Goal: Task Accomplishment & Management: Complete application form

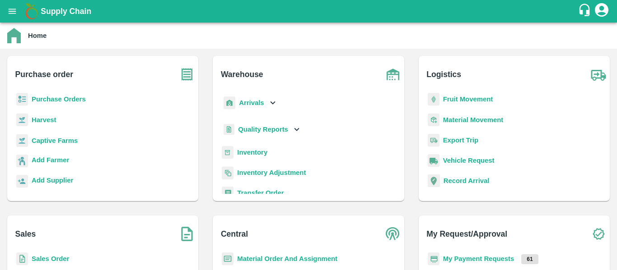
click at [70, 98] on b "Purchase Orders" at bounding box center [59, 99] width 54 height 7
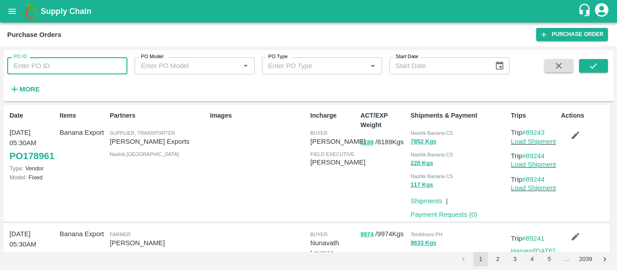
click at [48, 62] on input "PO ID" at bounding box center [67, 65] width 120 height 17
paste input "176438"
type input "176438"
click at [597, 67] on icon "submit" at bounding box center [593, 66] width 10 height 10
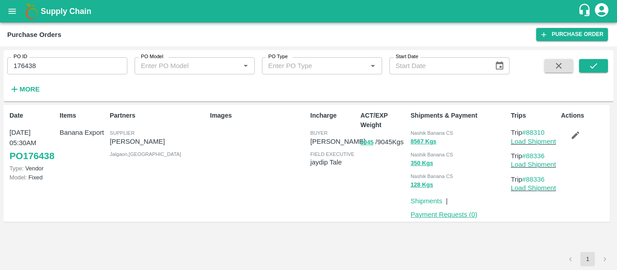
click at [450, 217] on link "Payment Requests ( 0 )" at bounding box center [443, 214] width 67 height 7
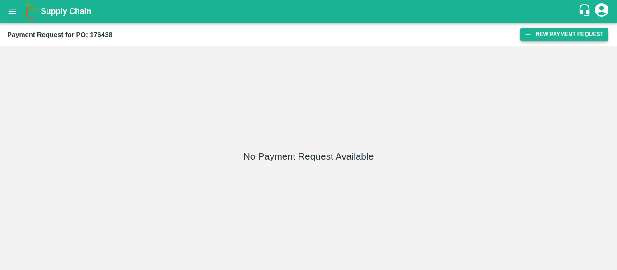
click at [547, 35] on button "New Payment Request" at bounding box center [564, 34] width 88 height 13
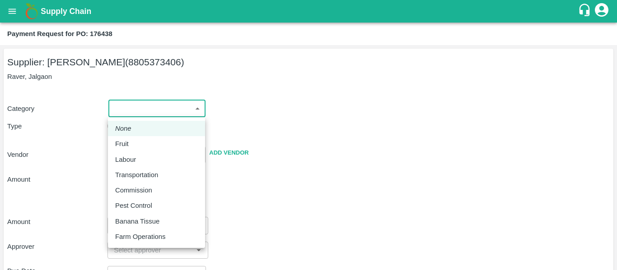
click at [140, 104] on body "Supply Chain Payment Request for PO: 176438 Supplier: VARUN RAMESHWAR AGRAWAL (…" at bounding box center [308, 135] width 617 height 270
click at [123, 141] on p "Fruit" at bounding box center [122, 144] width 14 height 10
type input "1"
type input "[PERSON_NAME] - 8805373406(Supplier)"
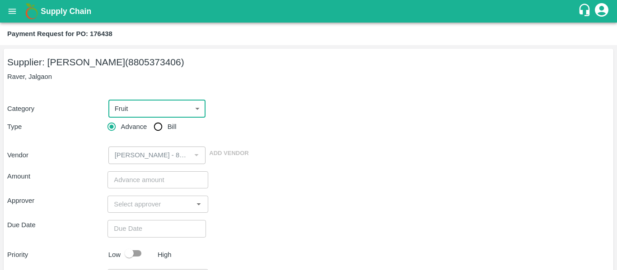
click at [167, 126] on input "Bill" at bounding box center [158, 127] width 18 height 18
radio input "true"
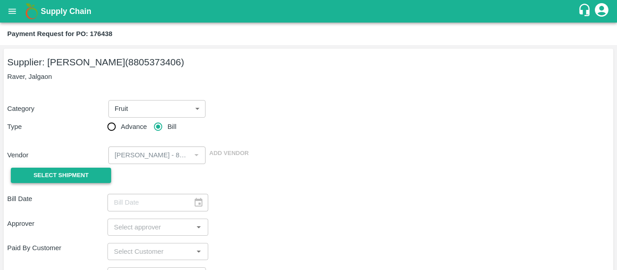
click at [65, 174] on span "Select Shipment" at bounding box center [60, 176] width 55 height 10
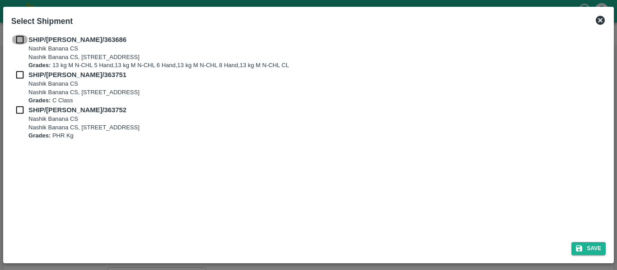
click at [17, 40] on input "checkbox" at bounding box center [19, 40] width 17 height 10
checkbox input "true"
click at [23, 75] on input "checkbox" at bounding box center [19, 75] width 17 height 10
checkbox input "true"
click at [25, 112] on input "checkbox" at bounding box center [19, 110] width 17 height 10
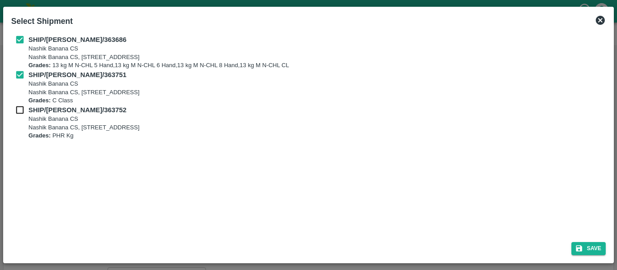
checkbox input "true"
click at [581, 247] on icon "submit" at bounding box center [579, 249] width 6 height 6
type input "16/09/2025"
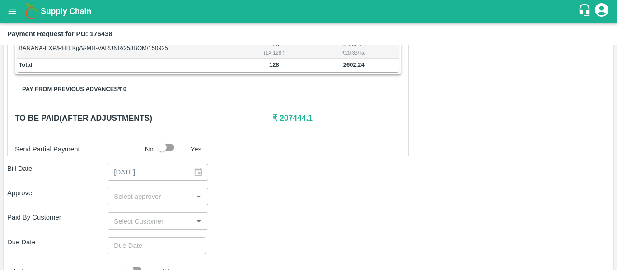
scroll to position [399, 0]
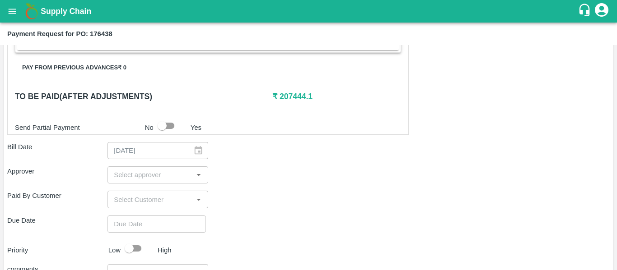
click at [149, 176] on input "input" at bounding box center [150, 175] width 80 height 12
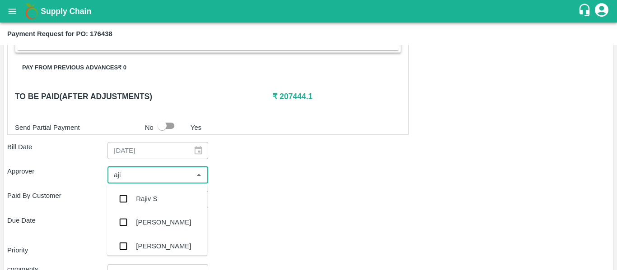
type input "ajit"
click at [150, 199] on div "[PERSON_NAME]" at bounding box center [163, 199] width 55 height 10
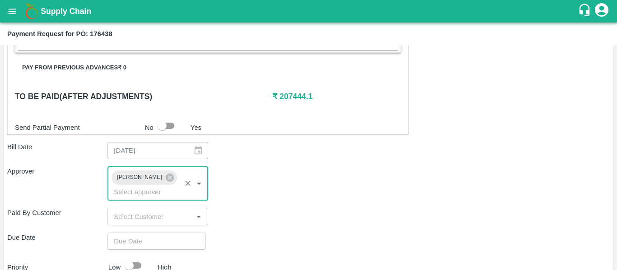
type input "DD/MM/YYYY hh:mm aa"
click at [157, 233] on input "DD/MM/YYYY hh:mm aa" at bounding box center [153, 241] width 92 height 17
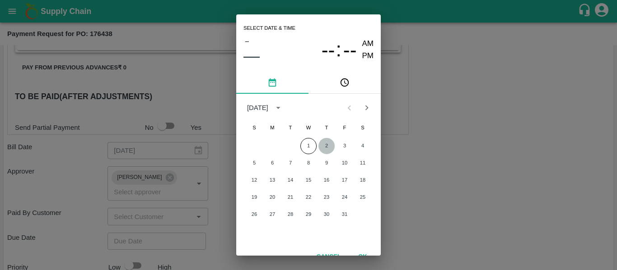
click at [331, 148] on button "2" at bounding box center [326, 146] width 16 height 16
type input "[DATE] 12:00 AM"
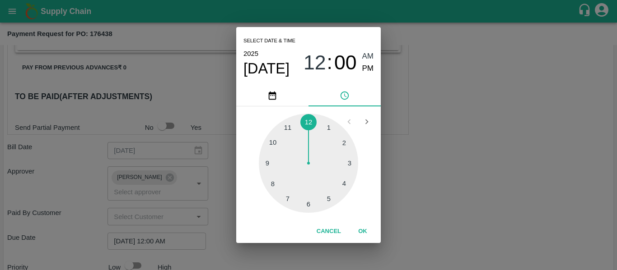
click at [445, 153] on div "Select date & time [DATE] 12 : 00 AM PM 1 2 3 4 5 6 7 8 9 10 11 12 Cancel OK" at bounding box center [308, 135] width 617 height 270
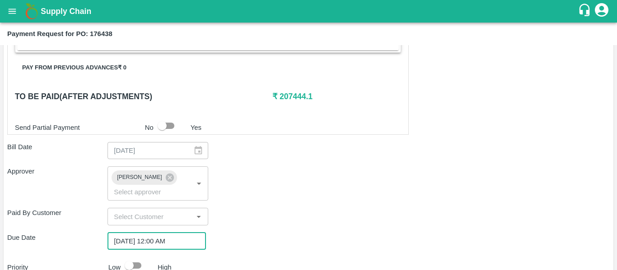
click at [141, 257] on input "checkbox" at bounding box center [128, 265] width 51 height 17
checkbox input "true"
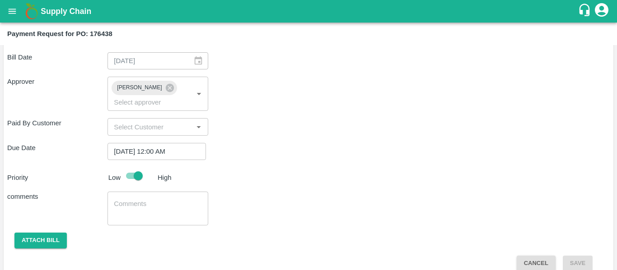
click at [129, 200] on textarea at bounding box center [158, 209] width 88 height 19
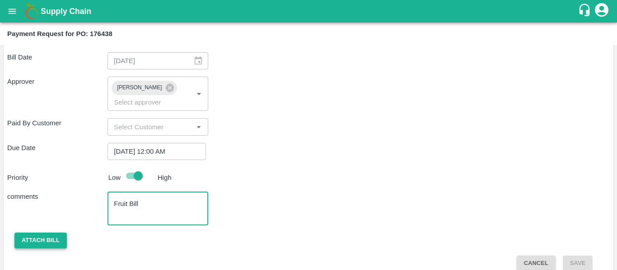
type textarea "Fruit Bill"
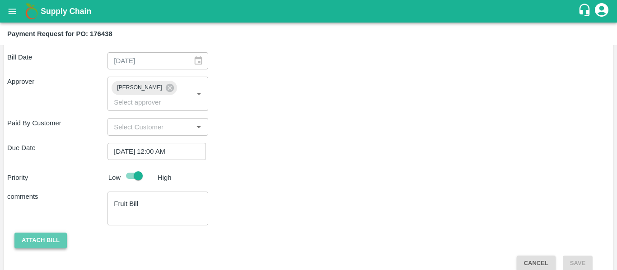
click at [42, 233] on button "Attach bill" at bounding box center [40, 241] width 52 height 16
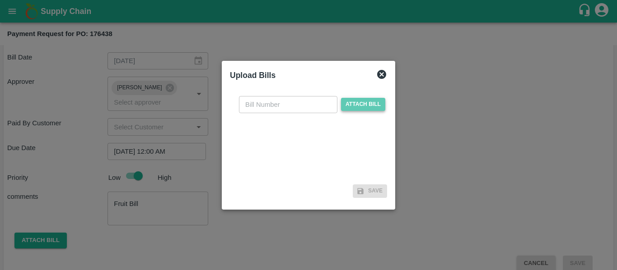
click at [345, 108] on span "Attach bill" at bounding box center [363, 104] width 44 height 13
click at [0, 0] on input "Attach bill" at bounding box center [0, 0] width 0 height 0
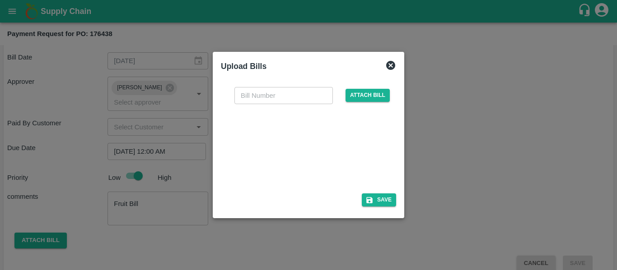
click at [327, 159] on div at bounding box center [306, 146] width 135 height 48
click at [368, 97] on span "Attach bill" at bounding box center [367, 95] width 44 height 13
click at [0, 0] on input "Attach bill" at bounding box center [0, 0] width 0 height 0
click at [314, 138] on div at bounding box center [306, 146] width 135 height 48
click at [275, 95] on input "text" at bounding box center [283, 95] width 98 height 17
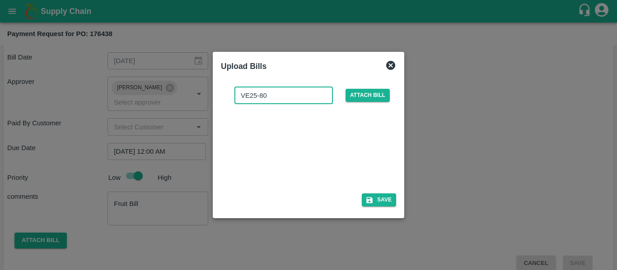
type input "VE25-80"
click at [379, 197] on button "Save" at bounding box center [379, 200] width 34 height 13
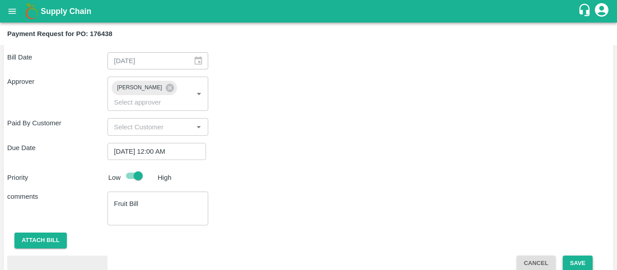
click at [584, 256] on button "Save" at bounding box center [578, 264] width 30 height 16
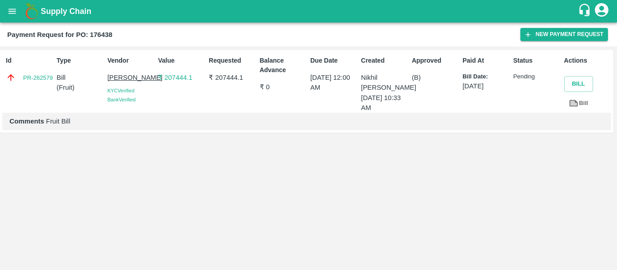
click at [9, 14] on icon "open drawer" at bounding box center [12, 11] width 10 height 10
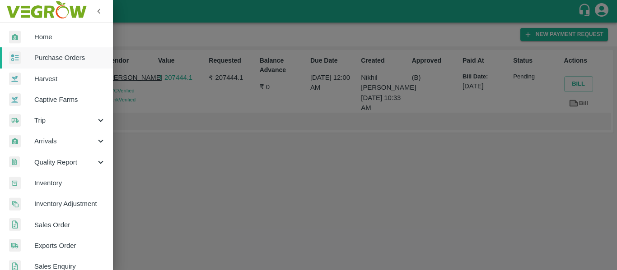
click at [52, 56] on span "Purchase Orders" at bounding box center [69, 58] width 71 height 10
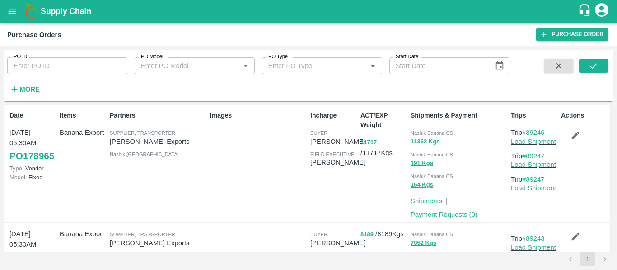
click at [56, 73] on input "PO ID" at bounding box center [67, 65] width 120 height 17
paste input "176445"
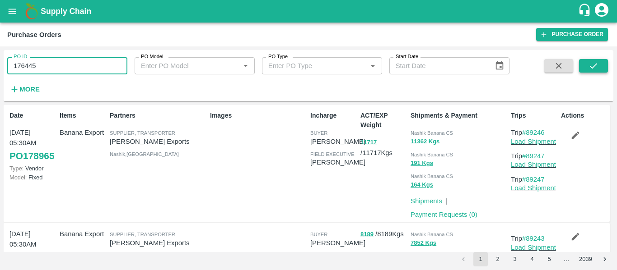
type input "176445"
click at [592, 64] on icon "submit" at bounding box center [593, 66] width 10 height 10
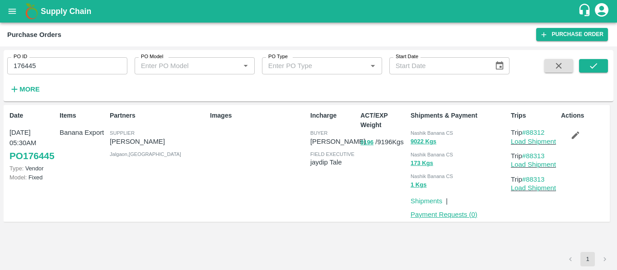
click at [464, 213] on link "Payment Requests ( 0 )" at bounding box center [443, 214] width 67 height 7
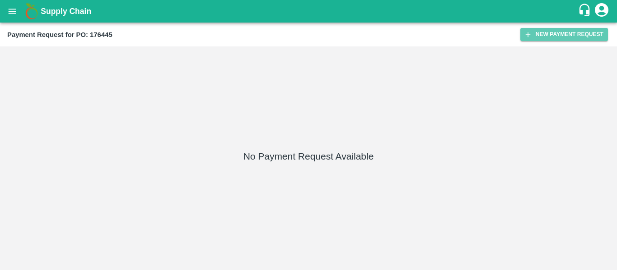
click at [548, 33] on button "New Payment Request" at bounding box center [564, 34] width 88 height 13
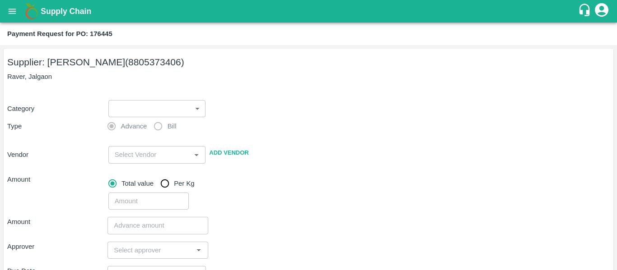
click at [138, 108] on body "Supply Chain Payment Request for PO: 176445 Supplier: VARUN RAMESHWAR AGRAWAL (…" at bounding box center [308, 135] width 617 height 270
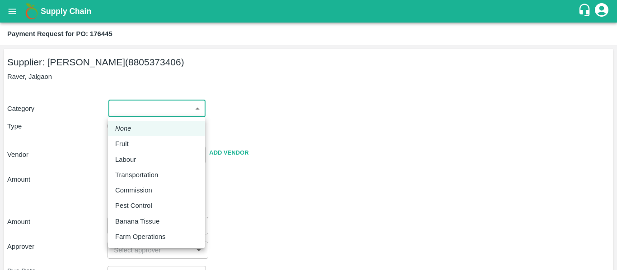
click at [143, 145] on div "Fruit" at bounding box center [156, 144] width 83 height 10
type input "1"
type input "[PERSON_NAME] - 8805373406(Supplier)"
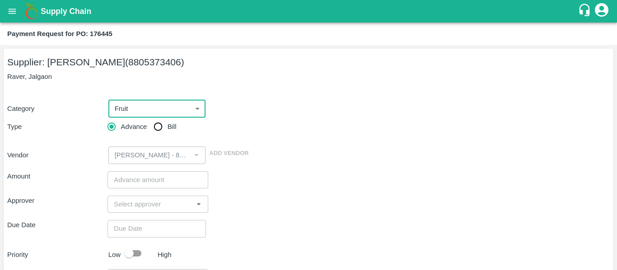
click at [161, 131] on input "Bill" at bounding box center [158, 127] width 18 height 18
radio input "true"
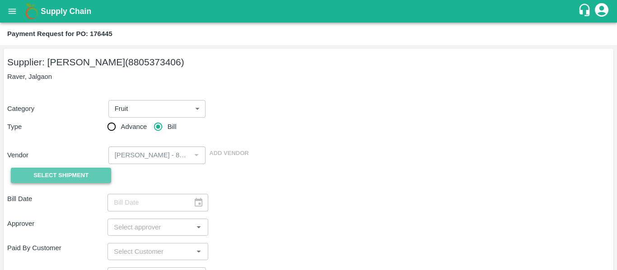
click at [68, 177] on span "Select Shipment" at bounding box center [60, 176] width 55 height 10
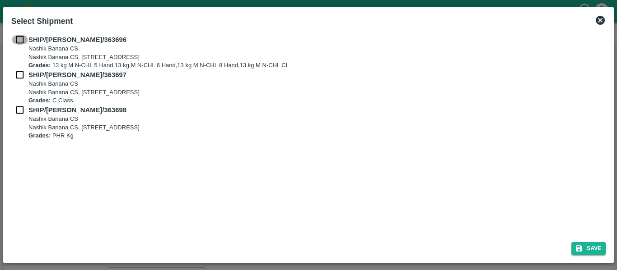
click at [19, 36] on input "checkbox" at bounding box center [19, 40] width 17 height 10
checkbox input "true"
click at [25, 77] on input "checkbox" at bounding box center [19, 75] width 17 height 10
checkbox input "true"
click at [28, 107] on input "checkbox" at bounding box center [19, 110] width 17 height 10
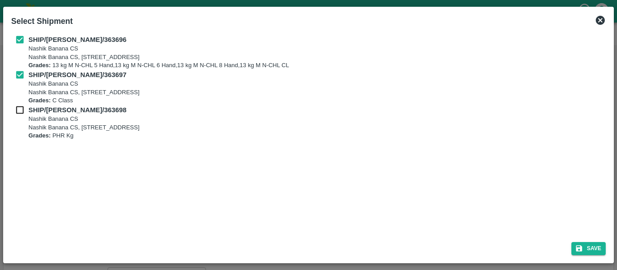
checkbox input "true"
click at [573, 246] on button "Save" at bounding box center [588, 248] width 34 height 13
type input "16/09/2025"
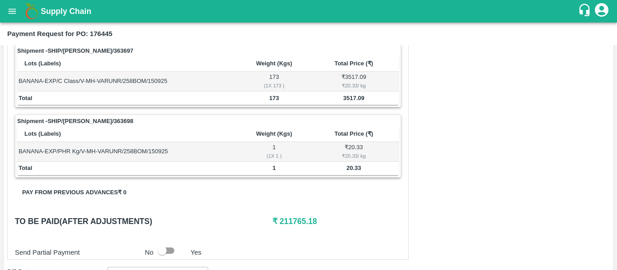
scroll to position [423, 0]
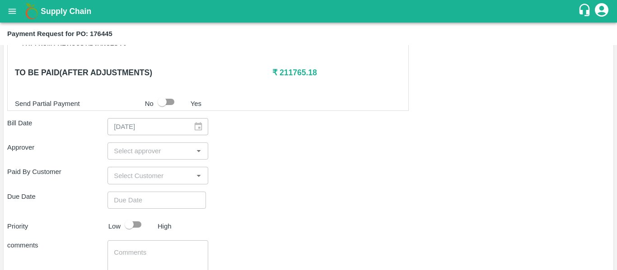
click at [122, 138] on div "Shipment - SHIP/NASH/363696 Lots (Labels) Weight (Kgs) Total Price (₹) BANANA-E…" at bounding box center [308, 42] width 602 height 556
click at [126, 151] on input "input" at bounding box center [150, 151] width 80 height 12
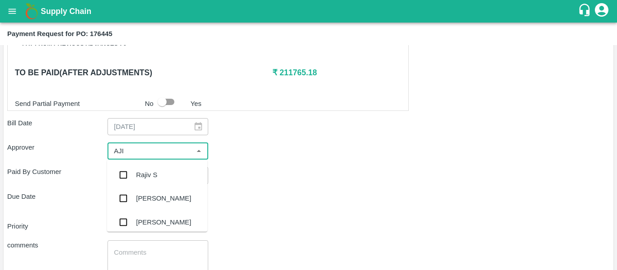
type input "AJIT"
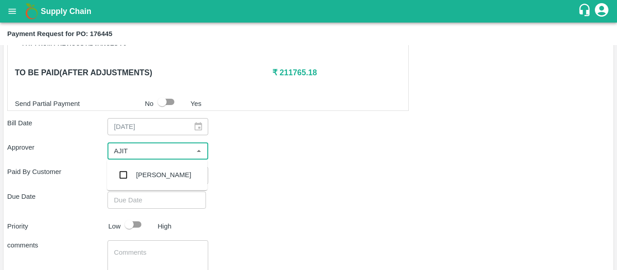
click at [135, 173] on div "[PERSON_NAME]" at bounding box center [157, 174] width 100 height 23
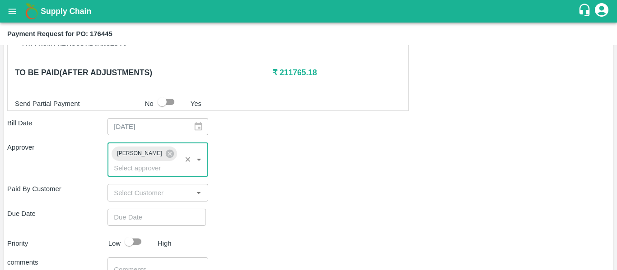
type input "DD/MM/YYYY hh:mm aa"
click at [144, 213] on input "DD/MM/YYYY hh:mm aa" at bounding box center [153, 217] width 92 height 17
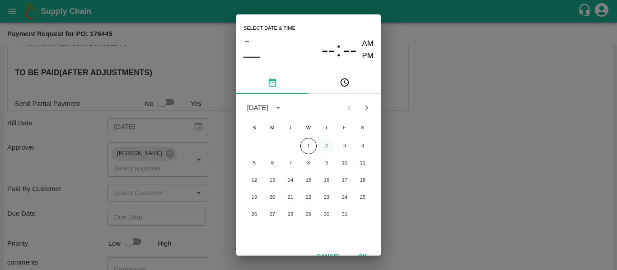
click at [324, 146] on button "2" at bounding box center [326, 146] width 16 height 16
type input "[DATE] 12:00 AM"
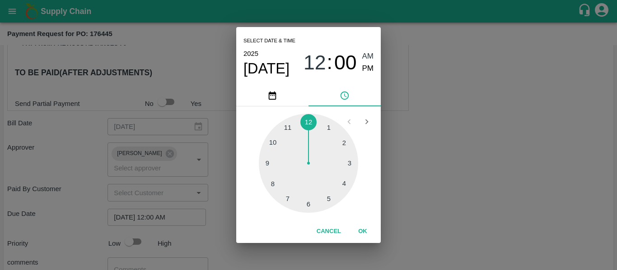
click at [470, 168] on div "Select date & time [DATE] 12 : 00 AM PM 1 2 3 4 5 6 7 8 9 10 11 12 Cancel OK" at bounding box center [308, 135] width 617 height 270
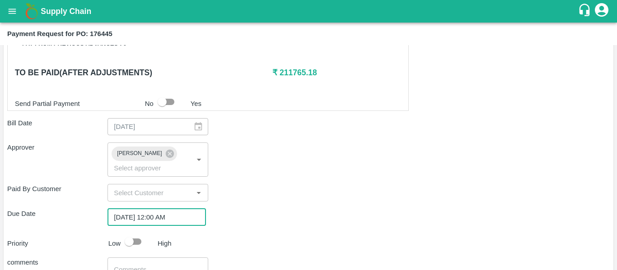
click at [139, 233] on input "checkbox" at bounding box center [128, 241] width 51 height 17
checkbox input "true"
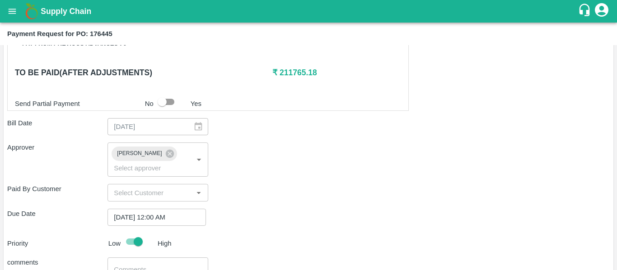
click at [144, 258] on div "x ​" at bounding box center [157, 275] width 100 height 34
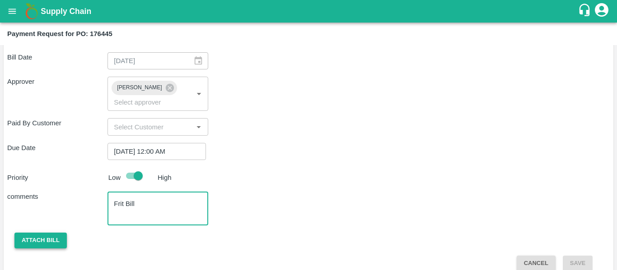
type textarea "Frit Bill"
click at [33, 233] on button "Attach bill" at bounding box center [40, 241] width 52 height 16
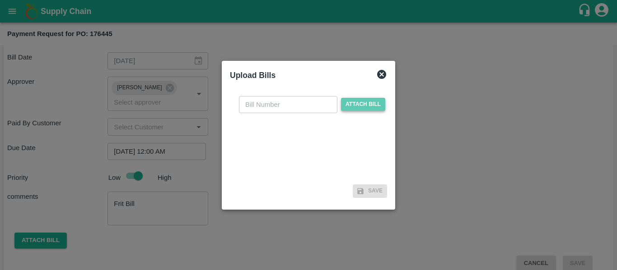
click at [341, 109] on span "Attach bill" at bounding box center [363, 104] width 44 height 13
click at [0, 0] on input "Attach bill" at bounding box center [0, 0] width 0 height 0
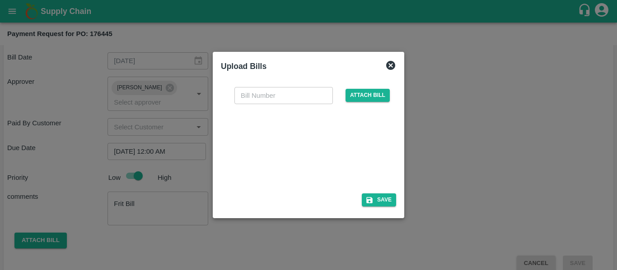
click at [303, 153] on div at bounding box center [306, 146] width 135 height 48
click at [263, 93] on input "text" at bounding box center [283, 95] width 98 height 17
type input "VE25-79"
click at [362, 216] on div "Upload Bills VE25-79 ​ Attach bill Save" at bounding box center [308, 135] width 191 height 167
click at [374, 203] on button "Save" at bounding box center [379, 200] width 34 height 13
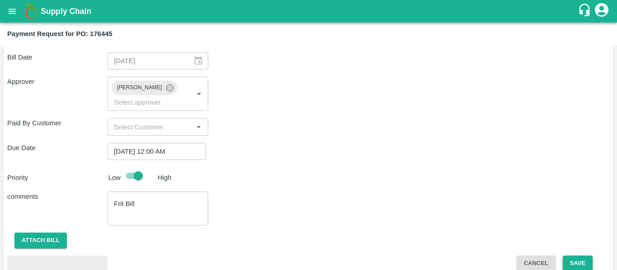
click at [583, 256] on button "Save" at bounding box center [578, 264] width 30 height 16
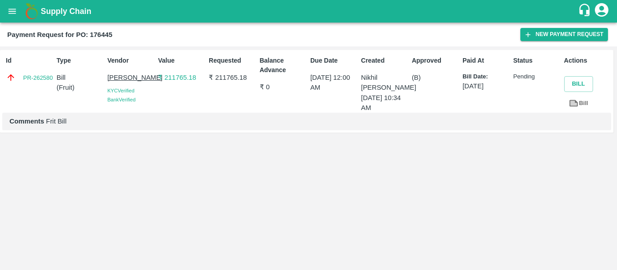
click at [12, 17] on button "open drawer" at bounding box center [12, 11] width 21 height 21
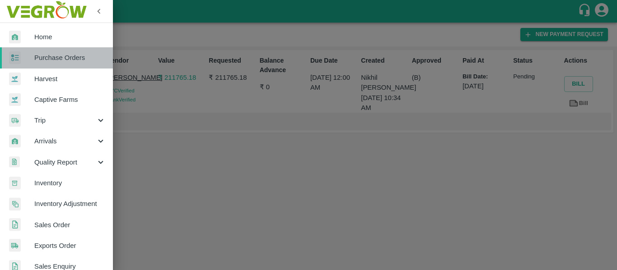
click at [64, 58] on span "Purchase Orders" at bounding box center [69, 58] width 71 height 10
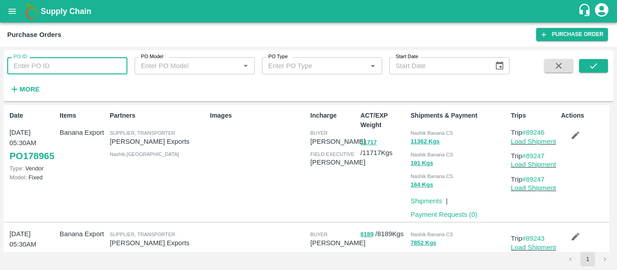
click at [63, 72] on input "PO ID" at bounding box center [67, 65] width 120 height 17
paste input "176990"
type input "176990"
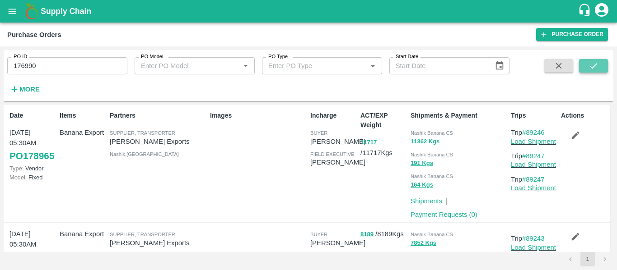
click at [589, 63] on icon "submit" at bounding box center [593, 66] width 10 height 10
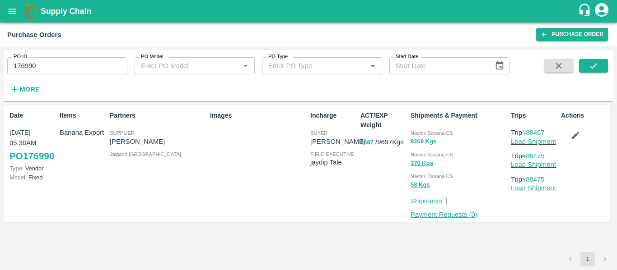
click at [429, 215] on link "Payment Requests ( 0 )" at bounding box center [443, 214] width 67 height 7
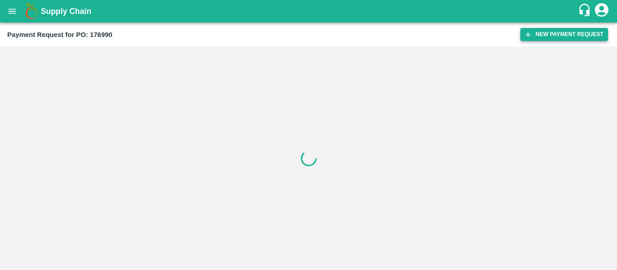
click at [551, 34] on button "New Payment Request" at bounding box center [564, 34] width 88 height 13
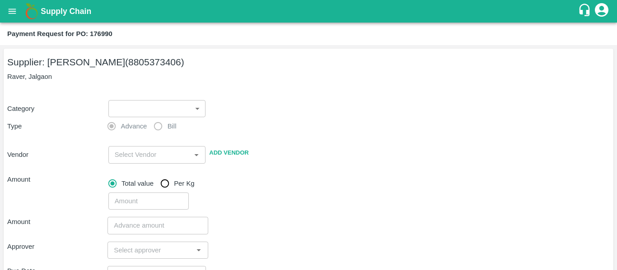
click at [138, 112] on body "Supply Chain Payment Request for PO: 176990 Supplier: VARUN RAMESHWAR AGRAWAL (…" at bounding box center [308, 135] width 617 height 270
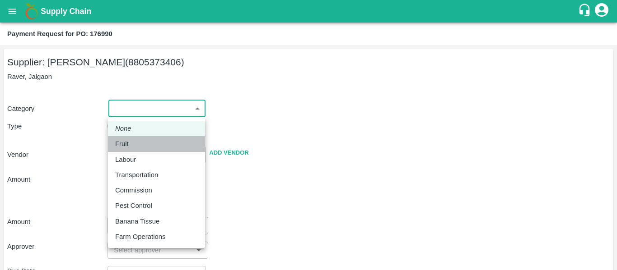
click at [133, 143] on div "Fruit" at bounding box center [156, 144] width 83 height 10
type input "1"
type input "[PERSON_NAME] - 8805373406(Supplier)"
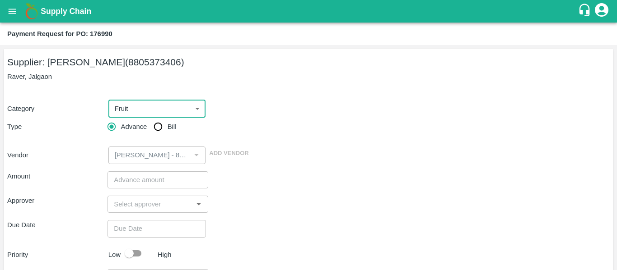
click at [168, 124] on span "Bill" at bounding box center [172, 127] width 9 height 10
click at [167, 124] on input "Bill" at bounding box center [158, 127] width 18 height 18
radio input "true"
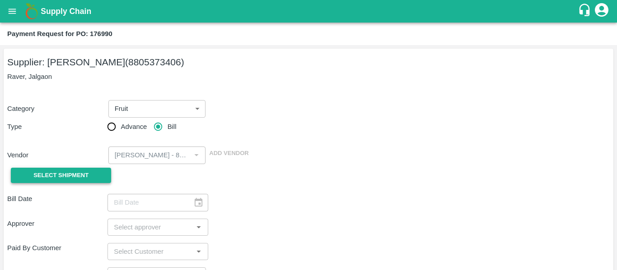
click at [79, 173] on span "Select Shipment" at bounding box center [60, 176] width 55 height 10
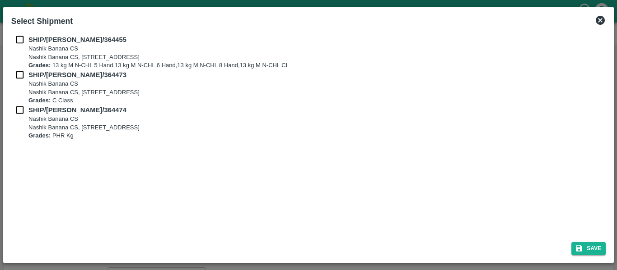
click at [23, 42] on input "checkbox" at bounding box center [19, 40] width 17 height 10
checkbox input "true"
click at [25, 74] on input "checkbox" at bounding box center [19, 75] width 17 height 10
checkbox input "true"
click at [28, 115] on input "checkbox" at bounding box center [19, 110] width 17 height 10
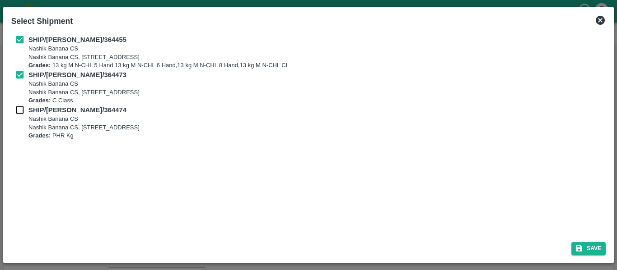
checkbox input "true"
click at [596, 252] on button "Save" at bounding box center [588, 248] width 34 height 13
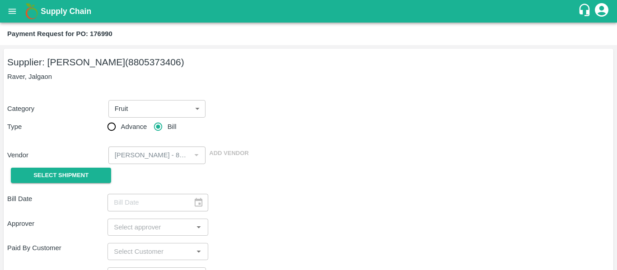
type input "18/09/2025"
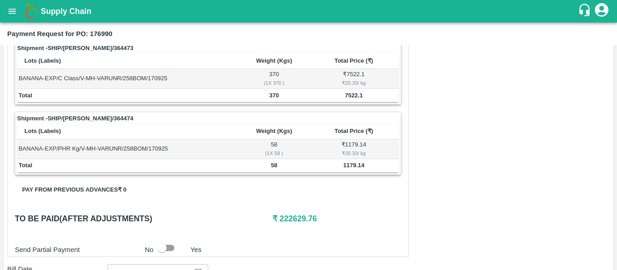
scroll to position [423, 0]
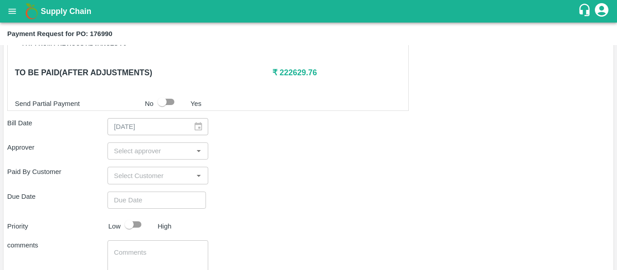
click at [134, 146] on input "input" at bounding box center [150, 151] width 80 height 12
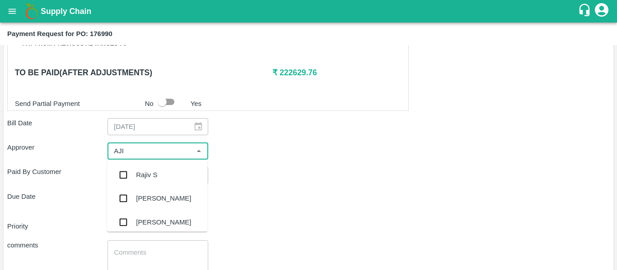
type input "AJIT"
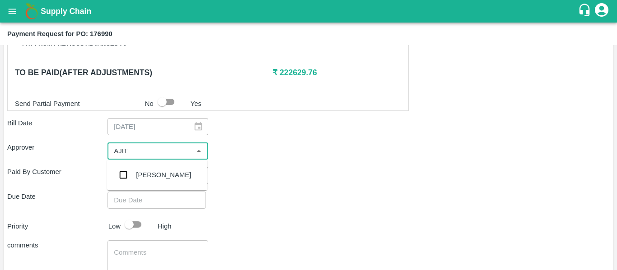
click at [139, 173] on div "[PERSON_NAME]" at bounding box center [163, 175] width 55 height 10
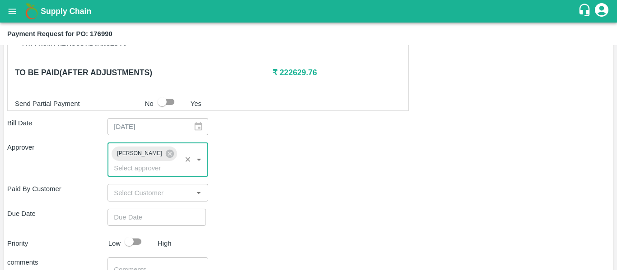
type input "DD/MM/YYYY hh:mm aa"
click at [153, 212] on input "DD/MM/YYYY hh:mm aa" at bounding box center [153, 217] width 92 height 17
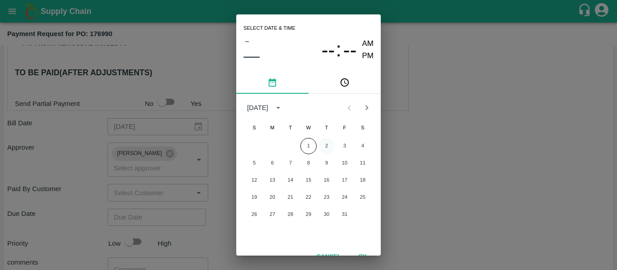
click at [323, 144] on button "2" at bounding box center [326, 146] width 16 height 16
type input "[DATE] 12:00 AM"
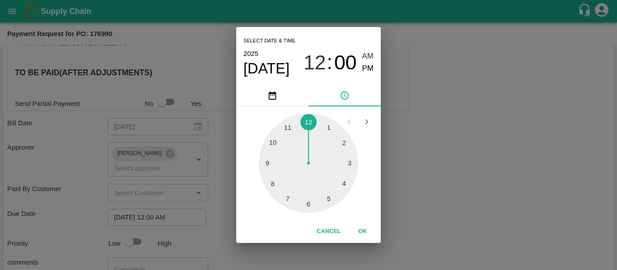
click at [436, 161] on div "Select date & time [DATE] 12 : 00 AM PM 1 2 3 4 5 6 7 8 9 10 11 12 Cancel OK" at bounding box center [308, 135] width 617 height 270
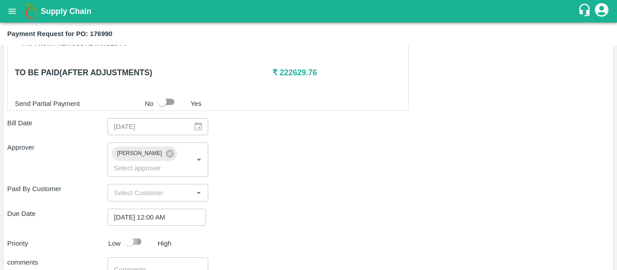
click at [135, 233] on input "checkbox" at bounding box center [128, 241] width 51 height 17
checkbox input "true"
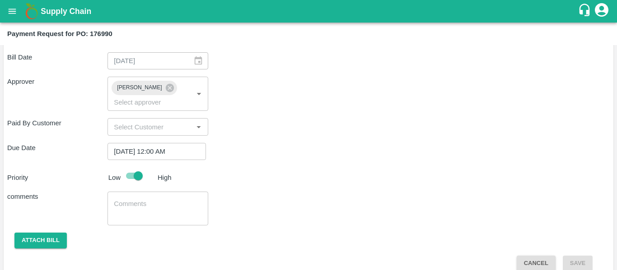
click at [167, 200] on textarea at bounding box center [158, 209] width 88 height 19
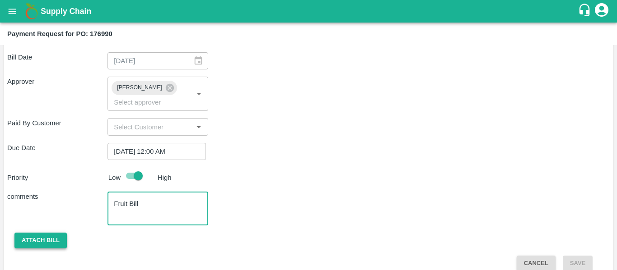
type textarea "Fruit Bill"
click at [54, 233] on button "Attach bill" at bounding box center [40, 241] width 52 height 16
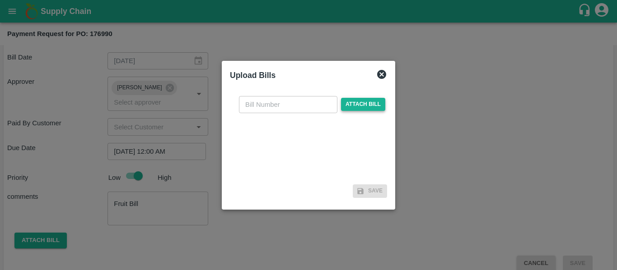
click at [354, 103] on span "Attach bill" at bounding box center [363, 104] width 44 height 13
click at [0, 0] on input "Attach bill" at bounding box center [0, 0] width 0 height 0
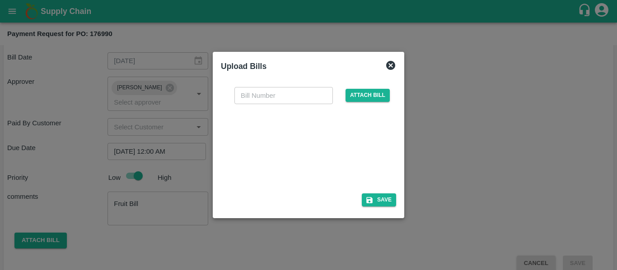
click at [279, 156] on div at bounding box center [306, 146] width 135 height 48
click at [251, 95] on input "text" at bounding box center [283, 95] width 98 height 17
type input "VE25-81"
click at [386, 202] on button "Save" at bounding box center [379, 200] width 34 height 13
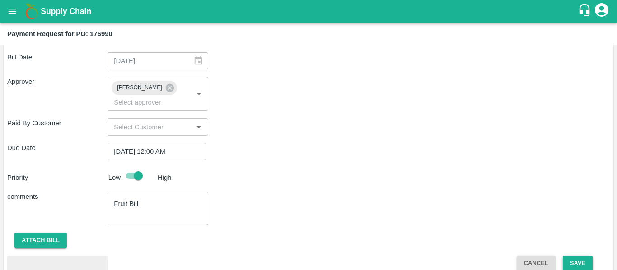
click at [582, 256] on button "Save" at bounding box center [578, 264] width 30 height 16
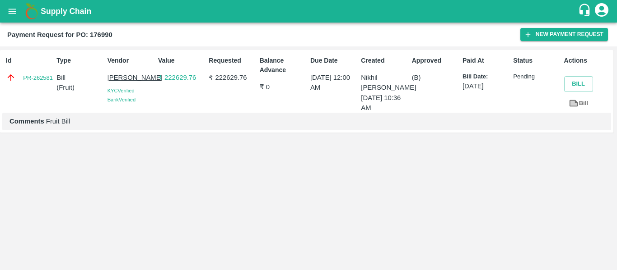
click at [11, 14] on icon "open drawer" at bounding box center [13, 11] width 8 height 5
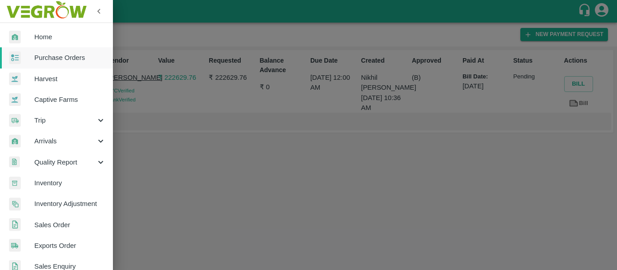
click at [46, 56] on span "Purchase Orders" at bounding box center [69, 58] width 71 height 10
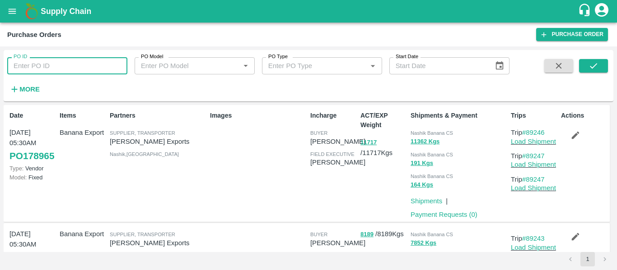
click at [73, 57] on input "PO ID" at bounding box center [67, 65] width 120 height 17
paste input "177253"
type input "177253"
click at [597, 65] on icon "submit" at bounding box center [593, 66] width 10 height 10
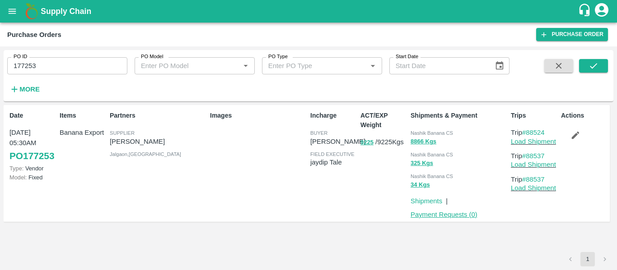
click at [451, 214] on link "Payment Requests ( 0 )" at bounding box center [443, 214] width 67 height 7
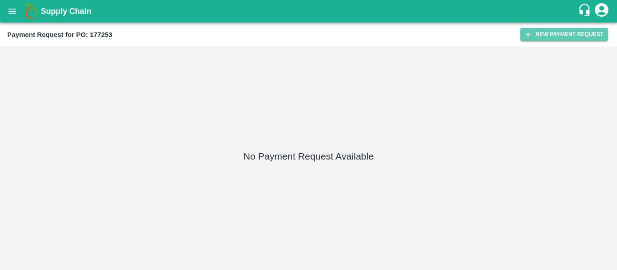
click at [552, 35] on button "New Payment Request" at bounding box center [564, 34] width 88 height 13
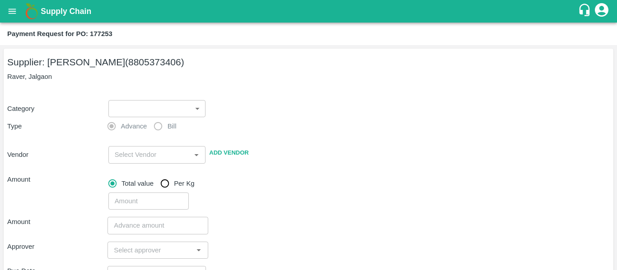
click at [153, 112] on body "Supply Chain Payment Request for PO: 177253 Supplier: [PERSON_NAME] (8805373406…" at bounding box center [308, 135] width 617 height 270
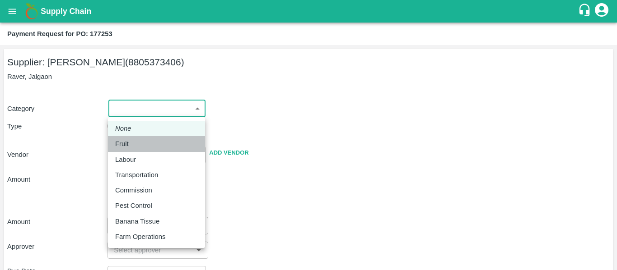
click at [134, 143] on div "Fruit" at bounding box center [156, 144] width 83 height 10
type input "1"
type input "[PERSON_NAME] - 8805373406(Supplier)"
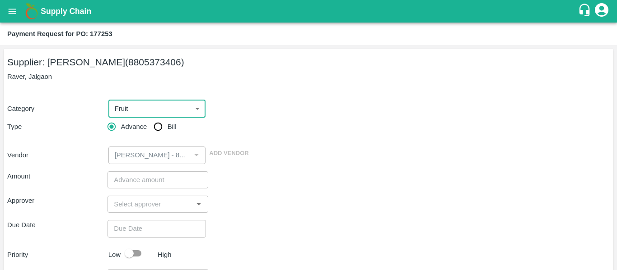
click at [154, 128] on input "Bill" at bounding box center [158, 127] width 18 height 18
radio input "true"
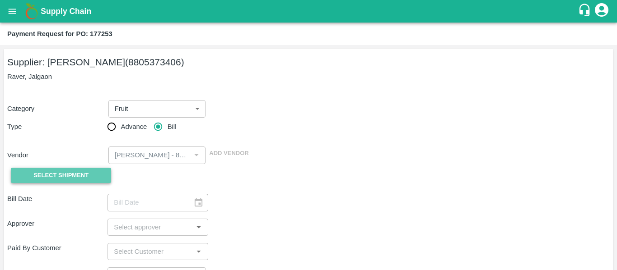
click at [76, 170] on button "Select Shipment" at bounding box center [61, 176] width 100 height 16
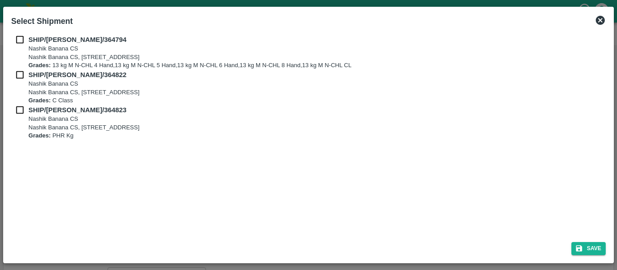
click at [13, 41] on input "checkbox" at bounding box center [19, 40] width 17 height 10
checkbox input "true"
click at [19, 69] on div "SHIP/[PERSON_NAME]/364794 Nashik Banana CS Nashik Banana CS, Gat No. 314/2/1, A…" at bounding box center [308, 52] width 594 height 35
click at [20, 78] on input "checkbox" at bounding box center [19, 75] width 17 height 10
checkbox input "true"
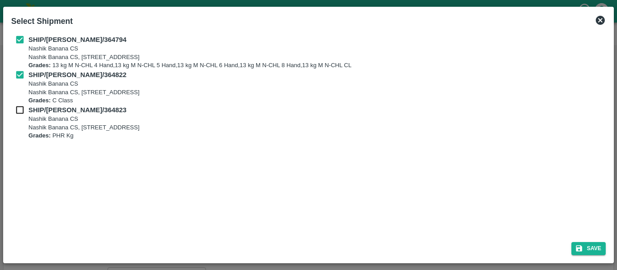
click at [24, 101] on div "SHIP/[PERSON_NAME]/364822 [STREET_ADDRESS] Grades: C Class" at bounding box center [308, 87] width 594 height 35
click at [26, 110] on input "checkbox" at bounding box center [19, 110] width 17 height 10
checkbox input "true"
click at [594, 244] on button "Save" at bounding box center [588, 248] width 34 height 13
type input "[DATE]"
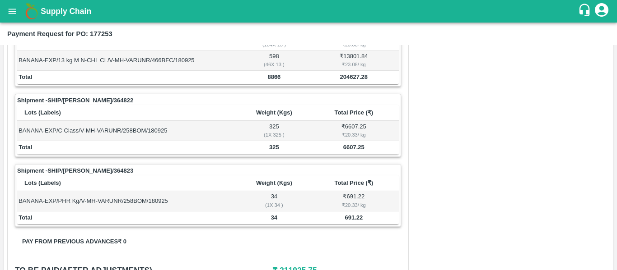
scroll to position [410, 0]
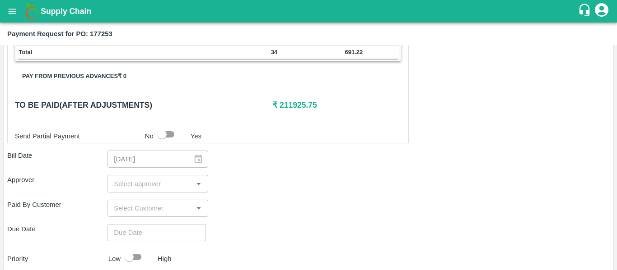
click at [133, 179] on input "input" at bounding box center [150, 184] width 80 height 12
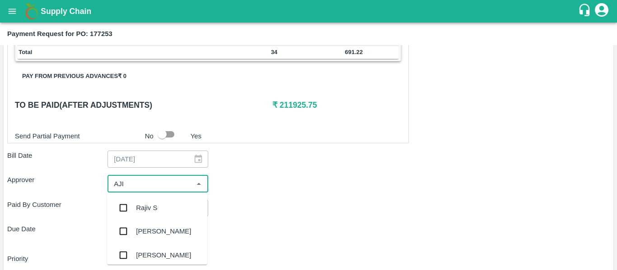
type input "AJIT"
click at [140, 203] on div "[PERSON_NAME]" at bounding box center [163, 208] width 55 height 10
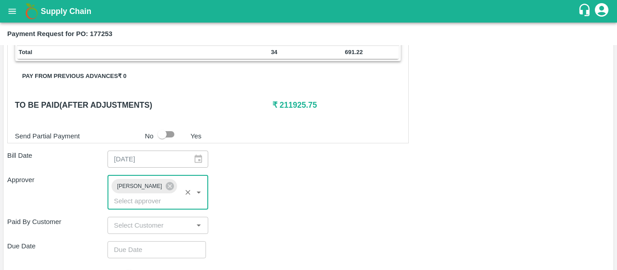
click at [149, 228] on div "Shipment - SHIP/NASH/364794 Lots (Labels) Weight (Kgs) Total Price (₹) BANANA-E…" at bounding box center [308, 73] width 602 height 593
type input "DD/MM/YYYY hh:mm aa"
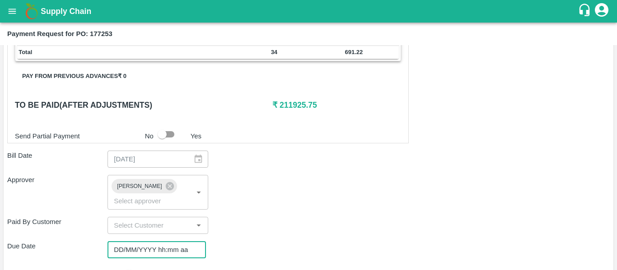
click at [159, 242] on input "DD/MM/YYYY hh:mm aa" at bounding box center [153, 250] width 92 height 17
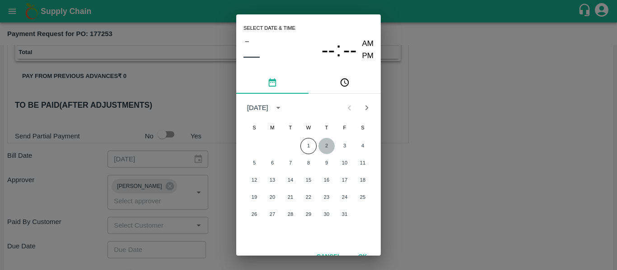
click at [326, 143] on button "2" at bounding box center [326, 146] width 16 height 16
type input "[DATE] 12:00 AM"
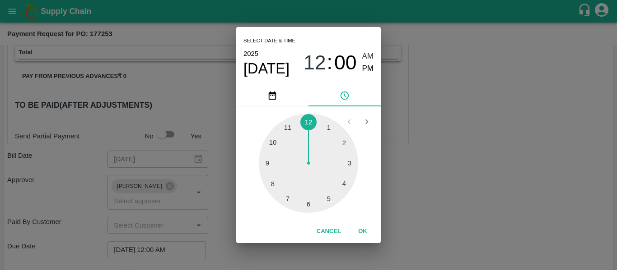
click at [465, 157] on div "Select date & time [DATE] 12 : 00 AM PM 1 2 3 4 5 6 7 8 9 10 11 12 Cancel OK" at bounding box center [308, 135] width 617 height 270
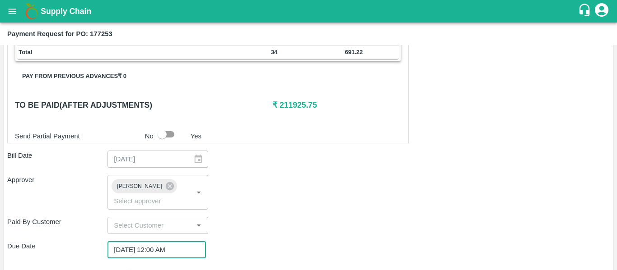
scroll to position [509, 0]
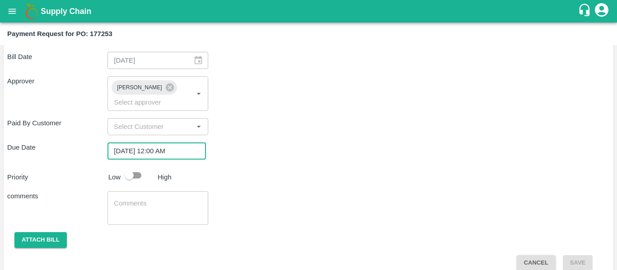
click at [134, 167] on input "checkbox" at bounding box center [128, 175] width 51 height 17
checkbox input "true"
click at [141, 191] on div "x ​" at bounding box center [157, 208] width 100 height 34
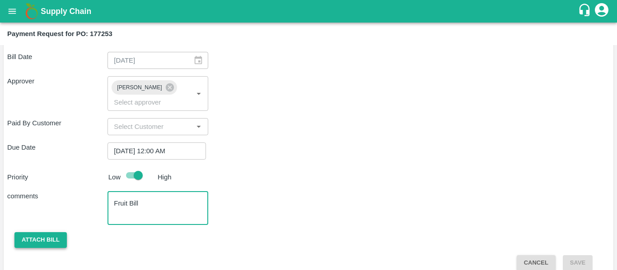
type textarea "Fruit Bill"
click at [41, 233] on button "Attach bill" at bounding box center [40, 241] width 52 height 16
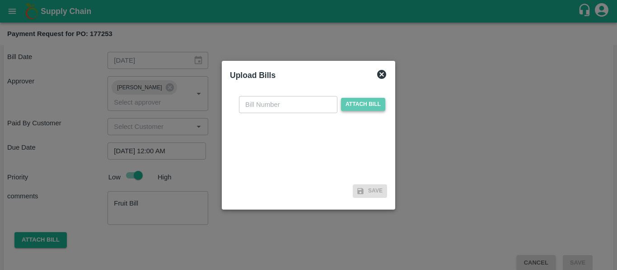
click at [351, 104] on span "Attach bill" at bounding box center [363, 104] width 44 height 13
click at [0, 0] on input "Attach bill" at bounding box center [0, 0] width 0 height 0
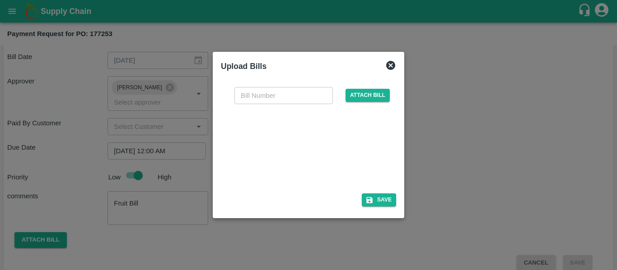
click at [316, 151] on div at bounding box center [306, 146] width 135 height 48
click at [255, 90] on input "text" at bounding box center [283, 95] width 98 height 17
type input "VE25-82"
click at [382, 205] on button "Save" at bounding box center [379, 200] width 34 height 13
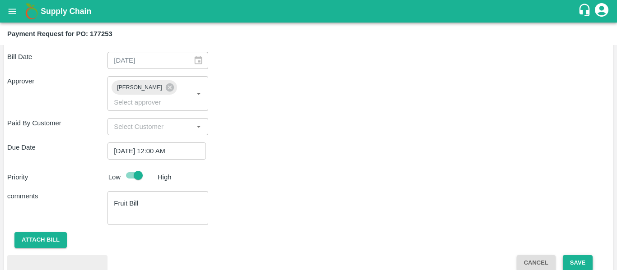
click at [564, 256] on button "Save" at bounding box center [578, 264] width 30 height 16
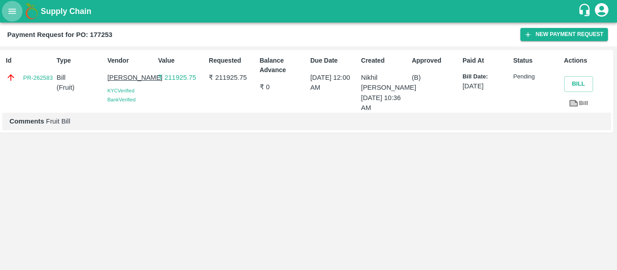
click at [17, 5] on button "open drawer" at bounding box center [12, 11] width 21 height 21
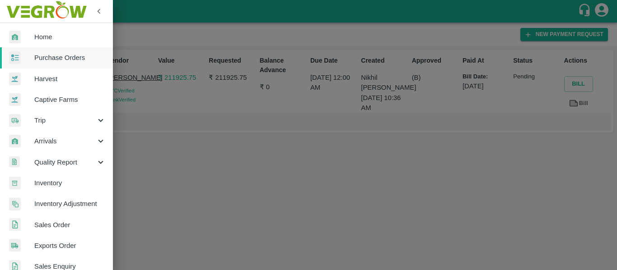
click at [58, 55] on span "Purchase Orders" at bounding box center [69, 58] width 71 height 10
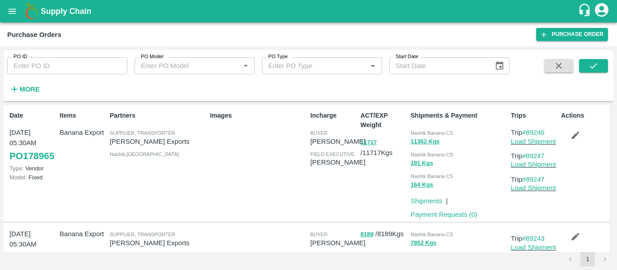
click at [71, 64] on input "PO ID" at bounding box center [67, 65] width 120 height 17
paste input "177232"
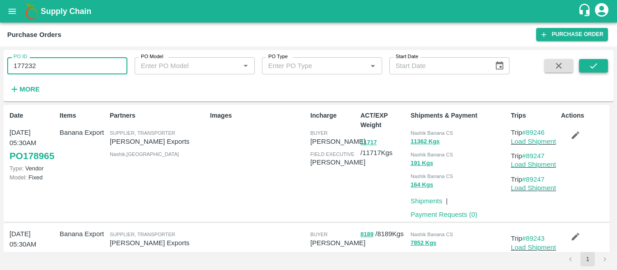
type input "177232"
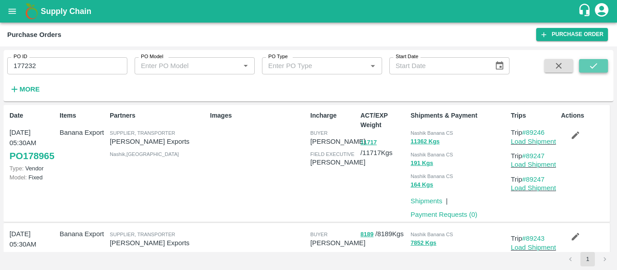
click at [597, 73] on button "submit" at bounding box center [593, 66] width 29 height 14
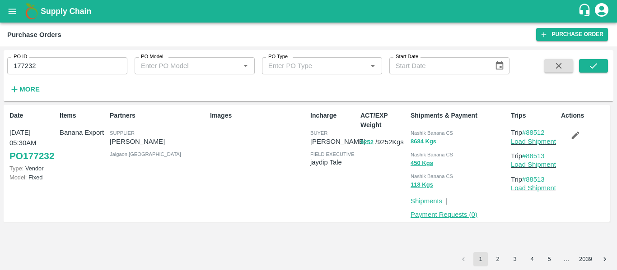
click at [440, 214] on link "Payment Requests ( 0 )" at bounding box center [443, 214] width 67 height 7
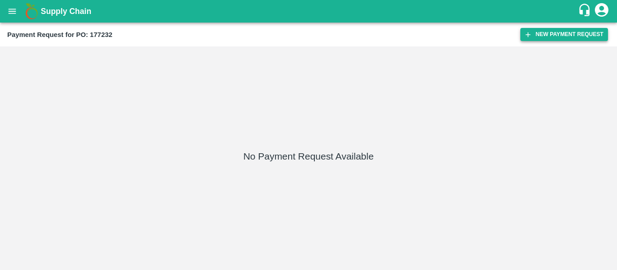
click at [549, 39] on button "New Payment Request" at bounding box center [564, 34] width 88 height 13
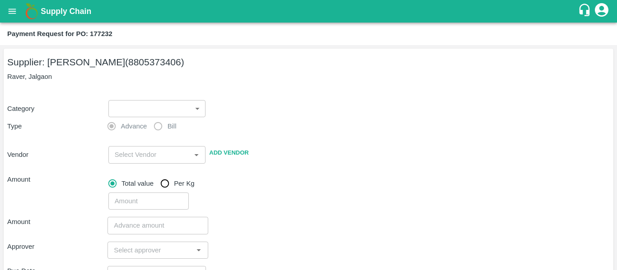
click at [143, 112] on body "Supply Chain Payment Request for PO: 177232 Supplier: [PERSON_NAME] (8805373406…" at bounding box center [308, 135] width 617 height 270
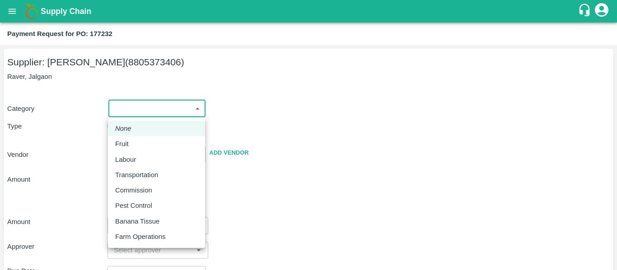
click at [154, 141] on div "Fruit" at bounding box center [156, 144] width 83 height 10
type input "1"
type input "[PERSON_NAME] - 8805373406(Supplier)"
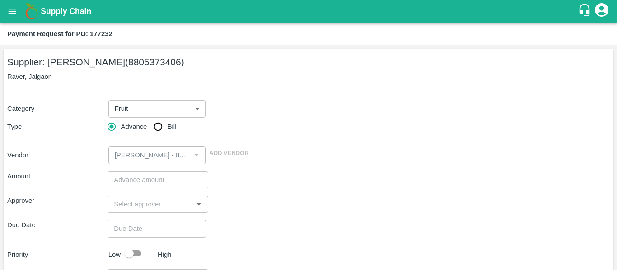
click at [173, 128] on span "Bill" at bounding box center [172, 127] width 9 height 10
click at [167, 128] on input "Bill" at bounding box center [158, 127] width 18 height 18
radio input "true"
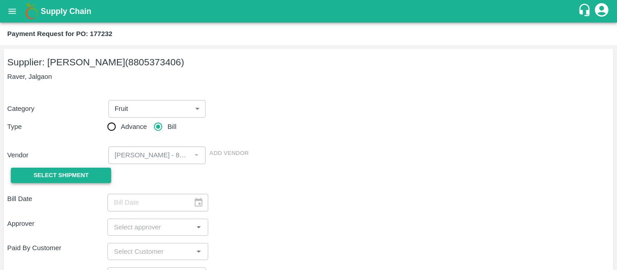
click at [80, 178] on span "Select Shipment" at bounding box center [60, 176] width 55 height 10
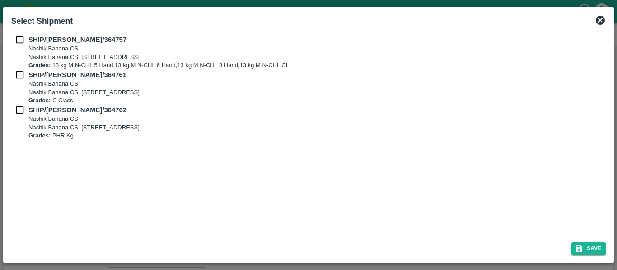
click at [17, 35] on input "checkbox" at bounding box center [19, 40] width 17 height 10
checkbox input "true"
click at [22, 77] on input "checkbox" at bounding box center [19, 75] width 17 height 10
checkbox input "true"
click at [23, 111] on input "checkbox" at bounding box center [19, 110] width 17 height 10
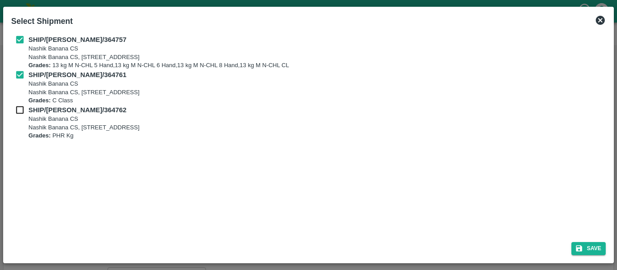
checkbox input "true"
click at [589, 249] on button "Save" at bounding box center [588, 248] width 34 height 13
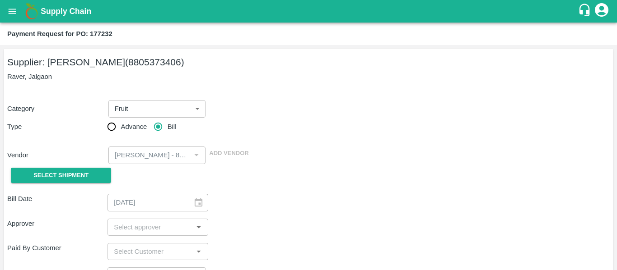
type input "[DATE]"
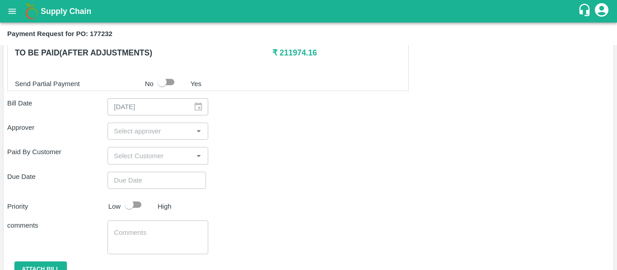
scroll to position [446, 0]
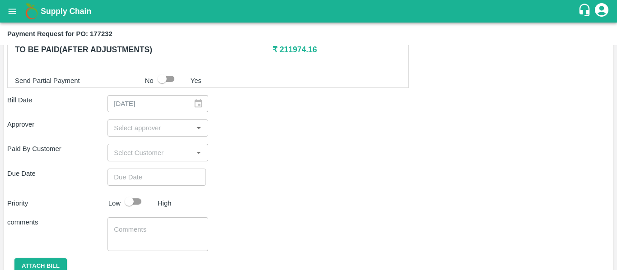
click at [127, 124] on input "input" at bounding box center [150, 128] width 80 height 12
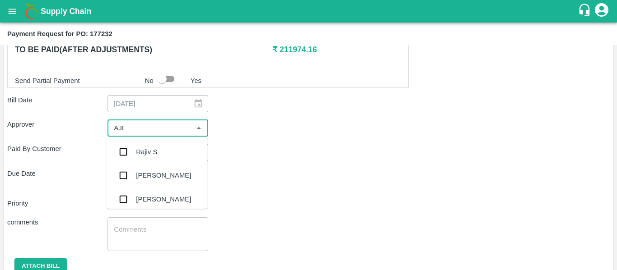
type input "AJIT"
click at [135, 154] on div "[PERSON_NAME]" at bounding box center [157, 151] width 100 height 23
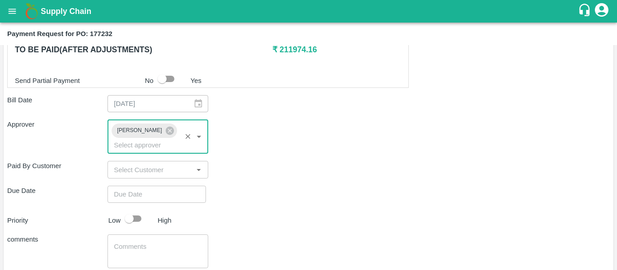
type input "DD/MM/YYYY hh:mm aa"
click at [142, 186] on input "DD/MM/YYYY hh:mm aa" at bounding box center [153, 194] width 92 height 17
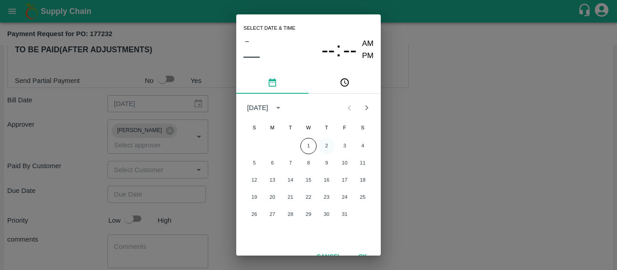
click at [325, 145] on button "2" at bounding box center [326, 146] width 16 height 16
type input "[DATE] 12:00 AM"
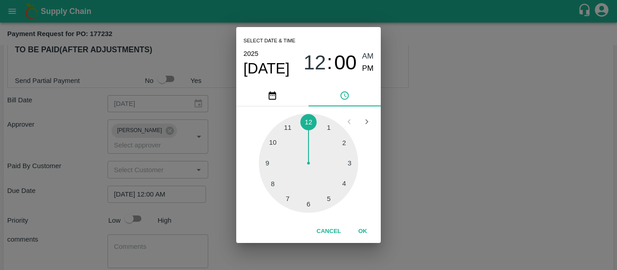
click at [421, 149] on div "Select date & time [DATE] 12 : 00 AM PM 1 2 3 4 5 6 7 8 9 10 11 12 Cancel OK" at bounding box center [308, 135] width 617 height 270
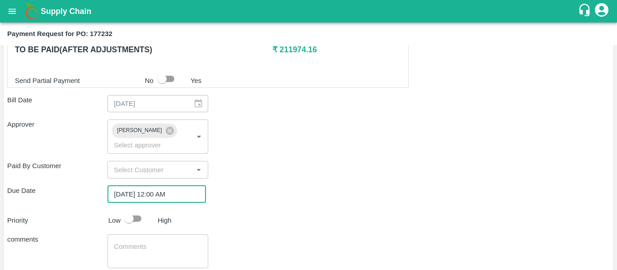
click at [134, 219] on div "Shipment - SHIP/[PERSON_NAME]/364757 Lots (Labels) Weight (Kgs) Total Price (₹)…" at bounding box center [308, 27] width 602 height 573
click at [129, 210] on input "checkbox" at bounding box center [128, 218] width 51 height 17
checkbox input "true"
click at [145, 242] on textarea at bounding box center [158, 251] width 88 height 19
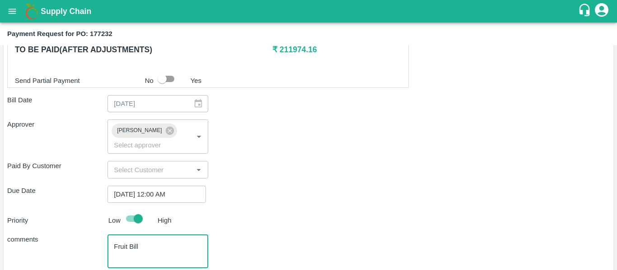
scroll to position [489, 0]
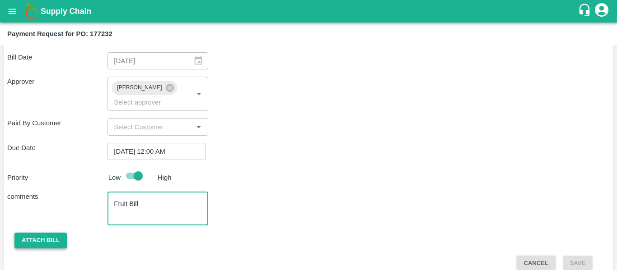
type textarea "Fruit Bill"
click at [54, 233] on button "Attach bill" at bounding box center [40, 241] width 52 height 16
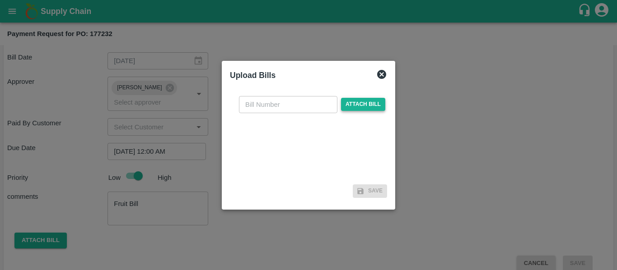
click at [350, 102] on span "Attach bill" at bounding box center [363, 104] width 44 height 13
click at [0, 0] on input "Attach bill" at bounding box center [0, 0] width 0 height 0
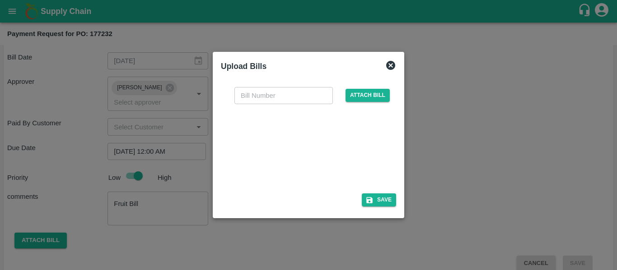
click at [309, 157] on div at bounding box center [306, 146] width 135 height 48
click at [260, 98] on input "text" at bounding box center [283, 95] width 98 height 17
type input "VE25-83"
click at [388, 208] on div "VE25-83 ​ Attach bill Save" at bounding box center [308, 145] width 175 height 131
click at [385, 202] on button "Save" at bounding box center [379, 200] width 34 height 13
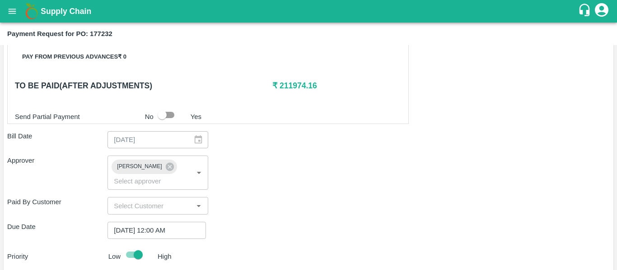
scroll to position [536, 0]
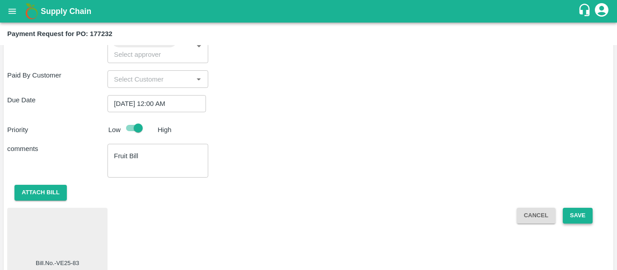
click at [568, 208] on button "Save" at bounding box center [578, 216] width 30 height 16
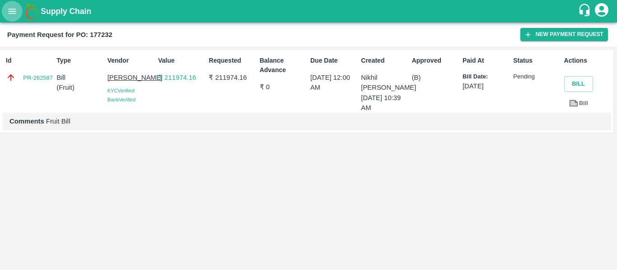
click at [7, 7] on icon "open drawer" at bounding box center [12, 11] width 10 height 10
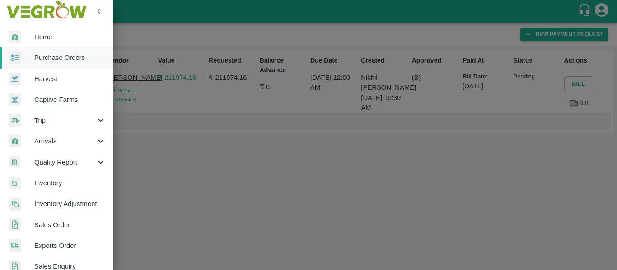
click at [54, 52] on link "Purchase Orders" at bounding box center [56, 57] width 113 height 21
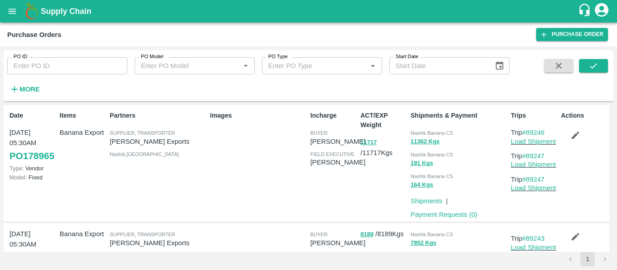
click at [73, 66] on input "PO ID" at bounding box center [67, 65] width 120 height 17
paste input "177735"
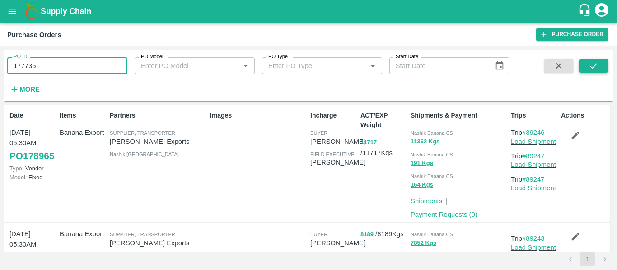
type input "177735"
click at [594, 67] on icon "submit" at bounding box center [593, 66] width 10 height 10
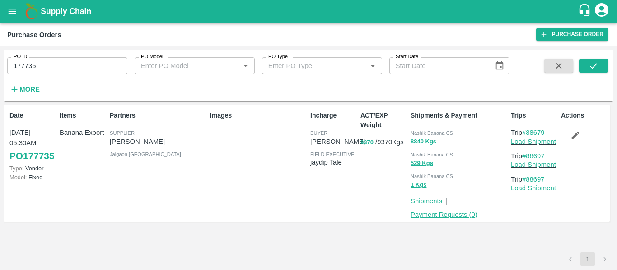
click at [434, 216] on link "Payment Requests ( 0 )" at bounding box center [443, 214] width 67 height 7
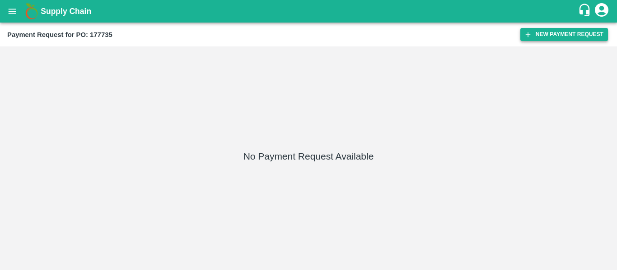
click at [550, 37] on button "New Payment Request" at bounding box center [564, 34] width 88 height 13
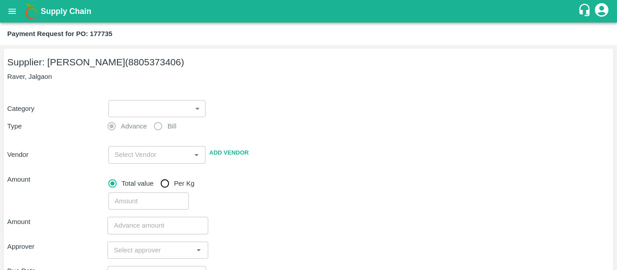
click at [158, 107] on body "Supply Chain Payment Request for PO: 177735 Supplier: VARUN RAMESHWAR AGRAWAL (…" at bounding box center [308, 135] width 617 height 270
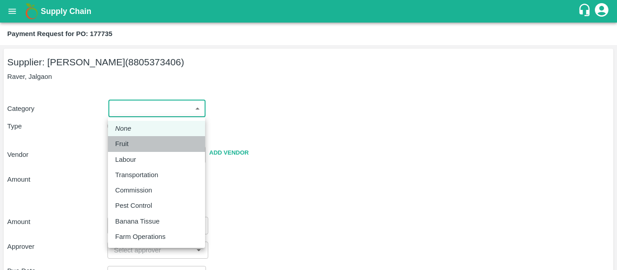
click at [121, 148] on p "Fruit" at bounding box center [122, 144] width 14 height 10
type input "1"
type input "[PERSON_NAME] - 8805373406(Supplier)"
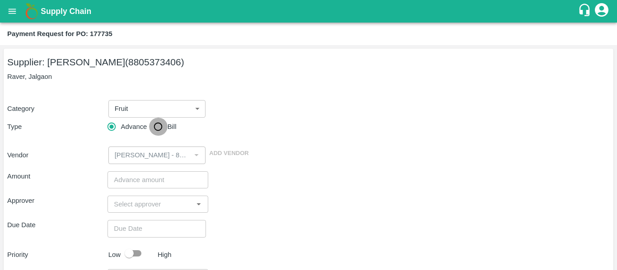
click at [156, 131] on input "Bill" at bounding box center [158, 127] width 18 height 18
radio input "true"
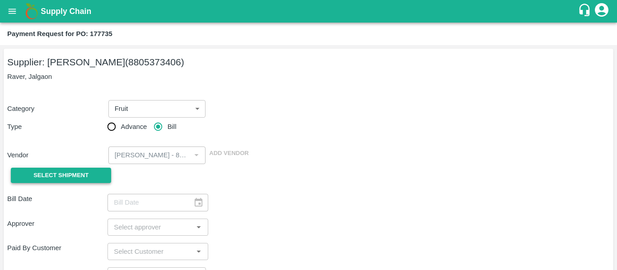
click at [79, 168] on button "Select Shipment" at bounding box center [61, 176] width 100 height 16
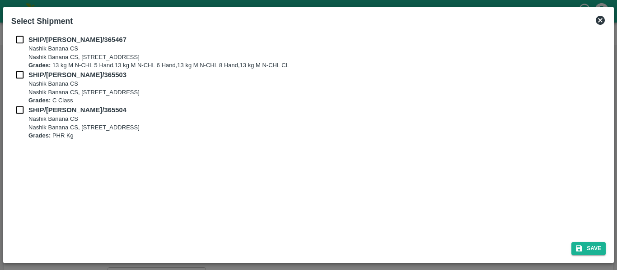
click at [26, 44] on input "checkbox" at bounding box center [19, 40] width 17 height 10
checkbox input "true"
click at [28, 77] on input "checkbox" at bounding box center [19, 75] width 17 height 10
checkbox input "true"
click at [29, 109] on b "SHIP/NASH/365504" at bounding box center [77, 110] width 98 height 7
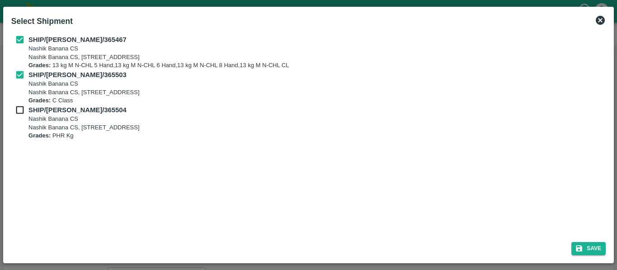
checkbox input "true"
click at [575, 243] on button "Save" at bounding box center [588, 248] width 34 height 13
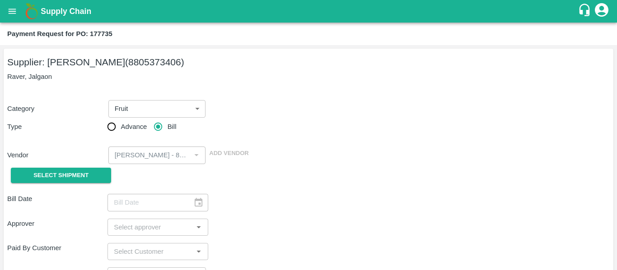
type input "21/09/2025"
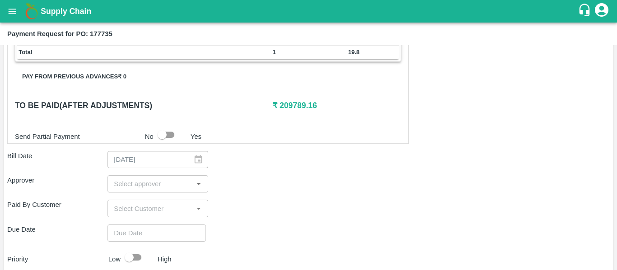
scroll to position [390, 0]
click at [137, 186] on input "input" at bounding box center [150, 184] width 80 height 12
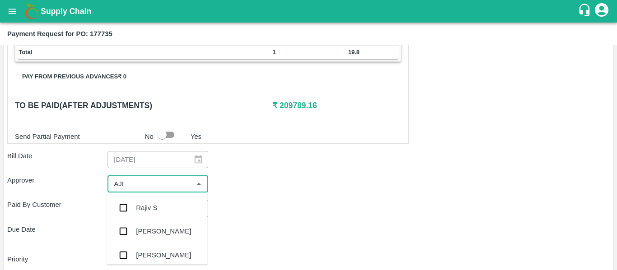
type input "AJIT"
click at [143, 207] on div "[PERSON_NAME]" at bounding box center [163, 208] width 55 height 10
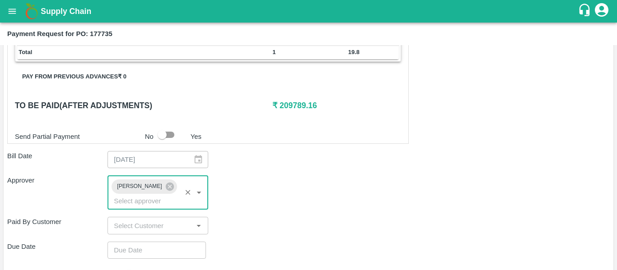
click at [153, 242] on input "Choose date" at bounding box center [153, 250] width 92 height 17
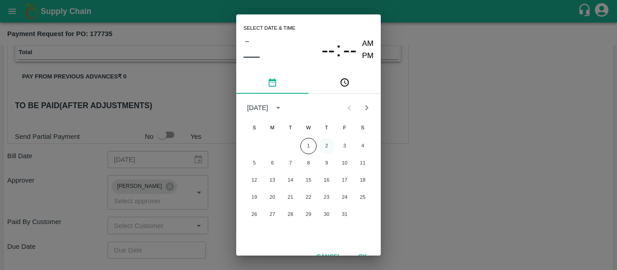
click at [330, 145] on button "2" at bounding box center [326, 146] width 16 height 16
type input "[DATE] 12:00 AM"
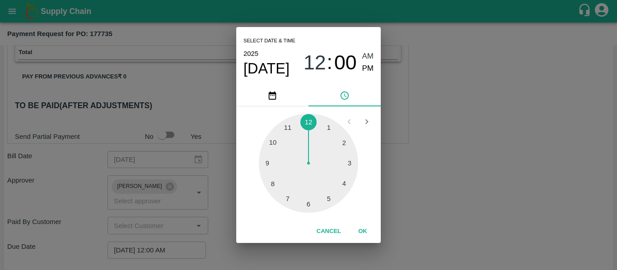
click at [471, 165] on div "Select date & time [DATE] 12 : 00 AM PM 1 2 3 4 5 6 7 8 9 10 11 12 Cancel OK" at bounding box center [308, 135] width 617 height 270
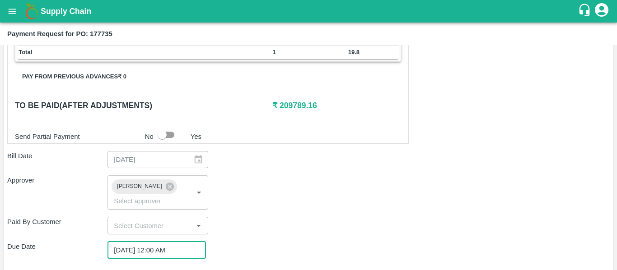
scroll to position [489, 0]
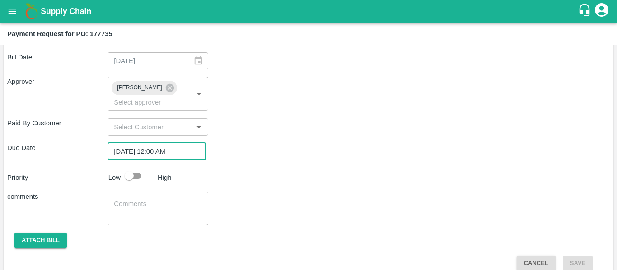
click at [134, 168] on input "checkbox" at bounding box center [128, 176] width 51 height 17
checkbox input "true"
click at [149, 200] on textarea at bounding box center [158, 209] width 88 height 19
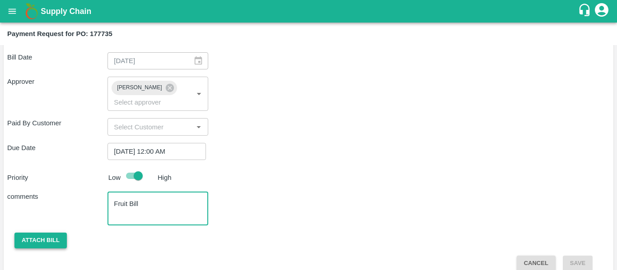
type textarea "Fruit Bill"
click at [62, 233] on button "Attach bill" at bounding box center [40, 241] width 52 height 16
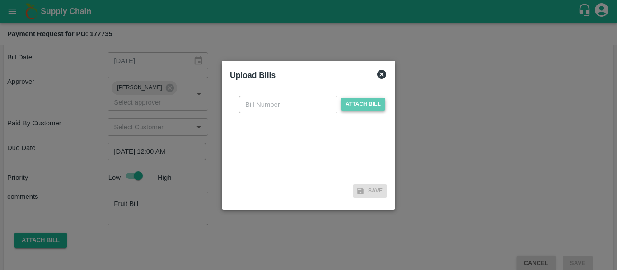
click at [350, 109] on span "Attach bill" at bounding box center [363, 104] width 44 height 13
click at [0, 0] on input "Attach bill" at bounding box center [0, 0] width 0 height 0
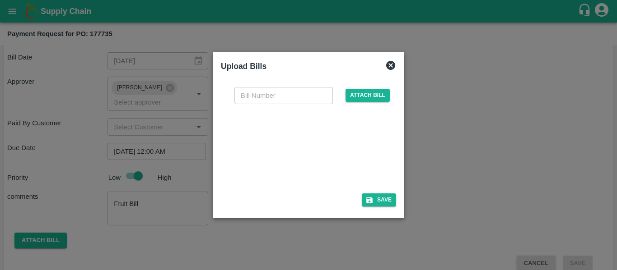
click at [305, 138] on div at bounding box center [306, 146] width 135 height 48
click at [250, 90] on input "text" at bounding box center [283, 95] width 98 height 17
type input "VE25-84"
click at [380, 199] on button "Save" at bounding box center [379, 200] width 34 height 13
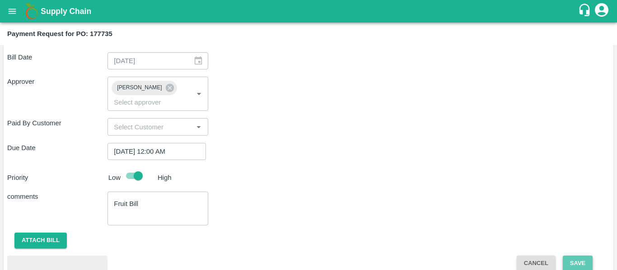
click at [574, 256] on button "Save" at bounding box center [578, 264] width 30 height 16
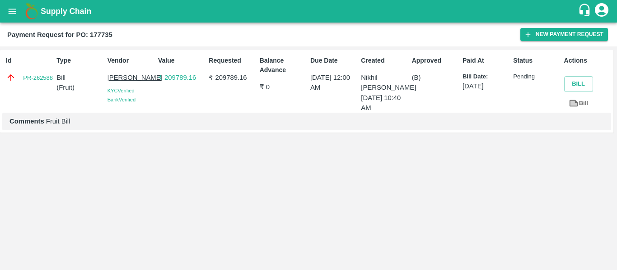
click at [12, 15] on icon "open drawer" at bounding box center [12, 11] width 10 height 10
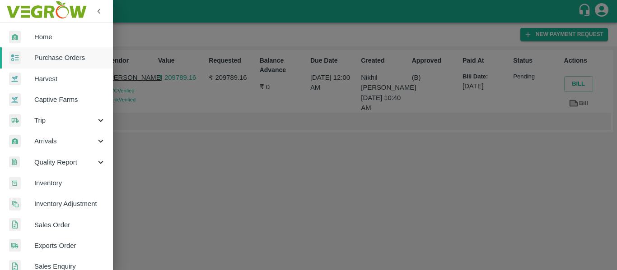
click at [58, 56] on span "Purchase Orders" at bounding box center [69, 58] width 71 height 10
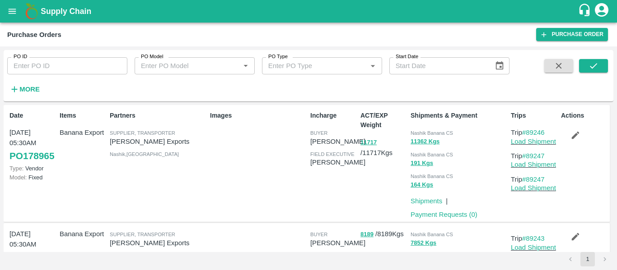
click at [40, 66] on input "PO ID" at bounding box center [67, 65] width 120 height 17
paste input "177800"
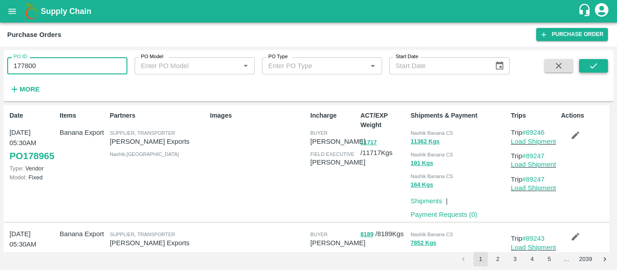
type input "177800"
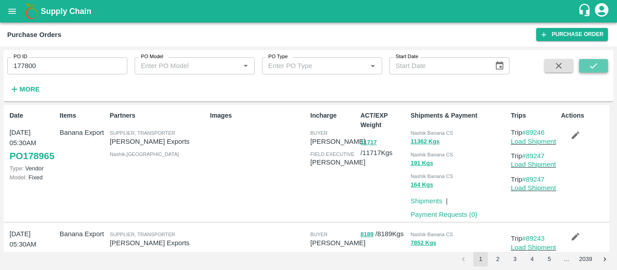
click at [599, 66] on button "submit" at bounding box center [593, 66] width 29 height 14
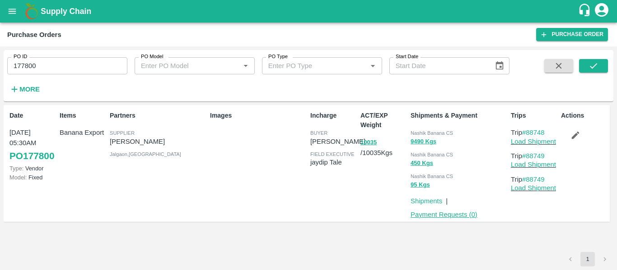
click at [442, 215] on link "Payment Requests ( 0 )" at bounding box center [443, 214] width 67 height 7
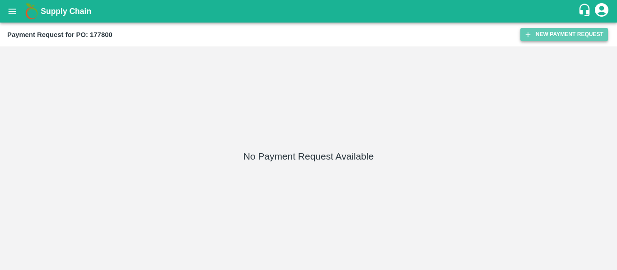
click at [589, 39] on button "New Payment Request" at bounding box center [564, 34] width 88 height 13
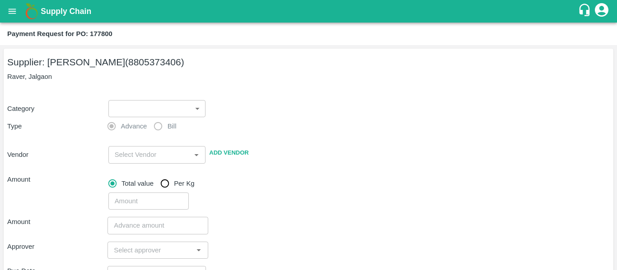
click at [159, 105] on body "Supply Chain Payment Request for PO: 177800 Supplier: [PERSON_NAME] (8805373406…" at bounding box center [308, 135] width 617 height 270
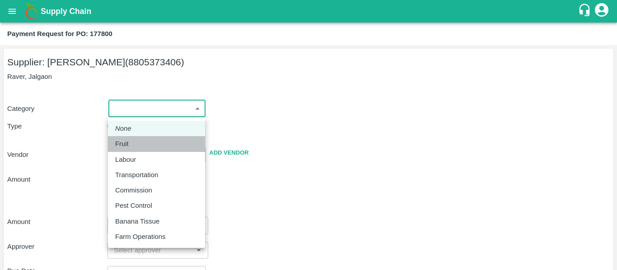
click at [134, 144] on div "Fruit" at bounding box center [156, 144] width 83 height 10
type input "1"
type input "[PERSON_NAME] - 8805373406(Supplier)"
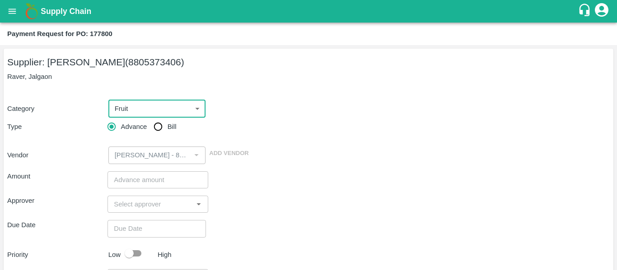
click at [170, 127] on span "Bill" at bounding box center [172, 127] width 9 height 10
click at [167, 127] on input "Bill" at bounding box center [158, 127] width 18 height 18
radio input "true"
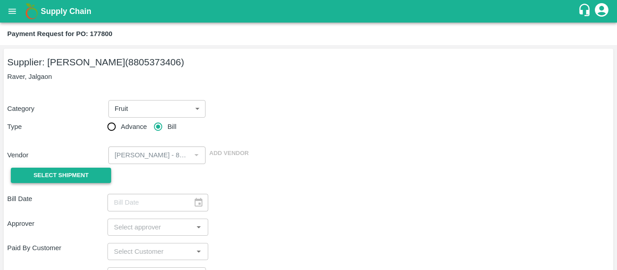
click at [39, 180] on span "Select Shipment" at bounding box center [60, 176] width 55 height 10
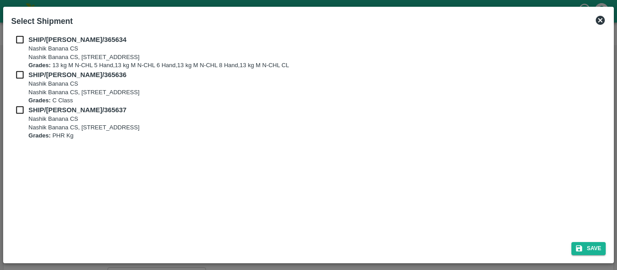
click at [14, 42] on input "checkbox" at bounding box center [19, 40] width 17 height 10
checkbox input "true"
click at [21, 81] on div "SHIP/NASH/365636 Nashik Banana CS Nashik Banana CS, Gat No. 314/2/1, A/p- Mohad…" at bounding box center [308, 87] width 594 height 35
click at [18, 71] on input "checkbox" at bounding box center [19, 75] width 17 height 10
checkbox input "true"
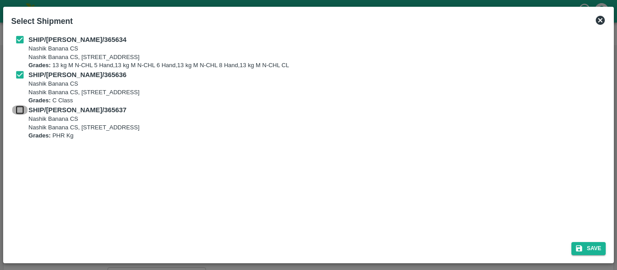
click at [23, 113] on input "checkbox" at bounding box center [19, 110] width 17 height 10
checkbox input "true"
click at [593, 242] on div "Save" at bounding box center [308, 247] width 601 height 24
click at [580, 242] on button "Save" at bounding box center [588, 248] width 34 height 13
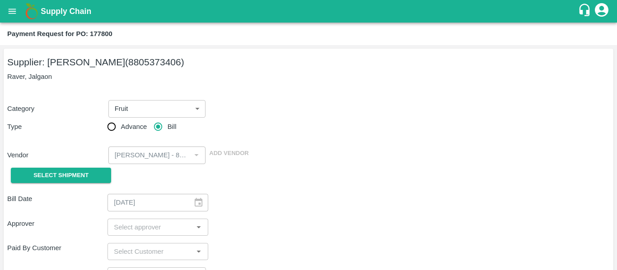
type input "[DATE]"
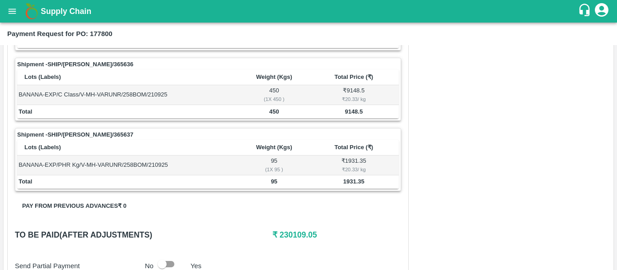
scroll to position [414, 0]
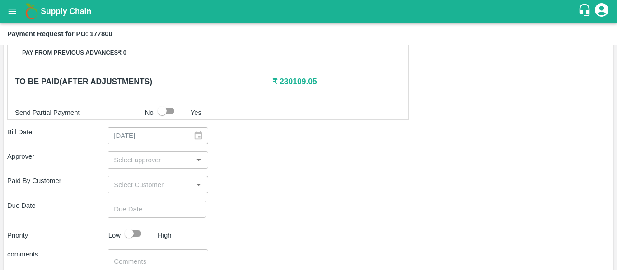
click at [165, 159] on input "input" at bounding box center [150, 160] width 80 height 12
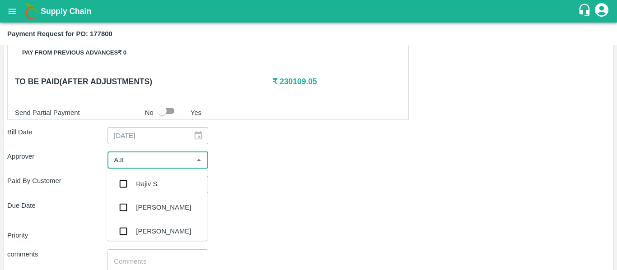
type input "AJIT"
click at [165, 186] on div "[PERSON_NAME]" at bounding box center [157, 184] width 100 height 23
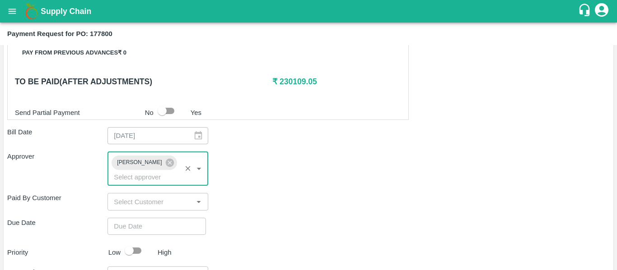
type input "DD/MM/YYYY hh:mm aa"
click at [167, 218] on input "DD/MM/YYYY hh:mm aa" at bounding box center [153, 226] width 92 height 17
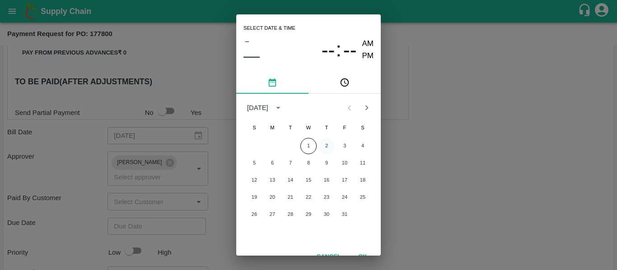
click at [322, 143] on button "2" at bounding box center [326, 146] width 16 height 16
type input "[DATE] 12:00 AM"
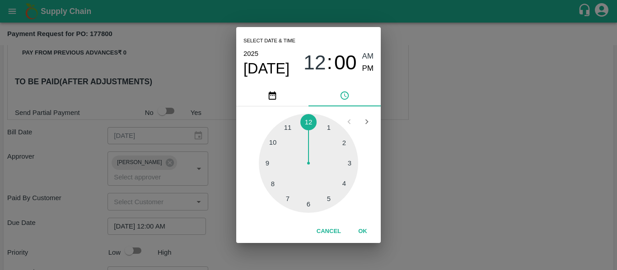
click at [450, 156] on div "Select date & time [DATE] 12 : 00 AM PM 1 2 3 4 5 6 7 8 9 10 11 12 Cancel OK" at bounding box center [308, 135] width 617 height 270
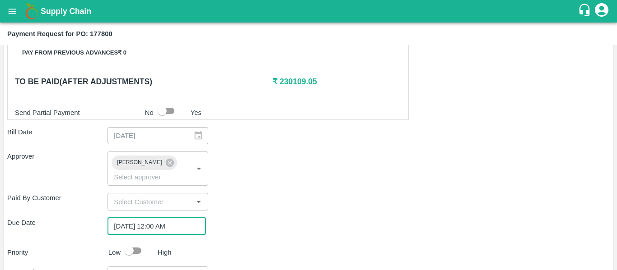
scroll to position [489, 0]
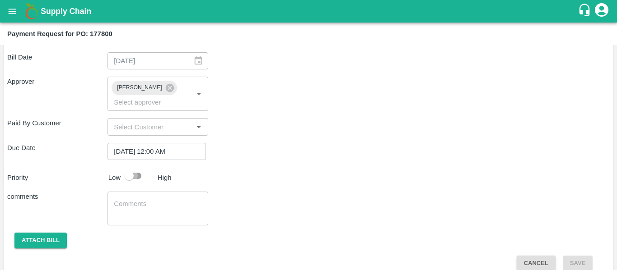
click at [142, 168] on input "checkbox" at bounding box center [128, 176] width 51 height 17
checkbox input "true"
click at [149, 200] on textarea at bounding box center [158, 209] width 88 height 19
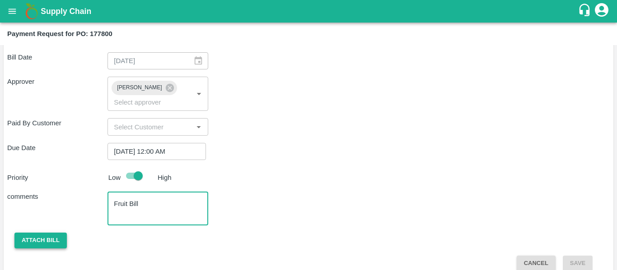
type textarea "Fruit Bill"
click at [26, 233] on button "Attach bill" at bounding box center [40, 241] width 52 height 16
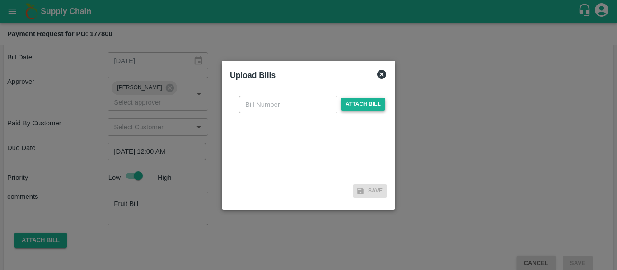
click at [373, 107] on span "Attach bill" at bounding box center [363, 104] width 44 height 13
click at [0, 0] on input "Attach bill" at bounding box center [0, 0] width 0 height 0
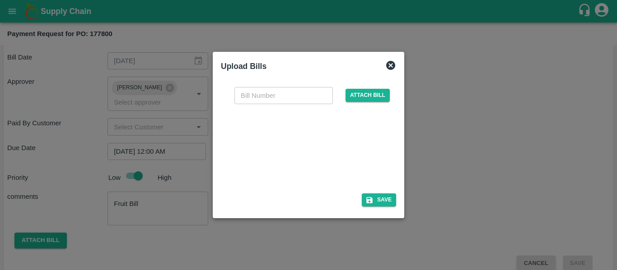
click at [328, 160] on div at bounding box center [306, 146] width 135 height 48
click at [254, 101] on input "text" at bounding box center [283, 95] width 98 height 17
type input "VE25-85"
click at [382, 196] on button "Save" at bounding box center [379, 200] width 34 height 13
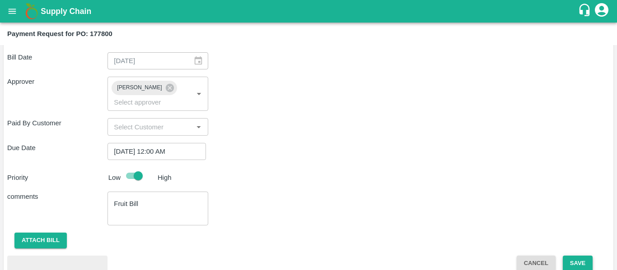
click at [585, 256] on button "Save" at bounding box center [578, 264] width 30 height 16
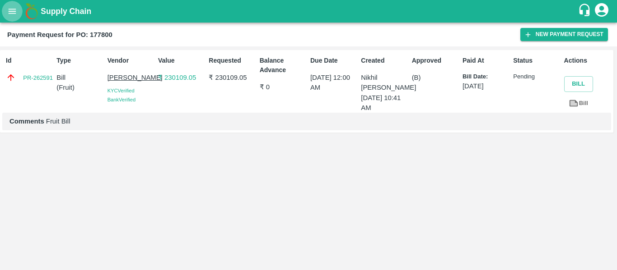
click at [11, 12] on icon "open drawer" at bounding box center [12, 11] width 10 height 10
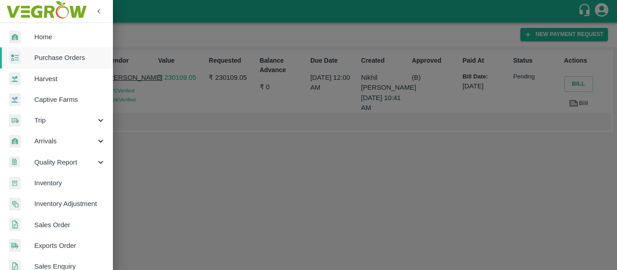
click at [63, 58] on span "Purchase Orders" at bounding box center [69, 58] width 71 height 10
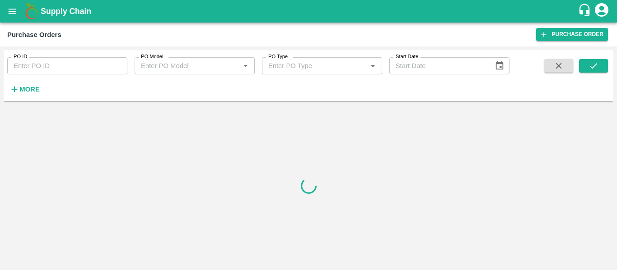
click at [70, 65] on input "PO ID" at bounding box center [67, 65] width 120 height 17
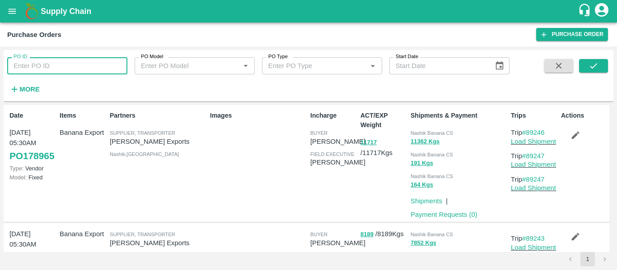
click at [39, 71] on input "PO ID" at bounding box center [67, 65] width 120 height 17
paste input "177803"
type input "177803"
click at [605, 66] on button "submit" at bounding box center [593, 66] width 29 height 14
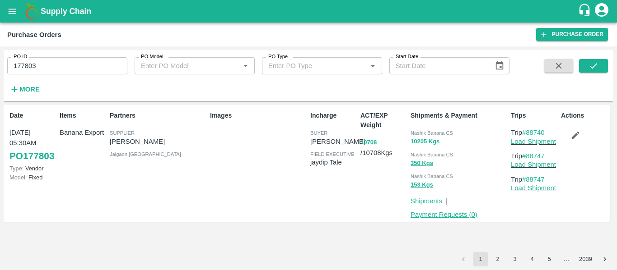
click at [464, 212] on link "Payment Requests ( 0 )" at bounding box center [443, 214] width 67 height 7
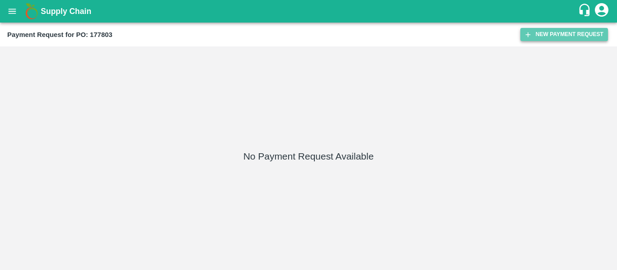
click at [555, 40] on button "New Payment Request" at bounding box center [564, 34] width 88 height 13
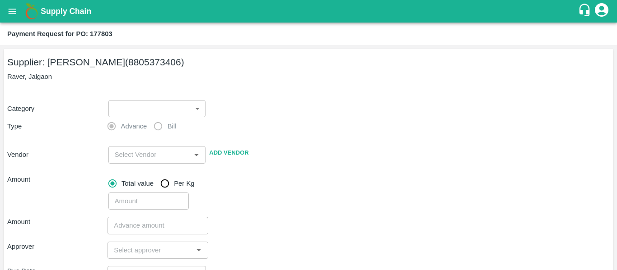
click at [125, 105] on body "Supply Chain Payment Request for PO: 177803 Supplier: [PERSON_NAME] (8805373406…" at bounding box center [308, 135] width 617 height 270
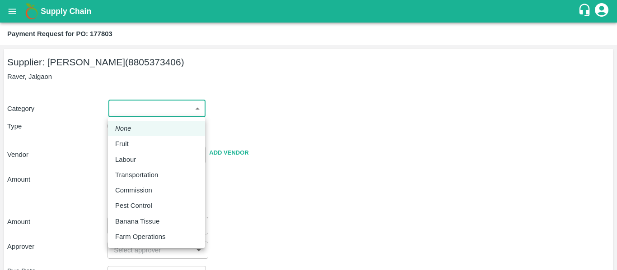
click at [134, 144] on div "Fruit" at bounding box center [156, 144] width 83 height 10
type input "1"
type input "[PERSON_NAME] - 8805373406(Supplier)"
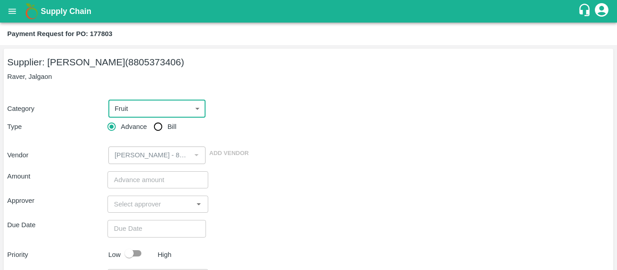
click at [159, 132] on input "Bill" at bounding box center [158, 127] width 18 height 18
radio input "true"
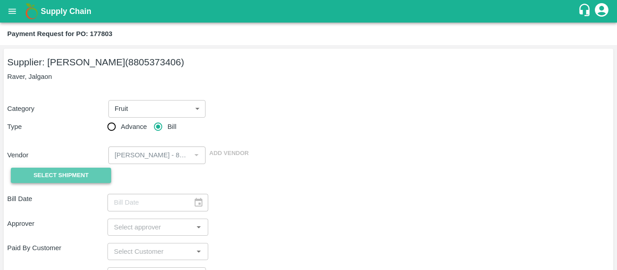
click at [96, 172] on button "Select Shipment" at bounding box center [61, 176] width 100 height 16
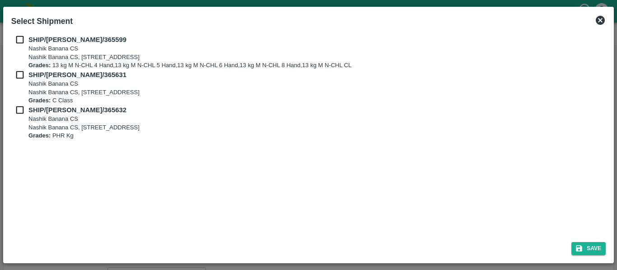
click at [29, 37] on b "SHIP/NASH/365599" at bounding box center [77, 39] width 98 height 7
checkbox input "true"
click at [35, 75] on b "SHIP/NASH/365631" at bounding box center [77, 74] width 98 height 7
checkbox input "true"
click at [41, 108] on b "SHIP/NASH/365632" at bounding box center [77, 110] width 98 height 7
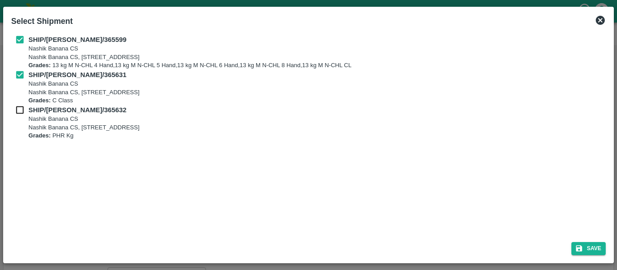
checkbox input "true"
click at [591, 248] on button "Save" at bounding box center [588, 248] width 34 height 13
type input "[DATE]"
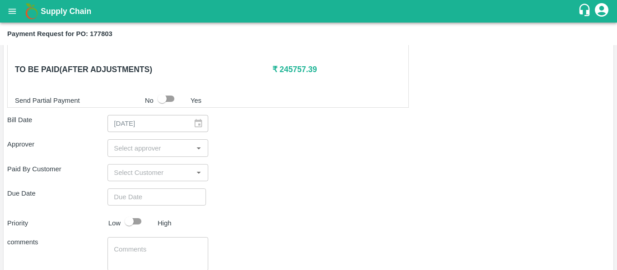
scroll to position [446, 0]
click at [127, 148] on input "input" at bounding box center [150, 148] width 80 height 12
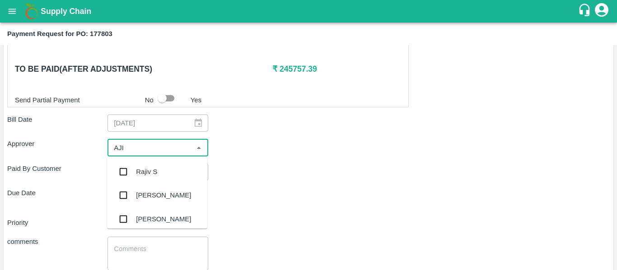
type input "AJIT"
click at [131, 170] on input "checkbox" at bounding box center [123, 172] width 18 height 18
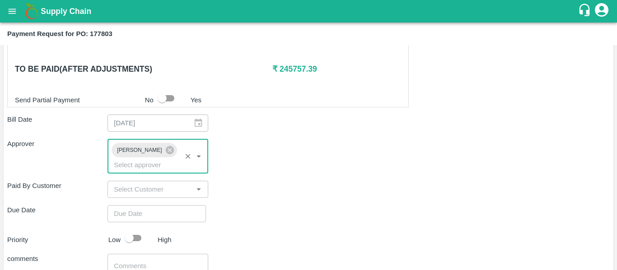
type input "DD/MM/YYYY hh:mm aa"
click at [144, 205] on input "DD/MM/YYYY hh:mm aa" at bounding box center [153, 213] width 92 height 17
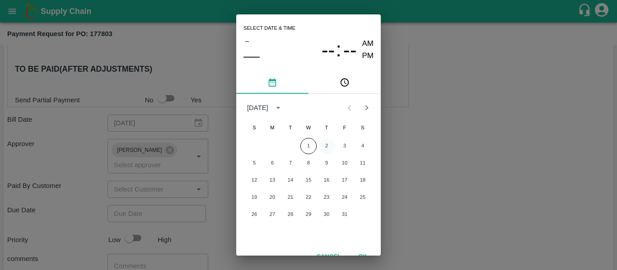
click at [322, 148] on button "2" at bounding box center [326, 146] width 16 height 16
type input "[DATE] 12:00 AM"
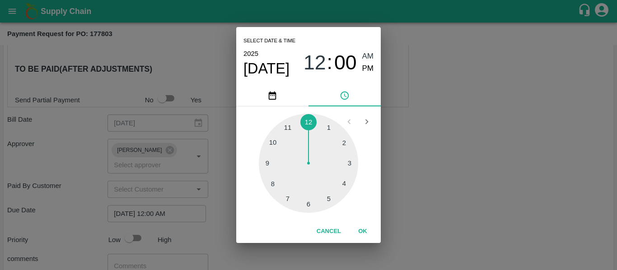
click at [410, 156] on div "Select date & time [DATE] 12 : 00 AM PM 1 2 3 4 5 6 7 8 9 10 11 12 Cancel OK" at bounding box center [308, 135] width 617 height 270
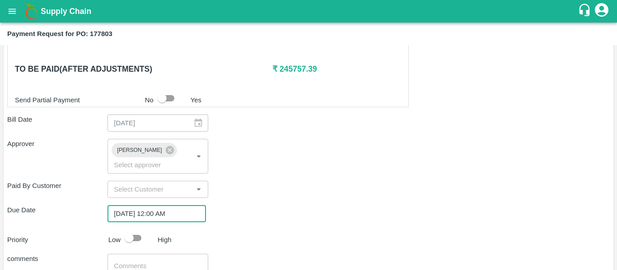
click at [141, 230] on input "checkbox" at bounding box center [128, 238] width 51 height 17
checkbox input "true"
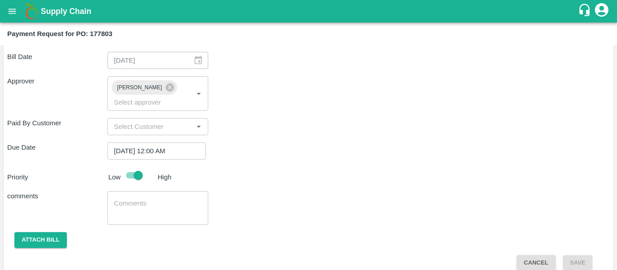
click at [163, 208] on div "x ​" at bounding box center [157, 208] width 100 height 34
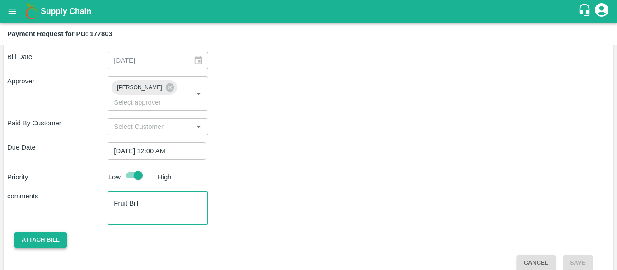
type textarea "Fruit Bill"
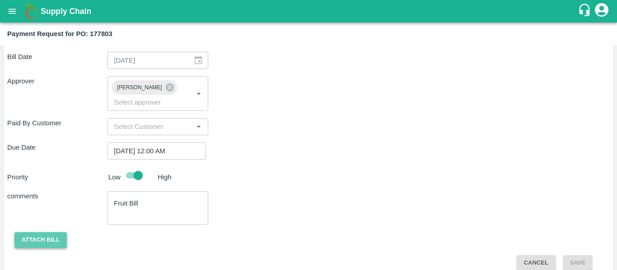
click at [18, 233] on button "Attach bill" at bounding box center [40, 241] width 52 height 16
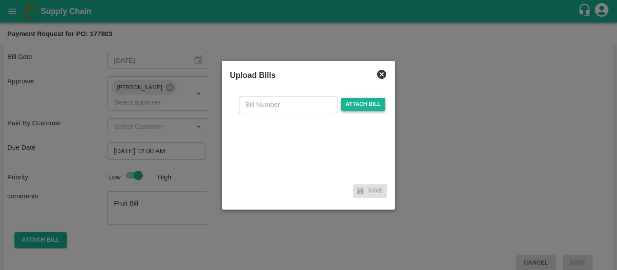
click at [341, 106] on span "Attach bill" at bounding box center [363, 104] width 44 height 13
click at [0, 0] on input "Attach bill" at bounding box center [0, 0] width 0 height 0
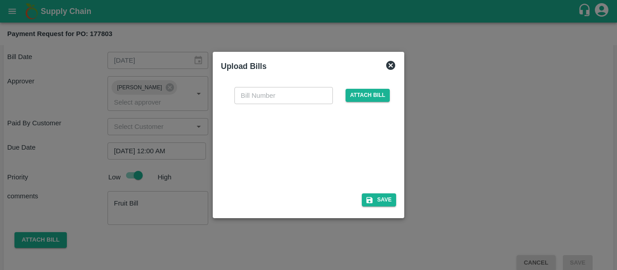
click at [322, 150] on div at bounding box center [306, 146] width 135 height 48
click at [266, 98] on input "text" at bounding box center [283, 95] width 98 height 17
type input "VE25-86"
click at [389, 198] on button "Save" at bounding box center [379, 200] width 34 height 13
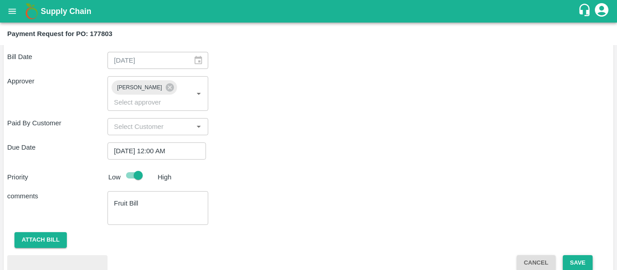
click at [585, 256] on button "Save" at bounding box center [578, 264] width 30 height 16
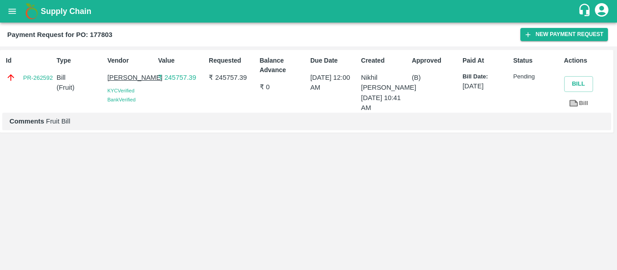
click at [579, 107] on link "Bill" at bounding box center [578, 104] width 29 height 16
click at [14, 16] on icon "open drawer" at bounding box center [12, 11] width 10 height 10
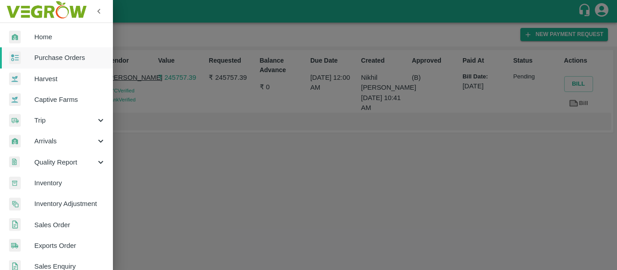
click at [56, 59] on span "Purchase Orders" at bounding box center [69, 58] width 71 height 10
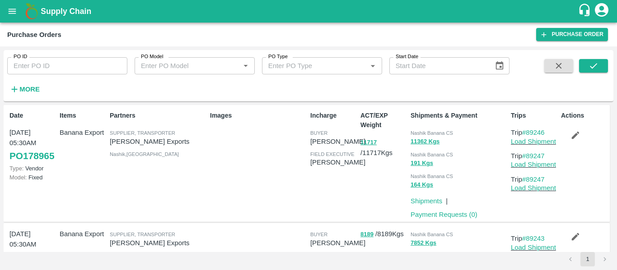
click at [65, 63] on input "PO ID" at bounding box center [67, 65] width 120 height 17
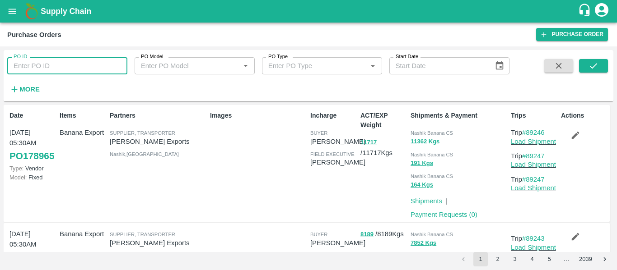
paste input "177966"
type input "177966"
click at [596, 69] on icon "submit" at bounding box center [593, 66] width 10 height 10
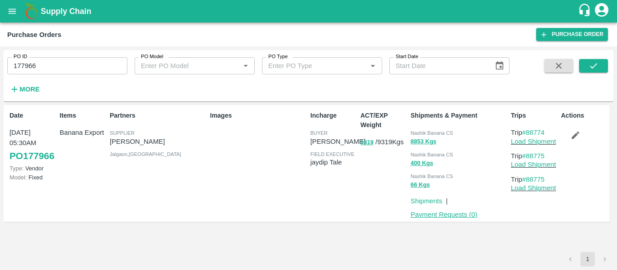
click at [446, 215] on link "Payment Requests ( 0 )" at bounding box center [443, 214] width 67 height 7
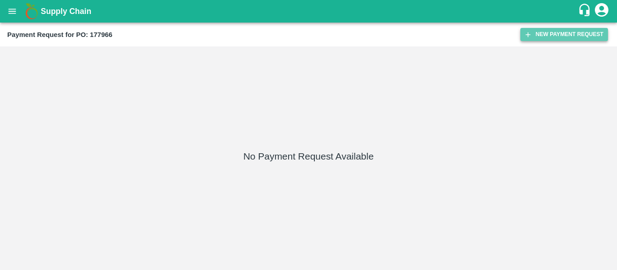
click at [540, 36] on button "New Payment Request" at bounding box center [564, 34] width 88 height 13
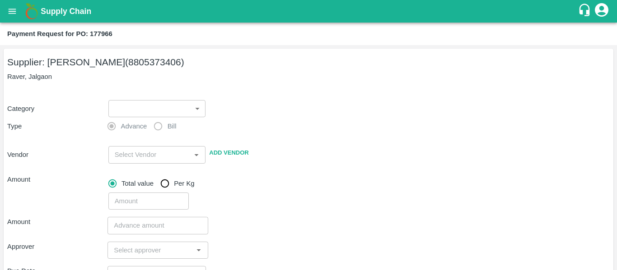
click at [147, 106] on body "Supply Chain Payment Request for PO: 177966 Supplier: [PERSON_NAME] (8805373406…" at bounding box center [308, 135] width 617 height 270
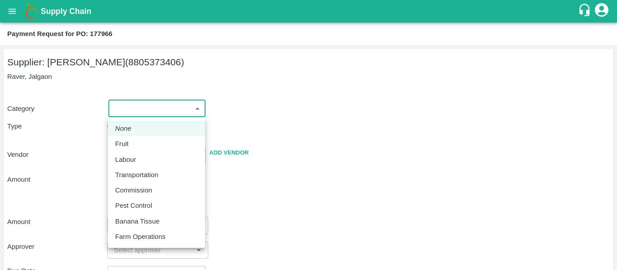
click at [130, 145] on div "Fruit" at bounding box center [124, 144] width 18 height 10
type input "1"
type input "[PERSON_NAME] - 8805373406(Supplier)"
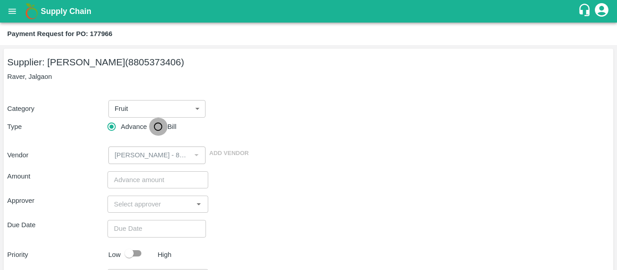
click at [158, 129] on input "Bill" at bounding box center [158, 127] width 18 height 18
radio input "true"
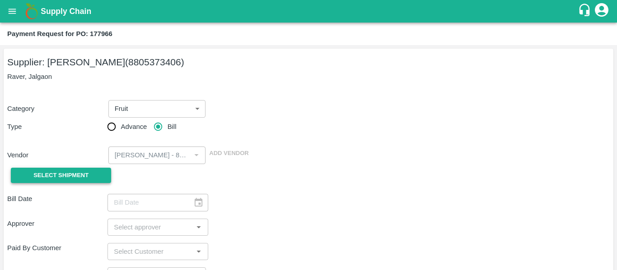
click at [77, 173] on span "Select Shipment" at bounding box center [60, 176] width 55 height 10
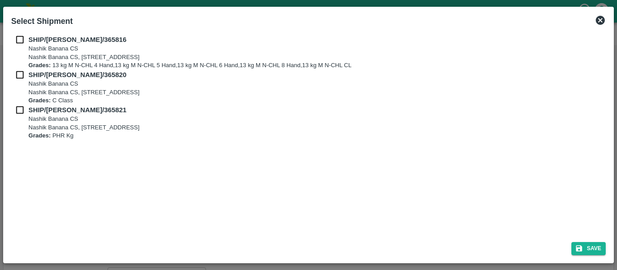
click at [20, 42] on input "checkbox" at bounding box center [19, 40] width 17 height 10
checkbox input "true"
click at [23, 79] on input "checkbox" at bounding box center [19, 75] width 17 height 10
checkbox input "true"
click at [24, 103] on div "SHIP/[PERSON_NAME]/365820 Nashik Banana CS [STREET_ADDRESS] Grades: C Class" at bounding box center [308, 87] width 594 height 35
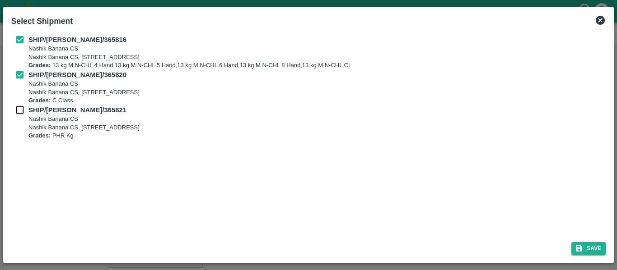
click at [27, 112] on input "checkbox" at bounding box center [19, 110] width 17 height 10
checkbox input "true"
click at [588, 246] on button "Save" at bounding box center [588, 248] width 34 height 13
type input "[DATE]"
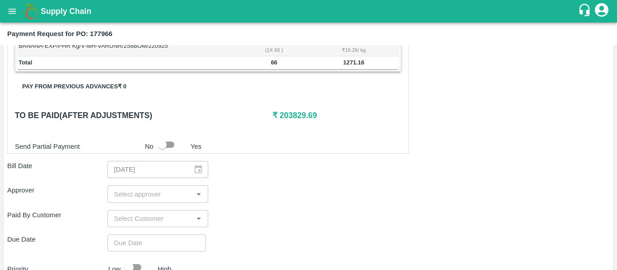
scroll to position [400, 0]
click at [140, 193] on input "input" at bounding box center [150, 194] width 80 height 12
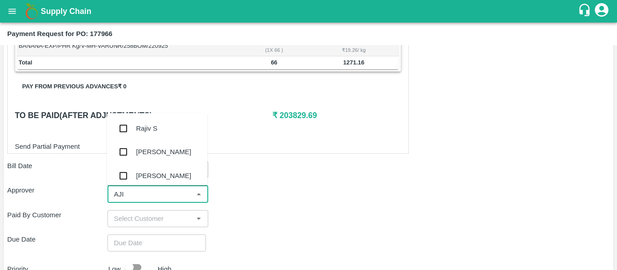
type input "AJIT"
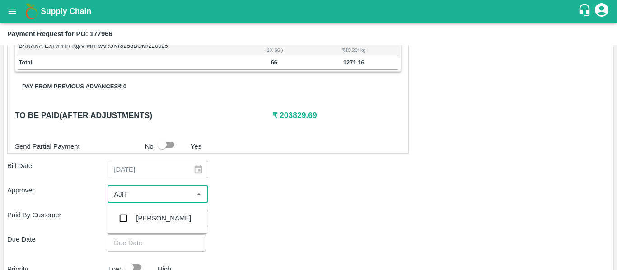
click at [144, 214] on div "[PERSON_NAME]" at bounding box center [163, 219] width 55 height 10
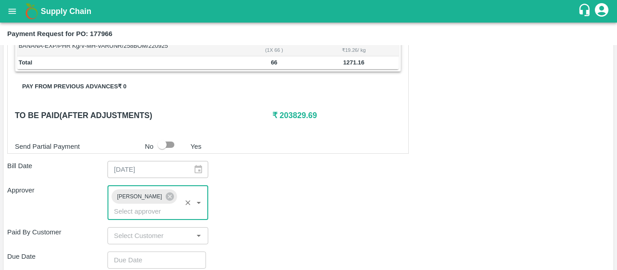
type input "DD/MM/YYYY hh:mm aa"
click at [149, 252] on input "DD/MM/YYYY hh:mm aa" at bounding box center [153, 260] width 92 height 17
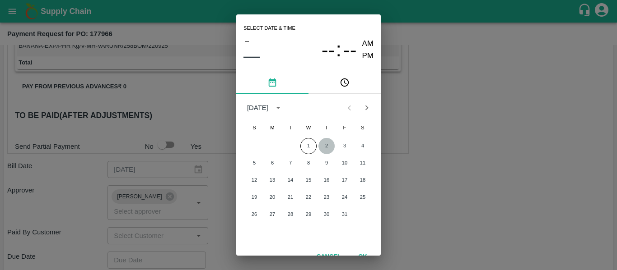
click at [329, 147] on button "2" at bounding box center [326, 146] width 16 height 16
type input "[DATE] 12:00 AM"
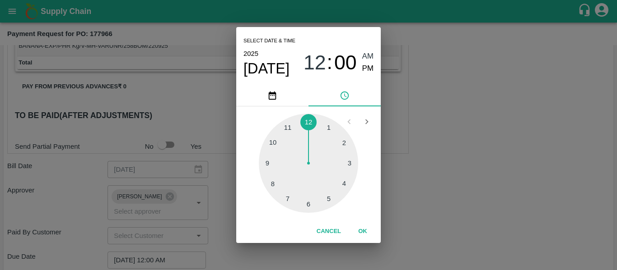
click at [481, 169] on div "Select date & time [DATE] 12 : 00 AM PM 1 2 3 4 5 6 7 8 9 10 11 12 Cancel OK" at bounding box center [308, 135] width 617 height 270
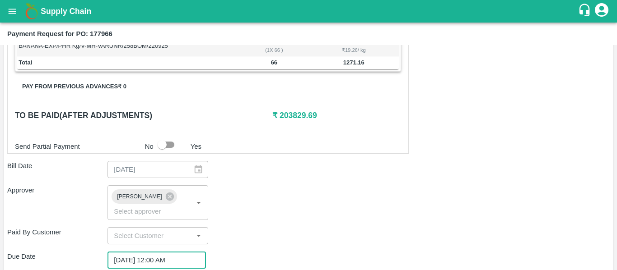
scroll to position [509, 0]
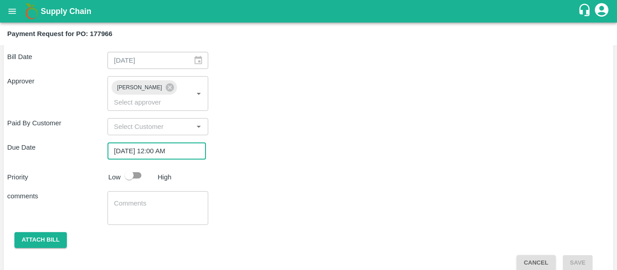
click at [132, 167] on input "checkbox" at bounding box center [128, 175] width 51 height 17
checkbox input "true"
click at [147, 191] on div "x ​" at bounding box center [157, 208] width 100 height 34
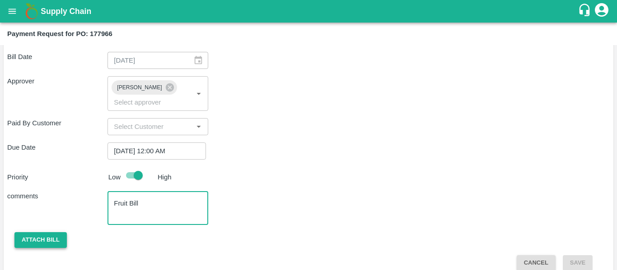
type textarea "Fruit Bill"
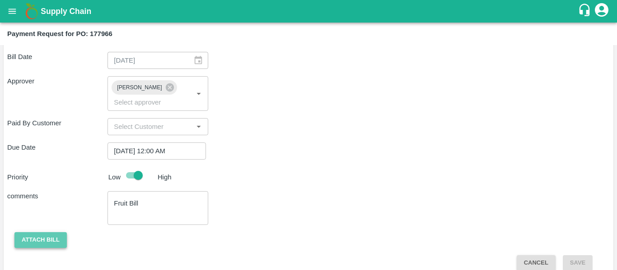
click at [48, 233] on button "Attach bill" at bounding box center [40, 241] width 52 height 16
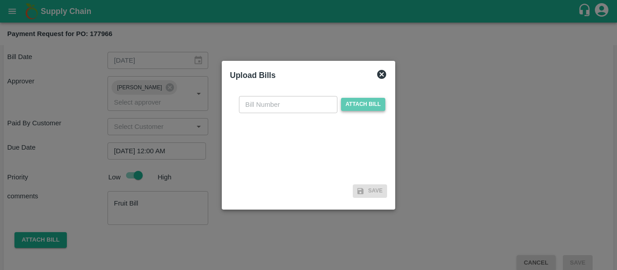
click at [359, 100] on span "Attach bill" at bounding box center [363, 104] width 44 height 13
click at [0, 0] on input "Attach bill" at bounding box center [0, 0] width 0 height 0
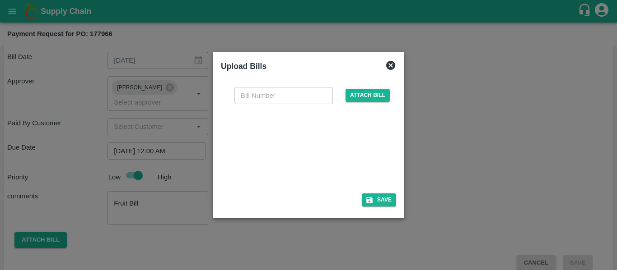
click at [307, 145] on div at bounding box center [306, 146] width 135 height 48
click at [249, 98] on input "text" at bounding box center [283, 95] width 98 height 17
type input "VE25-87"
click at [382, 200] on button "Save" at bounding box center [379, 200] width 34 height 13
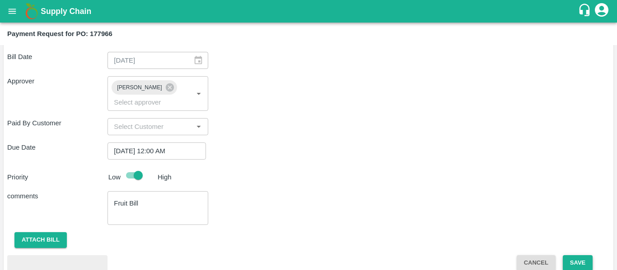
click at [569, 256] on button "Save" at bounding box center [578, 264] width 30 height 16
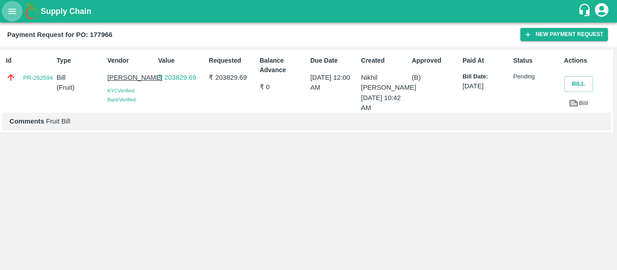
click at [12, 14] on icon "open drawer" at bounding box center [12, 11] width 10 height 10
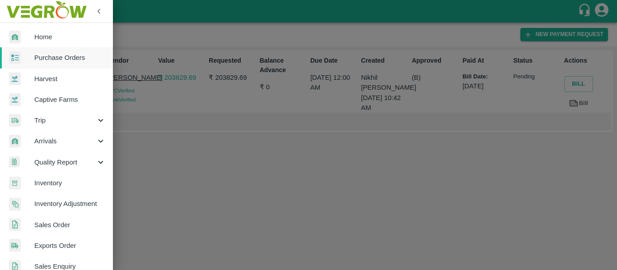
click at [42, 57] on span "Purchase Orders" at bounding box center [69, 58] width 71 height 10
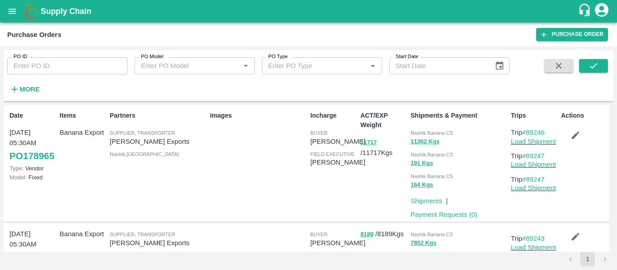
click at [68, 59] on input "PO ID" at bounding box center [67, 65] width 120 height 17
paste input "177980"
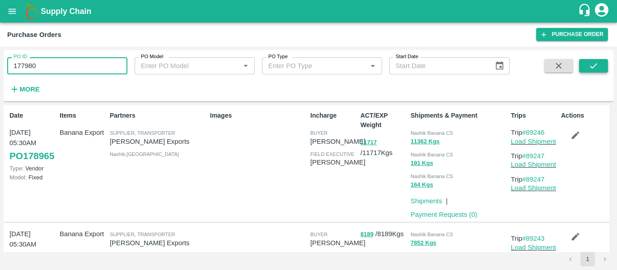
type input "177980"
click at [592, 66] on icon "submit" at bounding box center [593, 66] width 10 height 10
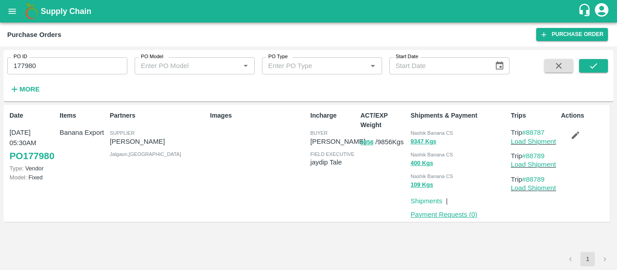
click at [457, 217] on link "Payment Requests ( 0 )" at bounding box center [443, 214] width 67 height 7
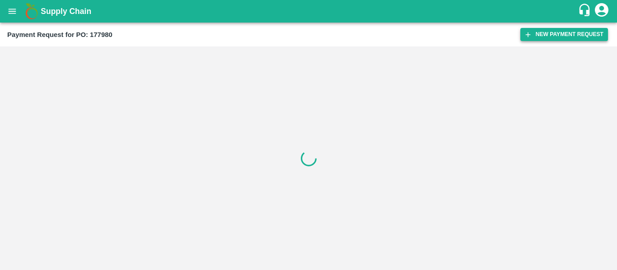
click at [559, 34] on button "New Payment Request" at bounding box center [564, 34] width 88 height 13
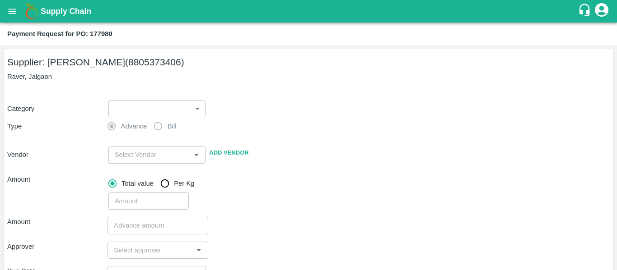
click at [123, 110] on body "Supply Chain Payment Request for PO: 177980 Supplier: [PERSON_NAME] (8805373406…" at bounding box center [308, 135] width 617 height 270
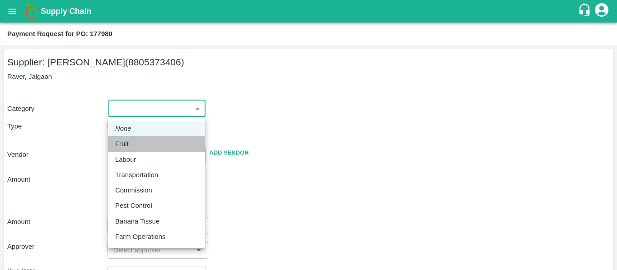
click at [141, 146] on div "Fruit" at bounding box center [156, 144] width 83 height 10
type input "1"
type input "[PERSON_NAME] - 8805373406(Supplier)"
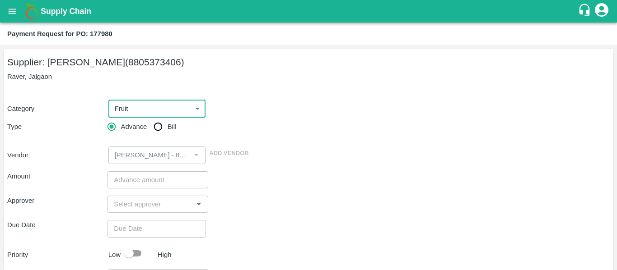
click at [158, 132] on input "Bill" at bounding box center [158, 127] width 18 height 18
radio input "true"
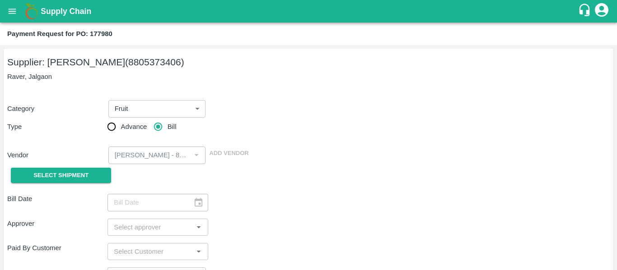
click at [93, 186] on div "Select Shipment" at bounding box center [57, 175] width 100 height 23
click at [75, 179] on span "Select Shipment" at bounding box center [60, 176] width 55 height 10
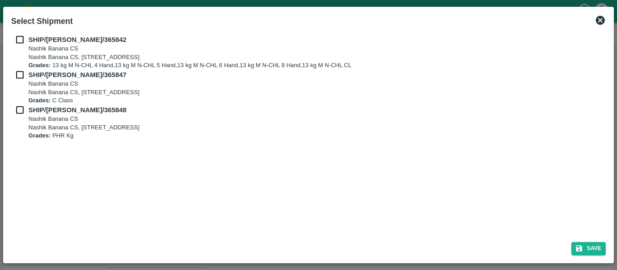
click at [26, 42] on input "checkbox" at bounding box center [19, 40] width 17 height 10
checkbox input "true"
click at [30, 76] on b "SHIP/[PERSON_NAME]/365847" at bounding box center [77, 74] width 98 height 7
checkbox input "true"
click at [32, 115] on p "SHIP/[PERSON_NAME]/365848" at bounding box center [82, 110] width 109 height 10
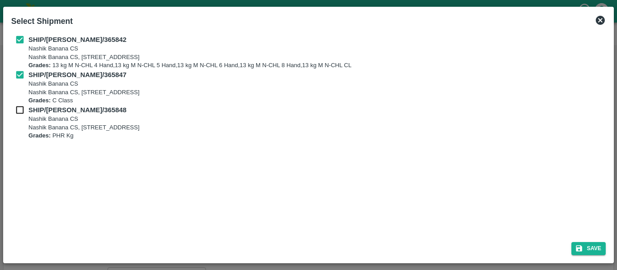
checkbox input "true"
click at [588, 255] on button "Save" at bounding box center [588, 248] width 34 height 13
type input "[DATE]"
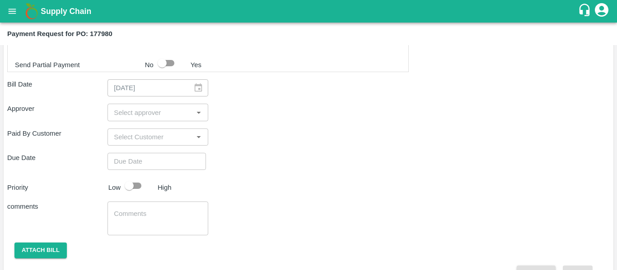
scroll to position [480, 0]
click at [168, 122] on div "​" at bounding box center [157, 113] width 100 height 17
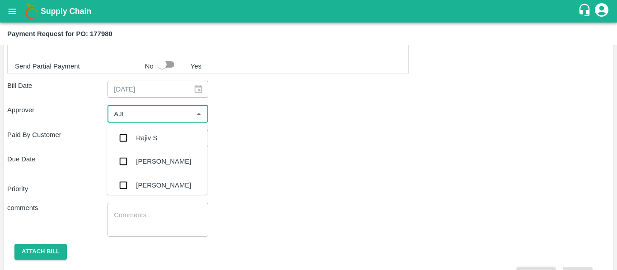
type input "AJIT"
click at [170, 135] on div "[PERSON_NAME]" at bounding box center [157, 137] width 100 height 23
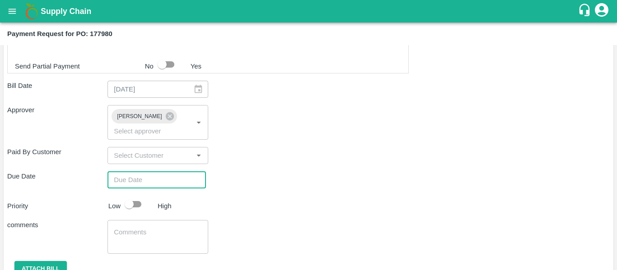
type input "DD/MM/YYYY hh:mm aa"
click at [171, 172] on input "DD/MM/YYYY hh:mm aa" at bounding box center [153, 180] width 92 height 17
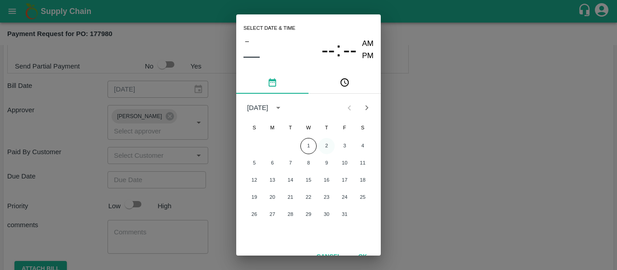
click at [325, 146] on button "2" at bounding box center [326, 146] width 16 height 16
type input "[DATE] 12:00 AM"
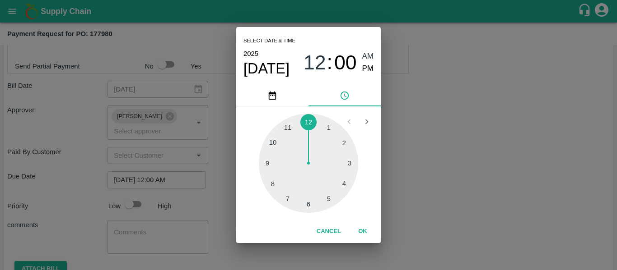
click at [444, 160] on div "Select date & time [DATE] 12 : 00 AM PM 1 2 3 4 5 6 7 8 9 10 11 12 Cancel OK" at bounding box center [308, 135] width 617 height 270
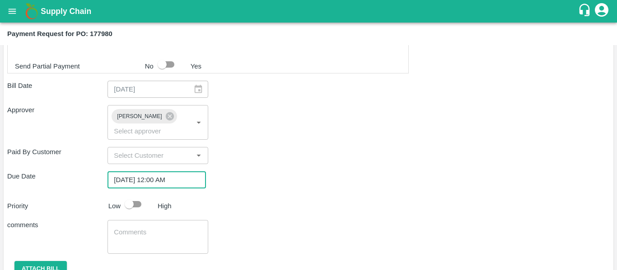
click at [136, 197] on input "checkbox" at bounding box center [128, 204] width 51 height 17
checkbox input "true"
click at [145, 232] on textarea at bounding box center [158, 237] width 88 height 19
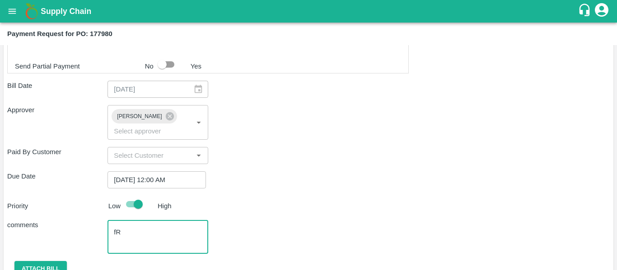
type textarea "f"
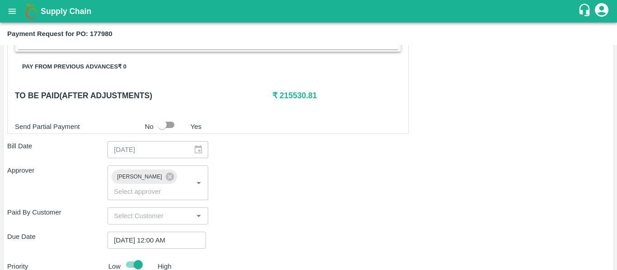
scroll to position [509, 0]
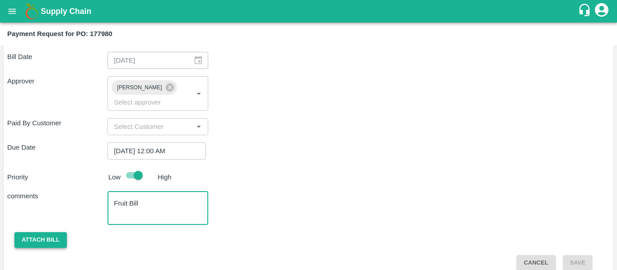
type textarea "Fruit Bill"
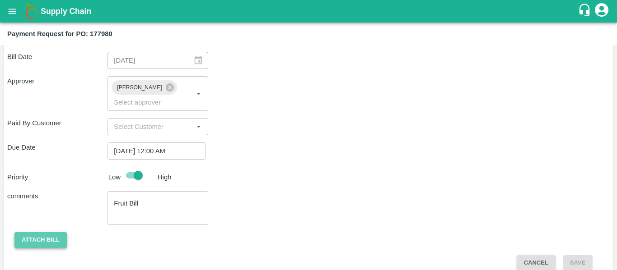
click at [55, 233] on button "Attach bill" at bounding box center [40, 241] width 52 height 16
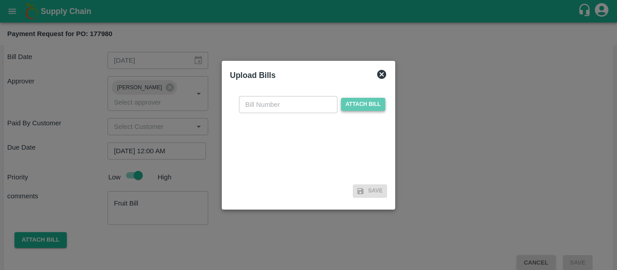
click at [360, 102] on span "Attach bill" at bounding box center [363, 104] width 44 height 13
click at [0, 0] on input "Attach bill" at bounding box center [0, 0] width 0 height 0
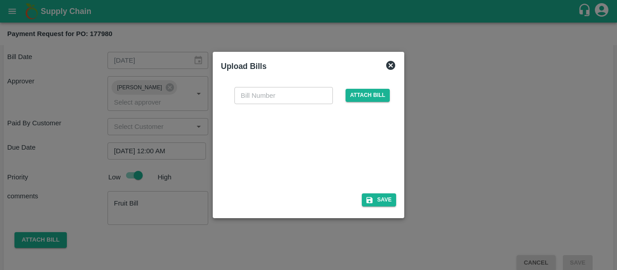
click at [312, 143] on div at bounding box center [306, 146] width 135 height 48
click at [265, 103] on input "text" at bounding box center [283, 95] width 98 height 17
type input "VE25-88"
click at [378, 196] on button "Save" at bounding box center [379, 200] width 34 height 13
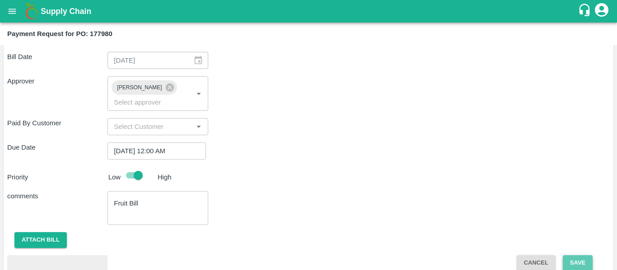
click at [580, 256] on button "Save" at bounding box center [578, 264] width 30 height 16
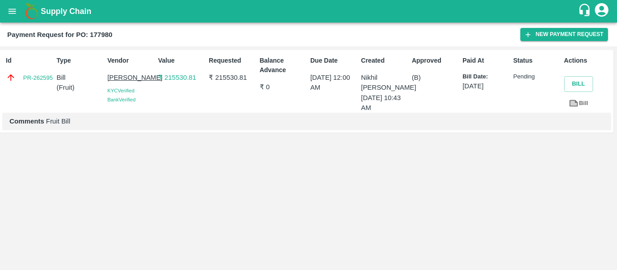
click at [6, 13] on button "open drawer" at bounding box center [12, 11] width 21 height 21
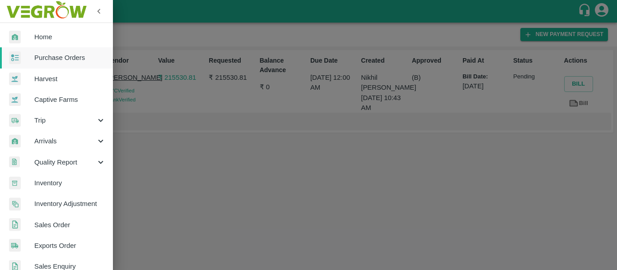
click at [54, 55] on span "Purchase Orders" at bounding box center [69, 58] width 71 height 10
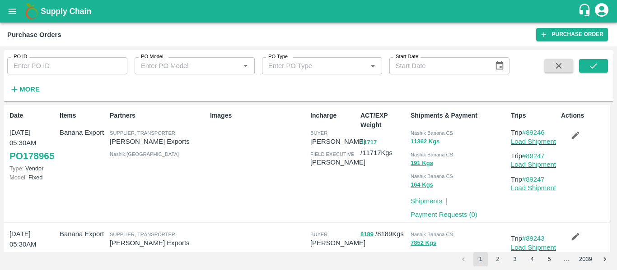
click at [58, 67] on input "PO ID" at bounding box center [67, 65] width 120 height 17
paste input "178253"
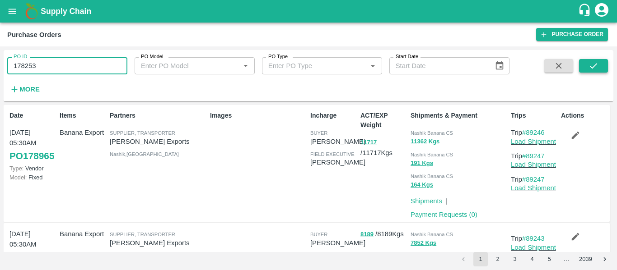
type input "178253"
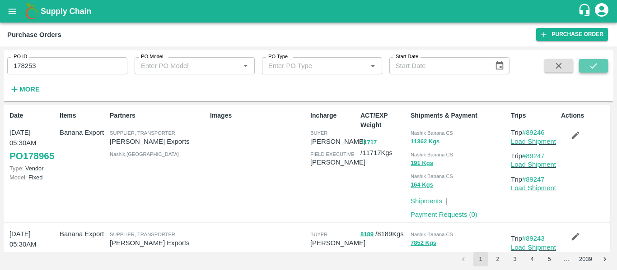
click at [602, 63] on button "submit" at bounding box center [593, 66] width 29 height 14
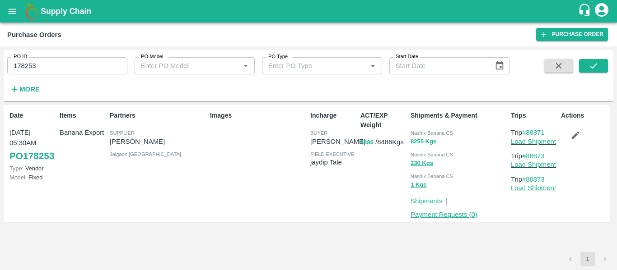
click at [454, 216] on link "Payment Requests ( 0 )" at bounding box center [443, 214] width 67 height 7
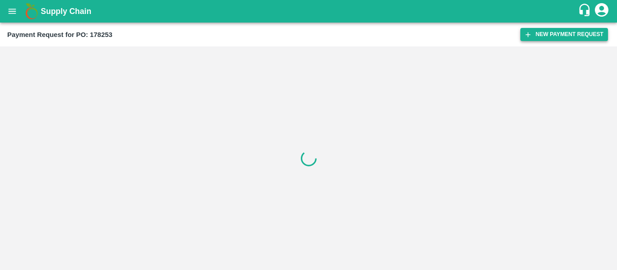
click at [539, 35] on button "New Payment Request" at bounding box center [564, 34] width 88 height 13
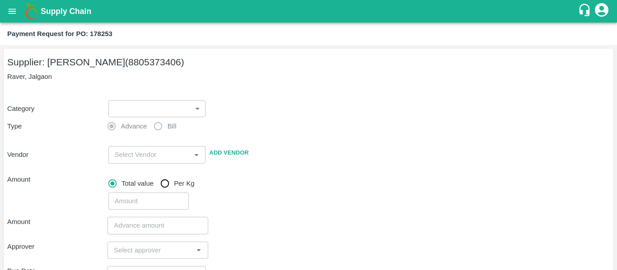
click at [175, 105] on body "Supply Chain Payment Request for PO: 178253 Supplier: [PERSON_NAME] (8805373406…" at bounding box center [308, 135] width 617 height 270
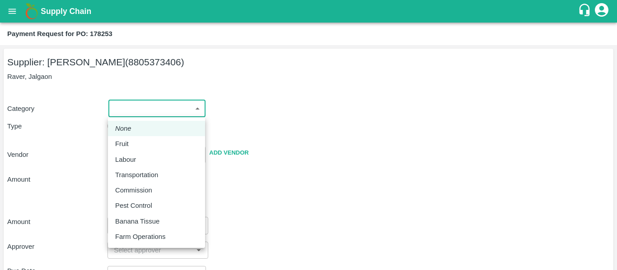
click at [140, 142] on div "Fruit" at bounding box center [156, 144] width 83 height 10
type input "1"
type input "[PERSON_NAME] - 8805373406(Supplier)"
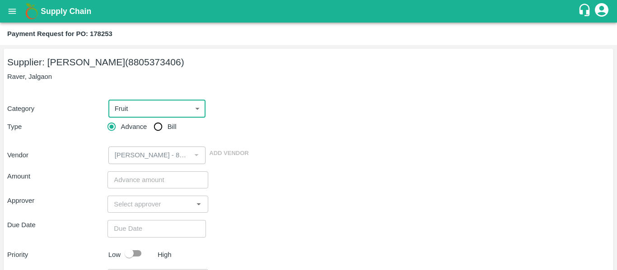
click at [165, 127] on input "Bill" at bounding box center [158, 127] width 18 height 18
radio input "true"
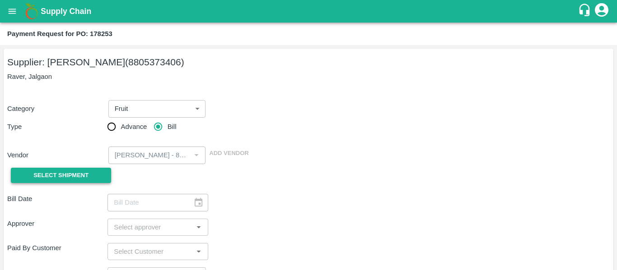
click at [80, 171] on span "Select Shipment" at bounding box center [60, 176] width 55 height 10
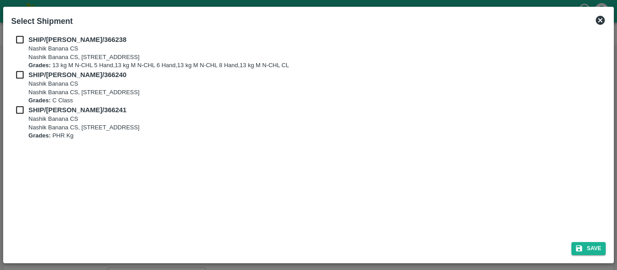
click at [13, 33] on div "SHIP/[PERSON_NAME]/366238 Nashik Banana CS Nashik Banana CS, Gat No. 314/2/1, A…" at bounding box center [308, 133] width 601 height 204
click at [19, 42] on input "checkbox" at bounding box center [19, 40] width 17 height 10
checkbox input "true"
click at [21, 69] on div "SHIP/[PERSON_NAME]/366238 Nashik Banana CS Nashik Banana CS, Gat No. 314/2/1, A…" at bounding box center [308, 52] width 594 height 35
click at [22, 73] on input "checkbox" at bounding box center [19, 75] width 17 height 10
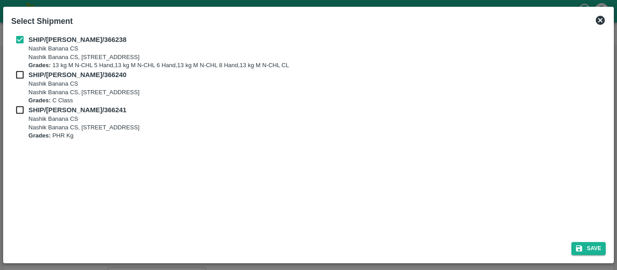
checkbox input "true"
click at [25, 109] on input "checkbox" at bounding box center [19, 110] width 17 height 10
checkbox input "true"
click at [576, 247] on icon "submit" at bounding box center [579, 249] width 6 height 6
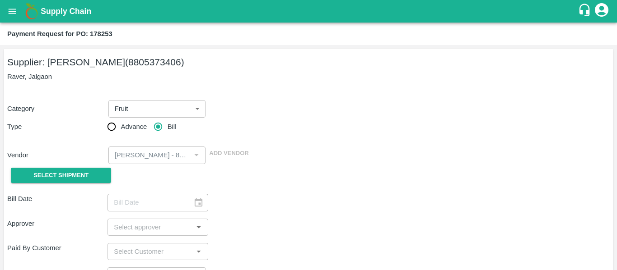
type input "[DATE]"
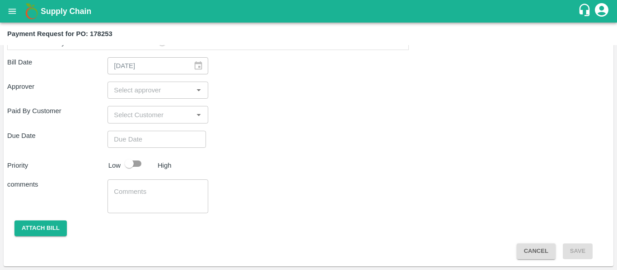
scroll to position [483, 0]
click at [143, 86] on input "input" at bounding box center [150, 91] width 80 height 12
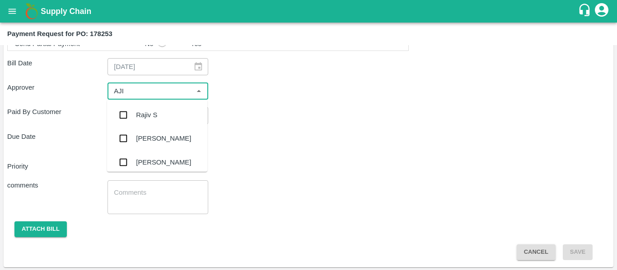
type input "AJIT"
click at [145, 107] on div "[PERSON_NAME]" at bounding box center [157, 114] width 100 height 23
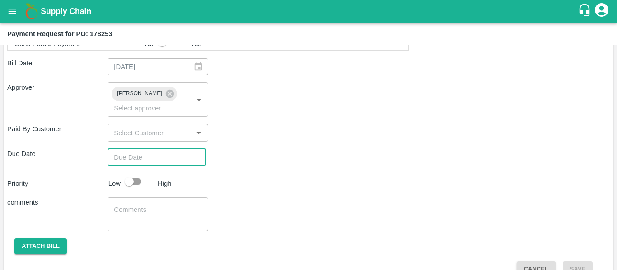
click at [151, 149] on input "Choose date" at bounding box center [153, 157] width 92 height 17
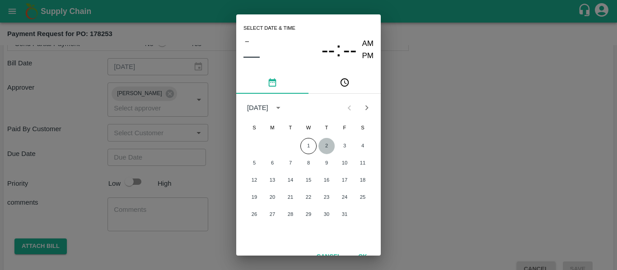
click at [328, 146] on button "2" at bounding box center [326, 146] width 16 height 16
type input "[DATE] 12:00 AM"
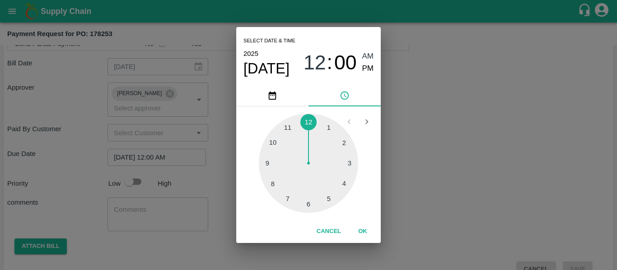
click at [465, 148] on div "Select date & time [DATE] 12 : 00 AM PM 1 2 3 4 5 6 7 8 9 10 11 12 Cancel OK" at bounding box center [308, 135] width 617 height 270
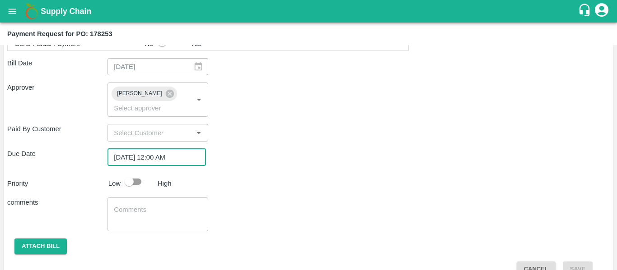
click at [136, 173] on input "checkbox" at bounding box center [128, 181] width 51 height 17
checkbox input "true"
click at [142, 205] on textarea at bounding box center [158, 214] width 88 height 19
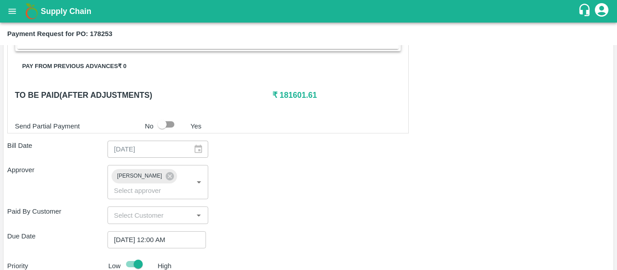
scroll to position [489, 0]
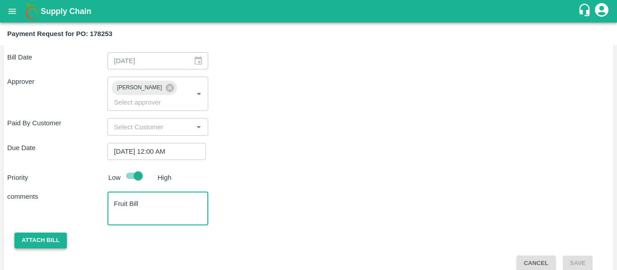
type textarea "Fruit Bill"
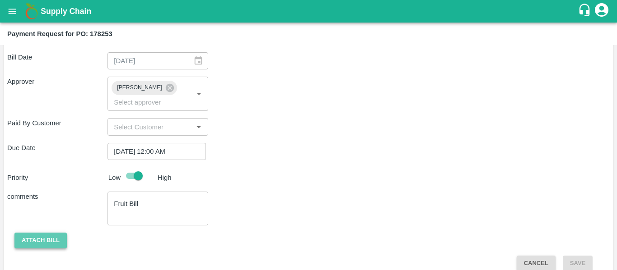
click at [29, 233] on button "Attach bill" at bounding box center [40, 241] width 52 height 16
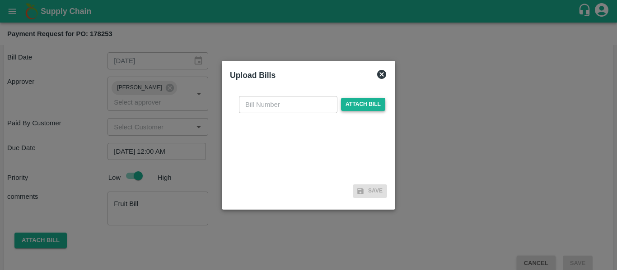
click at [360, 106] on span "Attach bill" at bounding box center [363, 104] width 44 height 13
click at [0, 0] on input "Attach bill" at bounding box center [0, 0] width 0 height 0
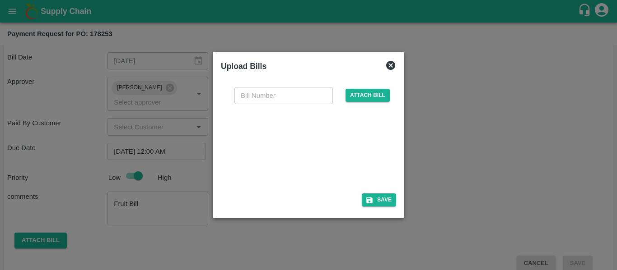
click at [307, 163] on div at bounding box center [306, 146] width 135 height 48
click at [253, 93] on input "text" at bounding box center [283, 95] width 98 height 17
type input "VE25-89"
click at [377, 205] on button "Save" at bounding box center [379, 200] width 34 height 13
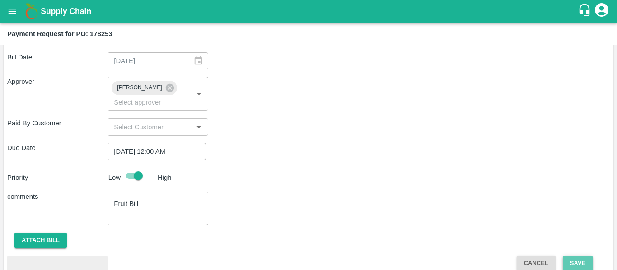
click at [577, 256] on button "Save" at bounding box center [578, 264] width 30 height 16
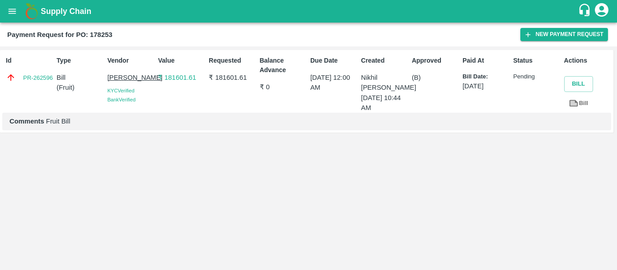
click at [16, 10] on icon "open drawer" at bounding box center [12, 11] width 10 height 10
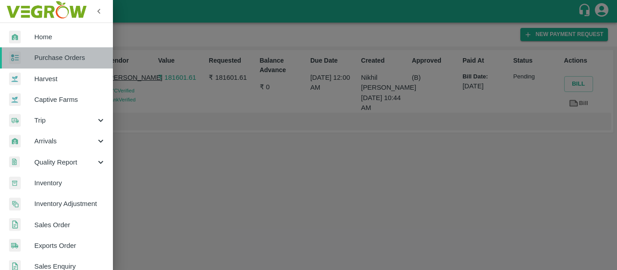
drag, startPoint x: 59, startPoint y: 61, endPoint x: 73, endPoint y: 4, distance: 58.5
click at [59, 61] on span "Purchase Orders" at bounding box center [69, 58] width 71 height 10
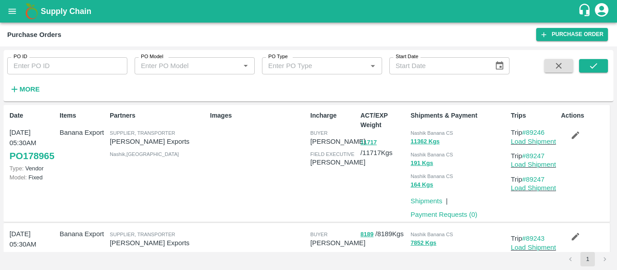
click at [40, 75] on div "More" at bounding box center [21, 86] width 42 height 23
click at [38, 73] on input "PO ID" at bounding box center [67, 65] width 120 height 17
paste input "178253"
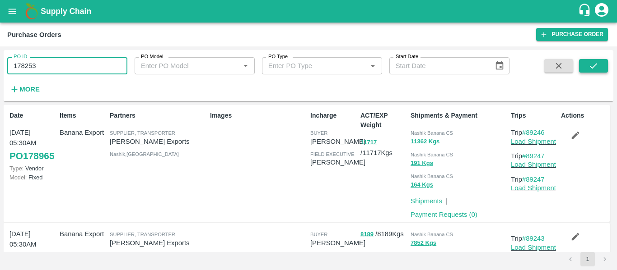
click at [595, 67] on icon "submit" at bounding box center [593, 66] width 10 height 10
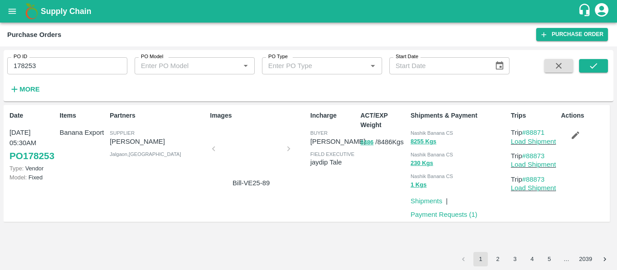
click at [60, 62] on input "178253" at bounding box center [67, 65] width 120 height 17
paste input "text"
type input "178364"
click at [589, 63] on icon "submit" at bounding box center [593, 66] width 10 height 10
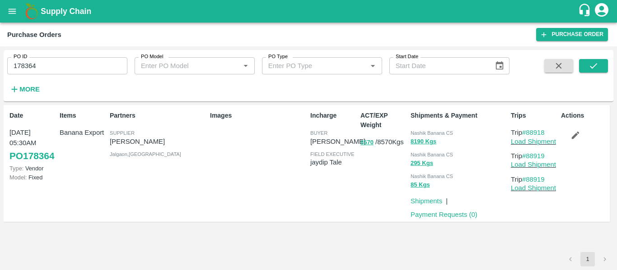
click at [433, 210] on p "Payment Requests ( 0 )" at bounding box center [443, 215] width 67 height 10
click at [436, 214] on link "Payment Requests ( 0 )" at bounding box center [443, 214] width 67 height 7
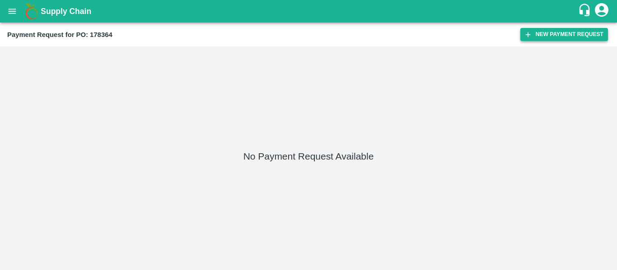
click at [549, 32] on button "New Payment Request" at bounding box center [564, 34] width 88 height 13
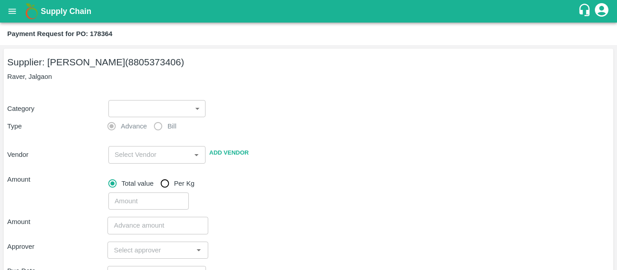
click at [129, 108] on body "Supply Chain Payment Request for PO: 178364 Supplier: [PERSON_NAME] (8805373406…" at bounding box center [308, 135] width 617 height 270
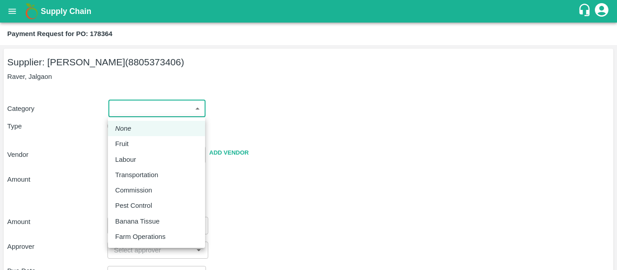
click at [126, 143] on p "Fruit" at bounding box center [122, 144] width 14 height 10
type input "1"
type input "[PERSON_NAME] - 8805373406(Supplier)"
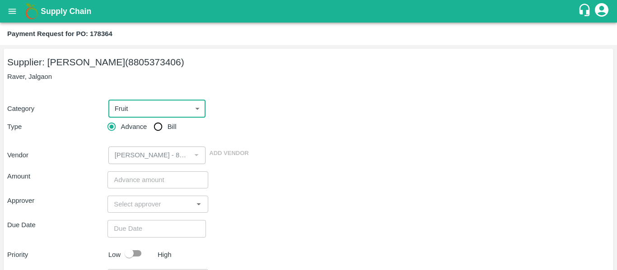
click at [170, 132] on span "Bill" at bounding box center [172, 127] width 9 height 10
click at [167, 132] on input "Bill" at bounding box center [158, 127] width 18 height 18
radio input "true"
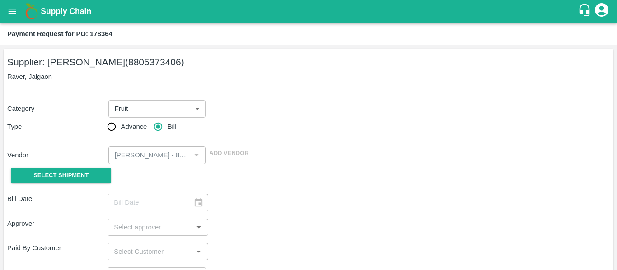
click at [84, 163] on div "Vendor ​ Add Vendor" at bounding box center [307, 153] width 606 height 21
click at [77, 169] on button "Select Shipment" at bounding box center [61, 176] width 100 height 16
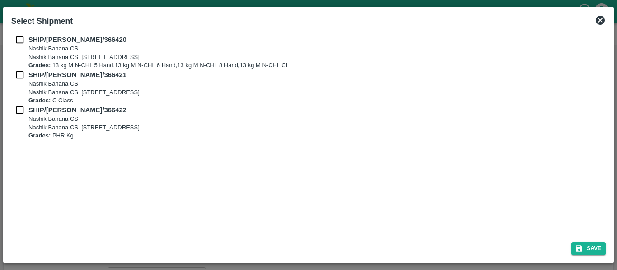
click at [23, 43] on input "checkbox" at bounding box center [19, 40] width 17 height 10
checkbox input "true"
click at [28, 83] on p "Nashik Banana CS" at bounding box center [83, 84] width 111 height 9
click at [22, 76] on input "checkbox" at bounding box center [19, 75] width 17 height 10
checkbox input "true"
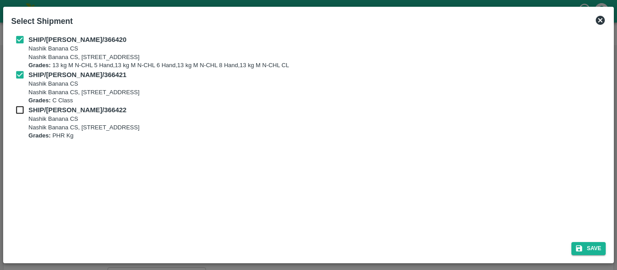
click at [26, 110] on input "checkbox" at bounding box center [19, 110] width 17 height 10
checkbox input "true"
click at [593, 245] on button "Save" at bounding box center [588, 248] width 34 height 13
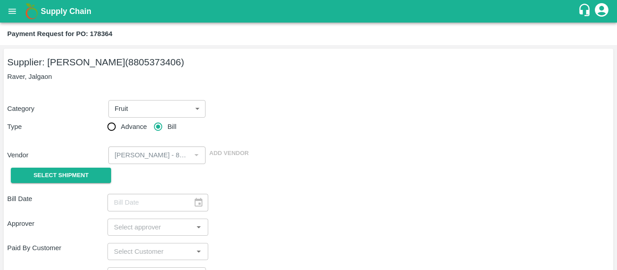
type input "[DATE]"
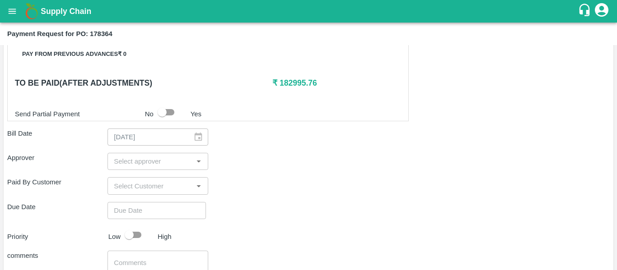
scroll to position [413, 0]
click at [139, 159] on input "input" at bounding box center [150, 161] width 80 height 12
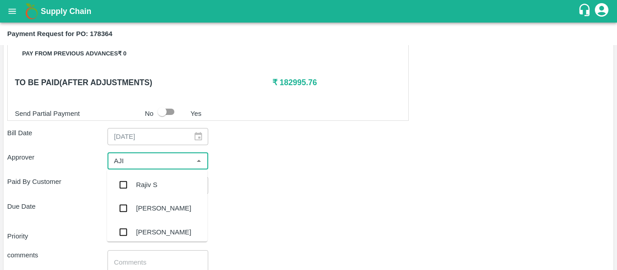
type input "AJIT"
click at [145, 181] on div "[PERSON_NAME]" at bounding box center [163, 185] width 55 height 10
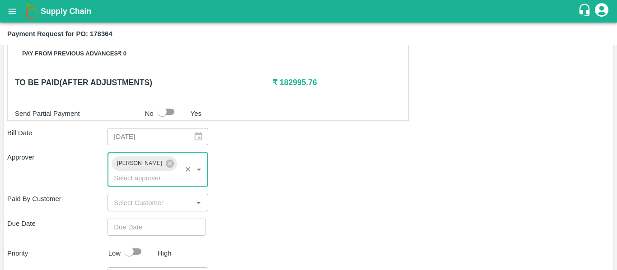
type input "DD/MM/YYYY hh:mm aa"
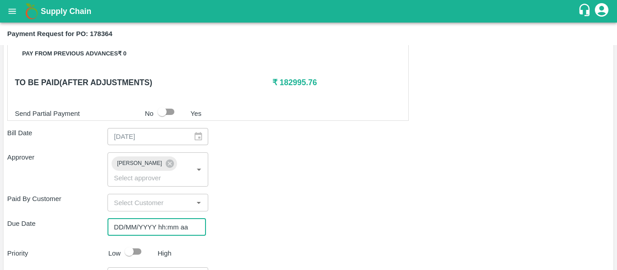
click at [148, 219] on input "DD/MM/YYYY hh:mm aa" at bounding box center [153, 227] width 92 height 17
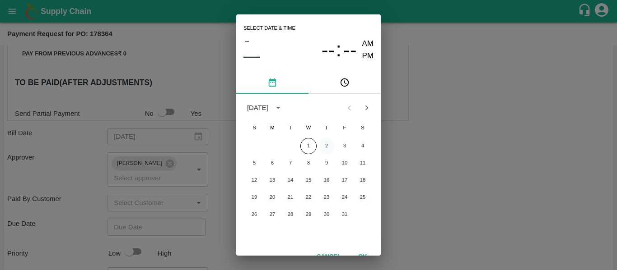
click at [323, 149] on button "2" at bounding box center [326, 146] width 16 height 16
type input "[DATE] 12:00 AM"
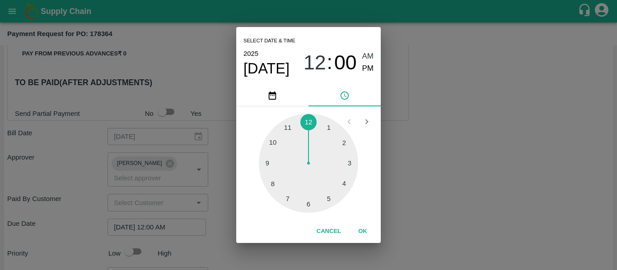
click at [432, 169] on div "Select date & time [DATE] 12 : 00 AM PM 1 2 3 4 5 6 7 8 9 10 11 12 Cancel OK" at bounding box center [308, 135] width 617 height 270
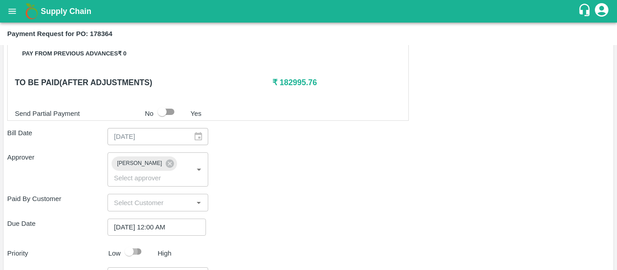
click at [140, 243] on input "checkbox" at bounding box center [128, 251] width 51 height 17
checkbox input "true"
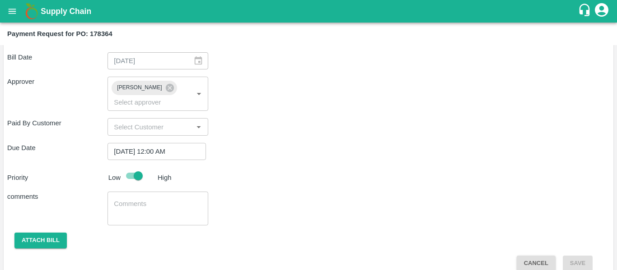
click at [135, 200] on textarea at bounding box center [158, 209] width 88 height 19
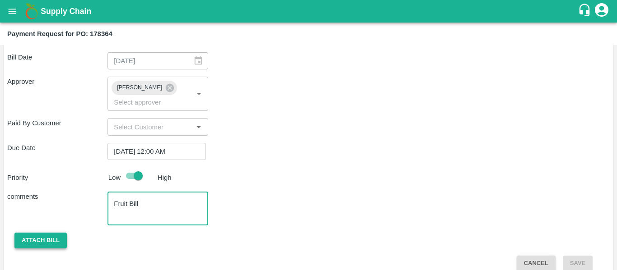
type textarea "Fruit Bill"
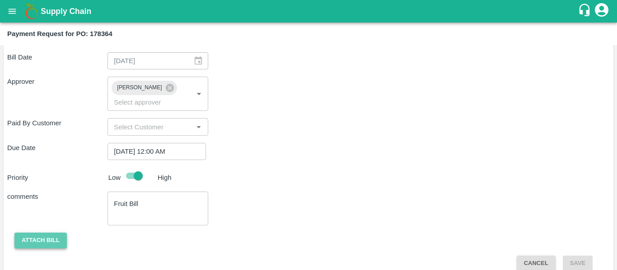
click at [21, 233] on button "Attach bill" at bounding box center [40, 241] width 52 height 16
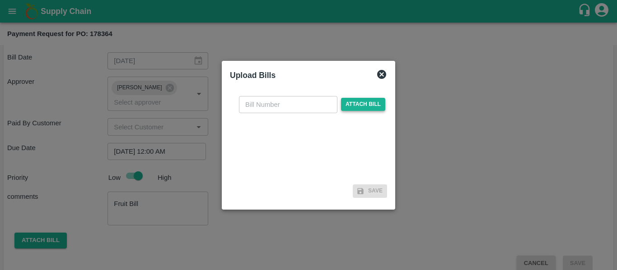
click at [355, 107] on span "Attach bill" at bounding box center [363, 104] width 44 height 13
click at [0, 0] on input "Attach bill" at bounding box center [0, 0] width 0 height 0
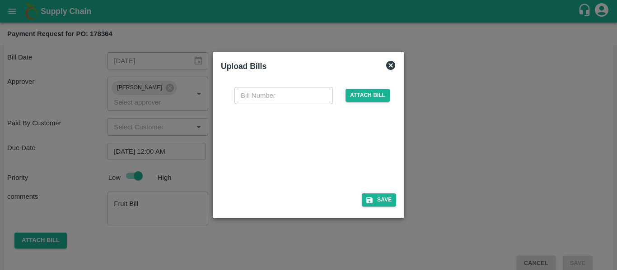
click at [340, 154] on div at bounding box center [306, 146] width 135 height 48
click at [258, 89] on input "text" at bounding box center [283, 95] width 98 height 17
type input "VE25-90"
click at [383, 200] on button "Save" at bounding box center [379, 200] width 34 height 13
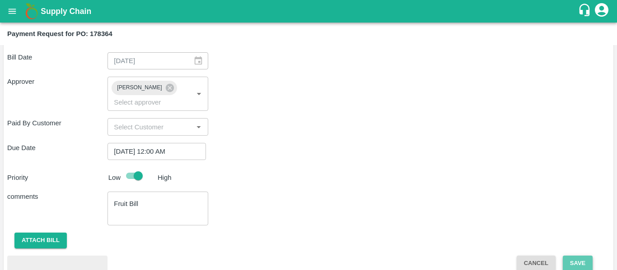
click at [583, 256] on button "Save" at bounding box center [578, 264] width 30 height 16
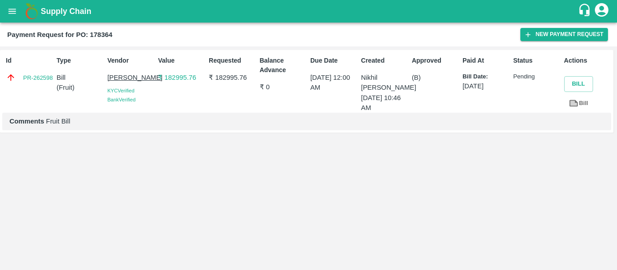
click at [19, 15] on button "open drawer" at bounding box center [12, 11] width 21 height 21
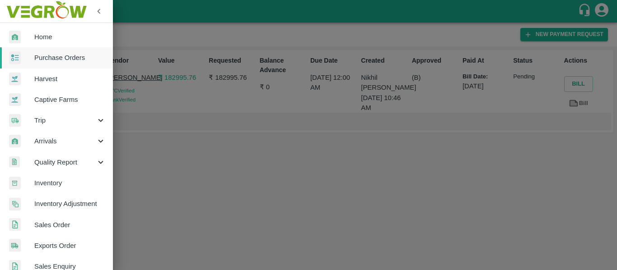
click at [62, 53] on span "Purchase Orders" at bounding box center [69, 58] width 71 height 10
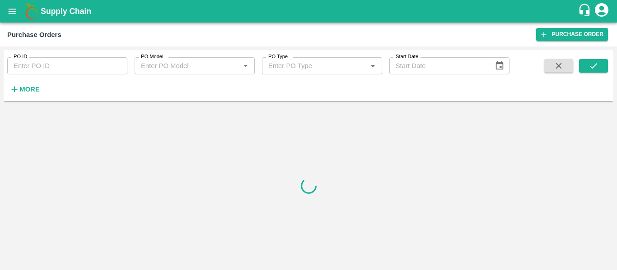
click at [49, 67] on input "PO ID" at bounding box center [67, 65] width 120 height 17
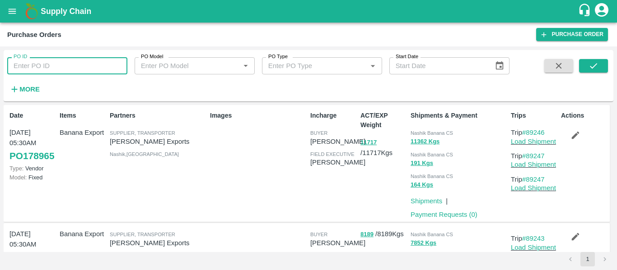
paste input "178528"
type input "178528"
click at [594, 70] on icon "submit" at bounding box center [593, 66] width 10 height 10
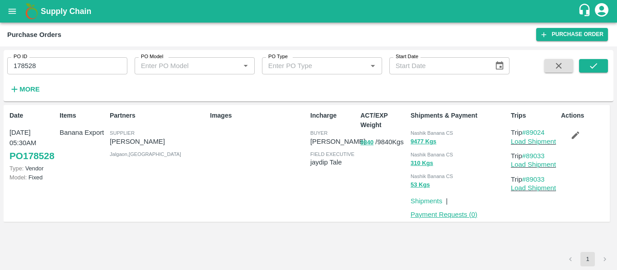
click at [442, 216] on link "Payment Requests ( 0 )" at bounding box center [443, 214] width 67 height 7
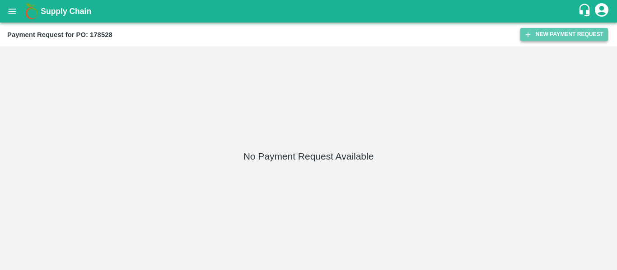
click at [543, 37] on button "New Payment Request" at bounding box center [564, 34] width 88 height 13
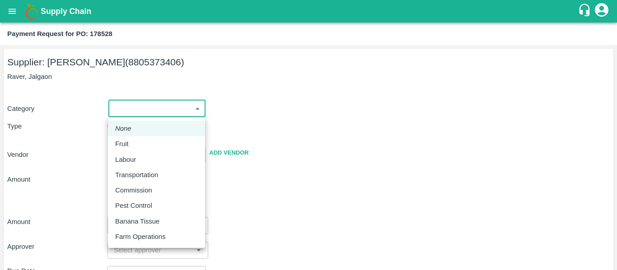
click at [157, 108] on body "Supply Chain Payment Request for PO: 178528 Supplier: [PERSON_NAME] (8805373406…" at bounding box center [308, 135] width 617 height 270
click at [133, 144] on div "Fruit" at bounding box center [156, 144] width 83 height 10
type input "1"
type input "[PERSON_NAME] - 8805373406(Supplier)"
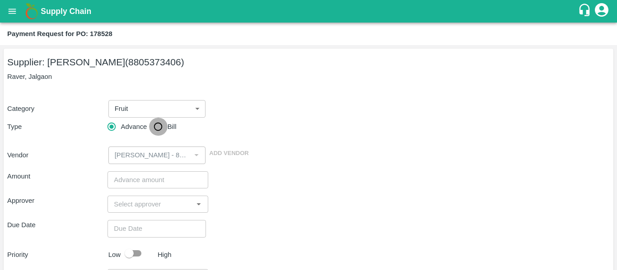
click at [167, 128] on input "Bill" at bounding box center [158, 127] width 18 height 18
radio input "true"
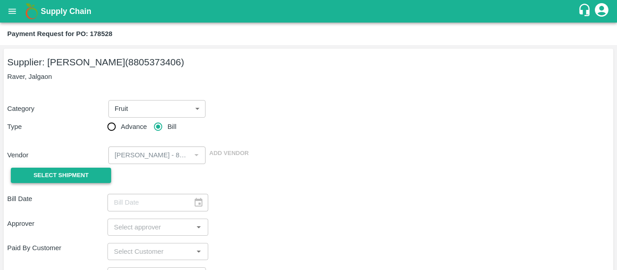
click at [88, 173] on span "Select Shipment" at bounding box center [60, 176] width 55 height 10
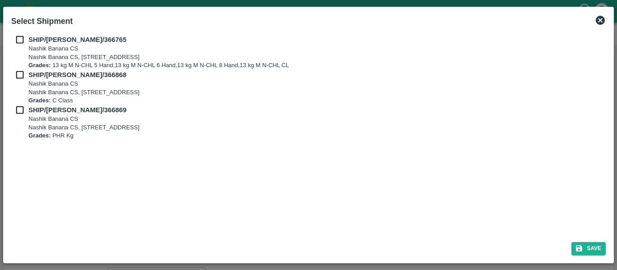
click at [14, 41] on input "checkbox" at bounding box center [19, 40] width 17 height 10
checkbox input "true"
click at [21, 78] on input "checkbox" at bounding box center [19, 75] width 17 height 10
checkbox input "true"
click at [22, 115] on input "checkbox" at bounding box center [19, 110] width 17 height 10
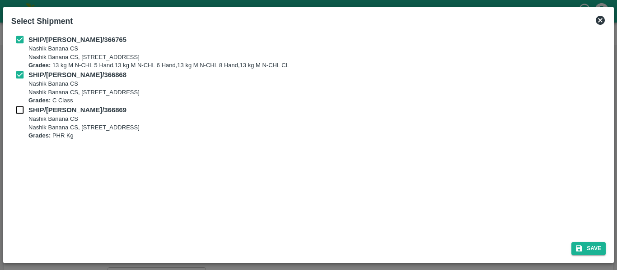
checkbox input "true"
click at [580, 243] on button "Save" at bounding box center [588, 248] width 34 height 13
type input "27/09/2025"
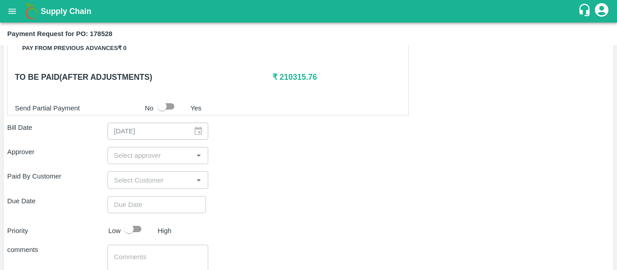
scroll to position [421, 0]
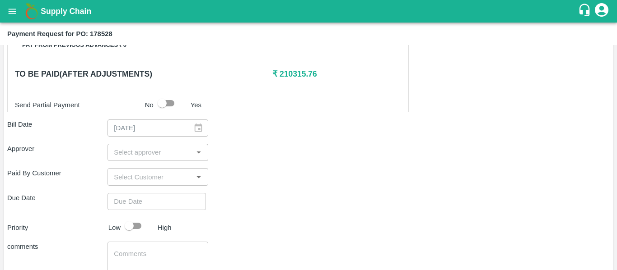
click at [129, 151] on input "input" at bounding box center [150, 153] width 80 height 12
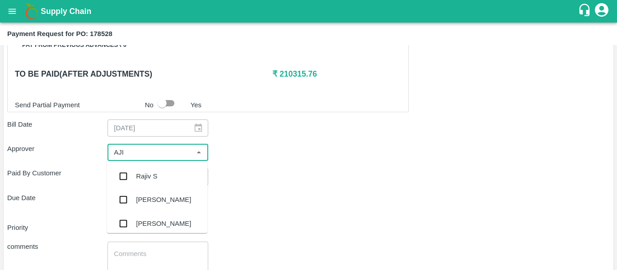
type input "AJIT"
click at [132, 163] on ul "[PERSON_NAME]" at bounding box center [157, 176] width 100 height 31
click at [137, 175] on div "[PERSON_NAME]" at bounding box center [163, 177] width 55 height 10
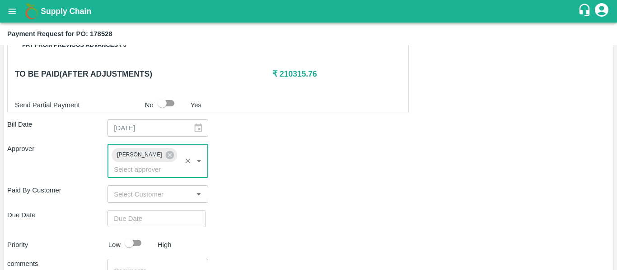
type input "DD/MM/YYYY hh:mm aa"
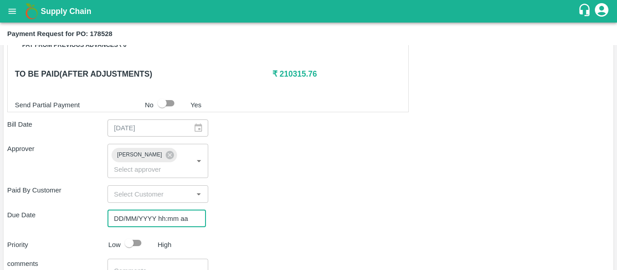
click at [146, 210] on input "DD/MM/YYYY hh:mm aa" at bounding box center [153, 218] width 92 height 17
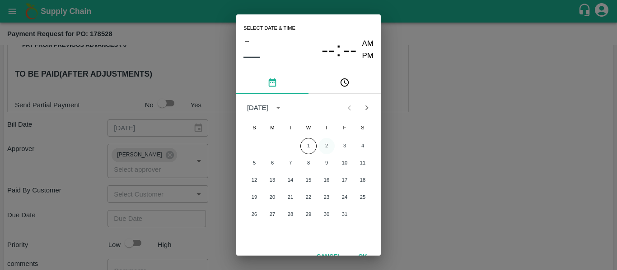
click at [329, 145] on button "2" at bounding box center [326, 146] width 16 height 16
type input "[DATE] 12:00 AM"
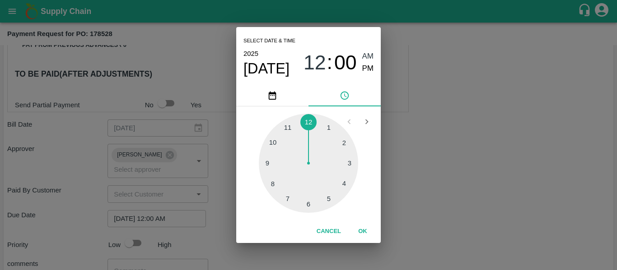
click at [438, 163] on div "Select date & time [DATE] 12 : 00 AM PM 1 2 3 4 5 6 7 8 9 10 11 12 Cancel OK" at bounding box center [308, 135] width 617 height 270
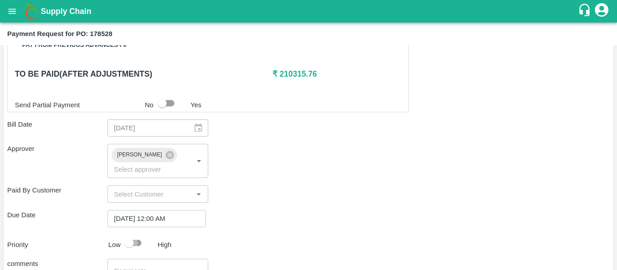
click at [140, 235] on input "checkbox" at bounding box center [128, 243] width 51 height 17
checkbox input "true"
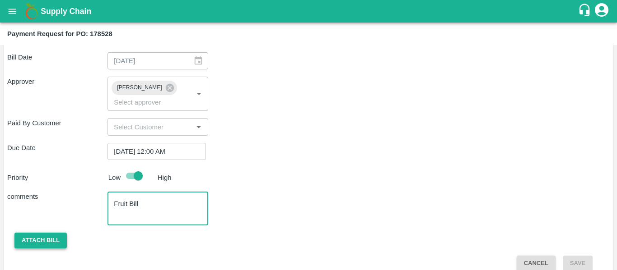
type textarea "Fruit Bill"
click at [48, 233] on button "Attach bill" at bounding box center [40, 241] width 52 height 16
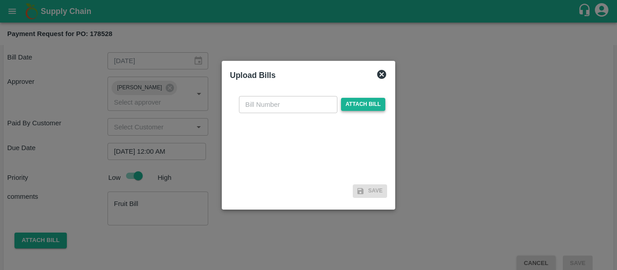
click at [368, 102] on span "Attach bill" at bounding box center [363, 104] width 44 height 13
click at [0, 0] on input "Attach bill" at bounding box center [0, 0] width 0 height 0
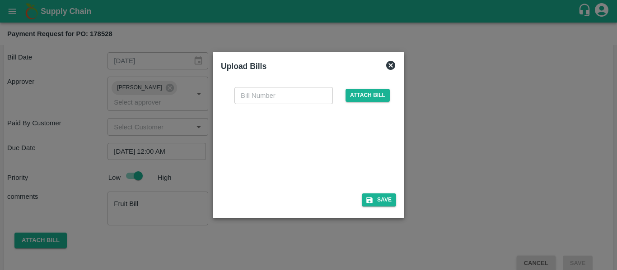
click at [303, 154] on div at bounding box center [306, 146] width 135 height 48
click at [252, 99] on input "text" at bounding box center [283, 95] width 98 height 17
type input "VE25-91"
click at [387, 210] on div "VE25-91 ​ Attach bill Save" at bounding box center [308, 145] width 175 height 131
click at [380, 203] on button "Save" at bounding box center [379, 200] width 34 height 13
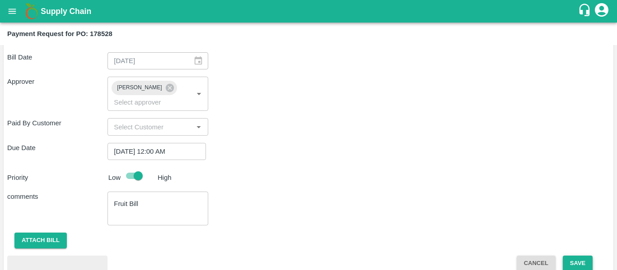
click at [585, 256] on button "Save" at bounding box center [578, 264] width 30 height 16
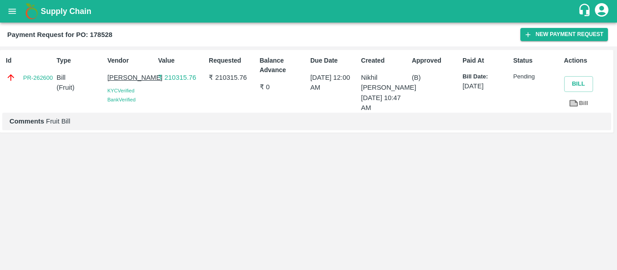
click at [8, 13] on icon "open drawer" at bounding box center [12, 11] width 10 height 10
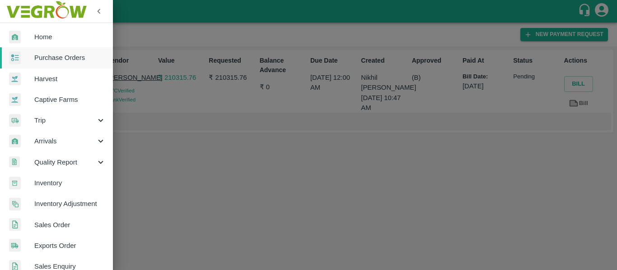
click at [57, 55] on span "Purchase Orders" at bounding box center [69, 58] width 71 height 10
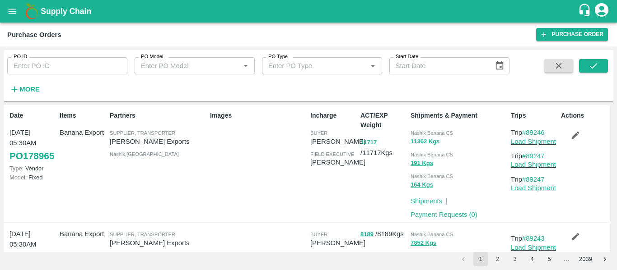
click at [30, 63] on input "PO ID" at bounding box center [67, 65] width 120 height 17
paste input "178383"
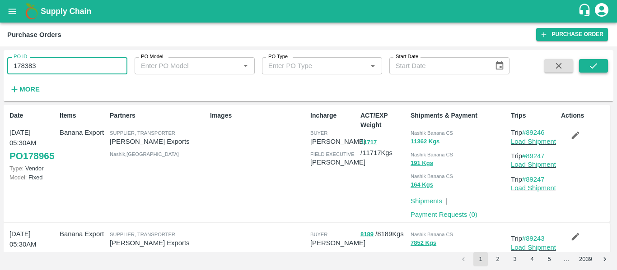
type input "178383"
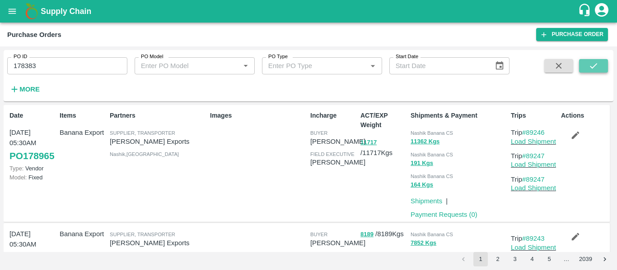
click at [588, 66] on icon "submit" at bounding box center [593, 66] width 10 height 10
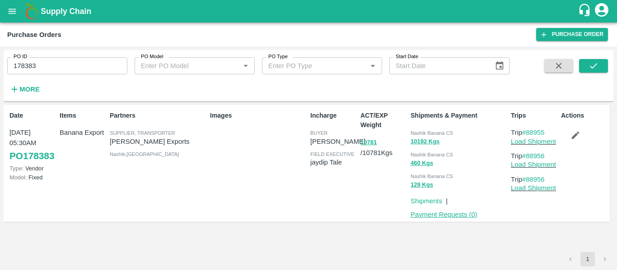
click at [440, 215] on link "Payment Requests ( 0 )" at bounding box center [443, 214] width 67 height 7
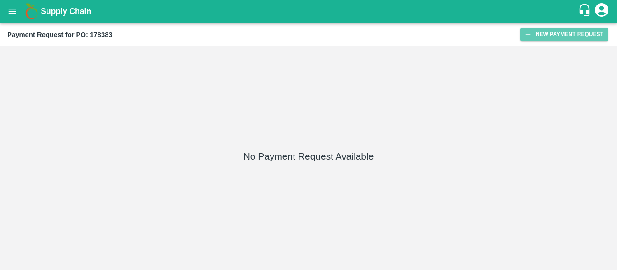
click at [543, 33] on button "New Payment Request" at bounding box center [564, 34] width 88 height 13
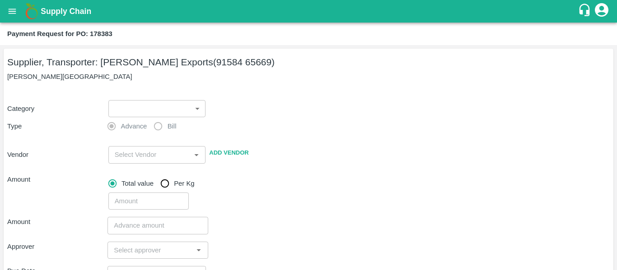
click at [165, 115] on body "Supply Chain Payment Request for PO: 178383 Supplier, Transporter: [PERSON_NAME…" at bounding box center [308, 135] width 617 height 270
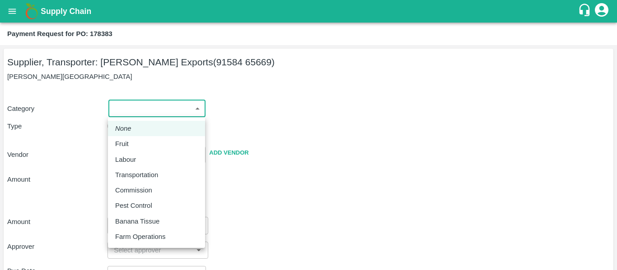
click at [128, 142] on p "Fruit" at bounding box center [122, 144] width 14 height 10
type input "1"
type input "[PERSON_NAME] Exports - 91584 65669(Supplier, Transporter)"
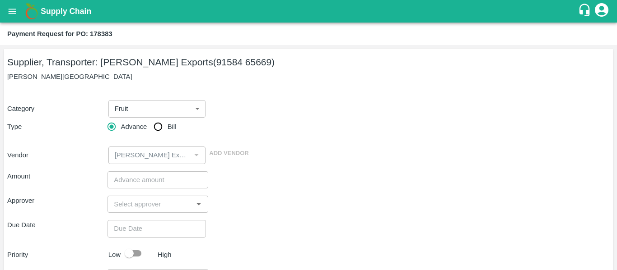
click at [168, 121] on label "Bill" at bounding box center [162, 127] width 27 height 18
click at [167, 121] on input "Bill" at bounding box center [158, 127] width 18 height 18
radio input "true"
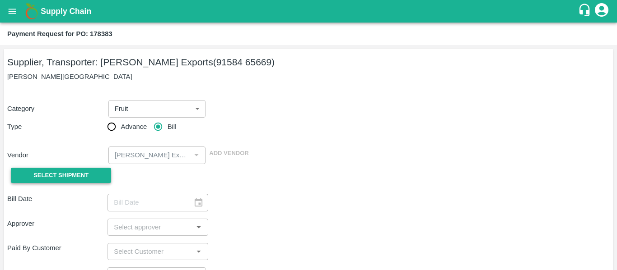
click at [96, 177] on button "Select Shipment" at bounding box center [61, 176] width 100 height 16
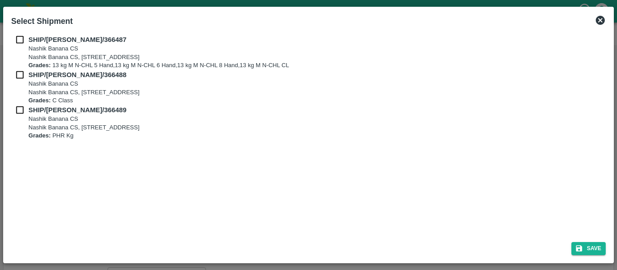
click at [17, 46] on div "SHIP/[PERSON_NAME]/366487 Nashik Banana CS Nashik Banana CS, Gat No. 314/2/1, A…" at bounding box center [308, 52] width 594 height 35
click at [17, 42] on input "checkbox" at bounding box center [19, 40] width 17 height 10
checkbox input "true"
click at [20, 67] on div "SHIP/NASH/366487 Nashik Banana CS Nashik Banana CS, Gat No. 314/2/1, A/p- Mohad…" at bounding box center [308, 52] width 594 height 35
click at [20, 70] on input "checkbox" at bounding box center [19, 75] width 17 height 10
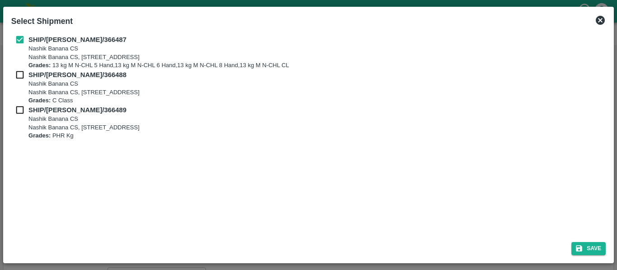
checkbox input "true"
click at [24, 105] on div "SHIP/NASH/366488 Nashik Banana CS Nashik Banana CS, Gat No. 314/2/1, A/p- Mohad…" at bounding box center [308, 87] width 594 height 35
click at [24, 110] on input "checkbox" at bounding box center [19, 110] width 17 height 10
checkbox input "true"
click at [590, 247] on button "Save" at bounding box center [588, 248] width 34 height 13
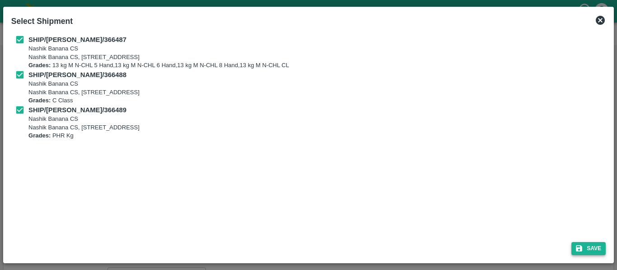
type input "[DATE]"
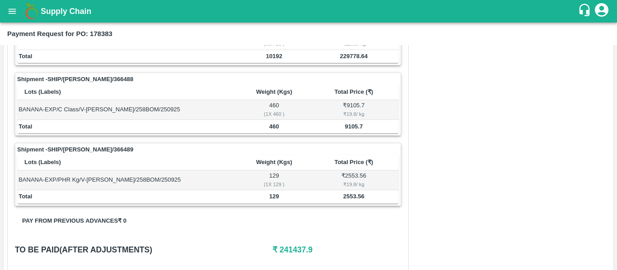
scroll to position [410, 0]
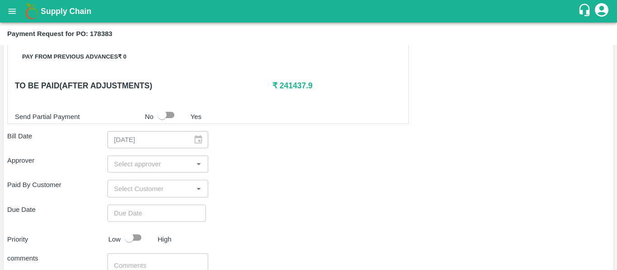
click at [138, 167] on input "input" at bounding box center [150, 165] width 80 height 12
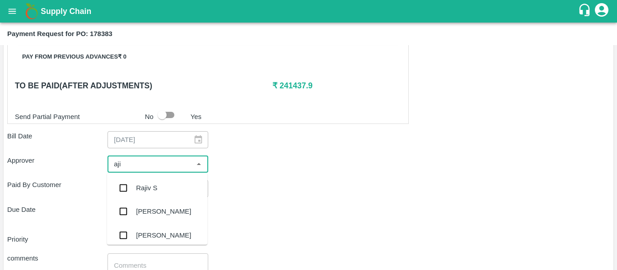
type input "ajit"
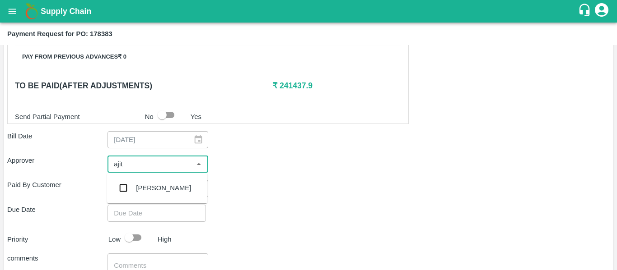
click at [140, 177] on div "[PERSON_NAME]" at bounding box center [157, 188] width 100 height 23
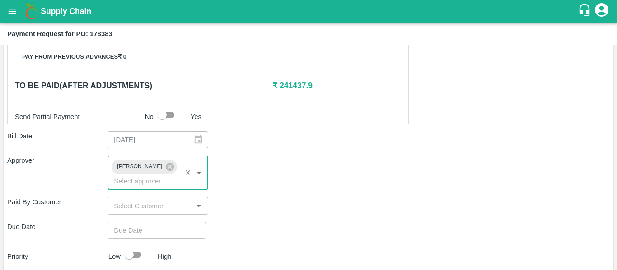
type input "DD/MM/YYYY hh:mm aa"
click at [146, 226] on input "DD/MM/YYYY hh:mm aa" at bounding box center [153, 230] width 92 height 17
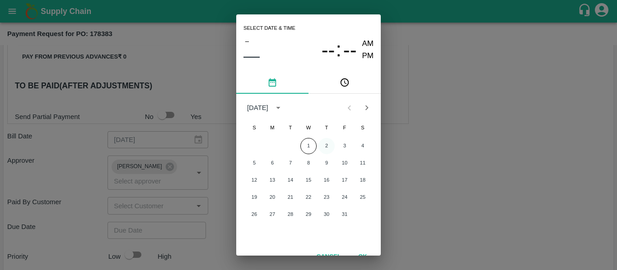
click at [323, 150] on button "2" at bounding box center [326, 146] width 16 height 16
type input "[DATE] 12:00 AM"
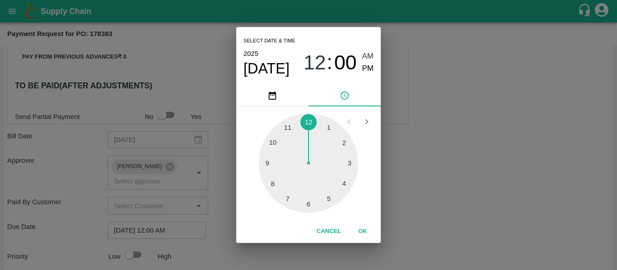
click at [459, 174] on div "Select date & time [DATE] 12 : 00 AM PM 1 2 3 4 5 6 7 8 9 10 11 12 Cancel OK" at bounding box center [308, 135] width 617 height 270
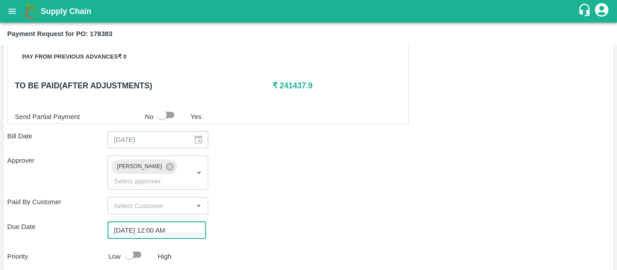
click at [132, 247] on input "checkbox" at bounding box center [128, 255] width 51 height 17
checkbox input "true"
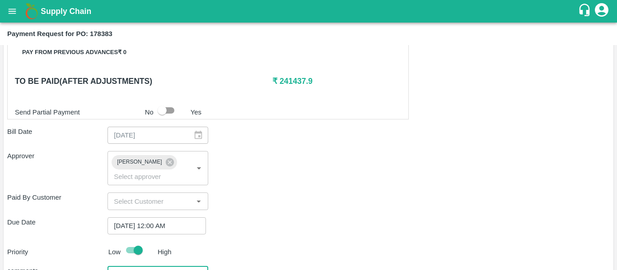
scroll to position [489, 0]
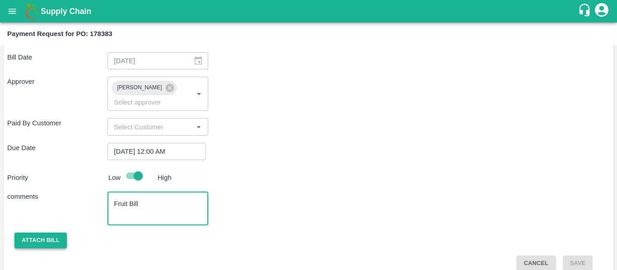
type textarea "Fruit Bill"
click at [47, 233] on button "Attach bill" at bounding box center [40, 241] width 52 height 16
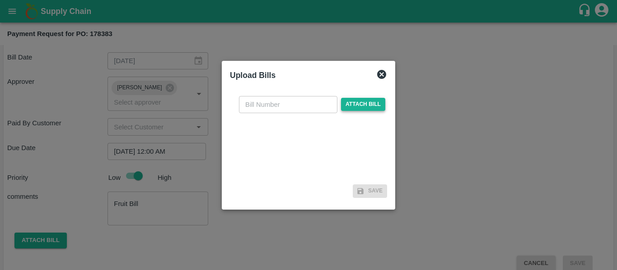
click at [359, 105] on span "Attach bill" at bounding box center [363, 104] width 44 height 13
click at [0, 0] on input "Attach bill" at bounding box center [0, 0] width 0 height 0
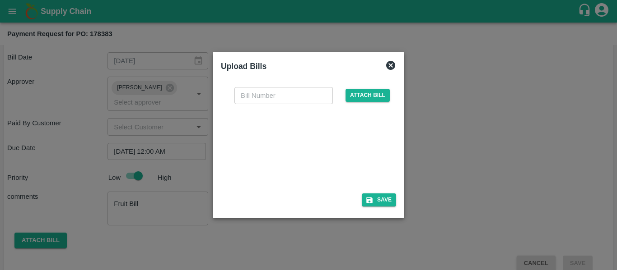
click at [304, 135] on div at bounding box center [306, 146] width 135 height 48
click at [266, 100] on input "text" at bounding box center [283, 95] width 98 height 17
type input "SE/25-26/1576"
click at [368, 198] on icon "button" at bounding box center [369, 200] width 8 height 8
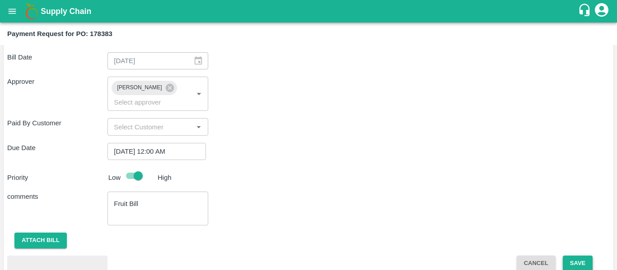
click at [579, 256] on button "Save" at bounding box center [578, 264] width 30 height 16
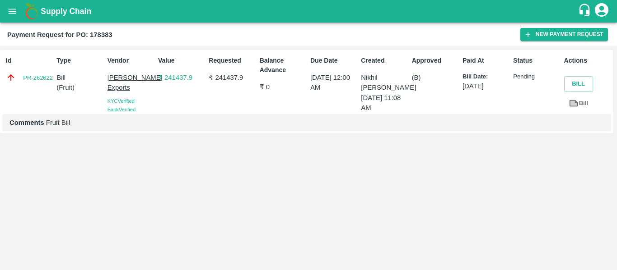
click at [11, 4] on button "open drawer" at bounding box center [12, 11] width 21 height 21
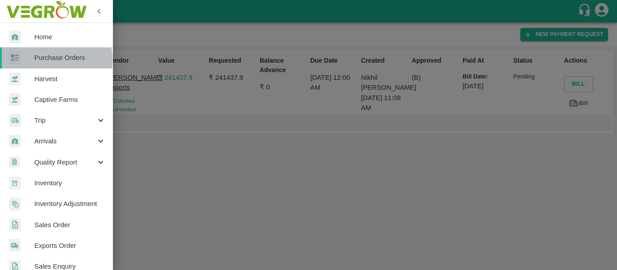
click at [46, 59] on span "Purchase Orders" at bounding box center [69, 58] width 71 height 10
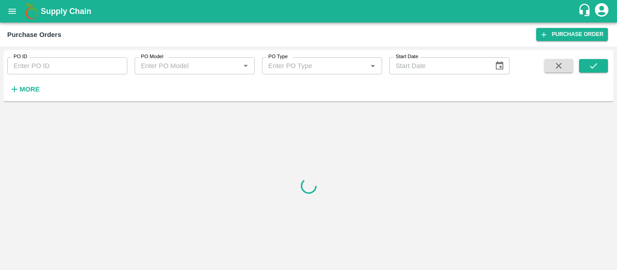
click at [21, 68] on input "PO ID" at bounding box center [67, 65] width 120 height 17
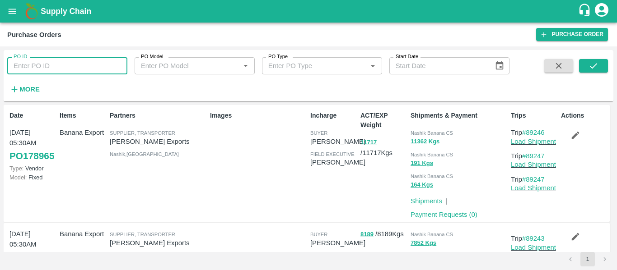
paste input "178366"
type input "178366"
click at [586, 65] on button "submit" at bounding box center [593, 66] width 29 height 14
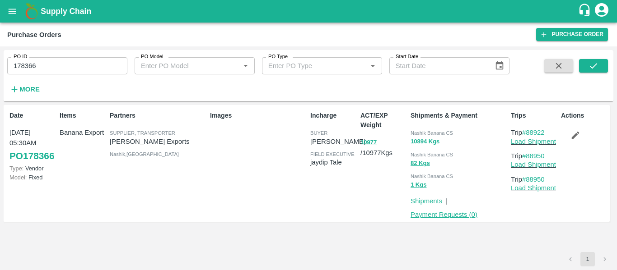
click at [430, 218] on link "Payment Requests ( 0 )" at bounding box center [443, 214] width 67 height 7
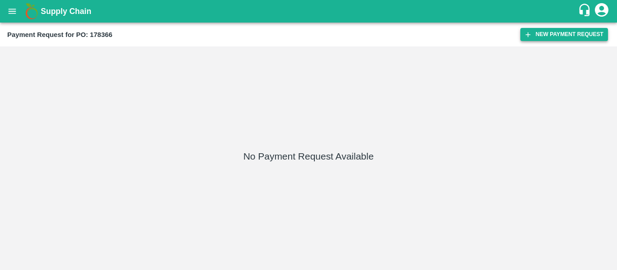
click at [549, 33] on button "New Payment Request" at bounding box center [564, 34] width 88 height 13
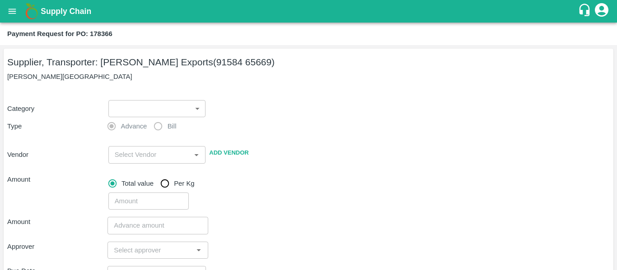
click at [116, 112] on body "Supply Chain Payment Request for PO: 178366 Supplier, Transporter: Shreyansh Ex…" at bounding box center [308, 135] width 617 height 270
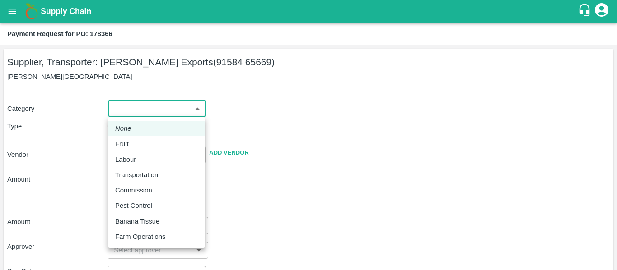
click at [126, 139] on p "Fruit" at bounding box center [122, 144] width 14 height 10
type input "1"
type input "[PERSON_NAME] Exports - 91584 65669(Supplier, Transporter)"
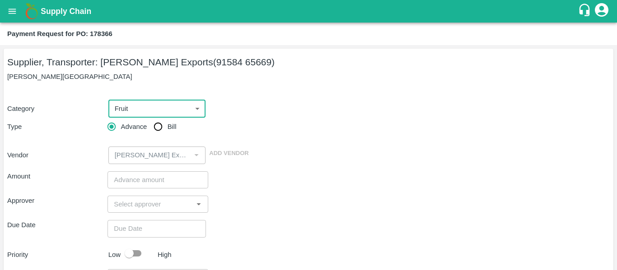
click at [162, 133] on input "Bill" at bounding box center [158, 127] width 18 height 18
radio input "true"
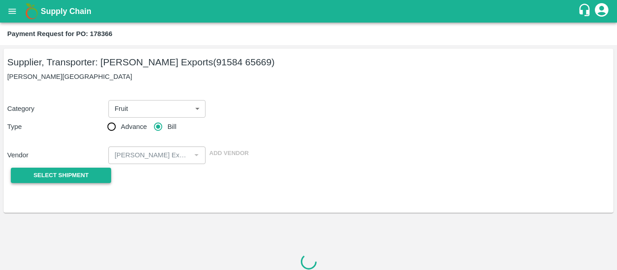
click at [70, 175] on span "Select Shipment" at bounding box center [60, 176] width 55 height 10
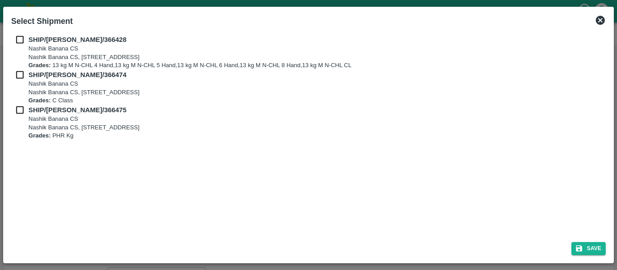
click at [18, 41] on input "checkbox" at bounding box center [19, 40] width 17 height 10
checkbox input "true"
click at [20, 74] on input "checkbox" at bounding box center [19, 75] width 17 height 10
checkbox input "true"
click at [26, 113] on input "checkbox" at bounding box center [19, 110] width 17 height 10
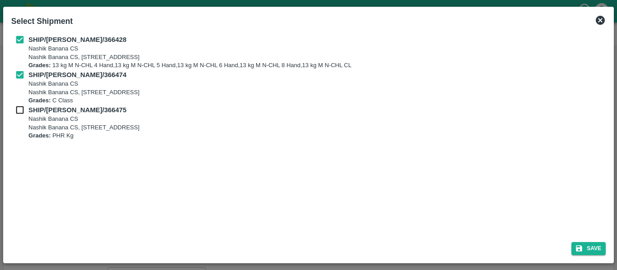
checkbox input "true"
click at [583, 257] on div "Save" at bounding box center [308, 247] width 601 height 24
click at [583, 252] on button "Save" at bounding box center [588, 248] width 34 height 13
type input "[DATE]"
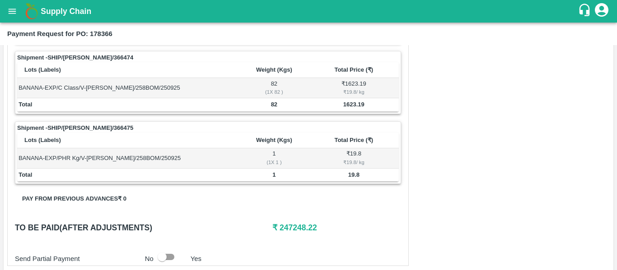
scroll to position [436, 0]
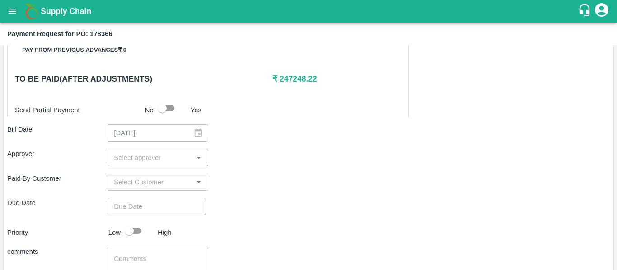
click at [135, 162] on input "input" at bounding box center [150, 158] width 80 height 12
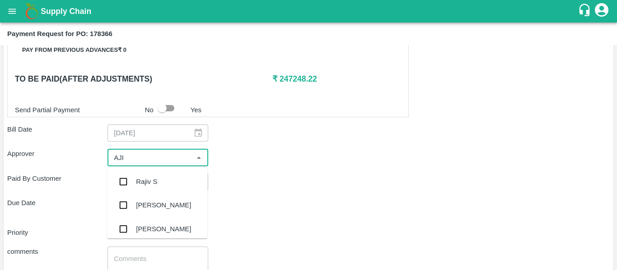
type input "AJIT"
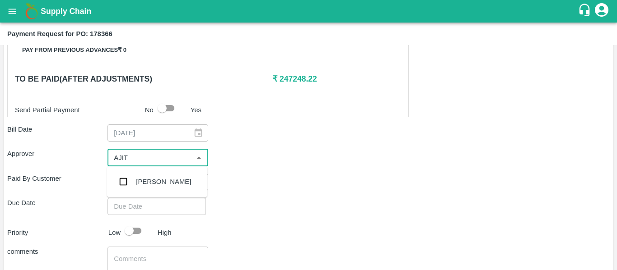
click at [139, 179] on div "[PERSON_NAME]" at bounding box center [163, 182] width 55 height 10
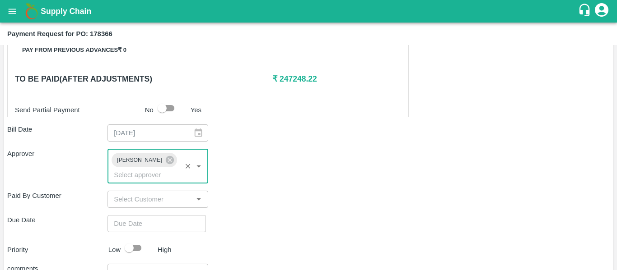
type input "DD/MM/YYYY hh:mm aa"
click at [149, 215] on input "DD/MM/YYYY hh:mm aa" at bounding box center [153, 223] width 92 height 17
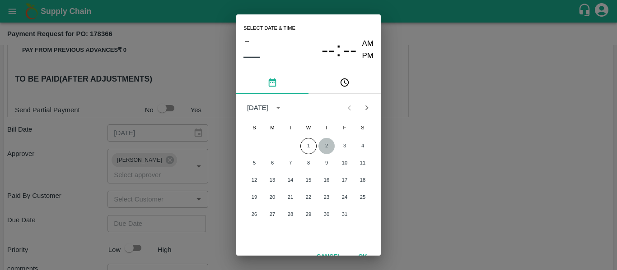
click at [320, 146] on button "2" at bounding box center [326, 146] width 16 height 16
type input "[DATE] 12:00 AM"
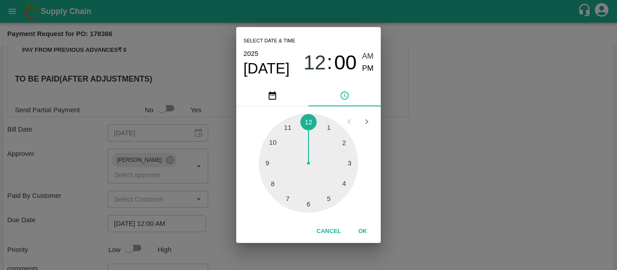
click at [480, 174] on div "Select date & time [DATE] 12 : 00 AM PM 1 2 3 4 5 6 7 8 9 10 11 12 Cancel OK" at bounding box center [308, 135] width 617 height 270
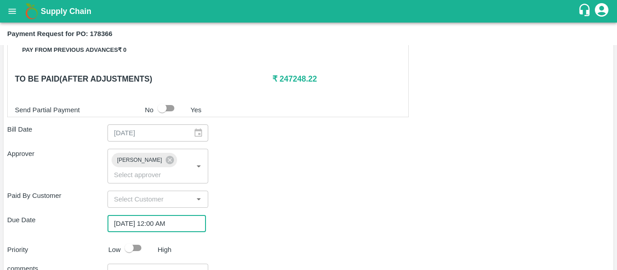
scroll to position [509, 0]
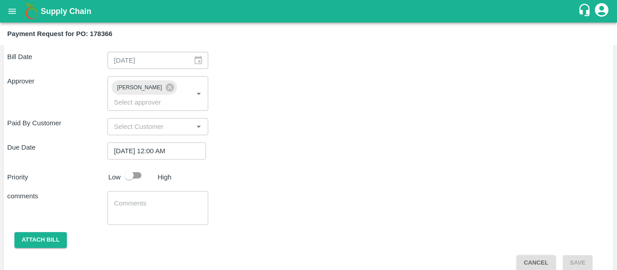
click at [137, 211] on div "x ​" at bounding box center [157, 208] width 100 height 34
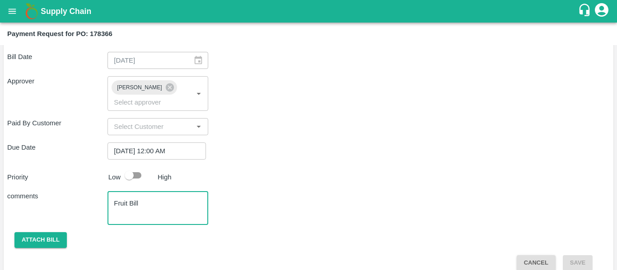
type textarea "Fruit Bill"
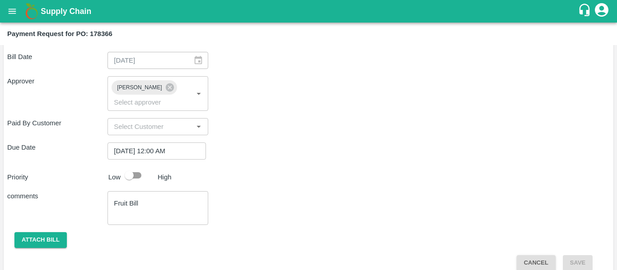
click at [49, 233] on button "Attach bill" at bounding box center [40, 241] width 52 height 16
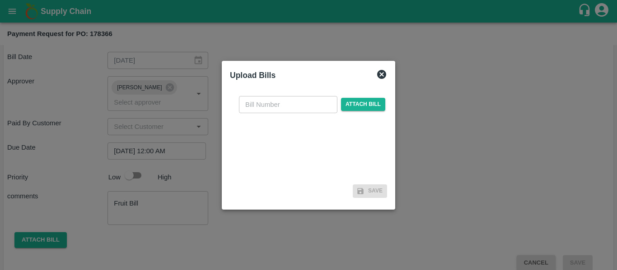
click at [364, 98] on div "​ Attach bill" at bounding box center [312, 104] width 150 height 17
click at [370, 104] on span "Attach bill" at bounding box center [363, 104] width 44 height 13
click at [0, 0] on input "Attach bill" at bounding box center [0, 0] width 0 height 0
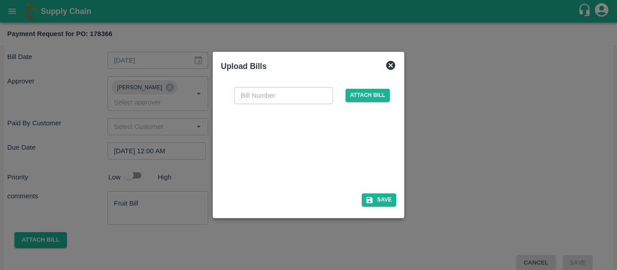
click at [312, 154] on div at bounding box center [306, 146] width 135 height 48
click at [263, 93] on input "text" at bounding box center [283, 95] width 98 height 17
type input "SE/25-26/1577"
click at [368, 193] on div "SE/25-26/1577 ​ Attach bill Save" at bounding box center [308, 145] width 175 height 131
click at [386, 196] on button "Save" at bounding box center [379, 200] width 34 height 13
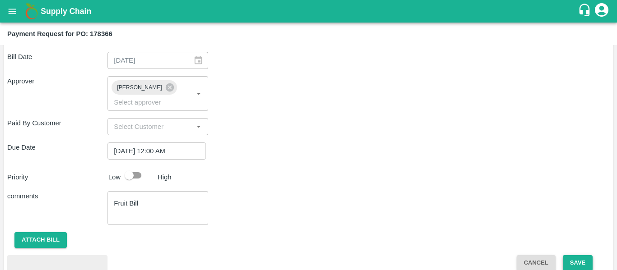
click at [586, 256] on button "Save" at bounding box center [578, 264] width 30 height 16
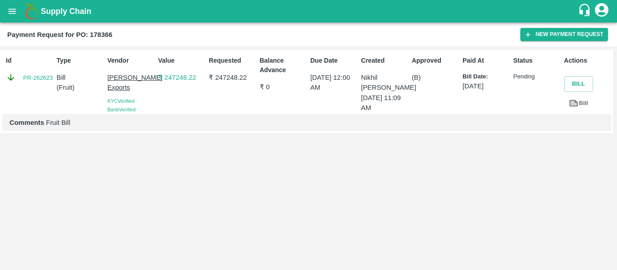
click at [8, 12] on icon "open drawer" at bounding box center [12, 11] width 10 height 10
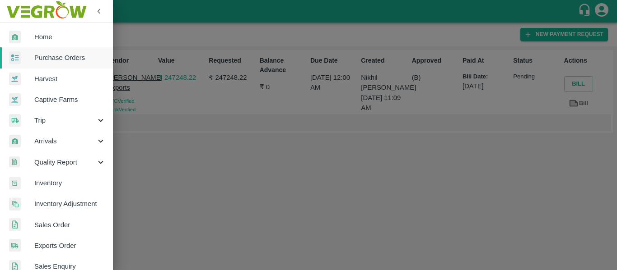
click at [50, 61] on span "Purchase Orders" at bounding box center [69, 58] width 71 height 10
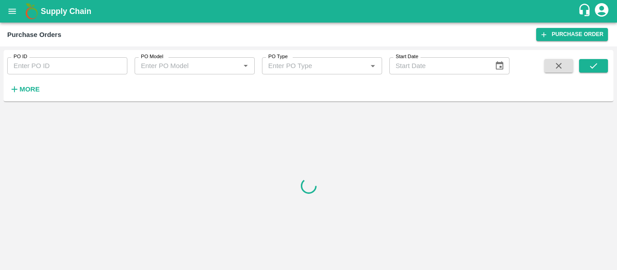
click at [78, 59] on input "PO ID" at bounding box center [67, 65] width 120 height 17
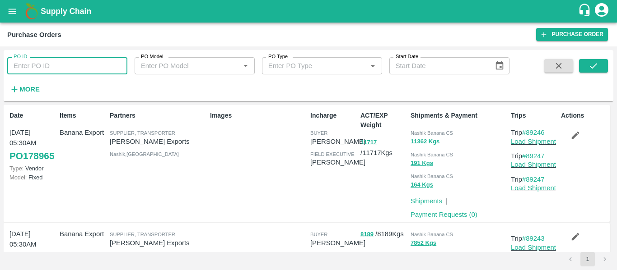
paste input "178369"
type input "178369"
click at [584, 67] on button "submit" at bounding box center [593, 66] width 29 height 14
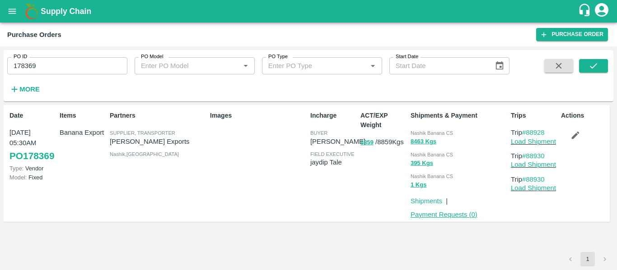
click at [445, 214] on link "Payment Requests ( 0 )" at bounding box center [443, 214] width 67 height 7
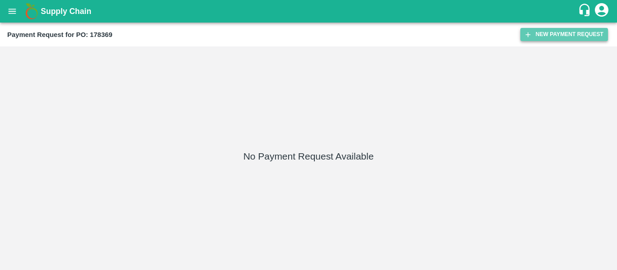
click at [555, 37] on button "New Payment Request" at bounding box center [564, 34] width 88 height 13
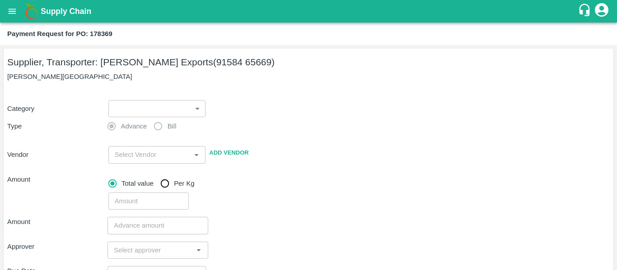
click at [134, 105] on body "Supply Chain Payment Request for PO: 178369 Supplier, Transporter: [PERSON_NAME…" at bounding box center [308, 135] width 617 height 270
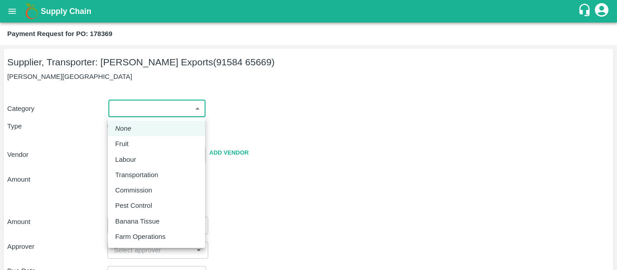
click at [127, 140] on p "Fruit" at bounding box center [122, 144] width 14 height 10
type input "1"
type input "[PERSON_NAME] Exports - 91584 65669(Supplier, Transporter)"
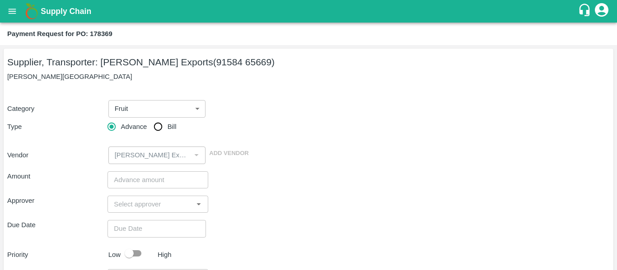
click at [180, 126] on div "Advance Bill" at bounding box center [157, 127] width 100 height 18
click at [160, 129] on input "Bill" at bounding box center [158, 127] width 18 height 18
radio input "true"
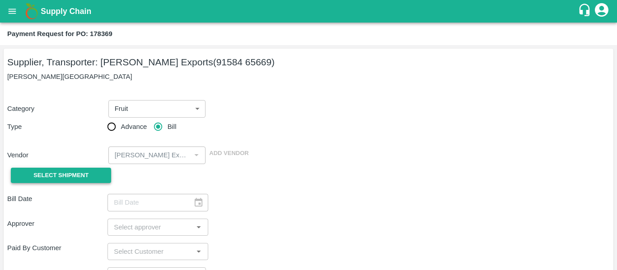
click at [93, 169] on button "Select Shipment" at bounding box center [61, 176] width 100 height 16
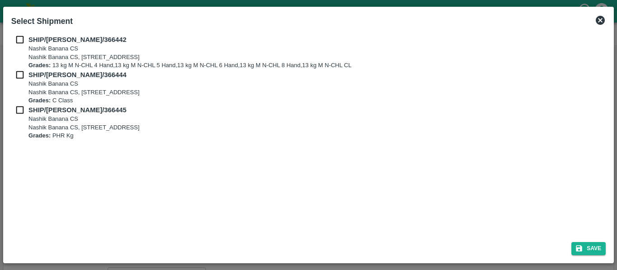
click at [14, 42] on input "checkbox" at bounding box center [19, 40] width 17 height 10
checkbox input "true"
click at [19, 80] on div "SHIP/[PERSON_NAME]/366444 [STREET_ADDRESS] Grades: C Class" at bounding box center [308, 87] width 594 height 35
click at [19, 76] on input "checkbox" at bounding box center [19, 75] width 17 height 10
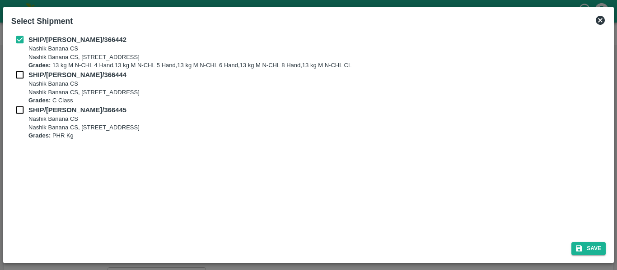
checkbox input "true"
click at [26, 114] on input "checkbox" at bounding box center [19, 110] width 17 height 10
checkbox input "true"
click at [594, 252] on button "Save" at bounding box center [588, 248] width 34 height 13
type input "[DATE]"
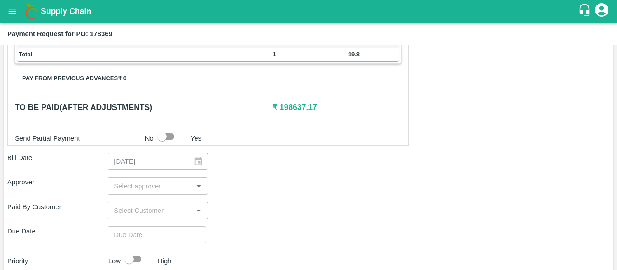
scroll to position [408, 0]
click at [138, 187] on input "input" at bounding box center [150, 186] width 80 height 12
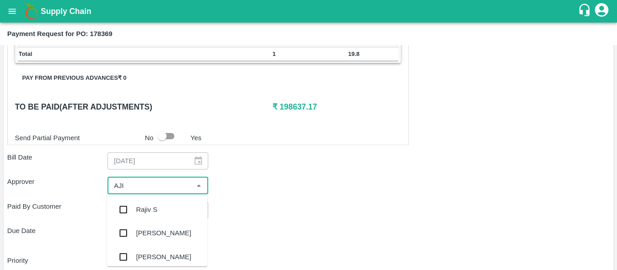
type input "AJIT"
click at [142, 206] on div "[PERSON_NAME]" at bounding box center [163, 210] width 55 height 10
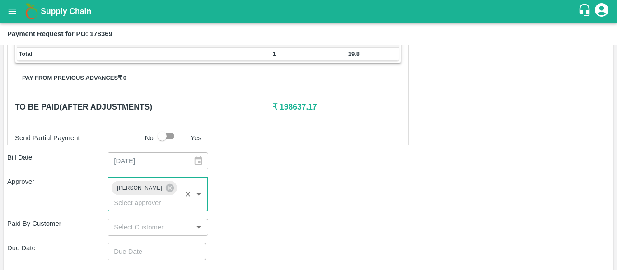
type input "DD/MM/YYYY hh:mm aa"
click at [153, 243] on input "DD/MM/YYYY hh:mm aa" at bounding box center [153, 251] width 92 height 17
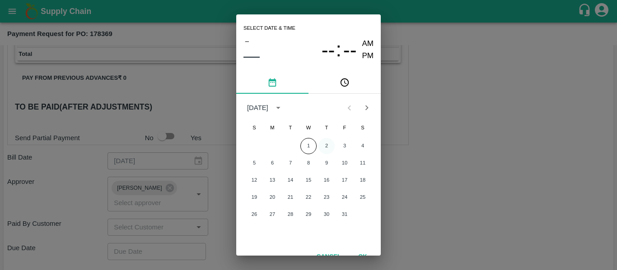
click at [323, 145] on button "2" at bounding box center [326, 146] width 16 height 16
type input "[DATE] 12:00 AM"
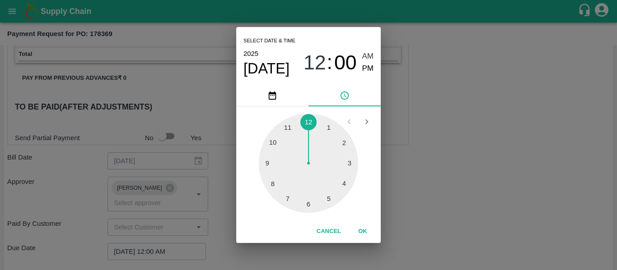
click at [443, 178] on div "Select date & time [DATE] 12 : 00 AM PM 1 2 3 4 5 6 7 8 9 10 11 12 Cancel OK" at bounding box center [308, 135] width 617 height 270
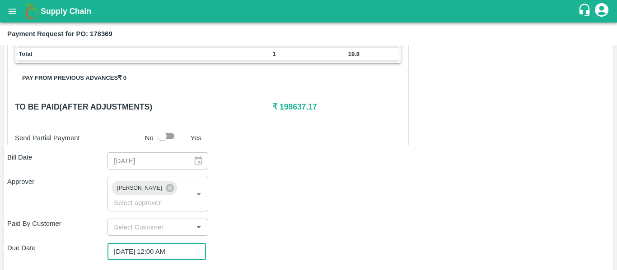
scroll to position [509, 0]
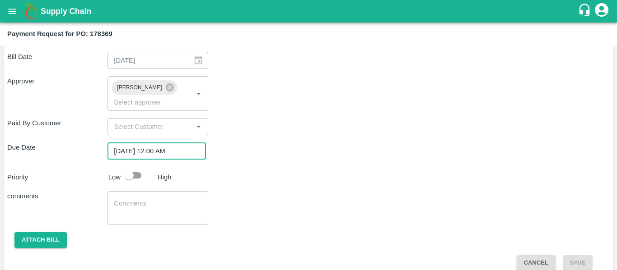
click at [134, 167] on input "checkbox" at bounding box center [128, 175] width 51 height 17
checkbox input "true"
click at [149, 203] on textarea at bounding box center [158, 208] width 88 height 19
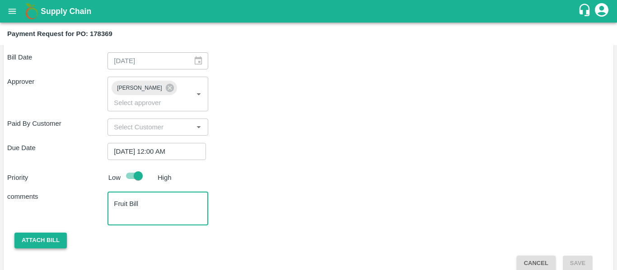
scroll to position [508, 0]
type textarea "Fruit Bill"
click at [25, 233] on button "Attach bill" at bounding box center [40, 241] width 52 height 16
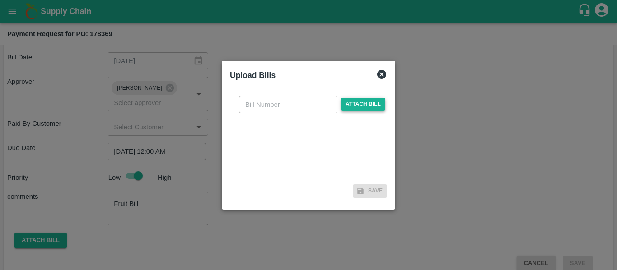
click at [358, 104] on span "Attach bill" at bounding box center [363, 104] width 44 height 13
click at [0, 0] on input "Attach bill" at bounding box center [0, 0] width 0 height 0
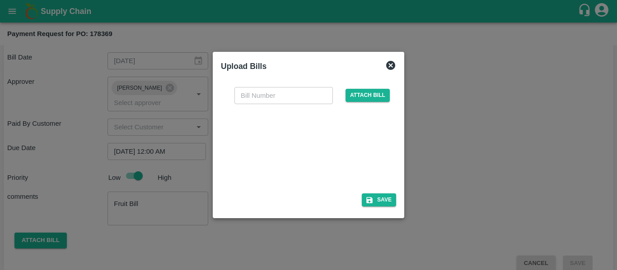
click at [289, 147] on div at bounding box center [306, 146] width 135 height 48
click at [256, 99] on input "text" at bounding box center [283, 95] width 98 height 17
type input "SE/25-26/1578"
click at [379, 195] on button "Save" at bounding box center [379, 200] width 34 height 13
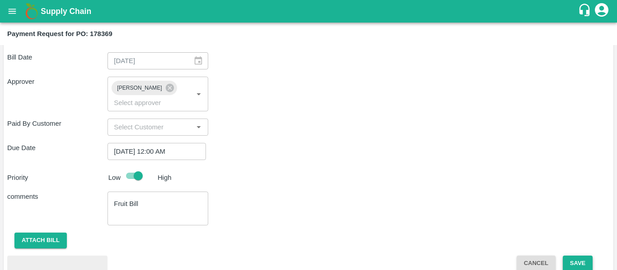
click at [584, 256] on button "Save" at bounding box center [578, 264] width 30 height 16
click at [579, 256] on button "Save" at bounding box center [578, 264] width 30 height 16
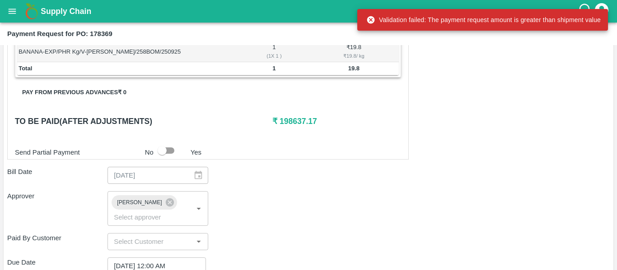
scroll to position [393, 0]
click at [170, 154] on input "checkbox" at bounding box center [161, 151] width 51 height 17
checkbox input "true"
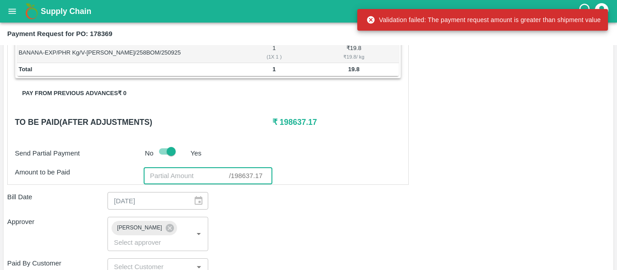
click at [174, 176] on input "number" at bounding box center [186, 176] width 85 height 17
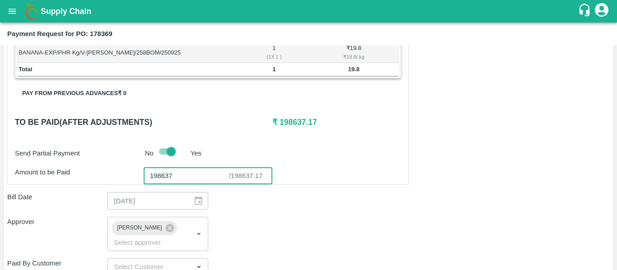
scroll to position [581, 0]
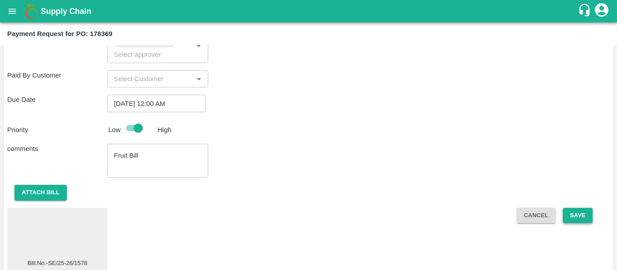
type input "198637"
click at [584, 208] on button "Save" at bounding box center [578, 216] width 30 height 16
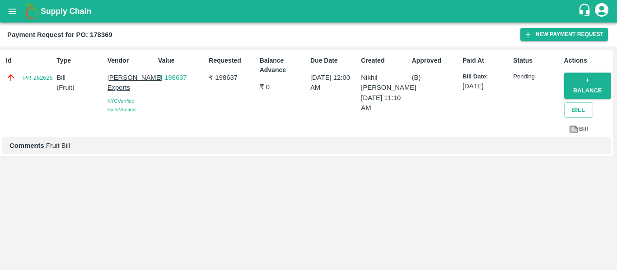
click at [5, 11] on button "open drawer" at bounding box center [12, 11] width 21 height 21
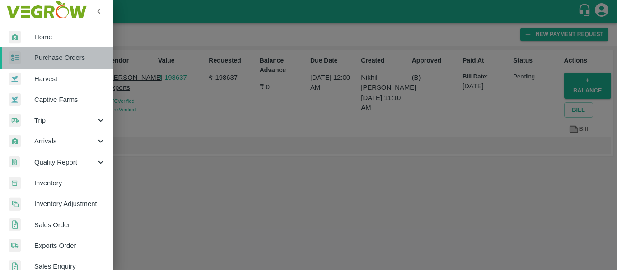
click at [63, 59] on span "Purchase Orders" at bounding box center [69, 58] width 71 height 10
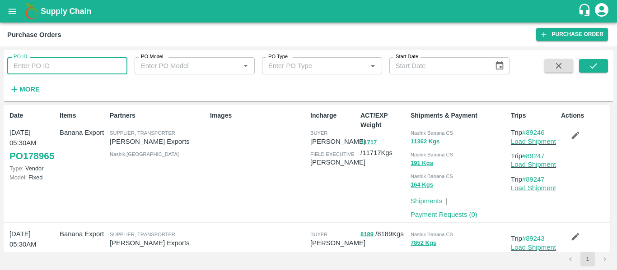
click at [58, 66] on input "PO ID" at bounding box center [67, 65] width 120 height 17
paste input "178370"
type input "178370"
click at [594, 70] on icon "submit" at bounding box center [593, 66] width 10 height 10
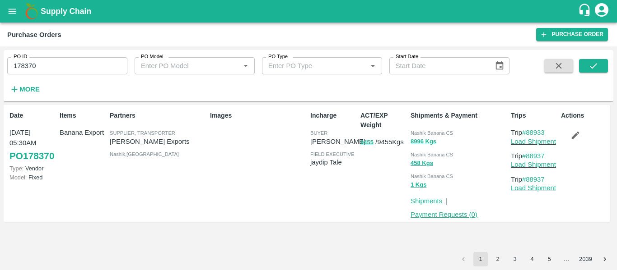
click at [459, 215] on link "Payment Requests ( 0 )" at bounding box center [443, 214] width 67 height 7
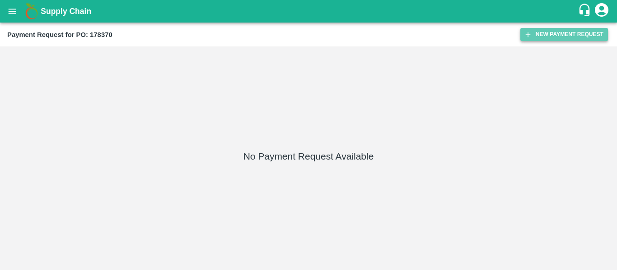
click at [579, 35] on button "New Payment Request" at bounding box center [564, 34] width 88 height 13
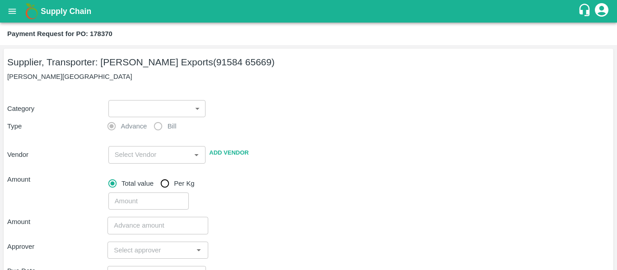
click at [174, 114] on body "Supply Chain Payment Request for PO: 178370 Supplier, Transporter: Shreyansh Ex…" at bounding box center [308, 135] width 617 height 270
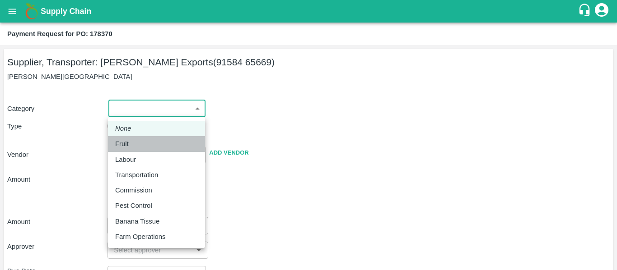
click at [141, 147] on div "Fruit" at bounding box center [156, 144] width 83 height 10
type input "1"
type input "[PERSON_NAME] Exports - 91584 65669(Supplier, Transporter)"
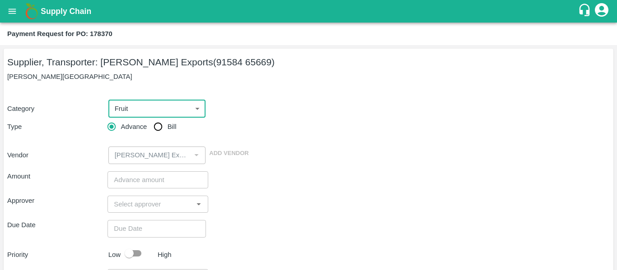
click at [156, 124] on input "Bill" at bounding box center [158, 127] width 18 height 18
radio input "true"
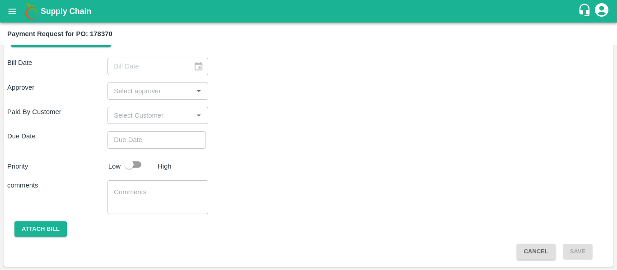
scroll to position [62, 0]
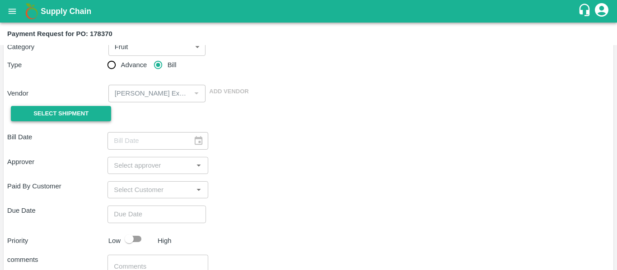
click at [66, 110] on span "Select Shipment" at bounding box center [60, 114] width 55 height 10
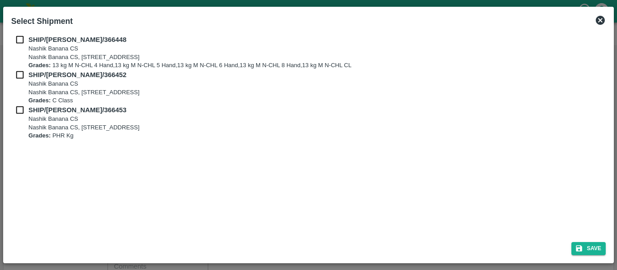
click at [19, 47] on div "SHIP/NASH/366448 Nashik Banana CS Nashik Banana CS, Gat No. 314/2/1, A/p- Mohad…" at bounding box center [308, 52] width 594 height 35
click at [18, 37] on input "checkbox" at bounding box center [19, 40] width 17 height 10
checkbox input "true"
click at [22, 77] on input "checkbox" at bounding box center [19, 75] width 17 height 10
checkbox input "true"
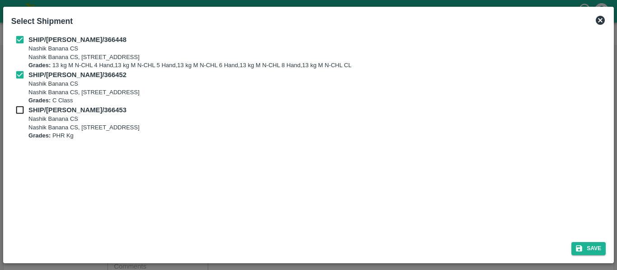
click at [22, 111] on input "checkbox" at bounding box center [19, 110] width 17 height 10
checkbox input "true"
click at [578, 247] on icon "submit" at bounding box center [579, 249] width 8 height 8
type input "[DATE]"
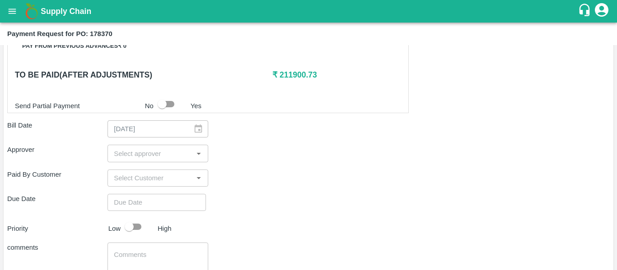
scroll to position [441, 0]
click at [129, 157] on input "input" at bounding box center [150, 153] width 80 height 12
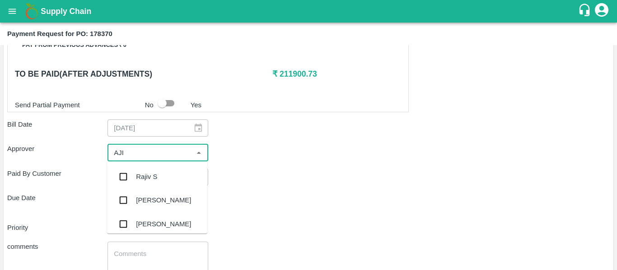
type input "AJIT"
click at [133, 177] on div "[PERSON_NAME]" at bounding box center [157, 176] width 100 height 23
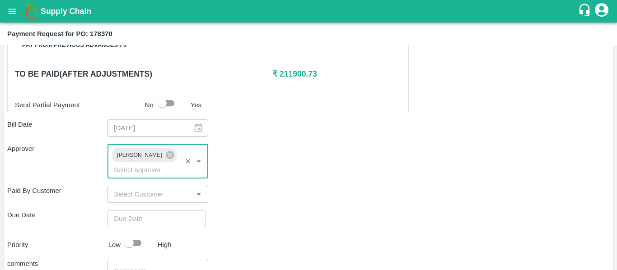
type input "DD/MM/YYYY hh:mm aa"
click at [145, 213] on input "DD/MM/YYYY hh:mm aa" at bounding box center [153, 218] width 92 height 17
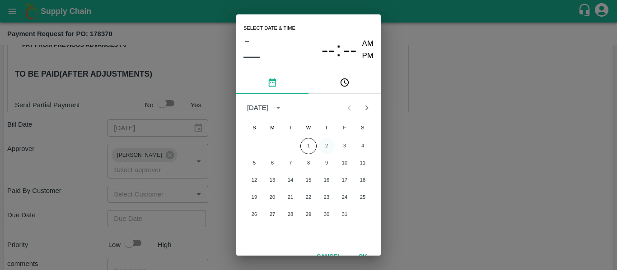
click at [326, 149] on button "2" at bounding box center [326, 146] width 16 height 16
type input "[DATE] 12:00 AM"
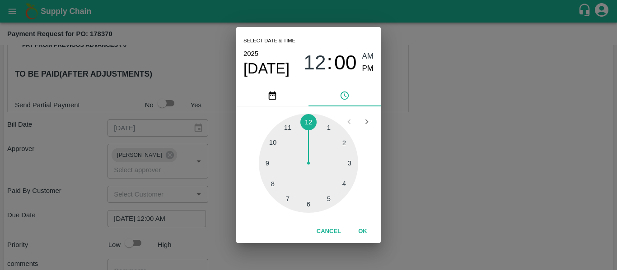
click at [486, 191] on div "Select date & time [DATE] 12 : 00 AM PM 1 2 3 4 5 6 7 8 9 10 11 12 Cancel OK" at bounding box center [308, 135] width 617 height 270
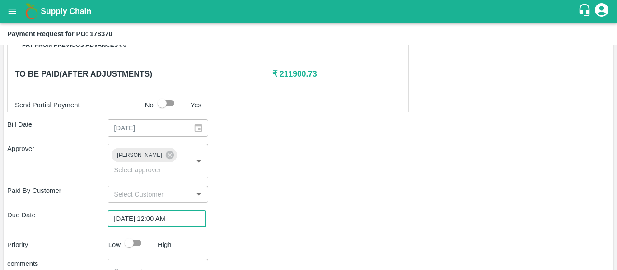
click at [143, 235] on input "checkbox" at bounding box center [128, 243] width 51 height 17
checkbox input "true"
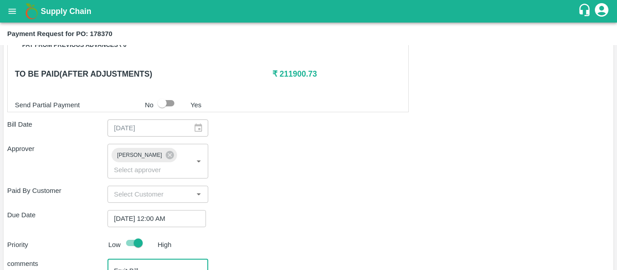
scroll to position [509, 0]
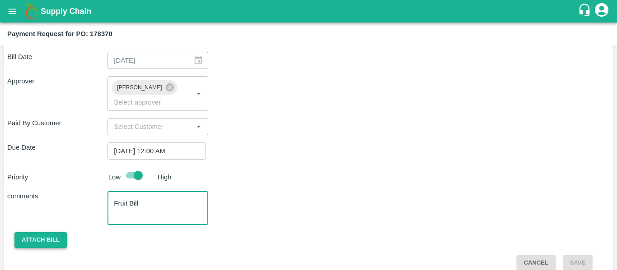
type textarea "Fruit Bill"
click at [29, 233] on button "Attach bill" at bounding box center [40, 241] width 52 height 16
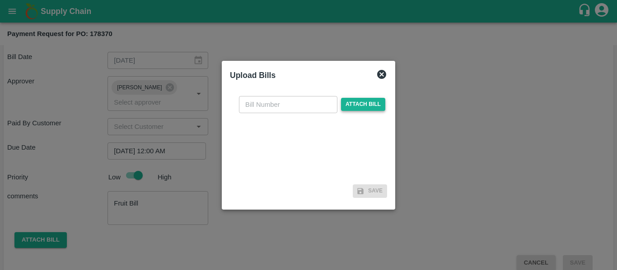
click at [346, 101] on span "Attach bill" at bounding box center [363, 104] width 44 height 13
click at [0, 0] on input "Attach bill" at bounding box center [0, 0] width 0 height 0
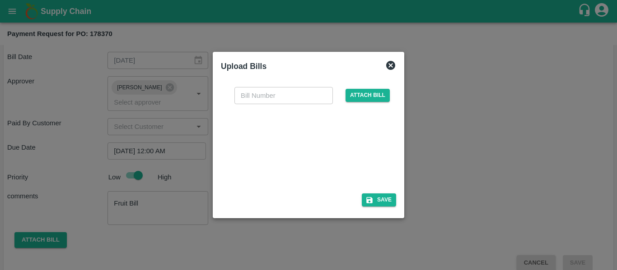
click at [289, 144] on div at bounding box center [306, 146] width 135 height 48
click at [251, 91] on input "text" at bounding box center [283, 95] width 98 height 17
type input "SE/25-26/1579"
click at [375, 201] on button "Save" at bounding box center [379, 200] width 34 height 13
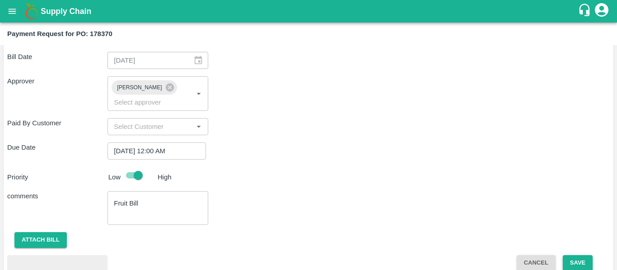
click at [576, 256] on button "Save" at bounding box center [578, 264] width 30 height 16
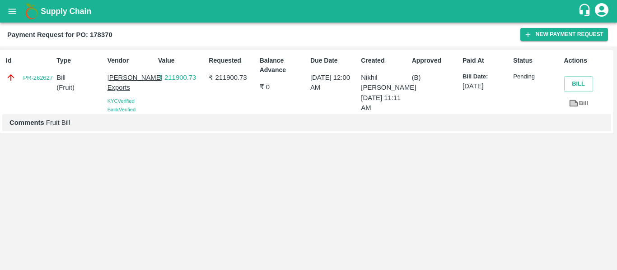
click at [10, 14] on icon "open drawer" at bounding box center [13, 11] width 8 height 5
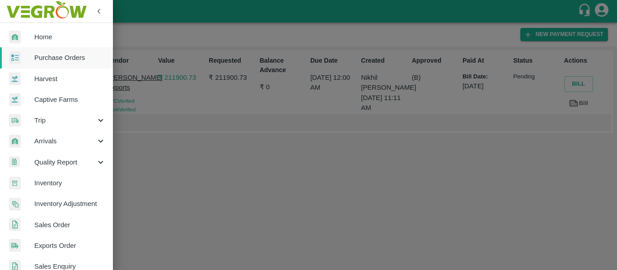
click at [64, 61] on span "Purchase Orders" at bounding box center [69, 58] width 71 height 10
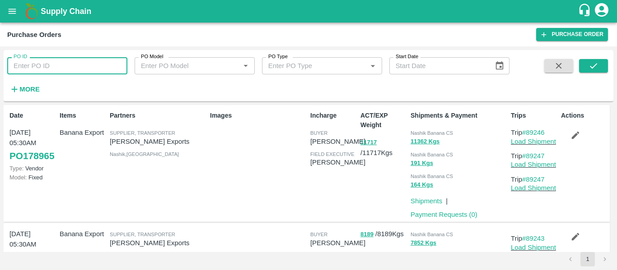
click at [61, 62] on input "PO ID" at bounding box center [67, 65] width 120 height 17
paste input "178368"
type input "178368"
click at [601, 62] on button "submit" at bounding box center [593, 66] width 29 height 14
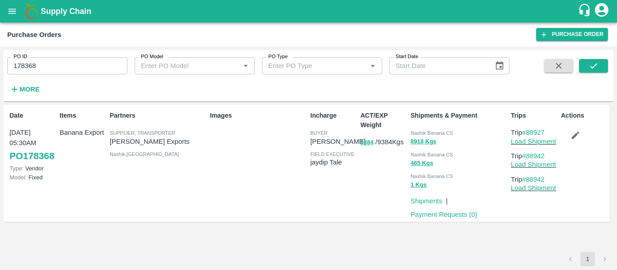
click at [464, 206] on div "Shipments | Payment Requests ( 0 )" at bounding box center [455, 204] width 104 height 31
click at [464, 210] on p "Payment Requests ( 0 )" at bounding box center [443, 215] width 67 height 10
click at [464, 213] on link "Payment Requests ( 0 )" at bounding box center [443, 214] width 67 height 7
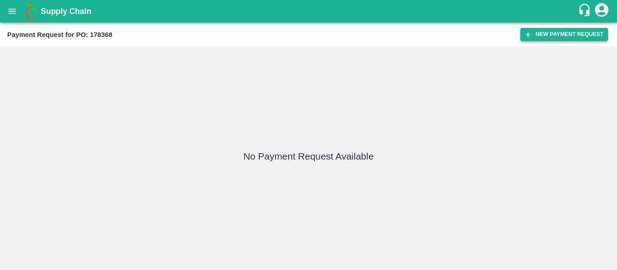
click at [533, 30] on button "New Payment Request" at bounding box center [564, 34] width 88 height 13
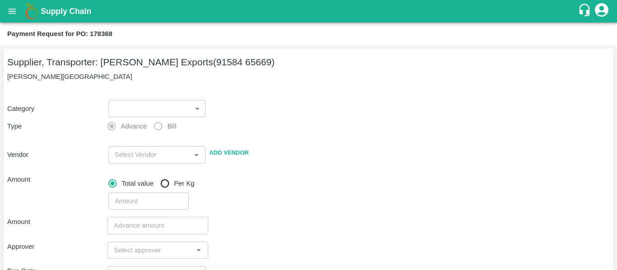
click at [161, 110] on body "Supply Chain Payment Request for PO: 178368 Supplier, Transporter: [PERSON_NAME…" at bounding box center [308, 135] width 617 height 270
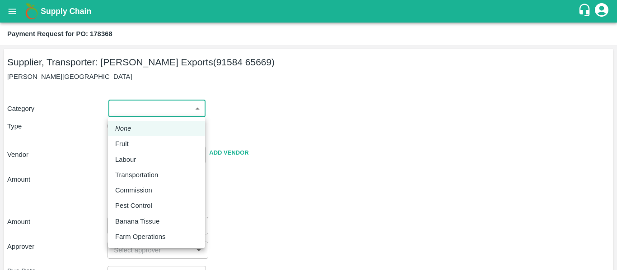
click at [142, 140] on div "Fruit" at bounding box center [156, 144] width 83 height 10
type input "1"
type input "[PERSON_NAME] Exports - 91584 65669(Supplier, Transporter)"
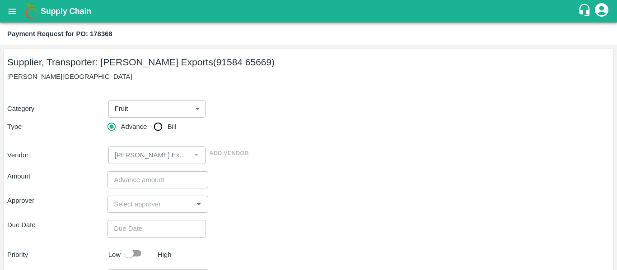
click at [173, 125] on span "Bill" at bounding box center [172, 127] width 9 height 10
click at [167, 125] on input "Bill" at bounding box center [158, 127] width 18 height 18
radio input "true"
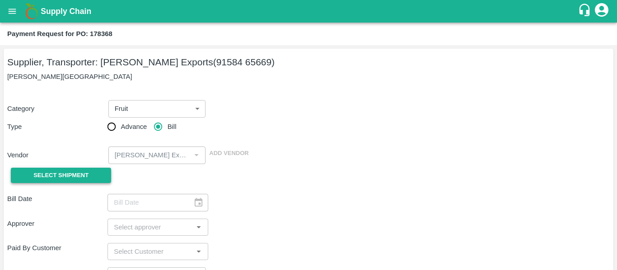
click at [84, 183] on button "Select Shipment" at bounding box center [61, 176] width 100 height 16
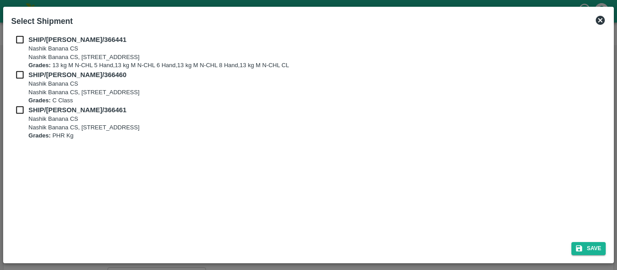
click at [31, 44] on p "SHIP/[PERSON_NAME]/366441" at bounding box center [157, 40] width 259 height 10
checkbox input "true"
click at [18, 68] on div "SHIP/[PERSON_NAME]/366441 Nashik Banana CS Nashik Banana CS, Gat No. 314/2/1, A…" at bounding box center [308, 52] width 594 height 35
click at [19, 74] on input "checkbox" at bounding box center [19, 75] width 17 height 10
checkbox input "true"
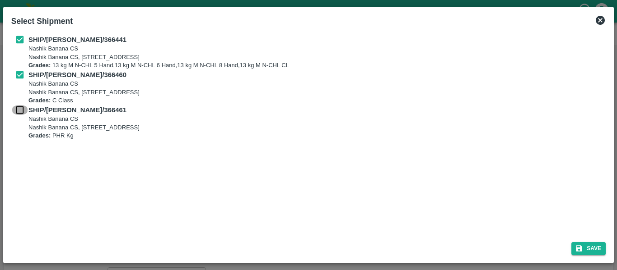
click at [26, 111] on input "checkbox" at bounding box center [19, 110] width 17 height 10
checkbox input "true"
click at [584, 245] on button "Save" at bounding box center [588, 248] width 34 height 13
type input "[DATE]"
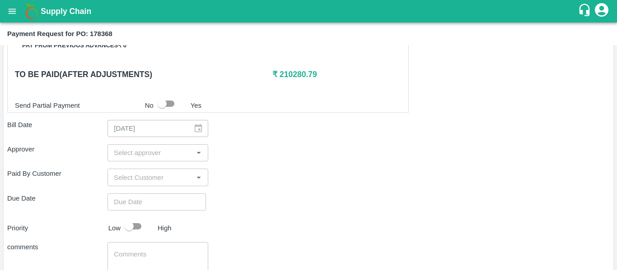
scroll to position [421, 0]
click at [123, 149] on input "input" at bounding box center [150, 153] width 80 height 12
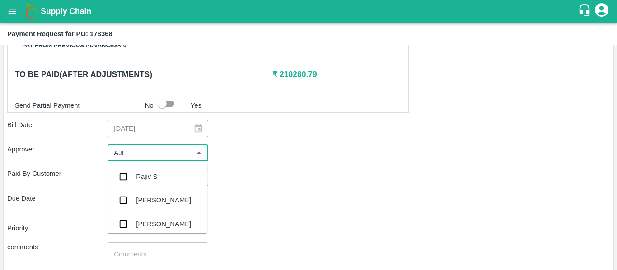
type input "AJIT"
click at [148, 174] on div "[PERSON_NAME]" at bounding box center [163, 177] width 55 height 10
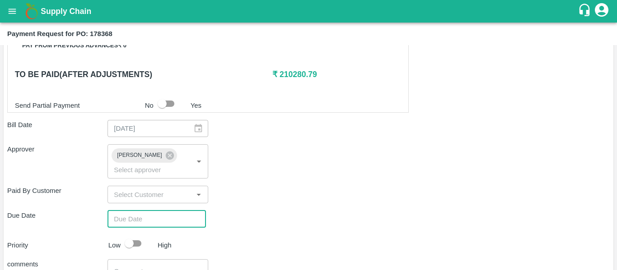
type input "DD/MM/YYYY hh:mm aa"
click at [149, 211] on input "DD/MM/YYYY hh:mm aa" at bounding box center [153, 219] width 92 height 17
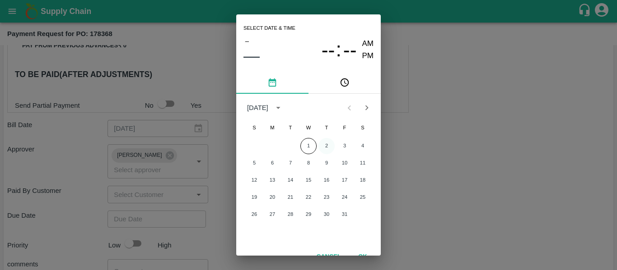
click at [325, 146] on button "2" at bounding box center [326, 146] width 16 height 16
type input "[DATE] 12:00 AM"
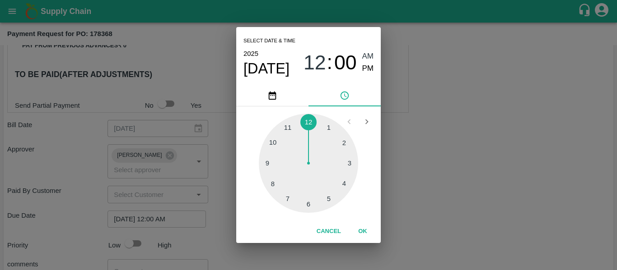
click at [486, 169] on div "Select date & time [DATE] 12 : 00 AM PM 1 2 3 4 5 6 7 8 9 10 11 12 Cancel OK" at bounding box center [308, 135] width 617 height 270
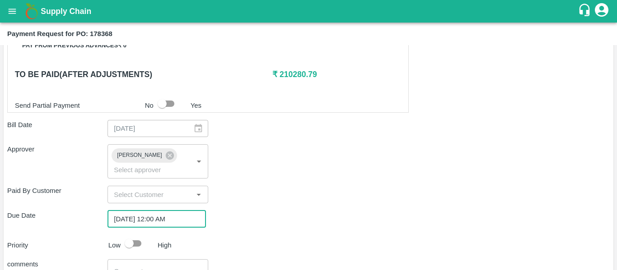
click at [131, 241] on div "Shipment - SHIP/[PERSON_NAME]/366441 Lots (Labels) Weight (Kgs) Total Price (₹)…" at bounding box center [308, 52] width 602 height 573
click at [126, 235] on input "checkbox" at bounding box center [128, 243] width 51 height 17
checkbox input "true"
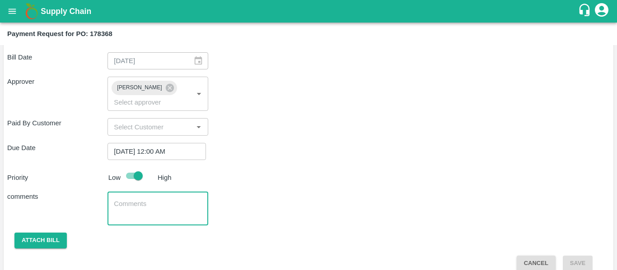
click at [167, 200] on textarea at bounding box center [158, 209] width 88 height 19
type textarea "Fruit Bill"
click at [32, 233] on button "Attach bill" at bounding box center [40, 241] width 52 height 16
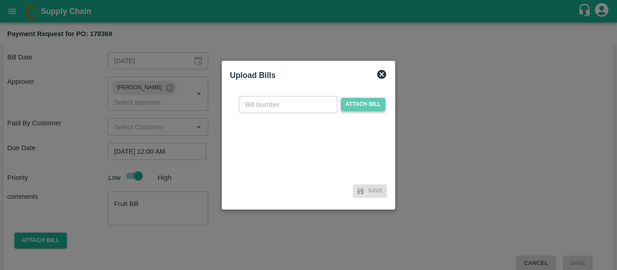
click at [356, 106] on span "Attach bill" at bounding box center [363, 104] width 44 height 13
click at [0, 0] on input "Attach bill" at bounding box center [0, 0] width 0 height 0
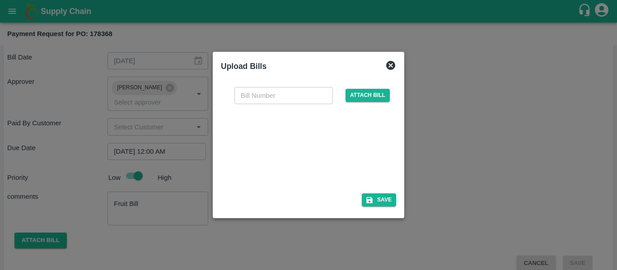
click at [304, 151] on div at bounding box center [306, 146] width 135 height 48
click at [247, 88] on input "text" at bounding box center [283, 95] width 98 height 17
type input "SE/25-26/1580"
click at [377, 195] on button "Save" at bounding box center [379, 200] width 34 height 13
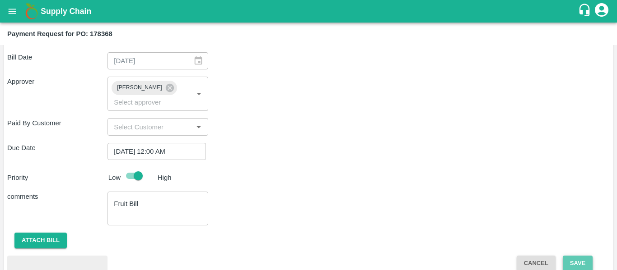
click at [573, 256] on button "Save" at bounding box center [578, 264] width 30 height 16
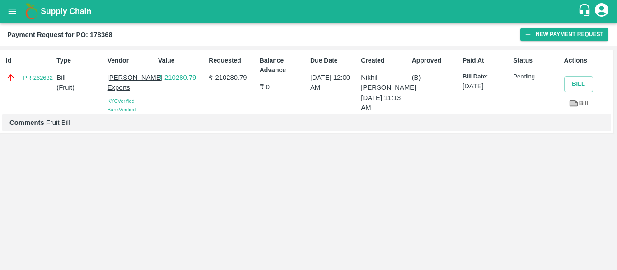
click at [14, 13] on icon "open drawer" at bounding box center [13, 11] width 8 height 5
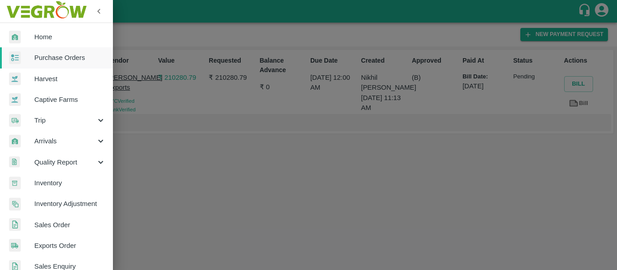
click at [51, 51] on link "Purchase Orders" at bounding box center [56, 57] width 113 height 21
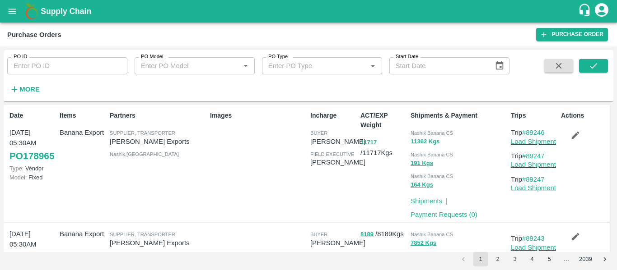
click at [37, 69] on input "PO ID" at bounding box center [67, 65] width 120 height 17
paste input "178377"
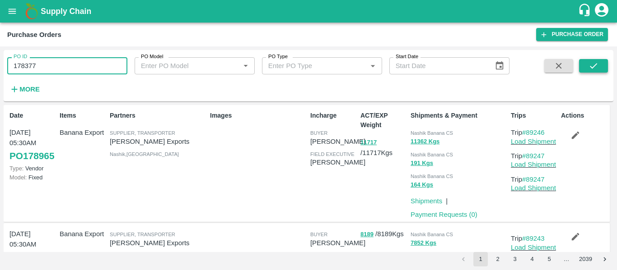
type input "178377"
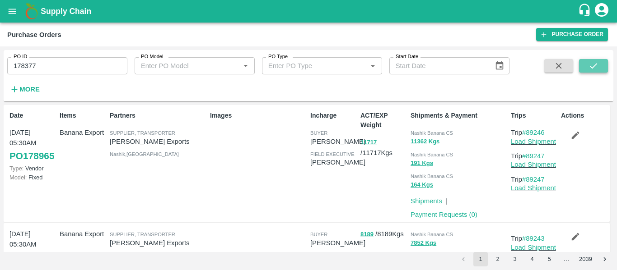
click at [588, 70] on icon "submit" at bounding box center [593, 66] width 10 height 10
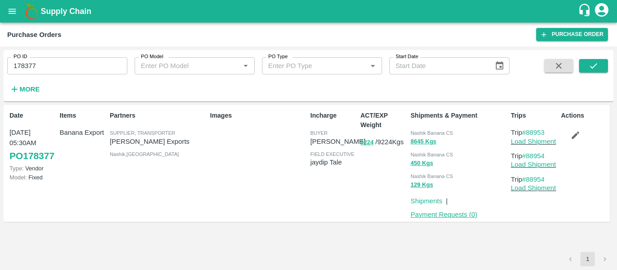
click at [439, 217] on link "Payment Requests ( 0 )" at bounding box center [443, 214] width 67 height 7
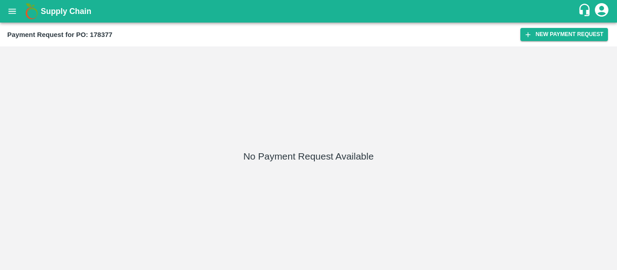
click at [531, 27] on div "Payment Request for PO: 178377 New Payment Request" at bounding box center [308, 35] width 617 height 24
click at [539, 34] on button "New Payment Request" at bounding box center [564, 34] width 88 height 13
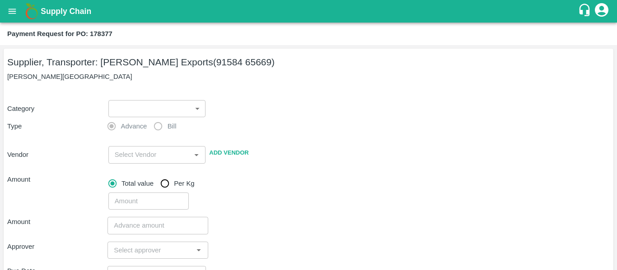
click at [129, 111] on body "Supply Chain Payment Request for PO: 178377 Supplier, Transporter: [PERSON_NAME…" at bounding box center [308, 135] width 617 height 270
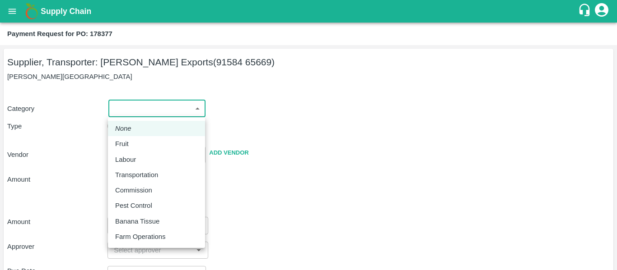
click at [125, 145] on p "Fruit" at bounding box center [122, 144] width 14 height 10
type input "1"
type input "[PERSON_NAME] Exports - 91584 65669(Supplier, Transporter)"
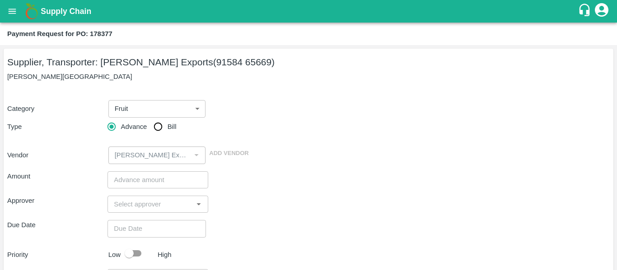
click at [143, 136] on label "Advance" at bounding box center [125, 127] width 44 height 18
click at [121, 136] on input "Advance" at bounding box center [112, 127] width 18 height 18
click at [165, 131] on input "Bill" at bounding box center [158, 127] width 18 height 18
radio input "true"
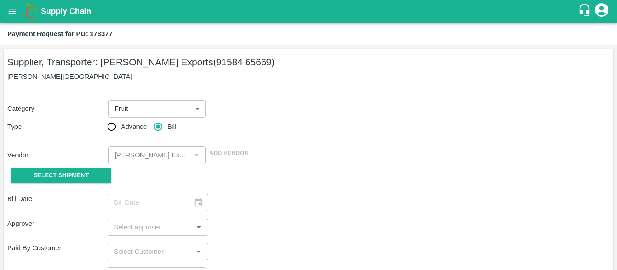
click at [88, 184] on div "Select Shipment" at bounding box center [57, 175] width 100 height 23
drag, startPoint x: 79, startPoint y: 183, endPoint x: 65, endPoint y: 171, distance: 18.6
click at [65, 171] on span "Select Shipment" at bounding box center [60, 176] width 55 height 10
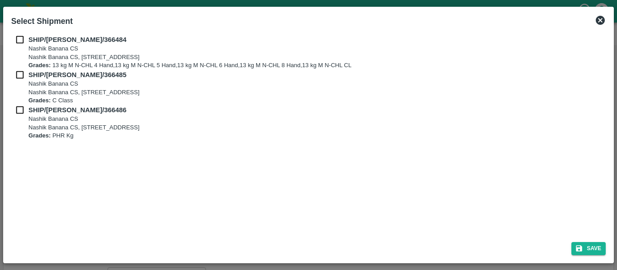
click at [24, 30] on h2 "Select Shipment" at bounding box center [42, 21] width 69 height 20
click at [24, 35] on input "checkbox" at bounding box center [19, 40] width 17 height 10
checkbox input "true"
click at [27, 70] on input "checkbox" at bounding box center [19, 75] width 17 height 10
checkbox input "true"
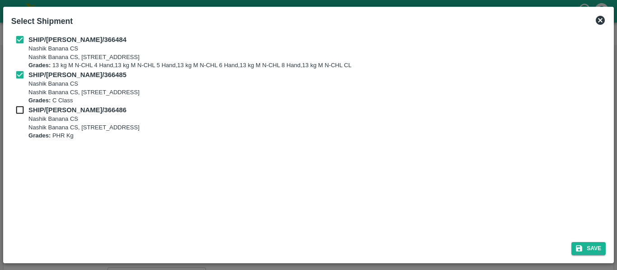
click at [29, 124] on p "Nashik Banana CS, [STREET_ADDRESS]" at bounding box center [83, 128] width 111 height 9
click at [17, 113] on input "checkbox" at bounding box center [19, 110] width 17 height 10
checkbox input "true"
click at [596, 248] on button "Save" at bounding box center [588, 248] width 34 height 13
type input "[DATE]"
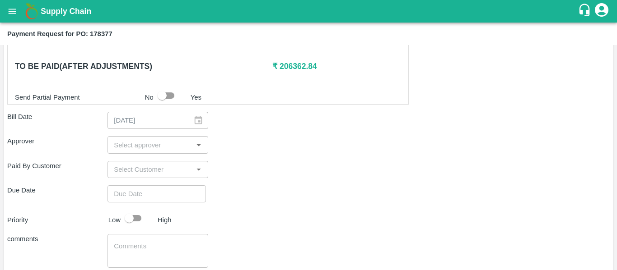
scroll to position [449, 0]
click at [135, 145] on input "input" at bounding box center [150, 145] width 80 height 12
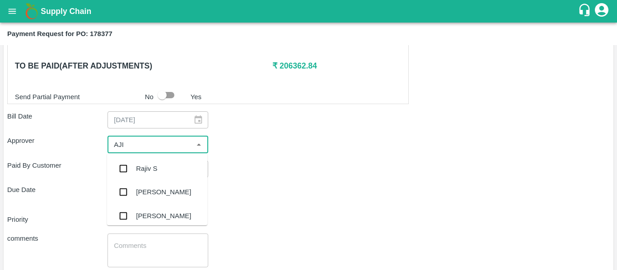
type input "AJIT"
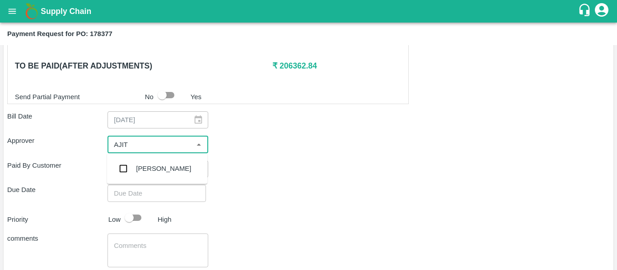
click at [142, 169] on div "[PERSON_NAME]" at bounding box center [163, 169] width 55 height 10
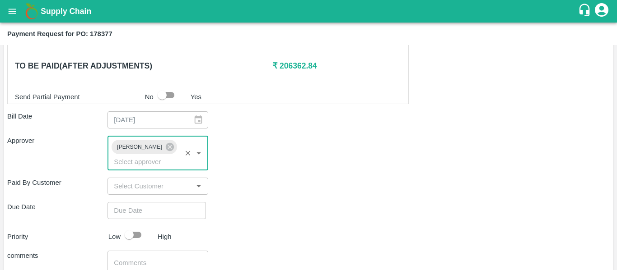
type input "DD/MM/YYYY hh:mm aa"
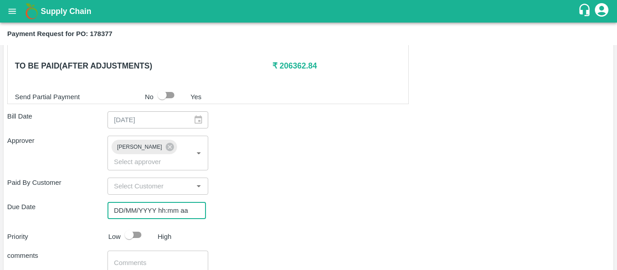
click at [151, 202] on input "DD/MM/YYYY hh:mm aa" at bounding box center [153, 210] width 92 height 17
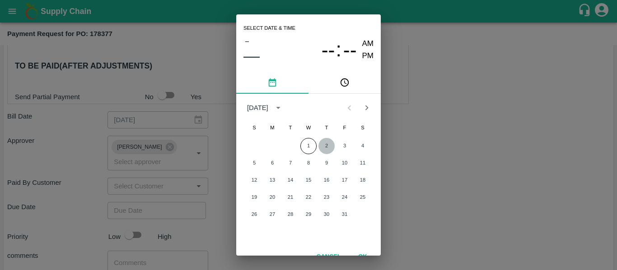
click at [326, 149] on button "2" at bounding box center [326, 146] width 16 height 16
type input "[DATE] 12:00 AM"
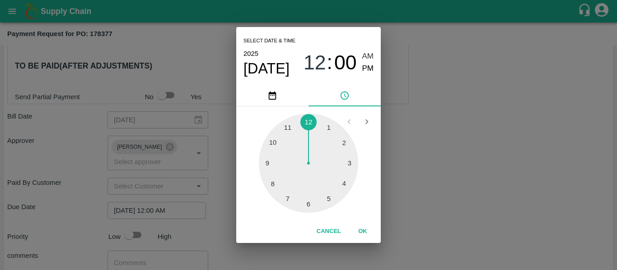
click at [500, 179] on div "Select date & time [DATE] 12 : 00 AM PM 1 2 3 4 5 6 7 8 9 10 11 12 Cancel OK" at bounding box center [308, 135] width 617 height 270
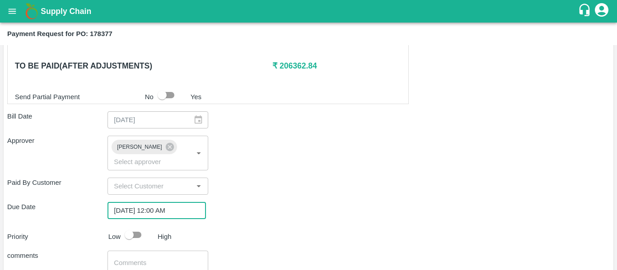
click at [138, 227] on input "checkbox" at bounding box center [128, 235] width 51 height 17
checkbox input "true"
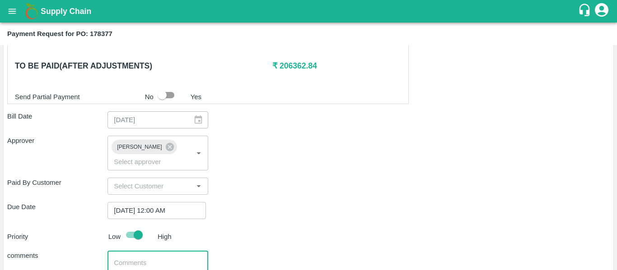
click at [144, 259] on textarea at bounding box center [158, 268] width 88 height 19
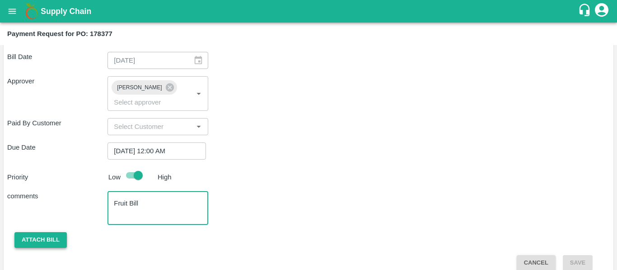
type textarea "Fruit Bill"
click at [25, 233] on button "Attach bill" at bounding box center [40, 241] width 52 height 16
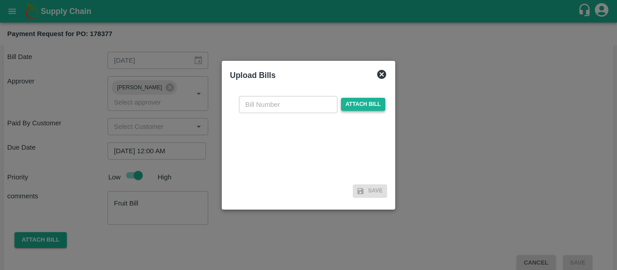
click at [344, 108] on span "Attach bill" at bounding box center [363, 104] width 44 height 13
click at [0, 0] on input "Attach bill" at bounding box center [0, 0] width 0 height 0
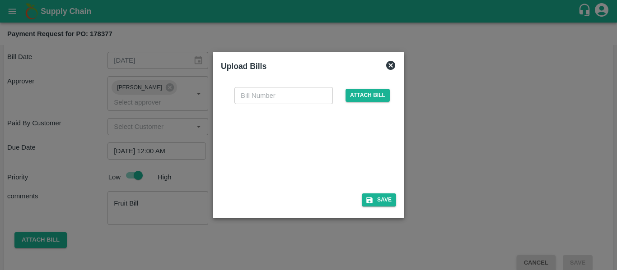
click at [289, 149] on div at bounding box center [306, 146] width 135 height 48
click at [247, 98] on input "text" at bounding box center [283, 95] width 98 height 17
type input "SE/25-26/1581"
click at [379, 198] on button "Save" at bounding box center [379, 200] width 34 height 13
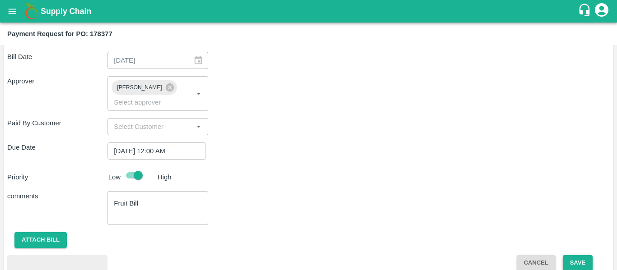
click at [581, 256] on button "Save" at bounding box center [578, 264] width 30 height 16
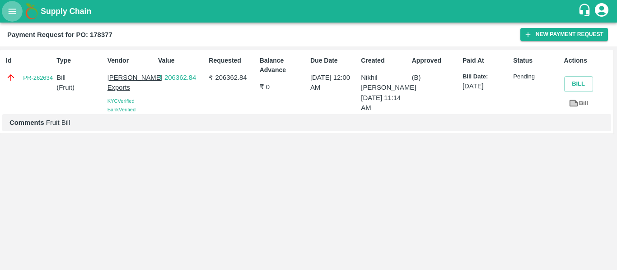
click at [3, 16] on button "open drawer" at bounding box center [12, 11] width 21 height 21
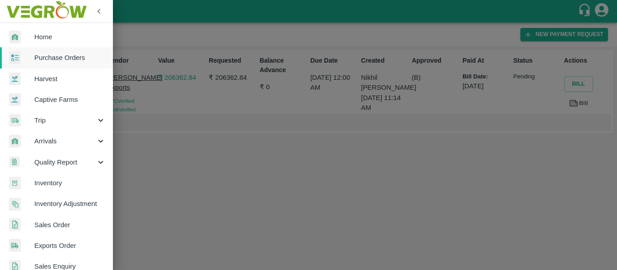
click at [49, 56] on span "Purchase Orders" at bounding box center [69, 58] width 71 height 10
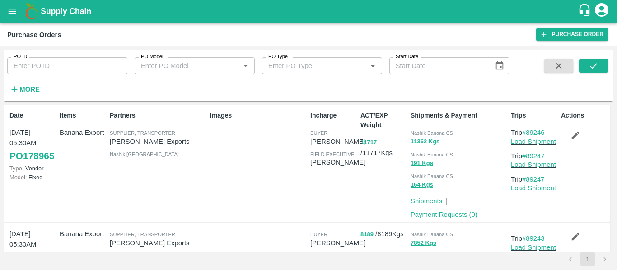
click at [53, 52] on div "PO ID PO ID" at bounding box center [63, 62] width 127 height 24
click at [54, 66] on input "PO ID" at bounding box center [67, 65] width 120 height 17
paste input "178373"
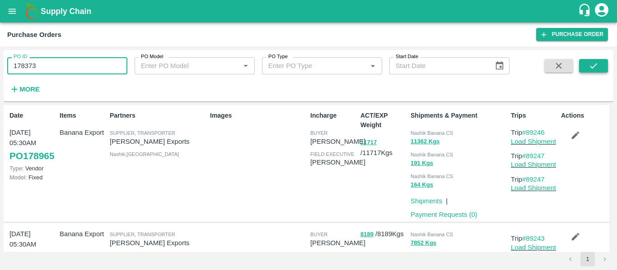
type input "178373"
click at [606, 65] on button "submit" at bounding box center [593, 66] width 29 height 14
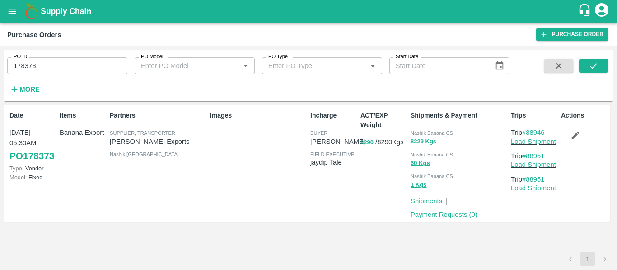
click at [434, 210] on p "Payment Requests ( 0 )" at bounding box center [443, 215] width 67 height 10
click at [464, 212] on link "Payment Requests ( 0 )" at bounding box center [443, 214] width 67 height 7
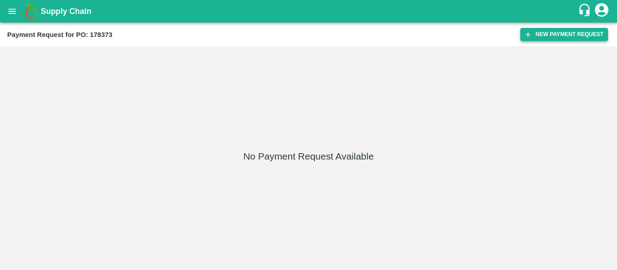
click at [571, 32] on button "New Payment Request" at bounding box center [564, 34] width 88 height 13
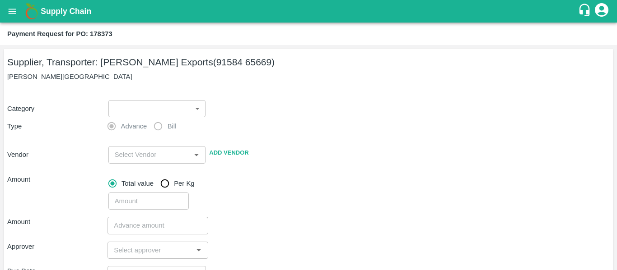
click at [155, 110] on body "Supply Chain Payment Request for PO: 178373 Supplier, Transporter: [PERSON_NAME…" at bounding box center [308, 135] width 617 height 270
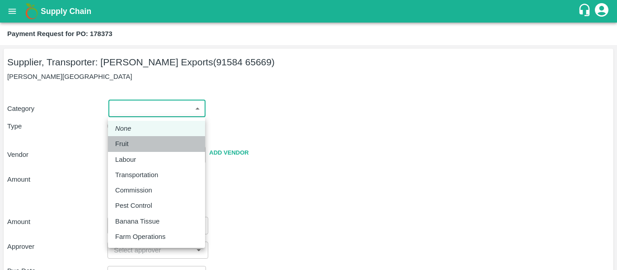
click at [131, 145] on div "Fruit" at bounding box center [124, 144] width 18 height 10
type input "1"
type input "[PERSON_NAME] Exports - 91584 65669(Supplier, Transporter)"
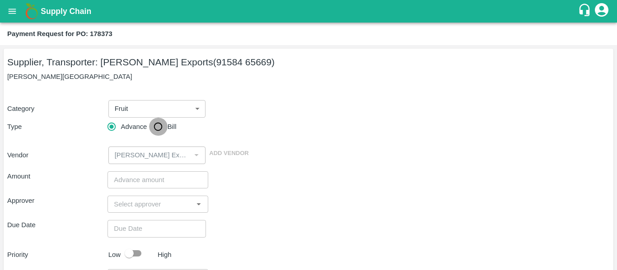
click at [155, 131] on input "Bill" at bounding box center [158, 127] width 18 height 18
radio input "true"
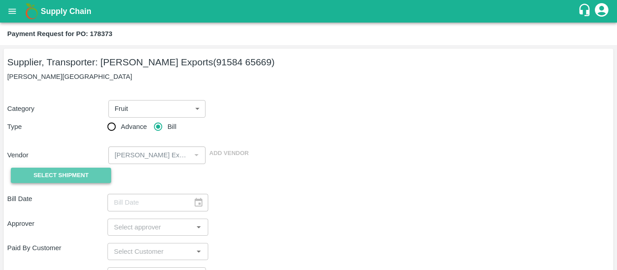
click at [67, 181] on button "Select Shipment" at bounding box center [61, 176] width 100 height 16
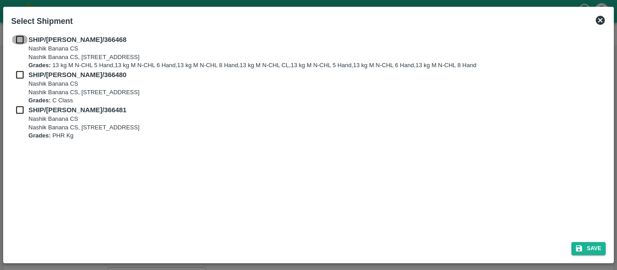
click at [22, 43] on input "checkbox" at bounding box center [19, 40] width 17 height 10
checkbox input "true"
click at [23, 70] on input "checkbox" at bounding box center [19, 75] width 17 height 10
checkbox input "true"
click at [27, 111] on input "checkbox" at bounding box center [19, 110] width 17 height 10
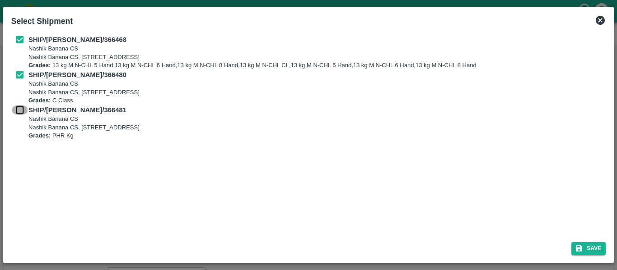
checkbox input "true"
click at [599, 247] on button "Save" at bounding box center [588, 248] width 34 height 13
type input "26/09/2025"
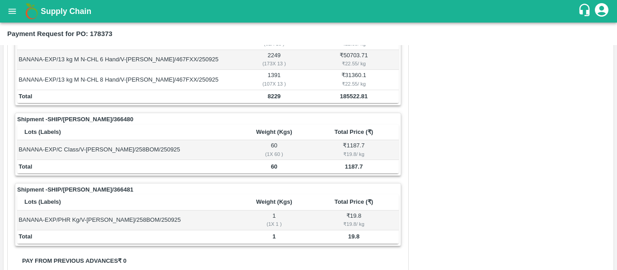
scroll to position [450, 0]
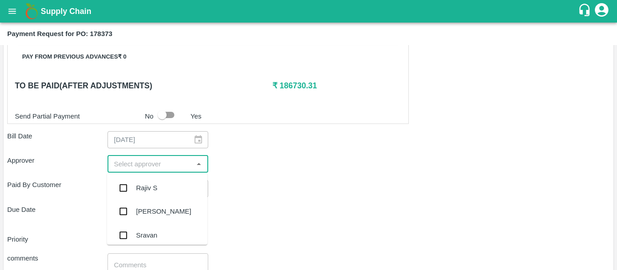
click at [132, 161] on input "input" at bounding box center [150, 165] width 80 height 12
type input "AJIT"
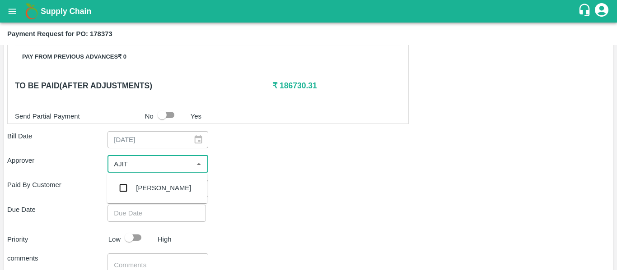
click at [139, 184] on div "[PERSON_NAME]" at bounding box center [163, 188] width 55 height 10
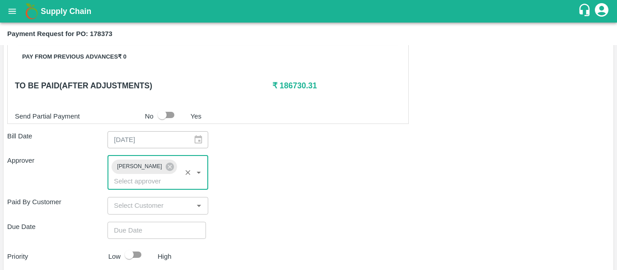
type input "DD/MM/YYYY hh:mm aa"
click at [148, 222] on input "DD/MM/YYYY hh:mm aa" at bounding box center [153, 230] width 92 height 17
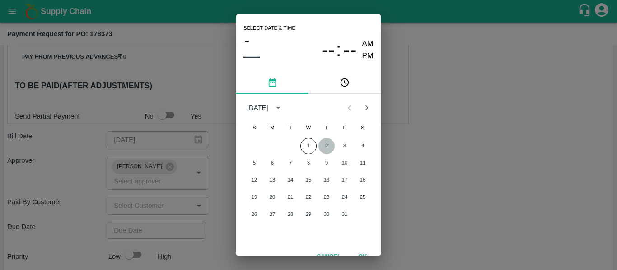
click at [327, 150] on button "2" at bounding box center [326, 146] width 16 height 16
type input "[DATE] 12:00 AM"
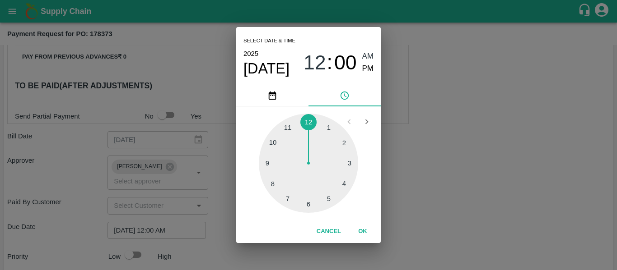
click at [470, 191] on div "Select date & time [DATE] 12 : 00 AM PM 1 2 3 4 5 6 7 8 9 10 11 12 Cancel OK" at bounding box center [308, 135] width 617 height 270
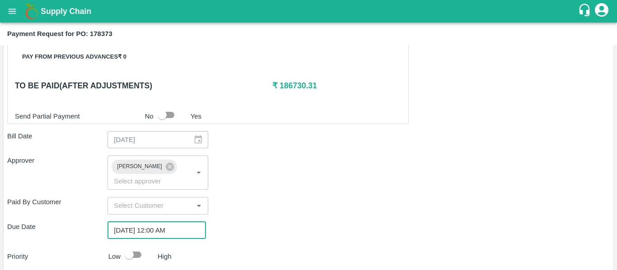
click at [125, 252] on div "Shipment - SHIP/NASH/366468 Lots (Labels) Weight (Kgs) Total Price (₹) BANANA-E…" at bounding box center [308, 43] width 602 height 613
click at [138, 247] on input "checkbox" at bounding box center [128, 255] width 51 height 17
checkbox input "true"
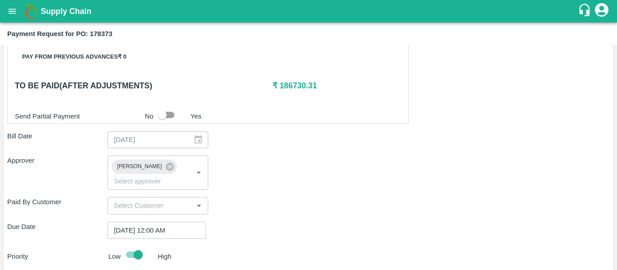
scroll to position [529, 0]
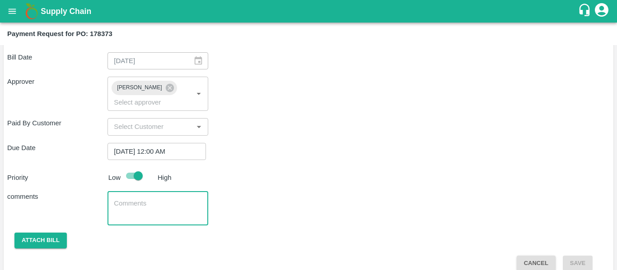
click at [149, 199] on textarea at bounding box center [158, 208] width 88 height 19
type textarea "Fruit Bill"
click at [48, 233] on button "Attach bill" at bounding box center [40, 241] width 52 height 16
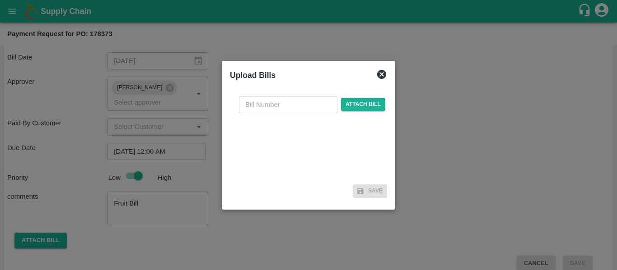
click at [350, 95] on div "​ Attach bill" at bounding box center [308, 135] width 157 height 93
click at [350, 99] on span "Attach bill" at bounding box center [363, 104] width 44 height 13
click at [0, 0] on input "Attach bill" at bounding box center [0, 0] width 0 height 0
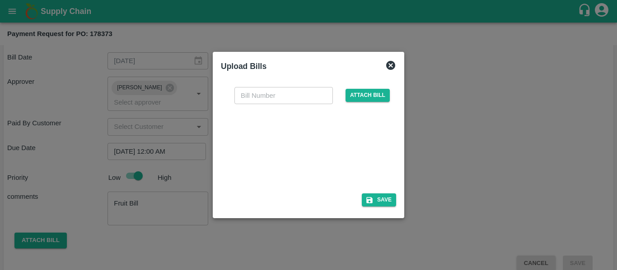
click at [323, 153] on div at bounding box center [306, 146] width 135 height 48
click at [261, 99] on input "text" at bounding box center [283, 95] width 98 height 17
type input "SE/25-26/1582"
click at [390, 203] on button "Save" at bounding box center [379, 200] width 34 height 13
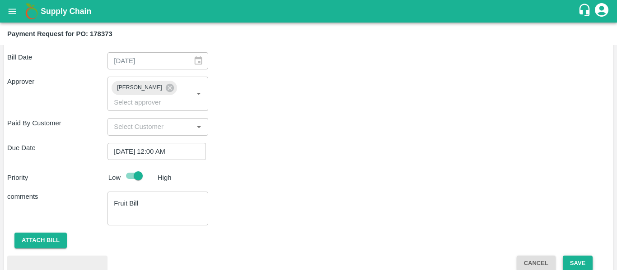
click at [582, 256] on button "Save" at bounding box center [578, 264] width 30 height 16
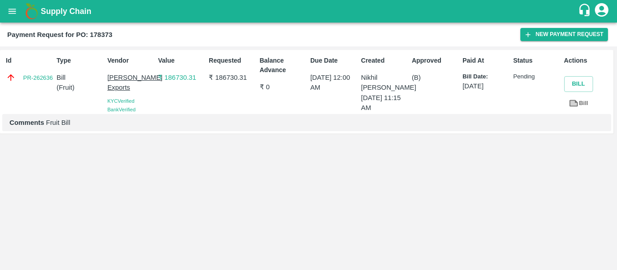
click at [19, 14] on button "open drawer" at bounding box center [12, 11] width 21 height 21
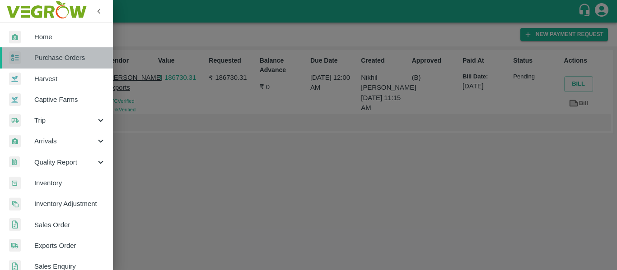
click at [71, 58] on span "Purchase Orders" at bounding box center [69, 58] width 71 height 10
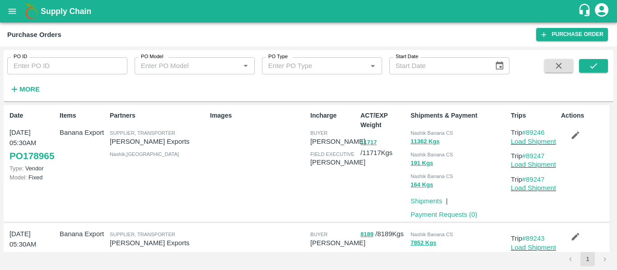
click at [73, 57] on div "PO ID PO ID" at bounding box center [63, 62] width 127 height 24
click at [43, 67] on input "PO ID" at bounding box center [67, 65] width 120 height 17
paste input "178376"
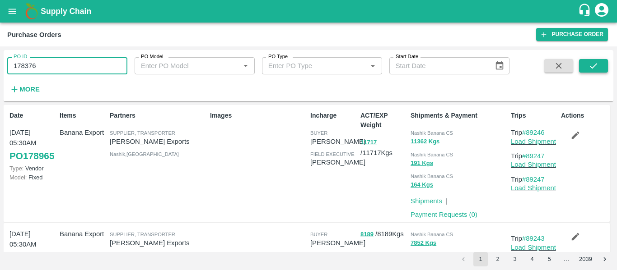
type input "178376"
click at [585, 65] on button "submit" at bounding box center [593, 66] width 29 height 14
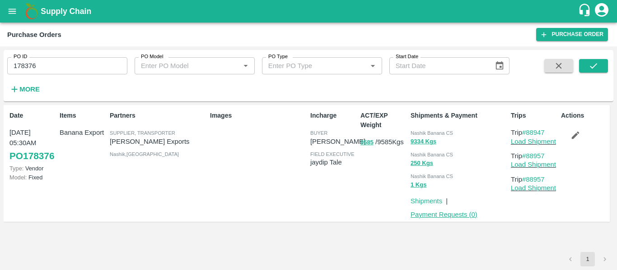
click at [451, 214] on link "Payment Requests ( 0 )" at bounding box center [443, 214] width 67 height 7
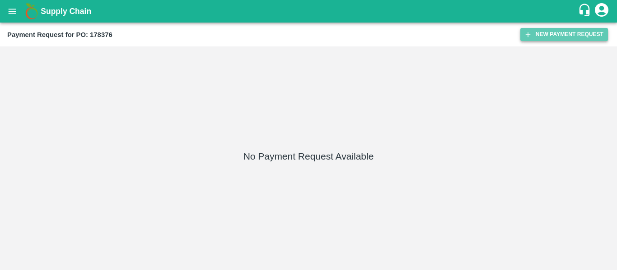
click at [534, 37] on button "New Payment Request" at bounding box center [564, 34] width 88 height 13
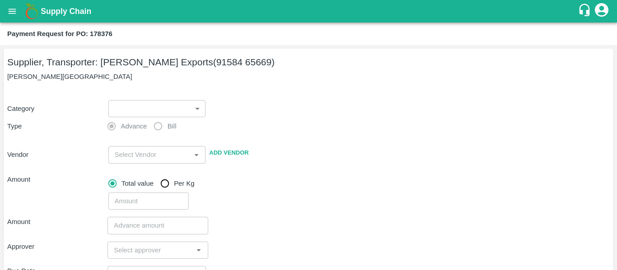
click at [133, 105] on body "Supply Chain Payment Request for PO: 178376 Supplier, Transporter: [PERSON_NAME…" at bounding box center [308, 135] width 617 height 270
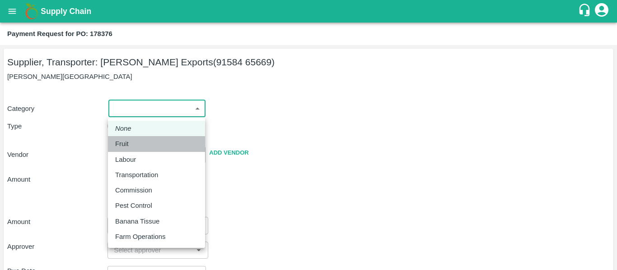
click at [134, 145] on div "Fruit" at bounding box center [156, 144] width 83 height 10
type input "1"
type input "[PERSON_NAME] Exports - 91584 65669(Supplier, Transporter)"
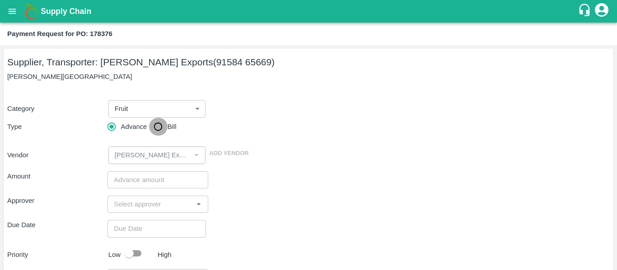
click at [157, 126] on input "Bill" at bounding box center [158, 127] width 18 height 18
radio input "true"
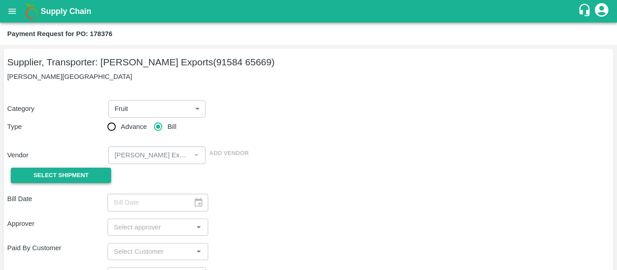
click at [78, 178] on span "Select Shipment" at bounding box center [60, 176] width 55 height 10
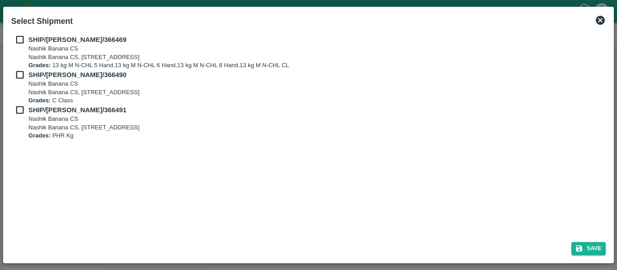
click at [23, 40] on input "checkbox" at bounding box center [19, 40] width 17 height 10
checkbox input "true"
click at [28, 78] on input "checkbox" at bounding box center [19, 75] width 17 height 10
checkbox input "true"
click at [29, 110] on b "SHIP/NASH/366491" at bounding box center [77, 110] width 98 height 7
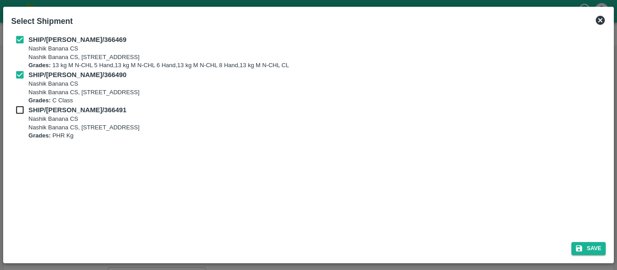
checkbox input "true"
click at [598, 247] on button "Save" at bounding box center [588, 248] width 34 height 13
type input "26/09/2025"
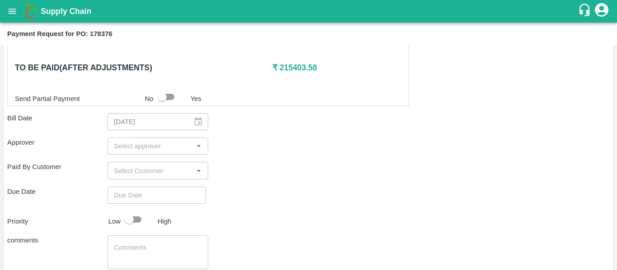
scroll to position [427, 0]
click at [130, 146] on input "input" at bounding box center [150, 147] width 80 height 12
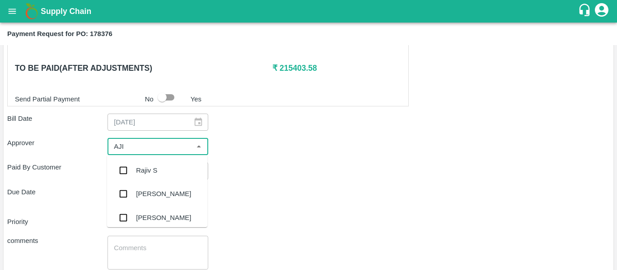
type input "AJIT"
click at [147, 177] on div "[PERSON_NAME]" at bounding box center [157, 170] width 100 height 23
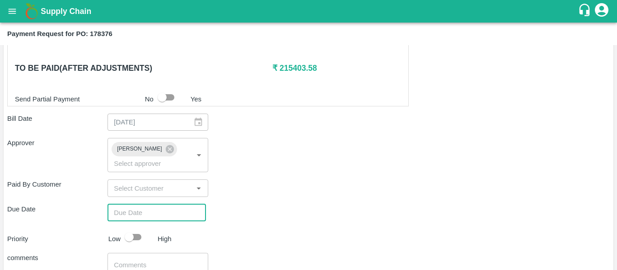
type input "DD/MM/YYYY hh:mm aa"
click at [157, 205] on input "DD/MM/YYYY hh:mm aa" at bounding box center [153, 213] width 92 height 17
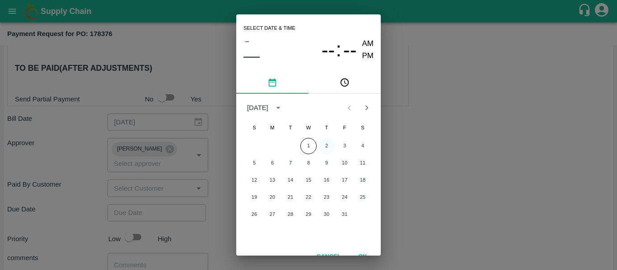
click at [323, 145] on button "2" at bounding box center [326, 146] width 16 height 16
type input "[DATE] 12:00 AM"
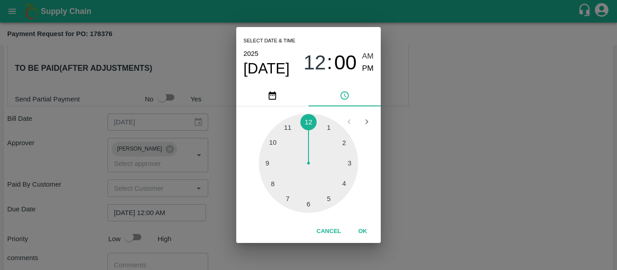
click at [485, 169] on div "Select date & time [DATE] 12 : 00 AM PM 1 2 3 4 5 6 7 8 9 10 11 12 Cancel OK" at bounding box center [308, 135] width 617 height 270
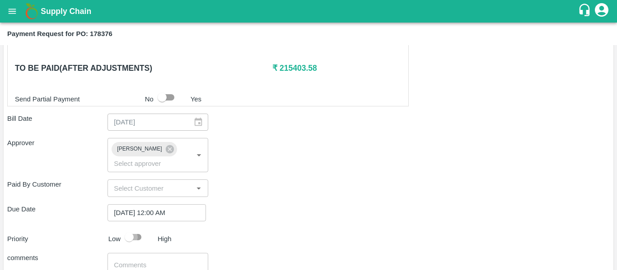
click at [146, 229] on input "checkbox" at bounding box center [128, 237] width 51 height 17
checkbox input "true"
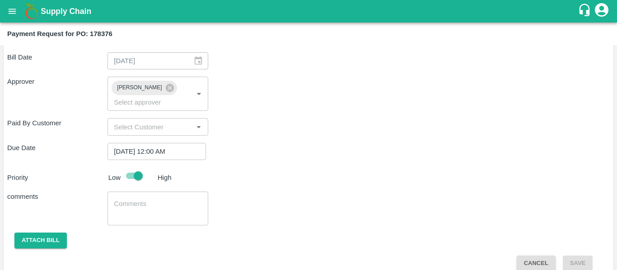
scroll to position [488, 0]
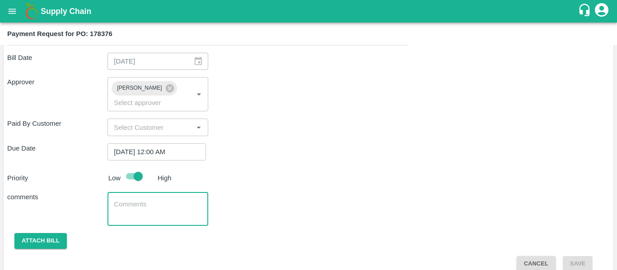
click at [151, 200] on textarea at bounding box center [158, 209] width 88 height 19
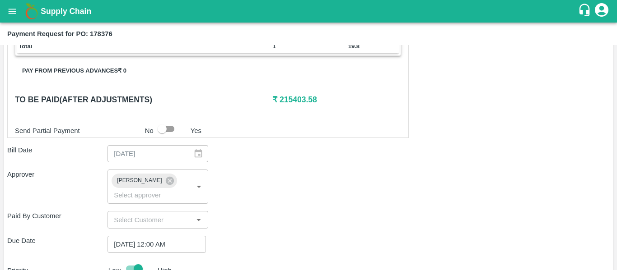
scroll to position [396, 0]
type textarea "Fruit Bill"
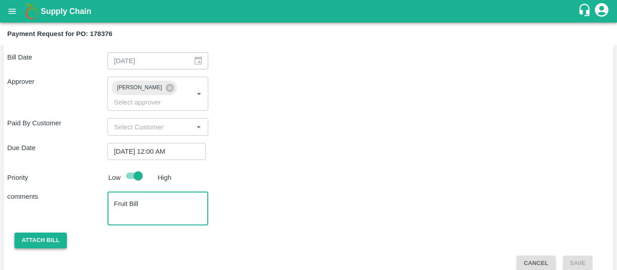
click at [57, 233] on button "Attach bill" at bounding box center [40, 241] width 52 height 16
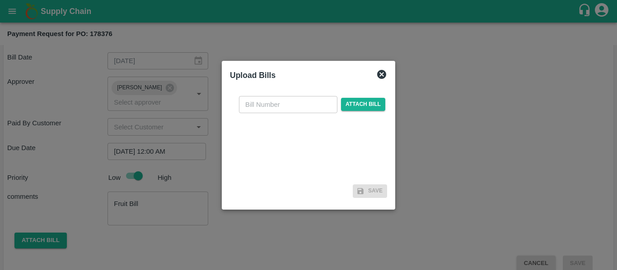
click at [367, 112] on div "​ Attach bill" at bounding box center [312, 104] width 150 height 17
click at [366, 110] on span "Attach bill" at bounding box center [363, 104] width 44 height 13
click at [0, 0] on input "Attach bill" at bounding box center [0, 0] width 0 height 0
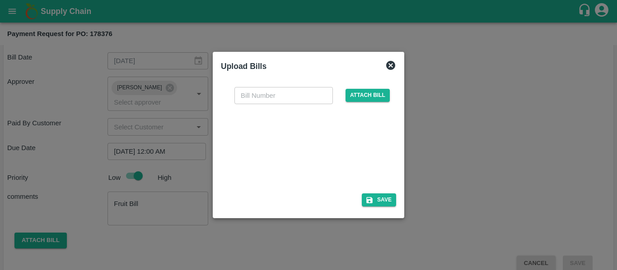
click at [303, 164] on div at bounding box center [306, 146] width 135 height 48
click at [266, 95] on input "text" at bounding box center [283, 95] width 98 height 17
type input "SE/25-26/1583"
click at [379, 199] on button "Save" at bounding box center [379, 200] width 34 height 13
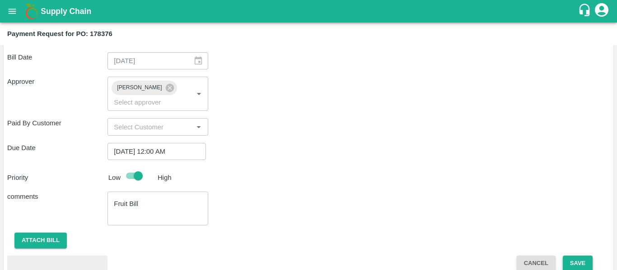
click at [570, 256] on button "Save" at bounding box center [578, 264] width 30 height 16
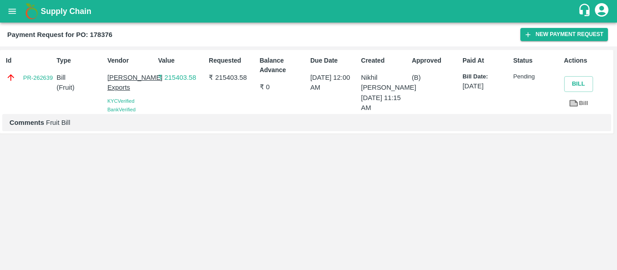
click at [13, 14] on icon "open drawer" at bounding box center [12, 11] width 10 height 10
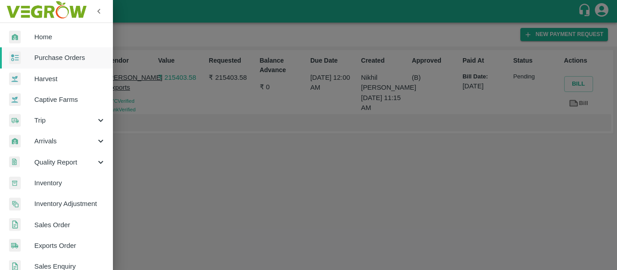
click at [50, 53] on span "Purchase Orders" at bounding box center [69, 58] width 71 height 10
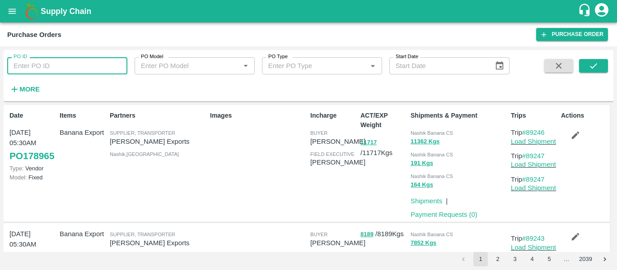
click at [56, 74] on input "PO ID" at bounding box center [67, 65] width 120 height 17
paste input "178517"
type input "178517"
click at [588, 70] on icon "submit" at bounding box center [593, 66] width 10 height 10
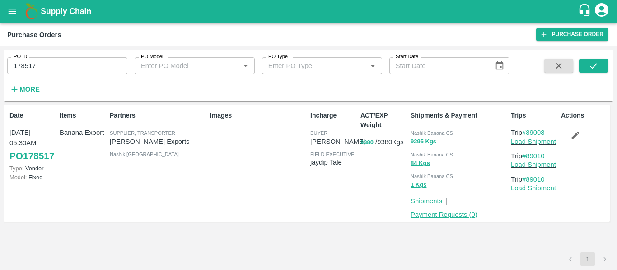
click at [425, 216] on link "Payment Requests ( 0 )" at bounding box center [443, 214] width 67 height 7
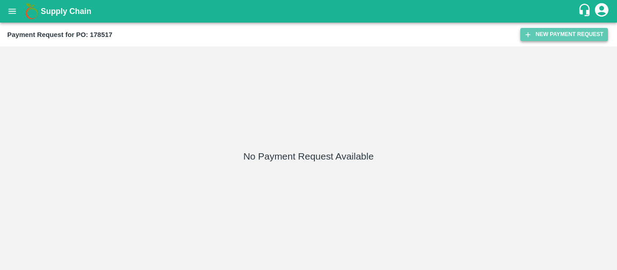
click at [578, 32] on button "New Payment Request" at bounding box center [564, 34] width 88 height 13
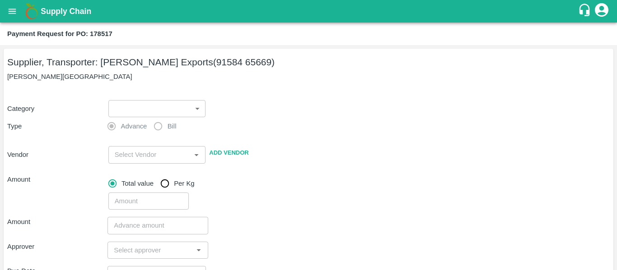
click at [140, 110] on body "Supply Chain Payment Request for PO: 178517 Supplier, Transporter: [PERSON_NAME…" at bounding box center [308, 135] width 617 height 270
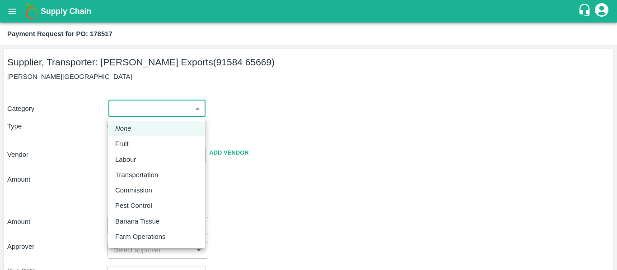
click at [119, 147] on p "Fruit" at bounding box center [122, 144] width 14 height 10
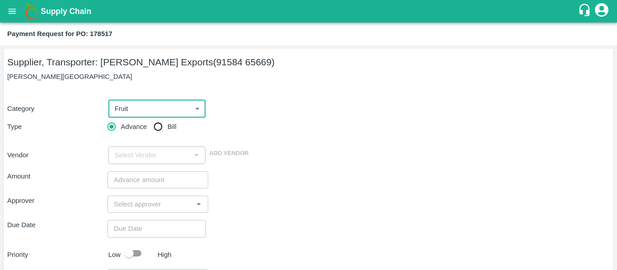
type input "1"
type input "[PERSON_NAME] Exports - 91584 65669(Supplier, Transporter)"
click at [167, 129] on input "Bill" at bounding box center [158, 127] width 18 height 18
radio input "true"
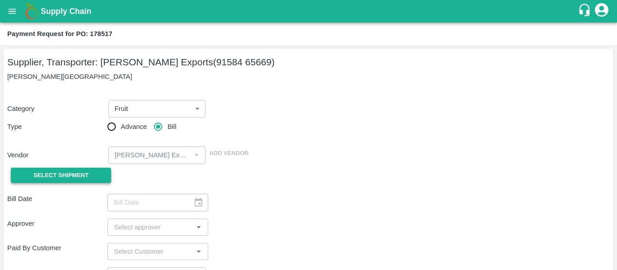
click at [94, 172] on button "Select Shipment" at bounding box center [61, 176] width 100 height 16
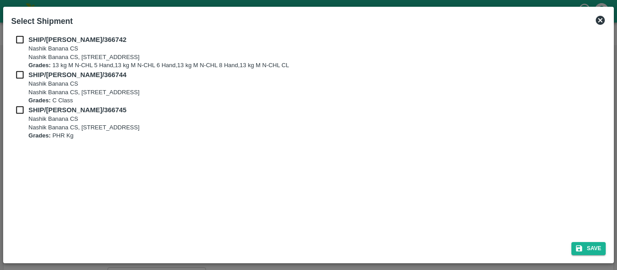
click at [17, 35] on input "checkbox" at bounding box center [19, 40] width 17 height 10
checkbox input "true"
click at [19, 79] on input "checkbox" at bounding box center [19, 75] width 17 height 10
checkbox input "true"
click at [22, 109] on input "checkbox" at bounding box center [19, 110] width 17 height 10
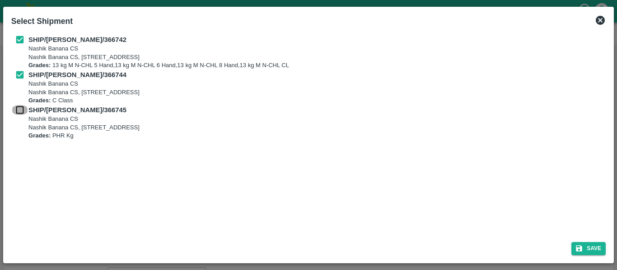
checkbox input "true"
click at [591, 244] on button "Save" at bounding box center [588, 248] width 34 height 13
type input "[DATE]"
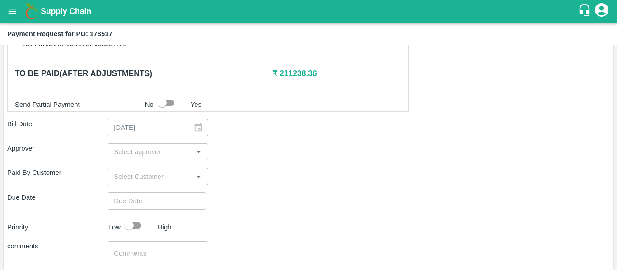
scroll to position [422, 0]
click at [121, 147] on input "input" at bounding box center [150, 152] width 80 height 12
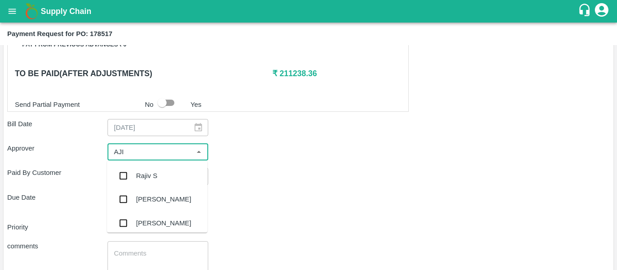
type input "AJIT"
click at [131, 164] on ul "[PERSON_NAME]" at bounding box center [157, 176] width 100 height 31
click at [137, 174] on div "[PERSON_NAME]" at bounding box center [163, 176] width 55 height 10
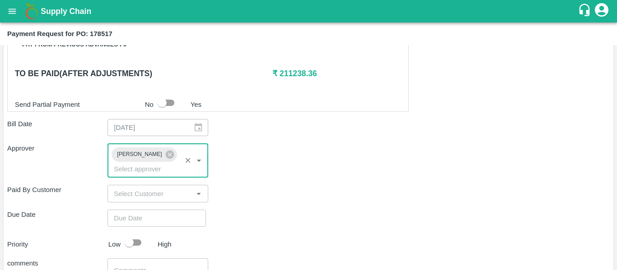
type input "DD/MM/YYYY hh:mm aa"
click at [147, 210] on input "DD/MM/YYYY hh:mm aa" at bounding box center [153, 218] width 92 height 17
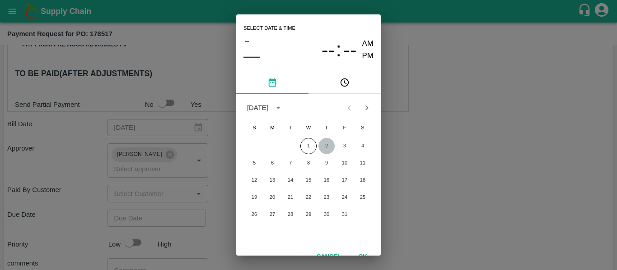
click at [326, 147] on button "2" at bounding box center [326, 146] width 16 height 16
type input "[DATE] 12:00 AM"
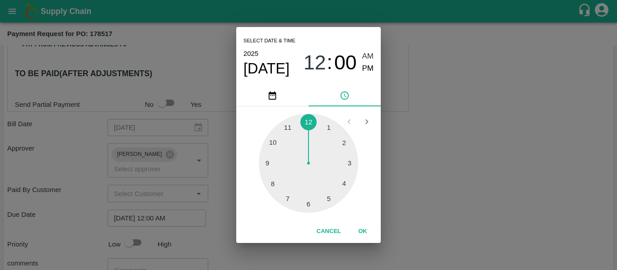
click at [447, 171] on div "Select date & time [DATE] 12 : 00 AM PM 1 2 3 4 5 6 7 8 9 10 11 12 Cancel OK" at bounding box center [308, 135] width 617 height 270
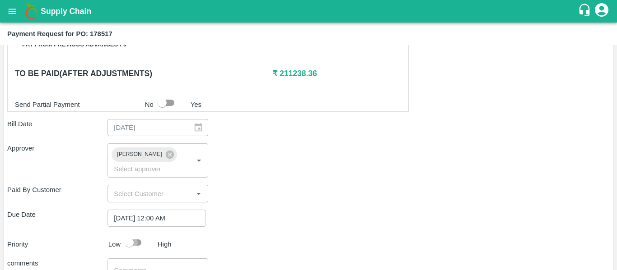
click at [141, 234] on input "checkbox" at bounding box center [128, 242] width 51 height 17
checkbox input "true"
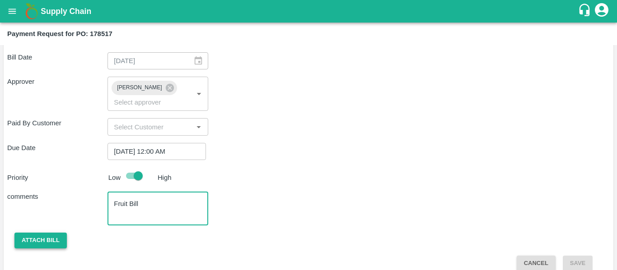
type textarea "Fruit Bill"
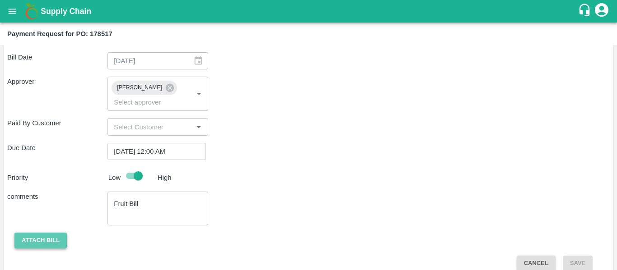
click at [54, 233] on button "Attach bill" at bounding box center [40, 241] width 52 height 16
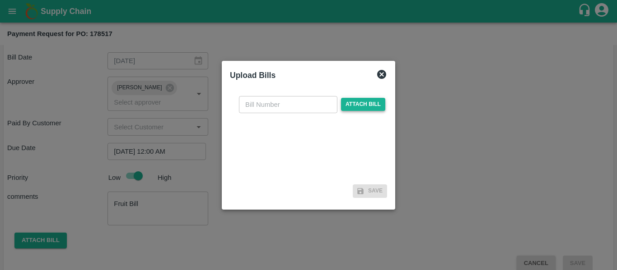
click at [364, 101] on span "Attach bill" at bounding box center [363, 104] width 44 height 13
click at [0, 0] on input "Attach bill" at bounding box center [0, 0] width 0 height 0
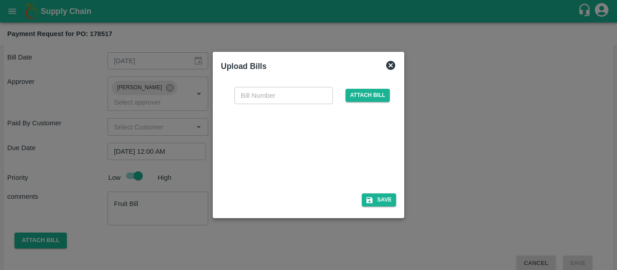
click at [314, 141] on div at bounding box center [306, 146] width 135 height 48
click at [275, 95] on input "text" at bounding box center [283, 95] width 98 height 17
type input "se/25-26/1584"
click at [376, 200] on button "Save" at bounding box center [379, 200] width 34 height 13
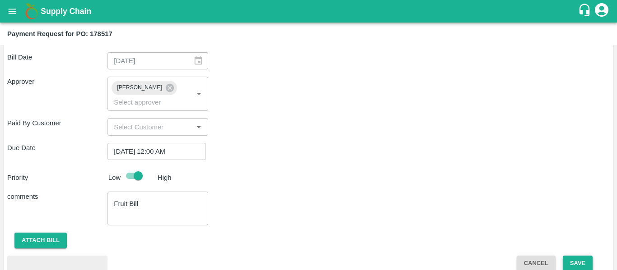
click at [587, 256] on button "Save" at bounding box center [578, 264] width 30 height 16
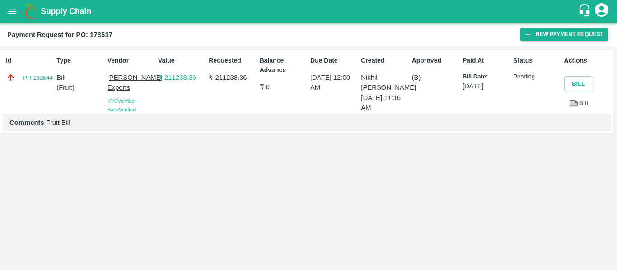
click at [13, 16] on icon "open drawer" at bounding box center [12, 11] width 10 height 10
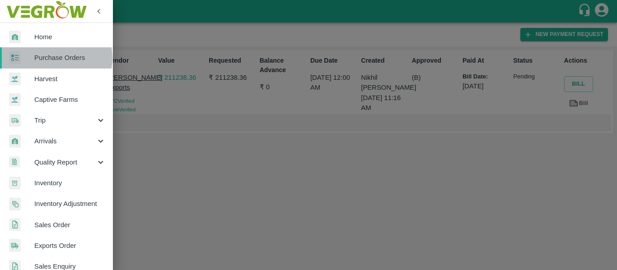
click at [56, 58] on span "Purchase Orders" at bounding box center [69, 58] width 71 height 10
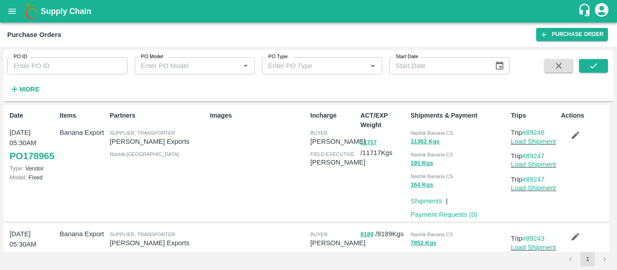
click at [54, 61] on input "PO ID" at bounding box center [67, 65] width 120 height 17
paste input "178520"
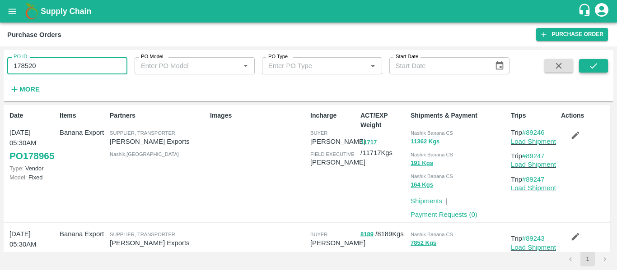
type input "178520"
click at [597, 61] on icon "submit" at bounding box center [593, 66] width 10 height 10
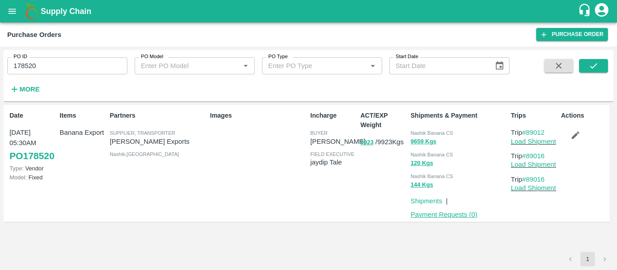
click at [418, 214] on link "Payment Requests ( 0 )" at bounding box center [443, 214] width 67 height 7
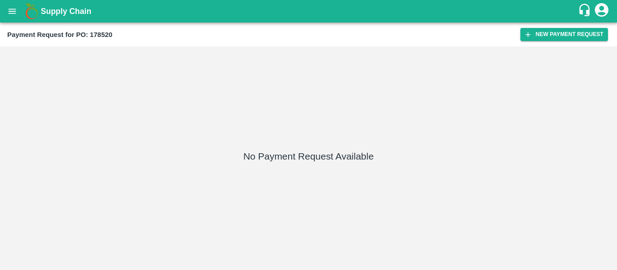
click at [550, 40] on button "New Payment Request" at bounding box center [564, 34] width 88 height 13
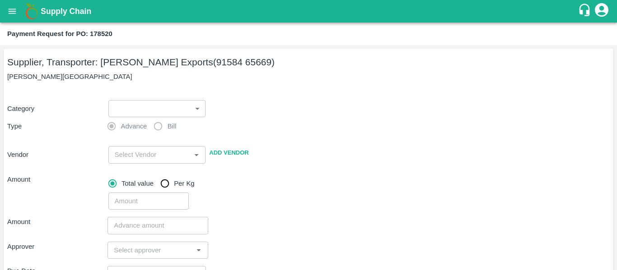
click at [148, 107] on body "Supply Chain Payment Request for PO: 178520 Supplier, Transporter: [PERSON_NAME…" at bounding box center [308, 135] width 617 height 270
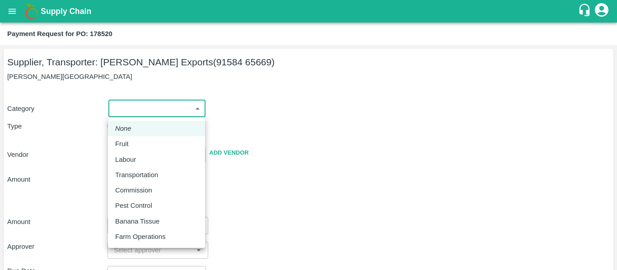
click at [135, 140] on div "Fruit" at bounding box center [156, 144] width 83 height 10
type input "1"
type input "[PERSON_NAME] Exports - 91584 65669(Supplier, Transporter)"
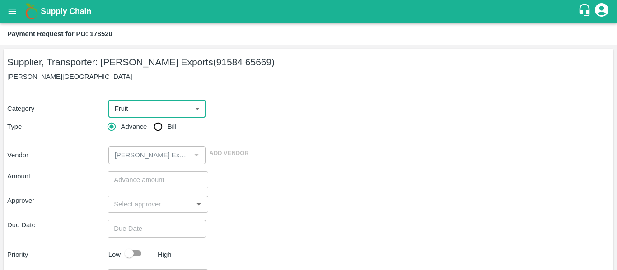
click at [169, 128] on span "Bill" at bounding box center [172, 127] width 9 height 10
click at [167, 128] on input "Bill" at bounding box center [158, 127] width 18 height 18
radio input "true"
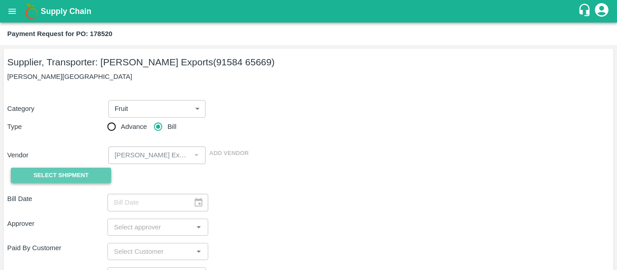
click at [68, 177] on span "Select Shipment" at bounding box center [60, 176] width 55 height 10
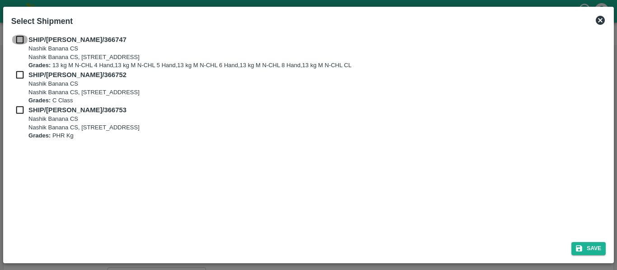
click at [20, 42] on input "checkbox" at bounding box center [19, 40] width 17 height 10
checkbox input "true"
click at [23, 69] on div "SHIP/[PERSON_NAME]/366747 Nashik Banana CS Nashik Banana CS, Gat No. 314/2/1, A…" at bounding box center [308, 52] width 594 height 35
click at [23, 70] on input "checkbox" at bounding box center [19, 75] width 17 height 10
checkbox input "true"
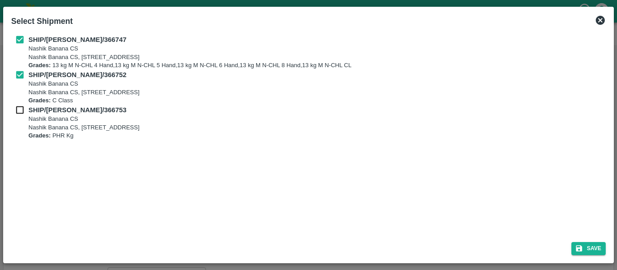
click at [25, 108] on input "checkbox" at bounding box center [19, 110] width 17 height 10
checkbox input "true"
click at [587, 245] on button "Save" at bounding box center [588, 248] width 34 height 13
type input "[DATE]"
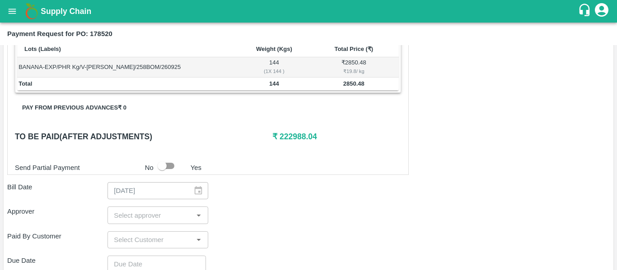
scroll to position [379, 0]
click at [159, 217] on input "input" at bounding box center [150, 215] width 80 height 12
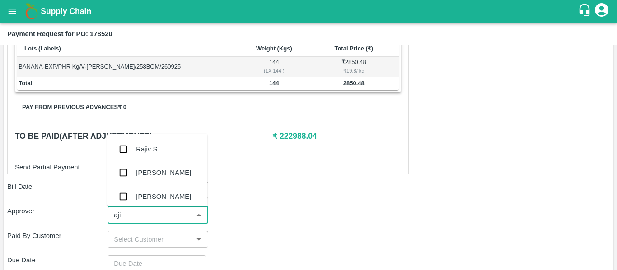
type input "ajit"
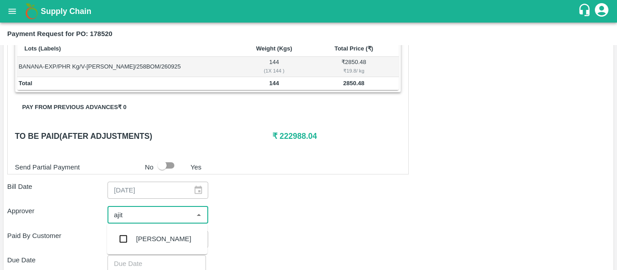
click at [166, 239] on div "[PERSON_NAME]" at bounding box center [157, 239] width 100 height 23
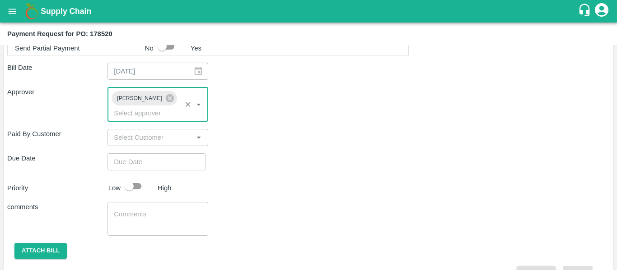
scroll to position [499, 0]
type input "DD/MM/YYYY hh:mm aa"
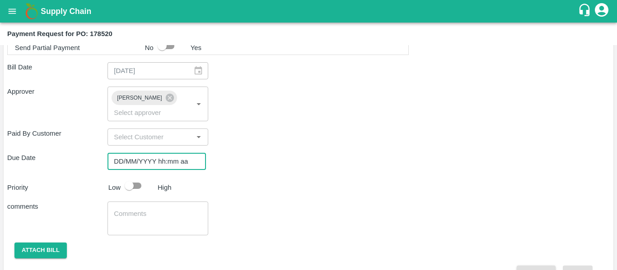
click at [140, 153] on input "DD/MM/YYYY hh:mm aa" at bounding box center [153, 161] width 92 height 17
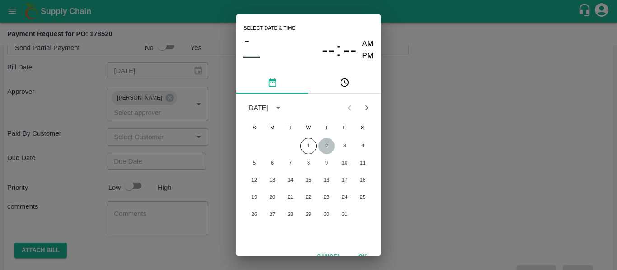
click at [318, 149] on button "2" at bounding box center [326, 146] width 16 height 16
type input "[DATE] 12:00 AM"
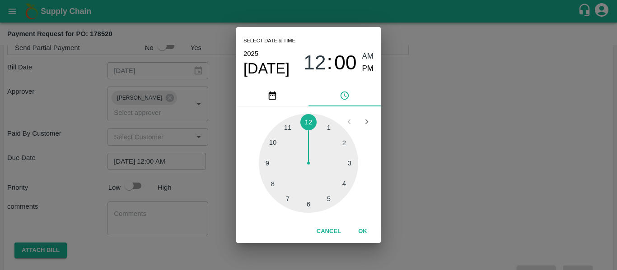
click at [457, 173] on div "Select date & time [DATE] 12 : 00 AM PM 1 2 3 4 5 6 7 8 9 10 11 12 Cancel OK" at bounding box center [308, 135] width 617 height 270
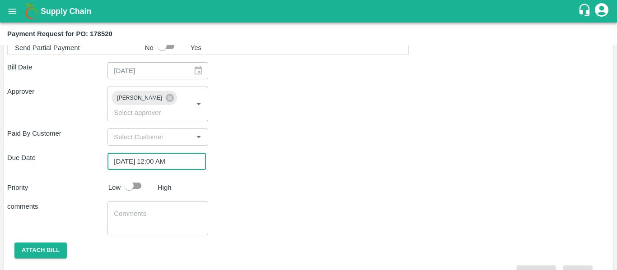
click at [131, 177] on input "checkbox" at bounding box center [128, 185] width 51 height 17
checkbox input "true"
click at [139, 210] on textarea at bounding box center [158, 219] width 88 height 19
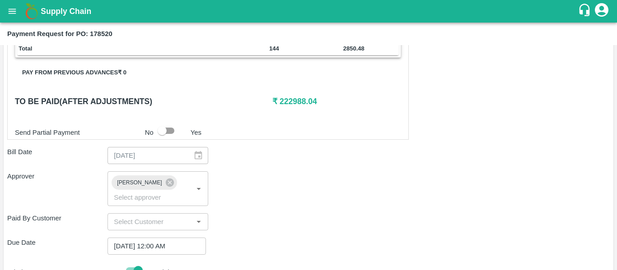
scroll to position [509, 0]
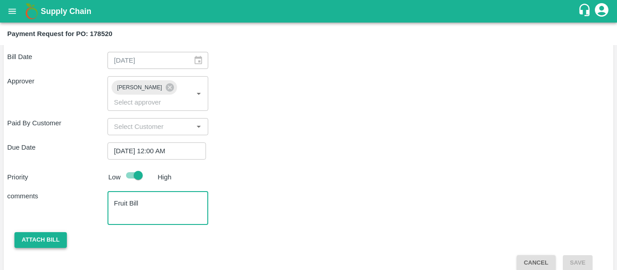
type textarea "Fruit Bill"
click at [48, 233] on button "Attach bill" at bounding box center [40, 241] width 52 height 16
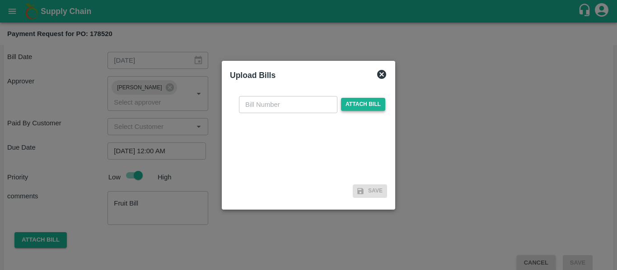
click at [347, 105] on span "Attach bill" at bounding box center [363, 104] width 44 height 13
click at [0, 0] on input "Attach bill" at bounding box center [0, 0] width 0 height 0
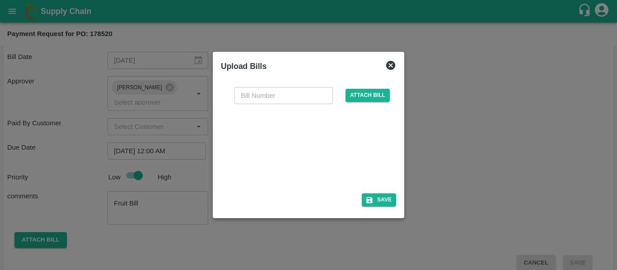
click at [320, 153] on div at bounding box center [306, 146] width 135 height 48
click at [255, 99] on input "text" at bounding box center [283, 95] width 98 height 17
type input "SE/25-26/1585"
click at [382, 202] on button "Save" at bounding box center [379, 200] width 34 height 13
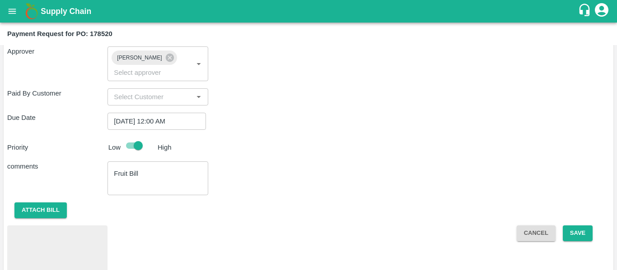
scroll to position [557, 0]
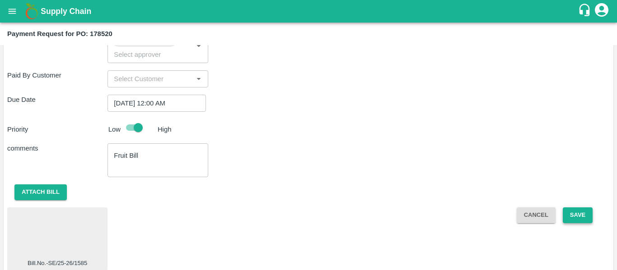
click at [581, 211] on button "Save" at bounding box center [578, 216] width 30 height 16
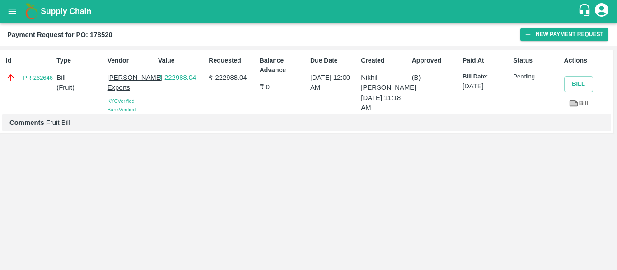
click at [16, 9] on icon "open drawer" at bounding box center [13, 11] width 8 height 5
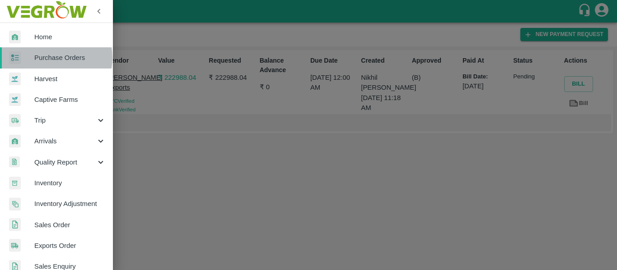
click at [52, 58] on span "Purchase Orders" at bounding box center [69, 58] width 71 height 10
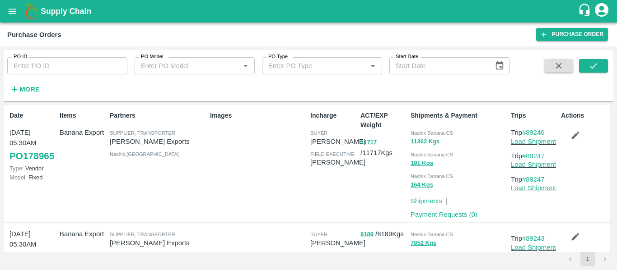
click at [54, 71] on input "PO ID" at bounding box center [67, 65] width 120 height 17
paste input "178518"
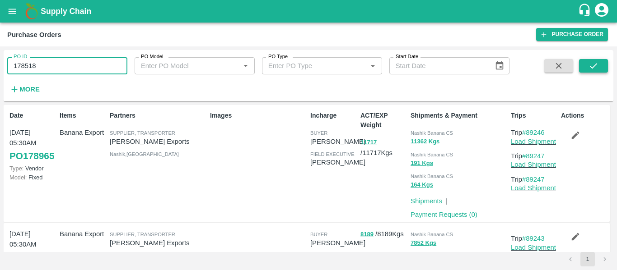
type input "178518"
click at [595, 59] on button "submit" at bounding box center [593, 66] width 29 height 14
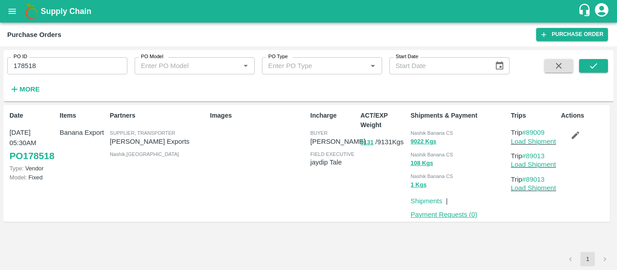
click at [437, 217] on link "Payment Requests ( 0 )" at bounding box center [443, 214] width 67 height 7
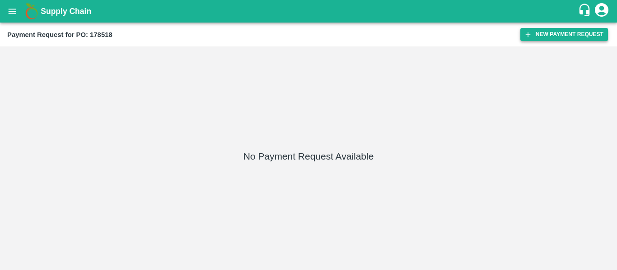
click at [583, 28] on button "New Payment Request" at bounding box center [564, 34] width 88 height 13
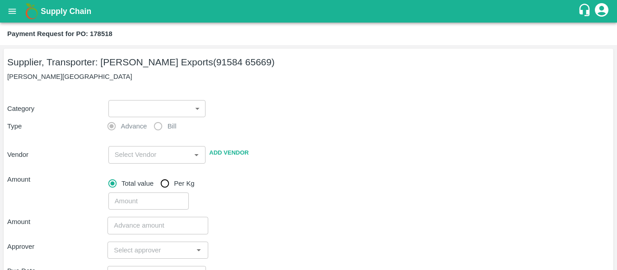
click at [128, 104] on body "Supply Chain Payment Request for PO: 178518 Supplier, Transporter: Shreyansh Ex…" at bounding box center [308, 135] width 617 height 270
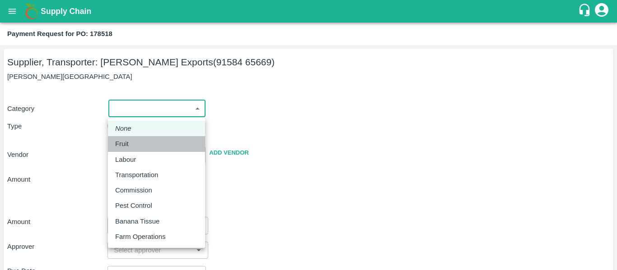
click at [127, 142] on p "Fruit" at bounding box center [122, 144] width 14 height 10
type input "1"
type input "[PERSON_NAME] Exports - 91584 65669(Supplier, Transporter)"
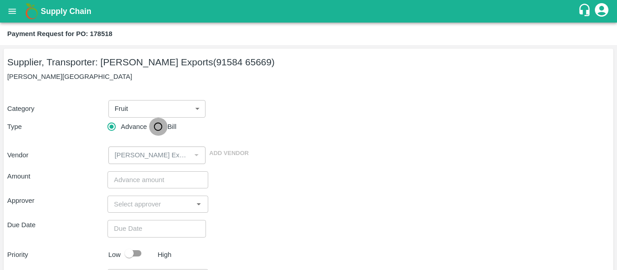
click at [153, 131] on input "Bill" at bounding box center [158, 127] width 18 height 18
radio input "true"
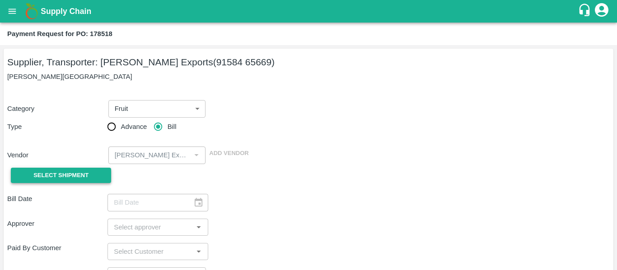
click at [85, 174] on span "Select Shipment" at bounding box center [60, 176] width 55 height 10
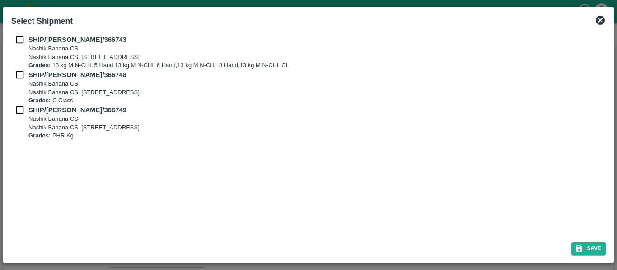
click at [22, 42] on input "checkbox" at bounding box center [19, 40] width 17 height 10
checkbox input "true"
click at [22, 75] on input "checkbox" at bounding box center [19, 75] width 17 height 10
checkbox input "true"
click at [23, 104] on div "SHIP/NASH/366748 Nashik Banana CS Nashik Banana CS, Gat No. 314/2/1, A/p- Mohad…" at bounding box center [308, 87] width 594 height 35
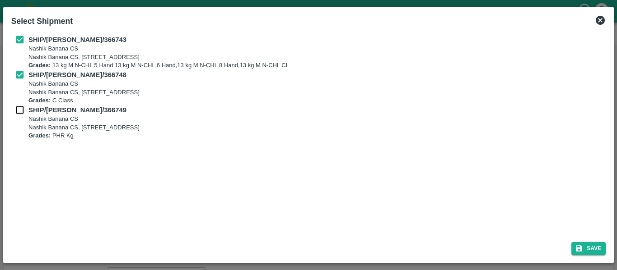
click at [24, 110] on input "checkbox" at bounding box center [19, 110] width 17 height 10
checkbox input "true"
click at [594, 247] on button "Save" at bounding box center [588, 248] width 34 height 13
type input "[DATE]"
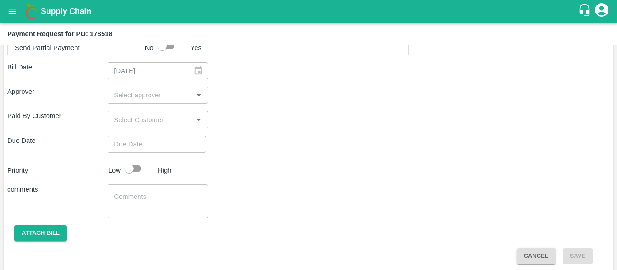
scroll to position [479, 0]
click at [145, 102] on div "​" at bounding box center [157, 95] width 100 height 17
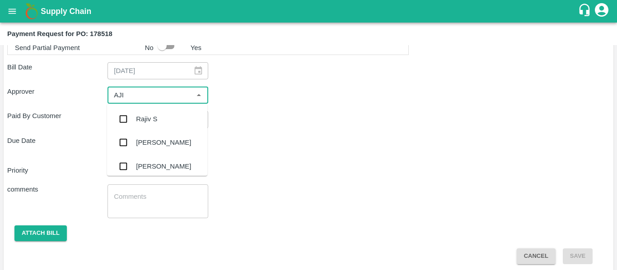
type input "AJIT"
click at [149, 118] on div "[PERSON_NAME]" at bounding box center [163, 119] width 55 height 10
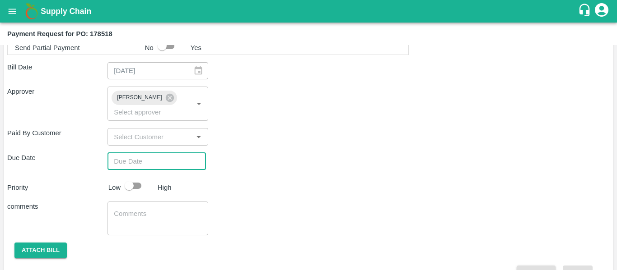
type input "DD/MM/YYYY hh:mm aa"
click at [152, 153] on input "DD/MM/YYYY hh:mm aa" at bounding box center [153, 161] width 92 height 17
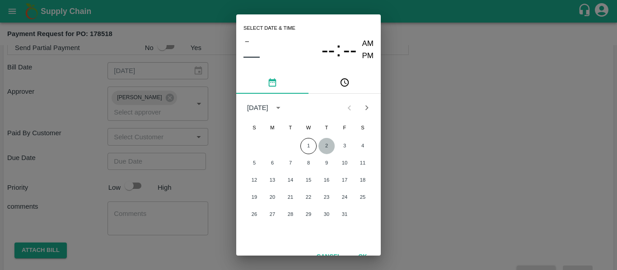
click at [331, 150] on button "2" at bounding box center [326, 146] width 16 height 16
type input "[DATE] 12:00 AM"
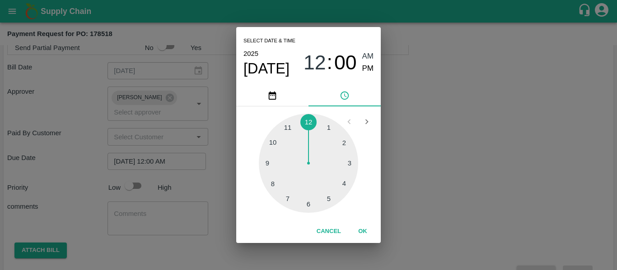
click at [464, 165] on div "Select date & time [DATE] 12 : 00 AM PM 1 2 3 4 5 6 7 8 9 10 11 12 Cancel OK" at bounding box center [308, 135] width 617 height 270
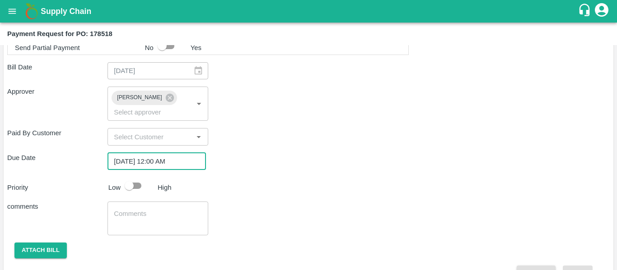
click at [132, 177] on input "checkbox" at bounding box center [128, 185] width 51 height 17
checkbox input "true"
click at [143, 202] on div "x ​" at bounding box center [157, 219] width 100 height 34
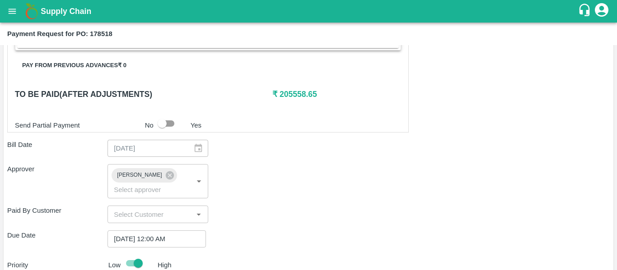
scroll to position [489, 0]
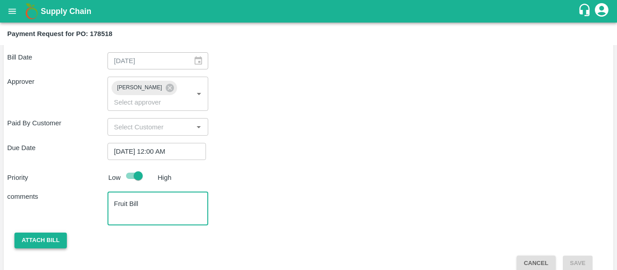
type textarea "Fruit Bill"
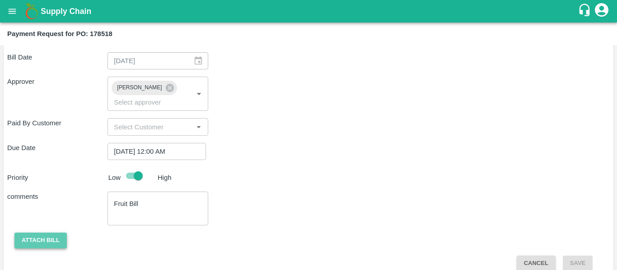
click at [42, 233] on button "Attach bill" at bounding box center [40, 241] width 52 height 16
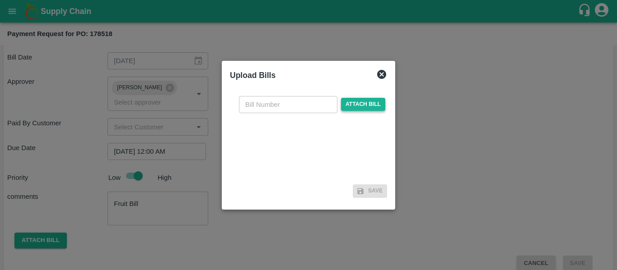
click at [359, 101] on span "Attach bill" at bounding box center [363, 104] width 44 height 13
click at [0, 0] on input "Attach bill" at bounding box center [0, 0] width 0 height 0
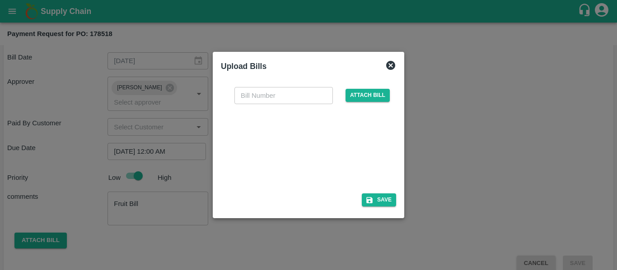
click at [303, 148] on div at bounding box center [306, 146] width 135 height 48
click at [251, 84] on div "​ Attach bill" at bounding box center [308, 135] width 175 height 111
click at [251, 91] on input "text" at bounding box center [283, 95] width 98 height 17
type input "SE/25-26/1586"
click at [363, 200] on button "Save" at bounding box center [379, 200] width 34 height 13
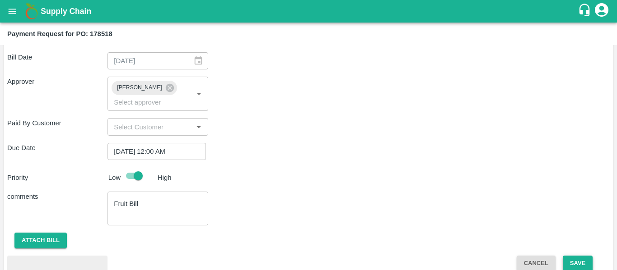
click at [581, 256] on button "Save" at bounding box center [578, 264] width 30 height 16
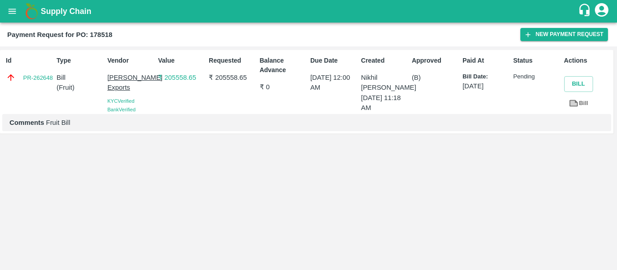
click at [7, 12] on icon "open drawer" at bounding box center [12, 11] width 10 height 10
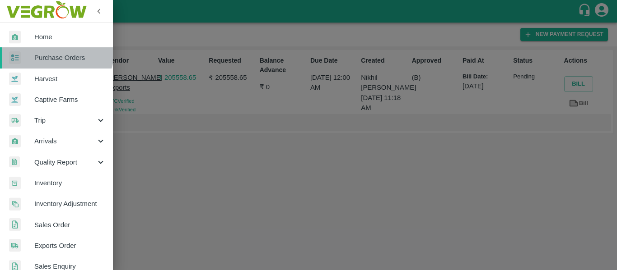
click at [52, 50] on link "Purchase Orders" at bounding box center [56, 57] width 113 height 21
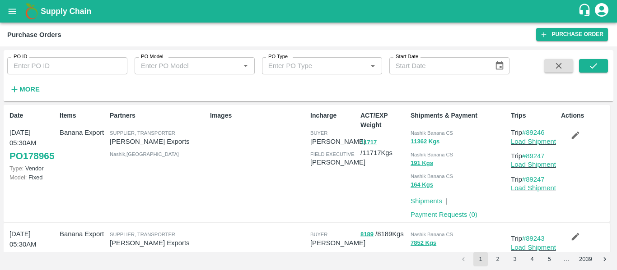
click at [37, 63] on input "PO ID" at bounding box center [67, 65] width 120 height 17
paste input "178519"
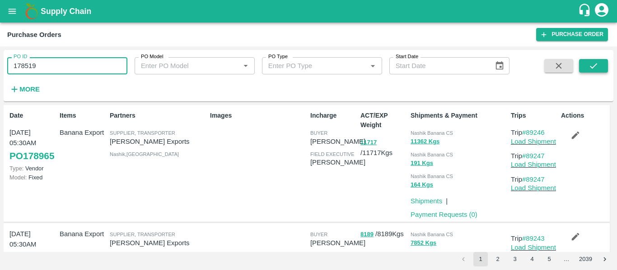
type input "178519"
click at [590, 71] on button "submit" at bounding box center [593, 66] width 29 height 14
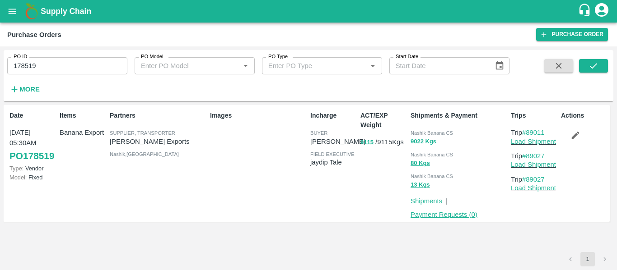
click at [443, 219] on link "Payment Requests ( 0 )" at bounding box center [443, 214] width 67 height 7
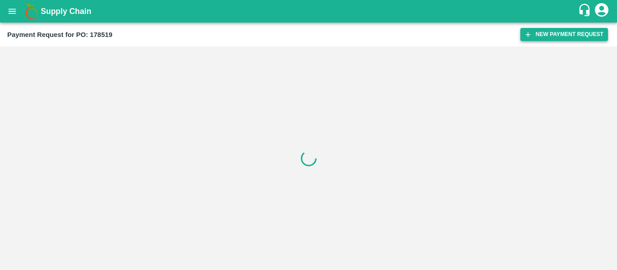
click at [566, 36] on button "New Payment Request" at bounding box center [564, 34] width 88 height 13
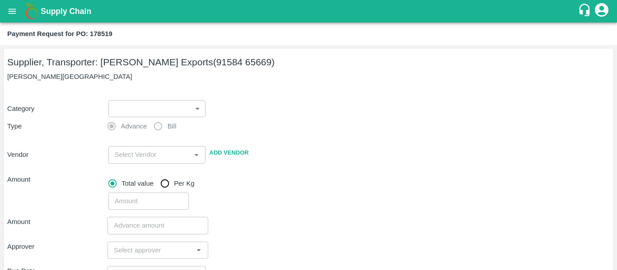
click at [127, 104] on body "Supply Chain Payment Request for PO: 178519 Supplier, Transporter: [PERSON_NAME…" at bounding box center [308, 135] width 617 height 270
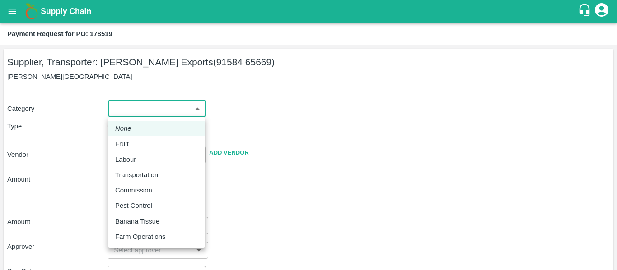
click at [132, 140] on div "Fruit" at bounding box center [124, 144] width 18 height 10
type input "1"
type input "[PERSON_NAME] Exports - 91584 65669(Supplier, Transporter)"
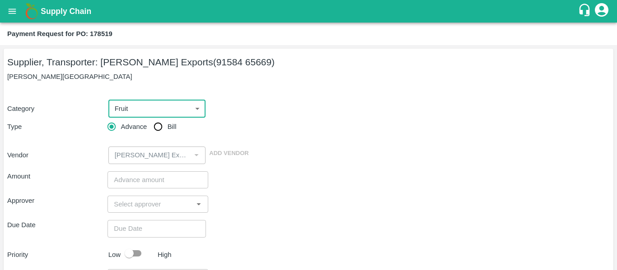
click at [173, 122] on span "Bill" at bounding box center [172, 127] width 9 height 10
click at [167, 122] on input "Bill" at bounding box center [158, 127] width 18 height 18
radio input "true"
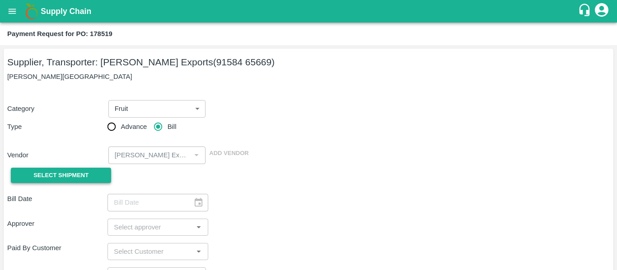
click at [83, 175] on span "Select Shipment" at bounding box center [60, 176] width 55 height 10
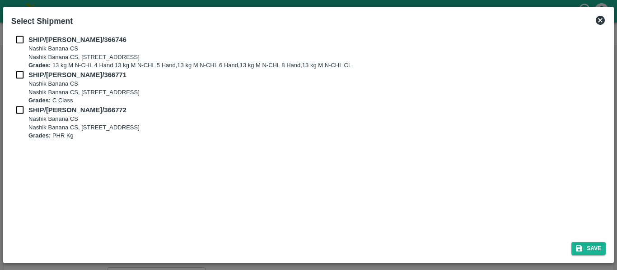
click at [22, 42] on input "checkbox" at bounding box center [19, 40] width 17 height 10
checkbox input "true"
click at [26, 73] on input "checkbox" at bounding box center [19, 75] width 17 height 10
checkbox input "true"
click at [28, 121] on div "SHIP/NASH/366772 Nashik Banana CS Nashik Banana CS, Gat No. 314/2/1, A/p- Mohad…" at bounding box center [308, 122] width 594 height 35
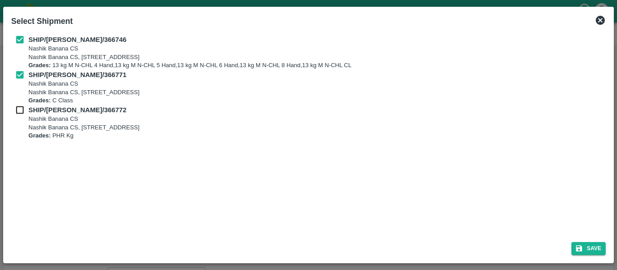
click at [22, 113] on input "checkbox" at bounding box center [19, 110] width 17 height 10
checkbox input "true"
click at [591, 248] on button "Save" at bounding box center [588, 248] width 34 height 13
type input "[DATE]"
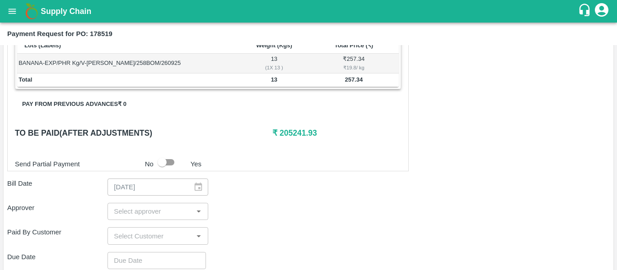
scroll to position [369, 0]
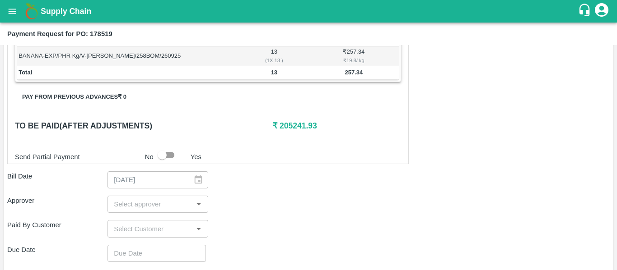
click at [125, 207] on input "input" at bounding box center [150, 205] width 80 height 12
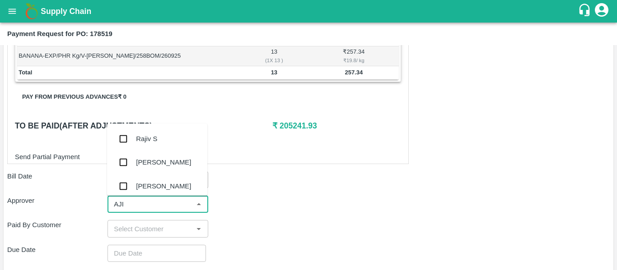
type input "AJIT"
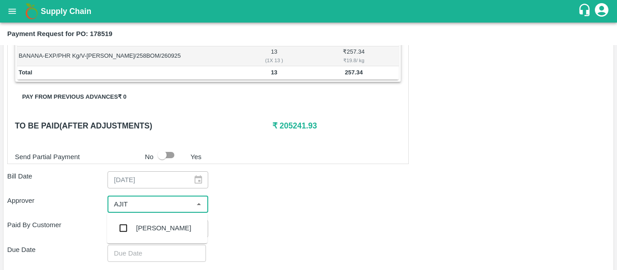
click at [140, 226] on div "[PERSON_NAME]" at bounding box center [163, 229] width 55 height 10
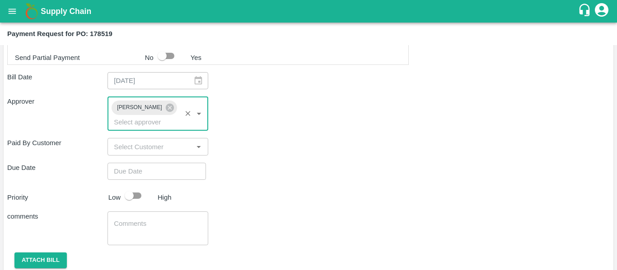
scroll to position [469, 0]
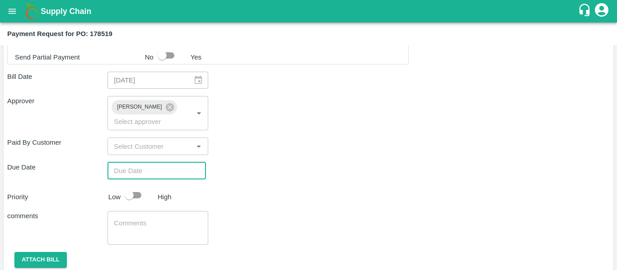
type input "DD/MM/YYYY hh:mm aa"
click at [141, 166] on input "DD/MM/YYYY hh:mm aa" at bounding box center [153, 171] width 92 height 17
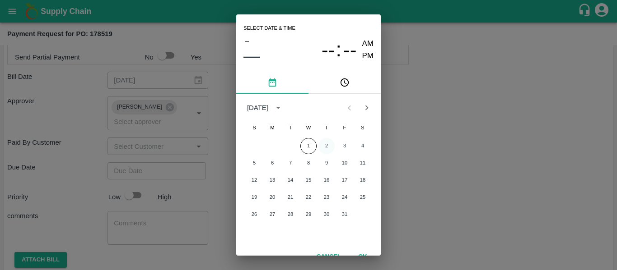
click at [328, 151] on button "2" at bounding box center [326, 146] width 16 height 16
type input "[DATE] 12:00 AM"
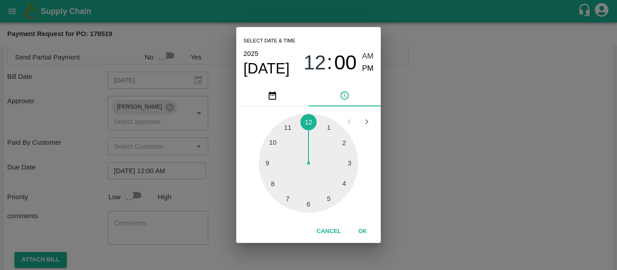
click at [457, 150] on div "Select date & time [DATE] 12 : 00 AM PM 1 2 3 4 5 6 7 8 9 10 11 12 Cancel OK" at bounding box center [308, 135] width 617 height 270
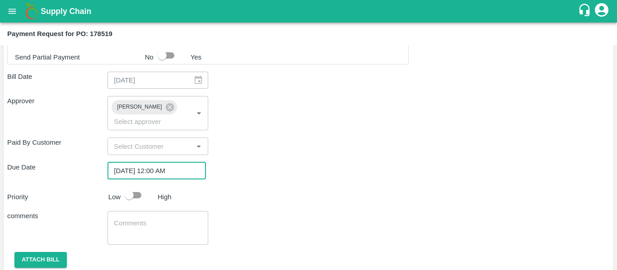
click at [134, 189] on input "checkbox" at bounding box center [128, 195] width 51 height 17
checkbox input "true"
click at [142, 219] on textarea at bounding box center [158, 228] width 88 height 19
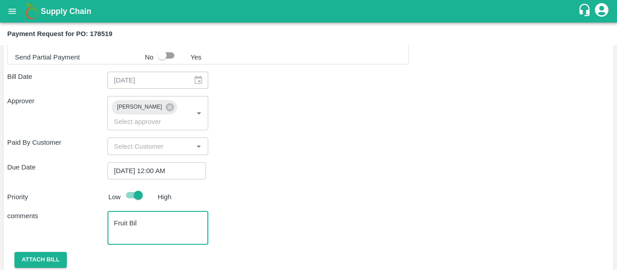
type textarea "Fruit Bill"
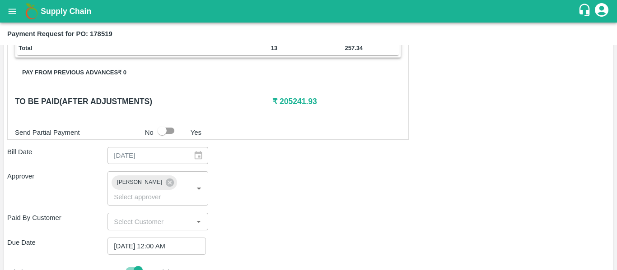
scroll to position [393, 0]
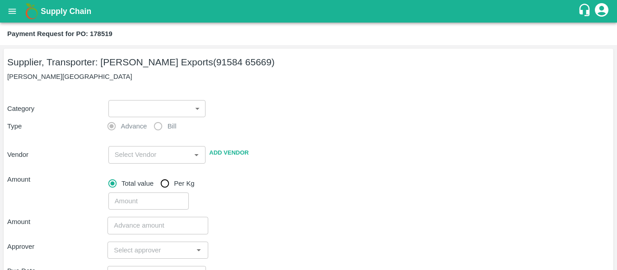
click at [163, 111] on body "Supply Chain Payment Request for PO: 178519 Supplier, Transporter: [PERSON_NAME…" at bounding box center [308, 135] width 617 height 270
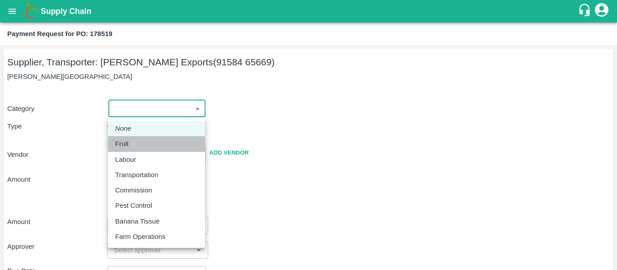
click at [126, 144] on p "Fruit" at bounding box center [122, 144] width 14 height 10
type input "1"
type input "[PERSON_NAME] Exports - 91584 65669(Supplier, Transporter)"
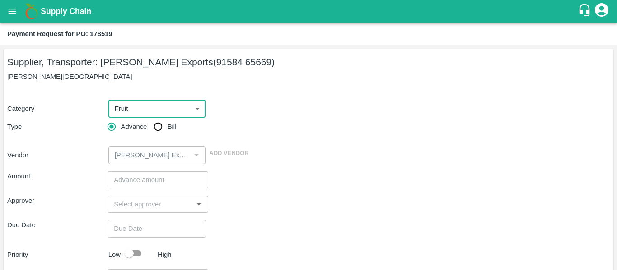
click at [165, 124] on input "Bill" at bounding box center [158, 127] width 18 height 18
radio input "true"
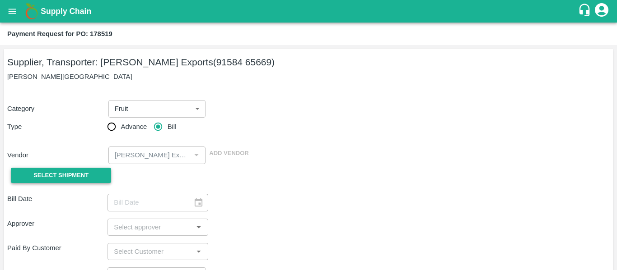
click at [82, 179] on span "Select Shipment" at bounding box center [60, 176] width 55 height 10
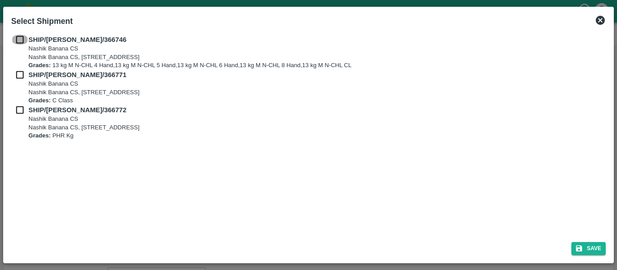
click at [16, 42] on input "checkbox" at bounding box center [19, 40] width 17 height 10
checkbox input "true"
click at [25, 76] on input "checkbox" at bounding box center [19, 75] width 17 height 10
checkbox input "true"
click at [24, 113] on input "checkbox" at bounding box center [19, 110] width 17 height 10
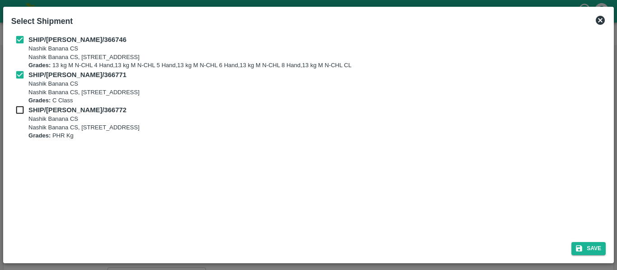
checkbox input "true"
click at [583, 249] on button "Save" at bounding box center [588, 248] width 34 height 13
type input "[DATE]"
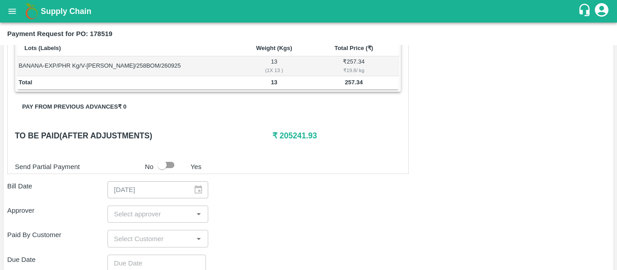
scroll to position [377, 0]
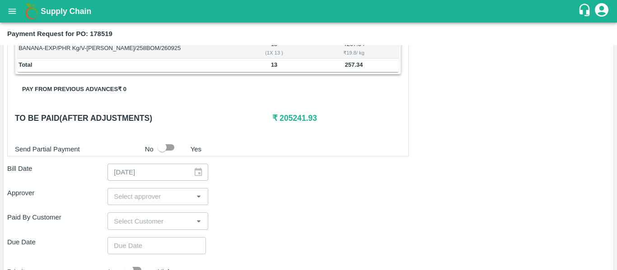
click at [135, 201] on input "input" at bounding box center [150, 197] width 80 height 12
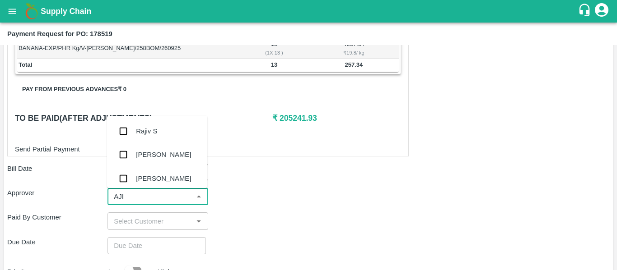
type input "AJIT"
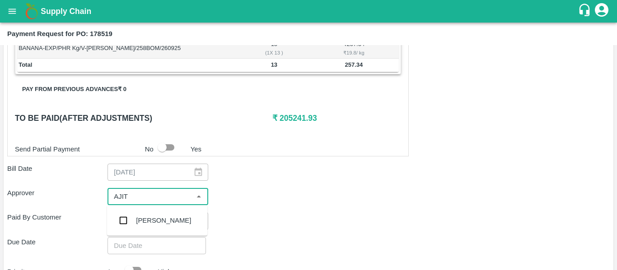
click at [141, 224] on div "[PERSON_NAME]" at bounding box center [163, 221] width 55 height 10
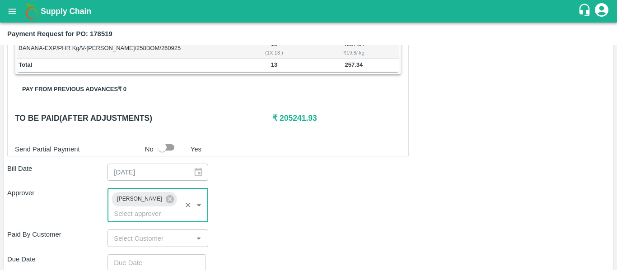
click at [144, 239] on div "Shipment - SHIP/[PERSON_NAME]/366746 Lots (Labels) Weight (Kgs) Total Price (₹)…" at bounding box center [308, 96] width 602 height 573
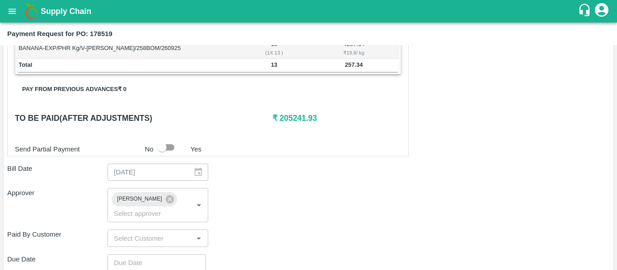
type input "DD/MM/YYYY hh:mm aa"
click at [152, 255] on input "DD/MM/YYYY hh:mm aa" at bounding box center [153, 263] width 92 height 17
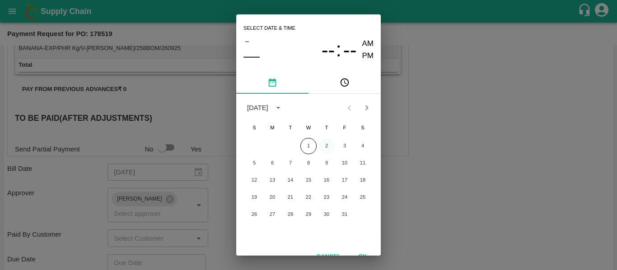
click at [322, 144] on button "2" at bounding box center [326, 146] width 16 height 16
type input "[DATE] 12:00 AM"
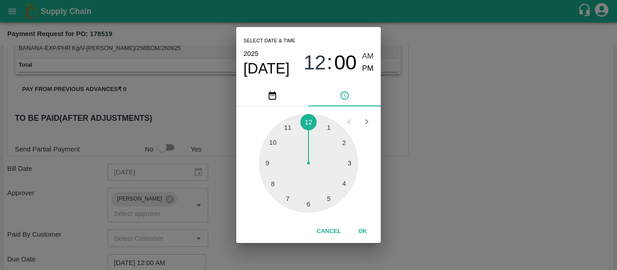
click at [507, 168] on div "Select date & time [DATE] 12 : 00 AM PM 1 2 3 4 5 6 7 8 9 10 11 12 Cancel OK" at bounding box center [308, 135] width 617 height 270
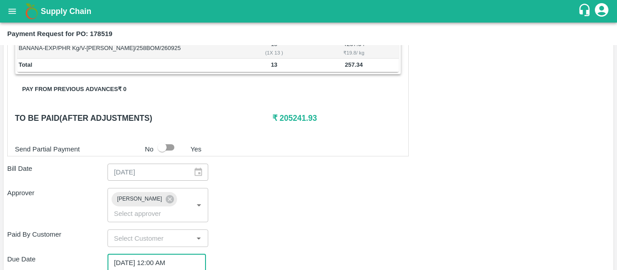
scroll to position [489, 0]
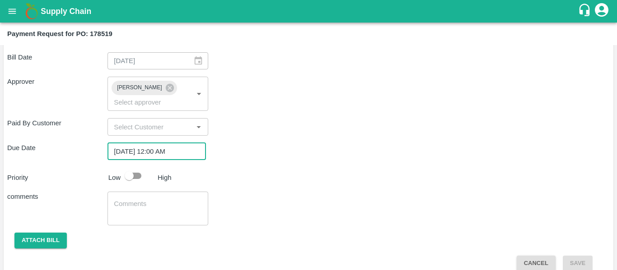
click at [132, 168] on input "checkbox" at bounding box center [128, 176] width 51 height 17
checkbox input "true"
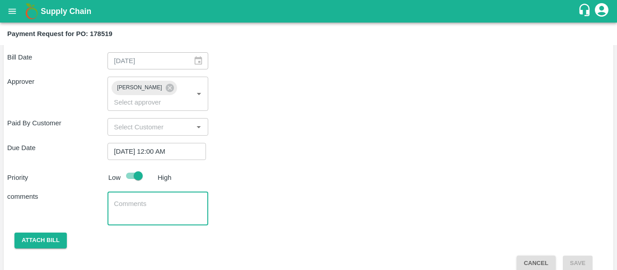
click at [142, 200] on textarea at bounding box center [158, 209] width 88 height 19
type textarea "Fruit Bill"
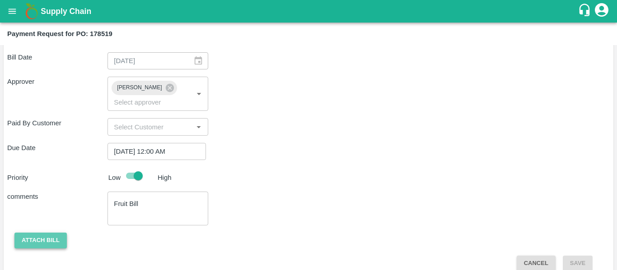
click at [56, 233] on button "Attach bill" at bounding box center [40, 241] width 52 height 16
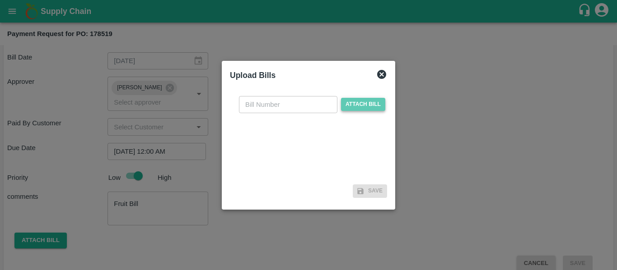
click at [369, 98] on span "Attach bill" at bounding box center [363, 104] width 44 height 13
click at [0, 0] on input "Attach bill" at bounding box center [0, 0] width 0 height 0
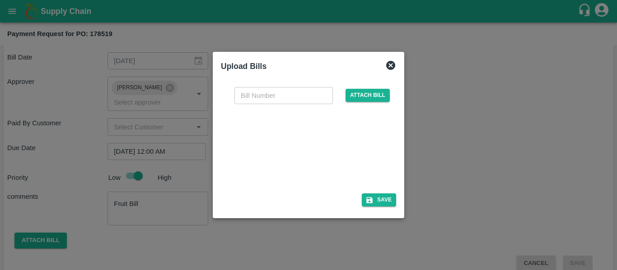
click at [307, 152] on div at bounding box center [306, 146] width 135 height 48
click at [374, 90] on span "Attach bill" at bounding box center [367, 95] width 44 height 13
click at [0, 0] on input "Attach bill" at bounding box center [0, 0] width 0 height 0
click at [300, 139] on div at bounding box center [306, 146] width 135 height 48
click at [269, 96] on input "text" at bounding box center [283, 95] width 98 height 17
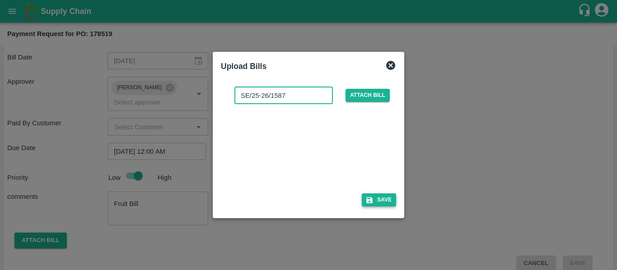
type input "SE/25-26/1587"
click at [376, 200] on button "Save" at bounding box center [379, 200] width 34 height 13
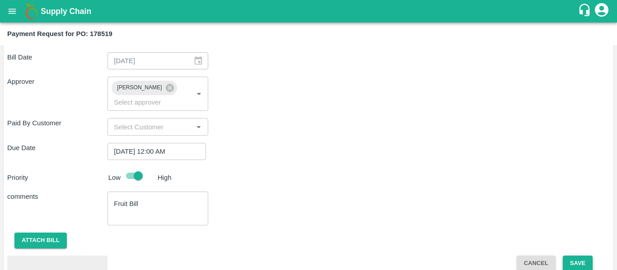
click at [572, 259] on button "Save" at bounding box center [578, 264] width 30 height 16
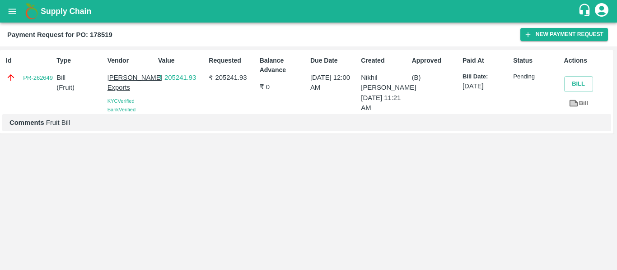
click at [17, 10] on icon "open drawer" at bounding box center [12, 11] width 10 height 10
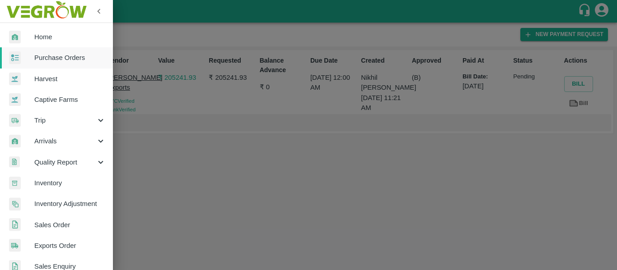
click at [57, 59] on span "Purchase Orders" at bounding box center [69, 58] width 71 height 10
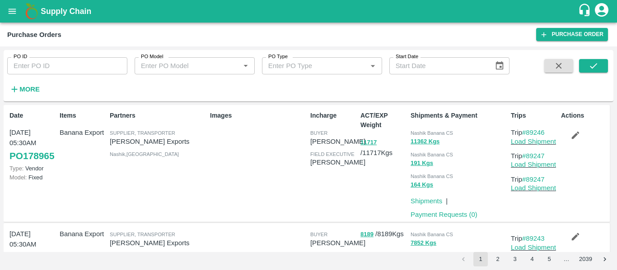
click at [85, 73] on input "PO ID" at bounding box center [67, 65] width 120 height 17
paste input "178523"
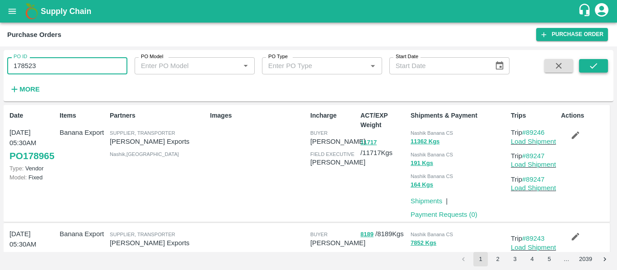
type input "178523"
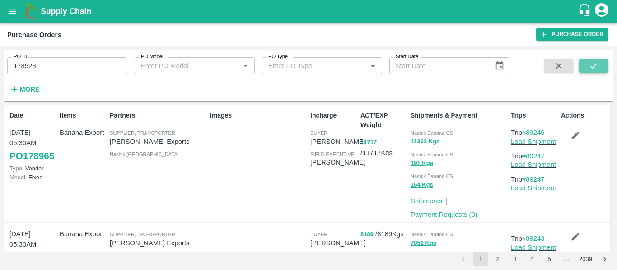
click at [592, 67] on icon "submit" at bounding box center [593, 66] width 10 height 10
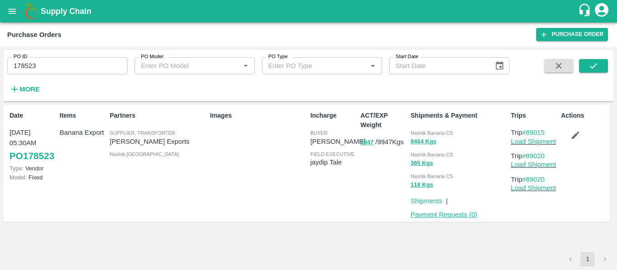
click at [436, 212] on link "Payment Requests ( 0 )" at bounding box center [443, 214] width 67 height 7
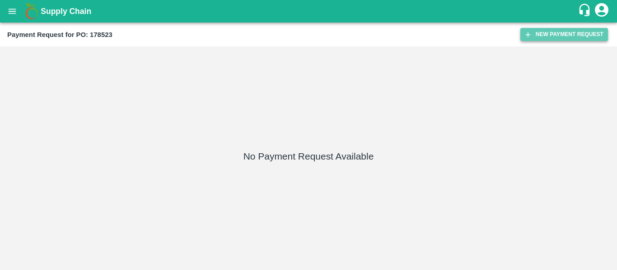
click at [548, 39] on button "New Payment Request" at bounding box center [564, 34] width 88 height 13
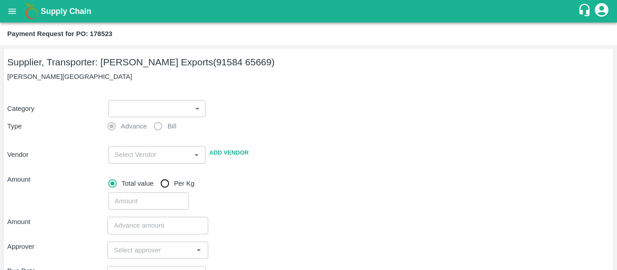
click at [131, 108] on body "Supply Chain Payment Request for PO: 178523 Supplier, Transporter: [PERSON_NAME…" at bounding box center [308, 135] width 617 height 270
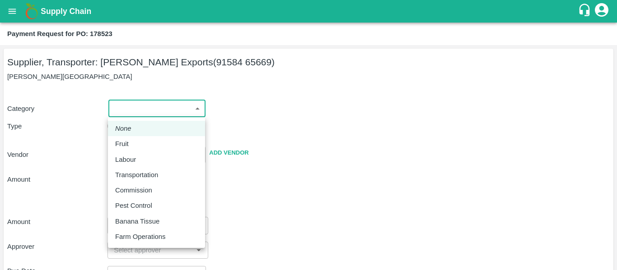
click at [138, 142] on div "Fruit" at bounding box center [156, 144] width 83 height 10
type input "1"
type input "[PERSON_NAME] Exports - 91584 65669(Supplier, Transporter)"
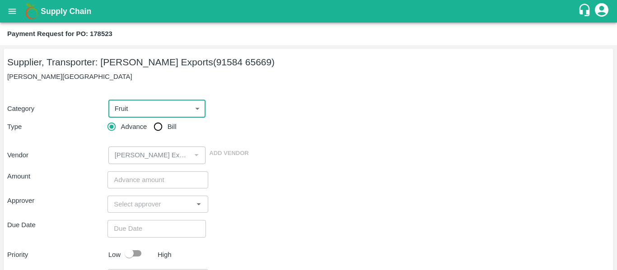
click at [151, 136] on input "Bill" at bounding box center [158, 127] width 18 height 18
radio input "true"
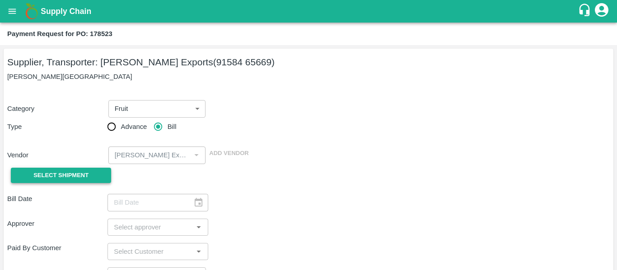
click at [79, 173] on span "Select Shipment" at bounding box center [60, 176] width 55 height 10
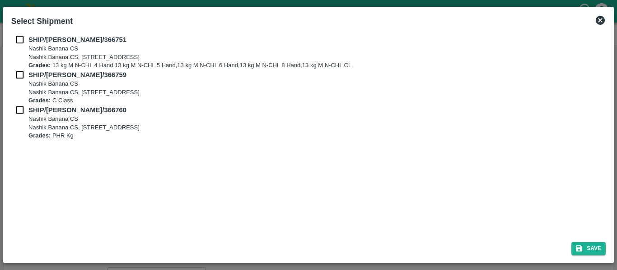
click at [20, 37] on input "checkbox" at bounding box center [19, 40] width 17 height 10
checkbox input "true"
click at [22, 73] on input "checkbox" at bounding box center [19, 75] width 17 height 10
checkbox input "true"
click at [19, 113] on input "checkbox" at bounding box center [19, 110] width 17 height 10
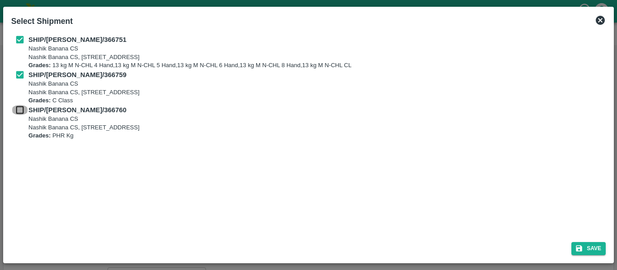
checkbox input "true"
click at [588, 250] on button "Save" at bounding box center [588, 248] width 34 height 13
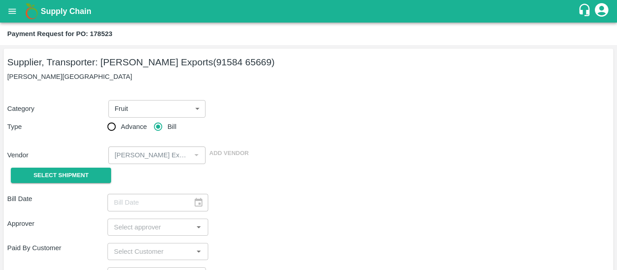
type input "[DATE]"
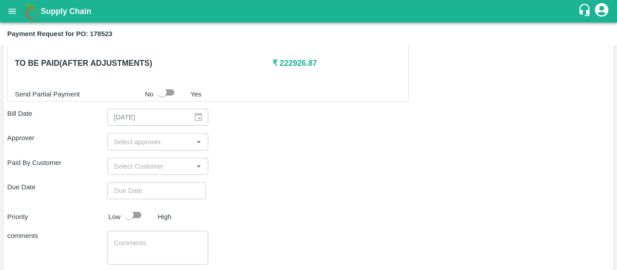
scroll to position [452, 0]
click at [158, 149] on div "​" at bounding box center [157, 141] width 100 height 17
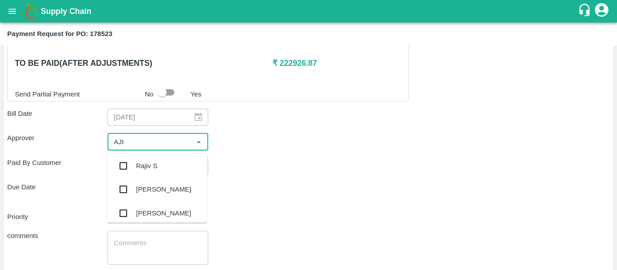
type input "AJIT"
click at [159, 157] on div "[PERSON_NAME]" at bounding box center [157, 165] width 100 height 23
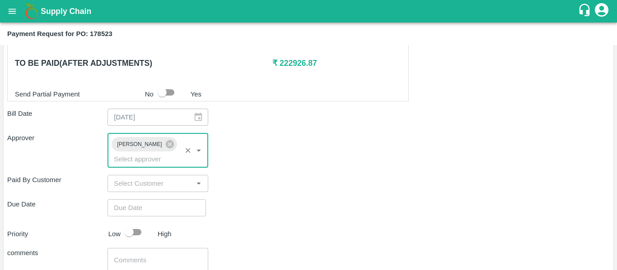
type input "DD/MM/YYYY hh:mm aa"
click at [163, 200] on input "DD/MM/YYYY hh:mm aa" at bounding box center [153, 208] width 92 height 17
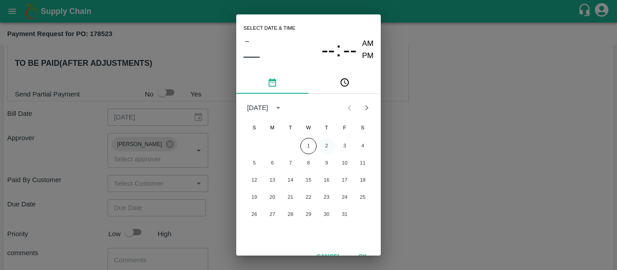
click at [324, 149] on button "2" at bounding box center [326, 146] width 16 height 16
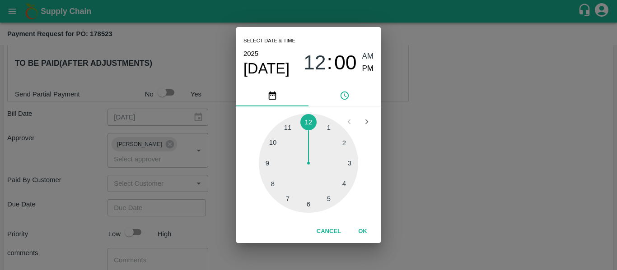
type input "[DATE] 12:00 AM"
click at [476, 171] on div "Select date & time [DATE] 12 : 00 AM PM 1 2 3 4 5 6 7 8 9 10 11 12 Cancel OK" at bounding box center [308, 135] width 617 height 270
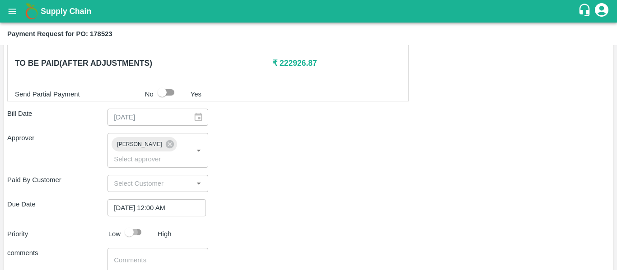
click at [138, 227] on input "checkbox" at bounding box center [128, 232] width 51 height 17
checkbox input "true"
click at [145, 256] on textarea at bounding box center [158, 265] width 88 height 19
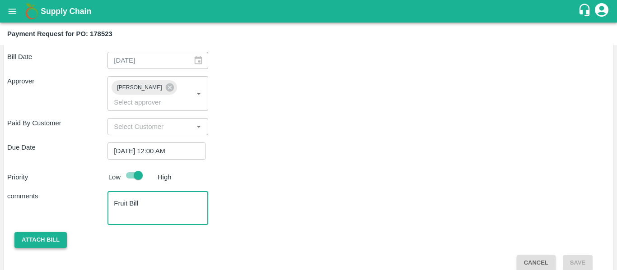
type textarea "Fruit Bill"
click at [46, 233] on button "Attach bill" at bounding box center [40, 241] width 52 height 16
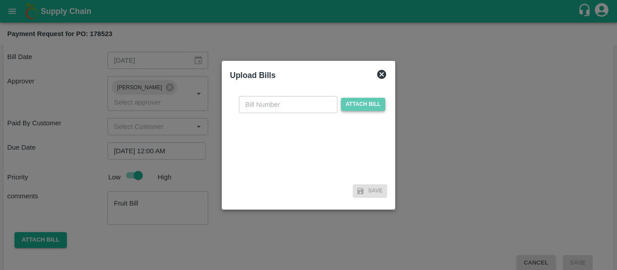
click at [373, 98] on span "Attach bill" at bounding box center [363, 104] width 44 height 13
click at [0, 0] on input "Attach bill" at bounding box center [0, 0] width 0 height 0
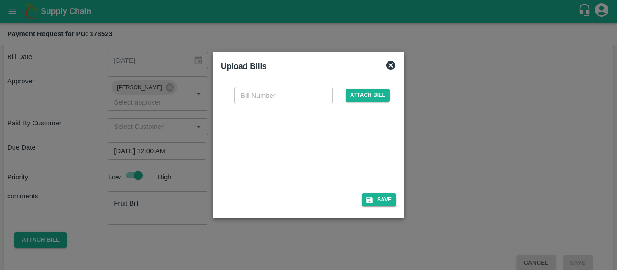
click at [327, 153] on div at bounding box center [306, 146] width 135 height 48
click at [366, 94] on span "Attach bill" at bounding box center [367, 95] width 44 height 13
click at [0, 0] on input "Attach bill" at bounding box center [0, 0] width 0 height 0
click at [310, 161] on div at bounding box center [306, 146] width 135 height 48
click at [366, 93] on span "Attach bill" at bounding box center [367, 95] width 44 height 13
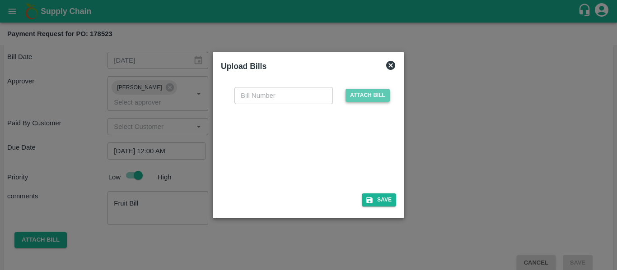
click at [0, 0] on input "Attach bill" at bounding box center [0, 0] width 0 height 0
click at [298, 155] on div at bounding box center [306, 146] width 135 height 48
click at [396, 66] on div "Upload Bills" at bounding box center [308, 66] width 182 height 20
click at [393, 66] on icon at bounding box center [390, 65] width 9 height 9
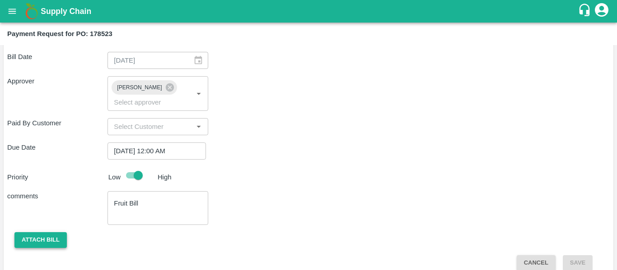
click at [44, 233] on button "Attach bill" at bounding box center [40, 241] width 52 height 16
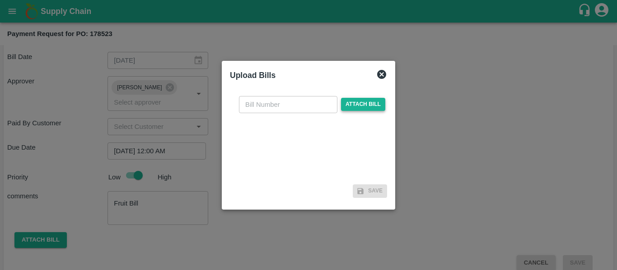
click at [361, 101] on span "Attach bill" at bounding box center [363, 104] width 44 height 13
click at [0, 0] on input "Attach bill" at bounding box center [0, 0] width 0 height 0
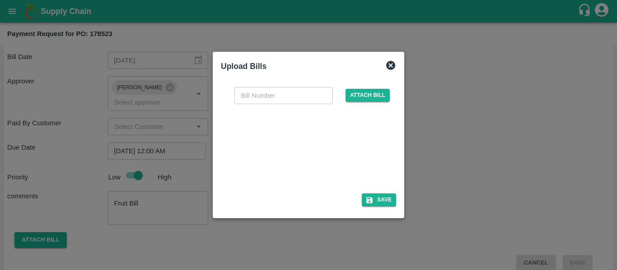
click at [316, 163] on div at bounding box center [306, 146] width 135 height 48
click at [255, 98] on input "text" at bounding box center [283, 95] width 98 height 17
type input "SE/25-26/1588"
click at [376, 206] on button "Save" at bounding box center [379, 200] width 34 height 13
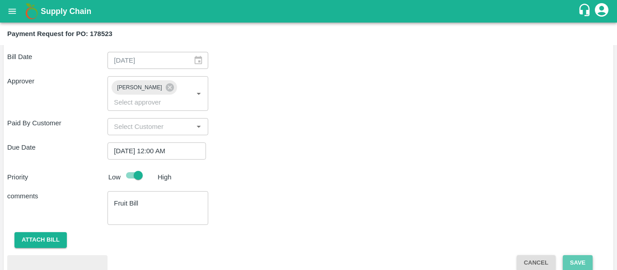
click at [574, 256] on button "Save" at bounding box center [578, 264] width 30 height 16
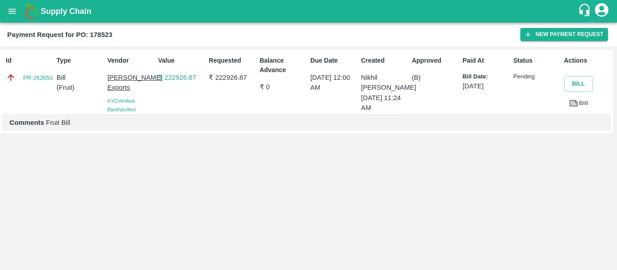
click at [1, 5] on div "Supply Chain" at bounding box center [308, 11] width 617 height 23
click at [6, 8] on button "open drawer" at bounding box center [12, 11] width 21 height 21
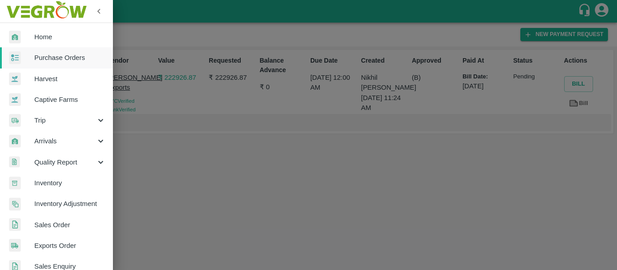
click at [61, 48] on link "Purchase Orders" at bounding box center [56, 57] width 113 height 21
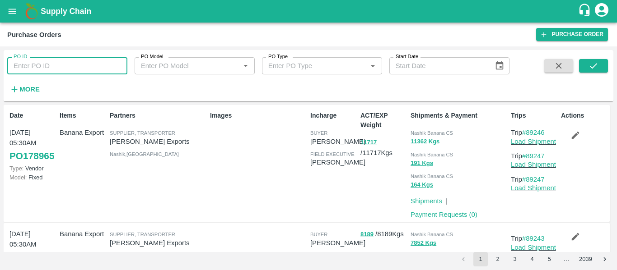
click at [54, 62] on input "PO ID" at bounding box center [67, 65] width 120 height 17
paste input "178524"
type input "178524"
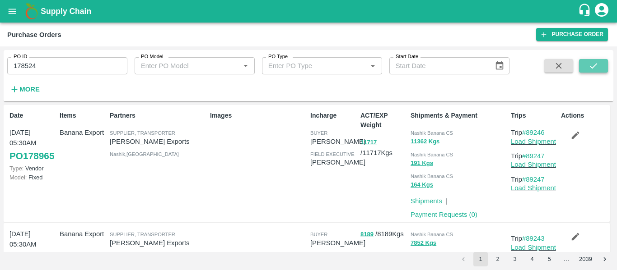
click at [584, 64] on button "submit" at bounding box center [593, 66] width 29 height 14
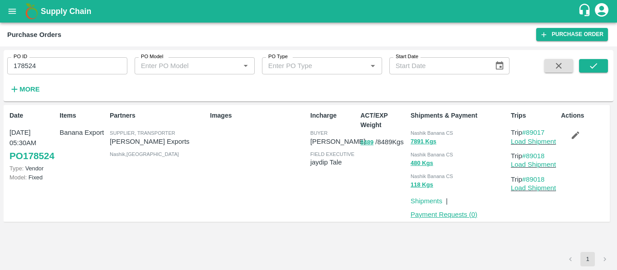
click at [437, 212] on link "Payment Requests ( 0 )" at bounding box center [443, 214] width 67 height 7
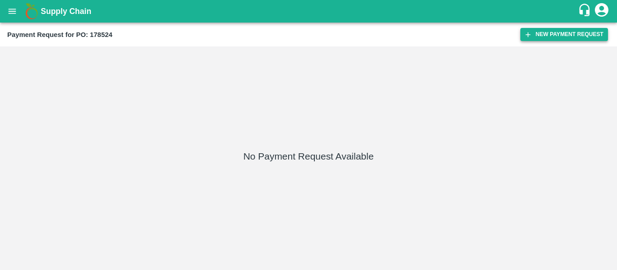
click at [560, 30] on button "New Payment Request" at bounding box center [564, 34] width 88 height 13
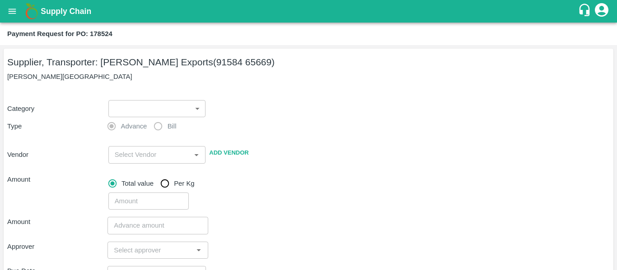
click at [126, 113] on body "Supply Chain Payment Request for PO: 178524 Supplier, Transporter: [PERSON_NAME…" at bounding box center [308, 135] width 617 height 270
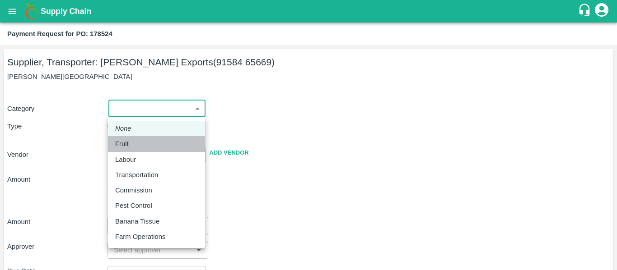
click at [121, 146] on p "Fruit" at bounding box center [122, 144] width 14 height 10
type input "1"
type input "[PERSON_NAME] Exports - 91584 65669(Supplier, Transporter)"
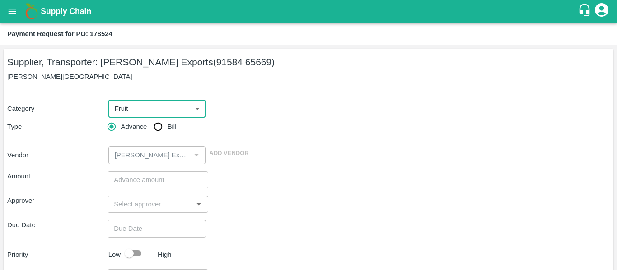
click at [158, 134] on input "Bill" at bounding box center [158, 127] width 18 height 18
radio input "true"
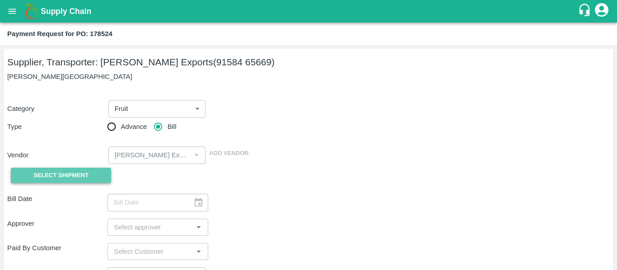
click at [70, 180] on span "Select Shipment" at bounding box center [60, 176] width 55 height 10
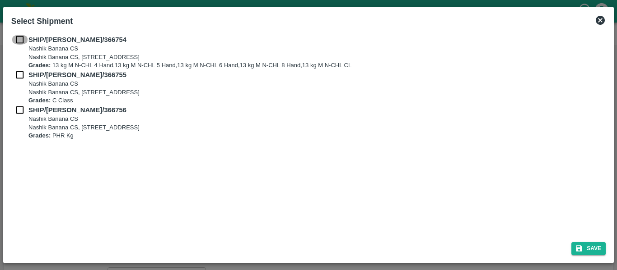
click at [18, 41] on input "checkbox" at bounding box center [19, 40] width 17 height 10
checkbox input "true"
click at [25, 70] on input "checkbox" at bounding box center [19, 75] width 17 height 10
checkbox input "true"
click at [28, 108] on input "checkbox" at bounding box center [19, 110] width 17 height 10
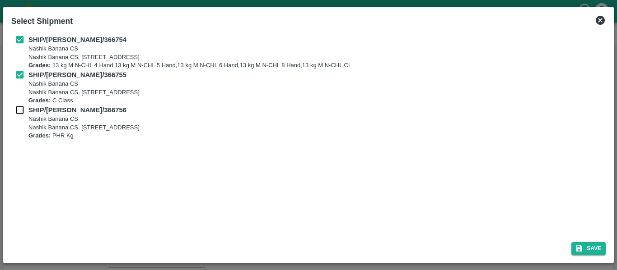
checkbox input "true"
click at [586, 246] on button "Save" at bounding box center [588, 248] width 34 height 13
type input "[DATE]"
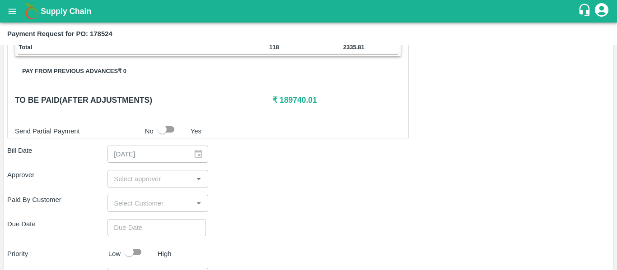
scroll to position [463, 0]
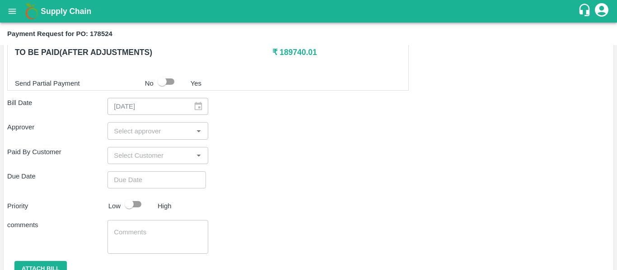
click at [138, 128] on input "input" at bounding box center [150, 131] width 80 height 12
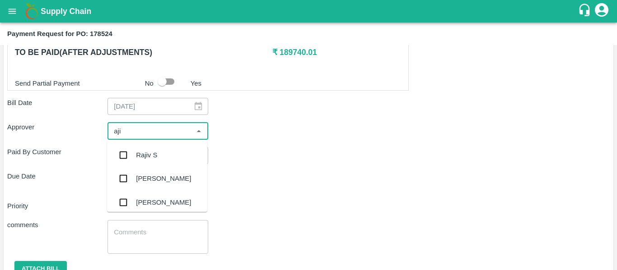
type input "ajit"
click at [145, 153] on div "[PERSON_NAME]" at bounding box center [163, 155] width 55 height 10
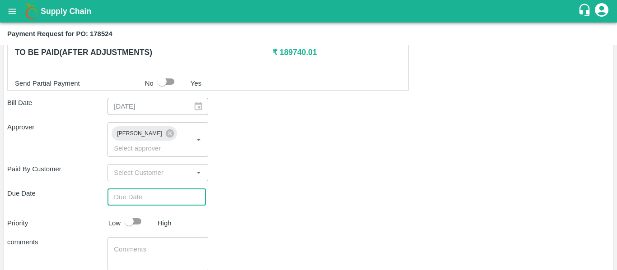
type input "DD/MM/YYYY hh:mm aa"
click at [153, 192] on input "DD/MM/YYYY hh:mm aa" at bounding box center [153, 197] width 92 height 17
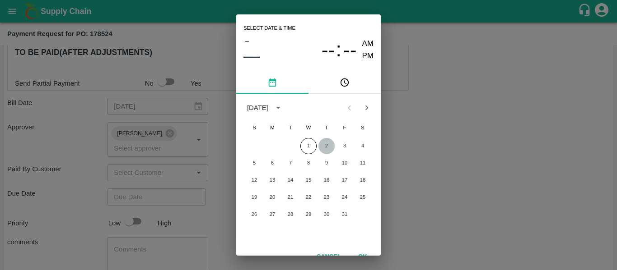
click at [330, 149] on button "2" at bounding box center [326, 146] width 16 height 16
type input "[DATE] 12:00 AM"
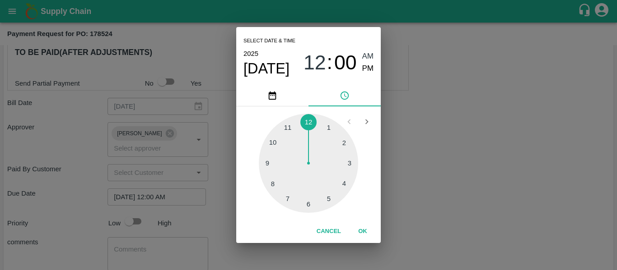
click at [439, 149] on div "Select date & time [DATE] 12 : 00 AM PM 1 2 3 4 5 6 7 8 9 10 11 12 Cancel OK" at bounding box center [308, 135] width 617 height 270
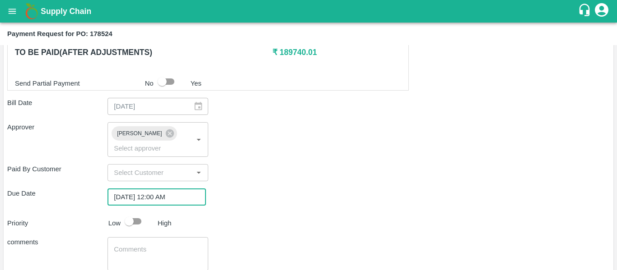
click at [134, 213] on input "checkbox" at bounding box center [128, 221] width 51 height 17
checkbox input "true"
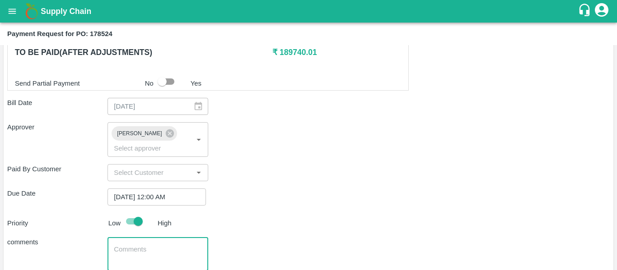
click at [144, 245] on textarea at bounding box center [158, 254] width 88 height 19
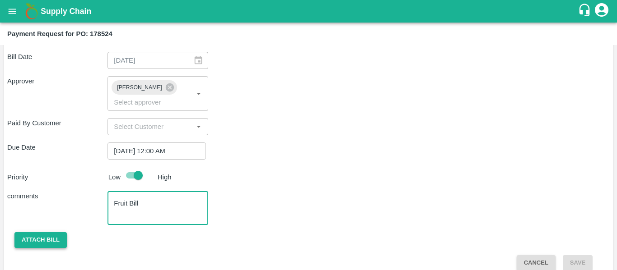
type textarea "Fruit Bill"
click at [53, 233] on button "Attach bill" at bounding box center [40, 241] width 52 height 16
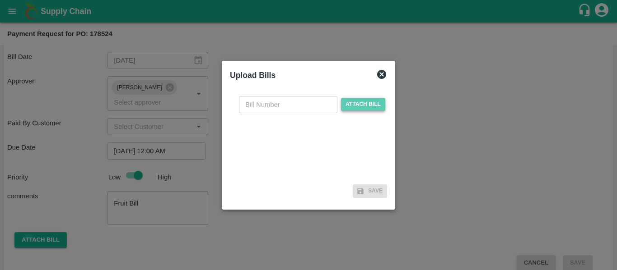
click at [362, 102] on span "Attach bill" at bounding box center [363, 104] width 44 height 13
click at [0, 0] on input "Attach bill" at bounding box center [0, 0] width 0 height 0
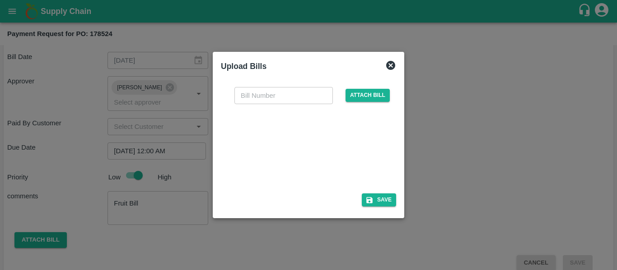
click at [313, 153] on div at bounding box center [306, 146] width 135 height 48
click at [245, 94] on input "text" at bounding box center [283, 95] width 98 height 17
type input "se/25-26/1589"
click at [376, 200] on button "Save" at bounding box center [379, 200] width 34 height 13
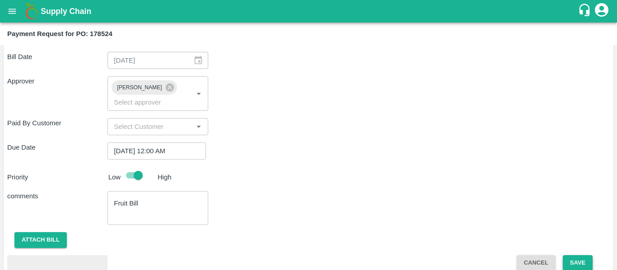
click at [583, 256] on button "Save" at bounding box center [578, 264] width 30 height 16
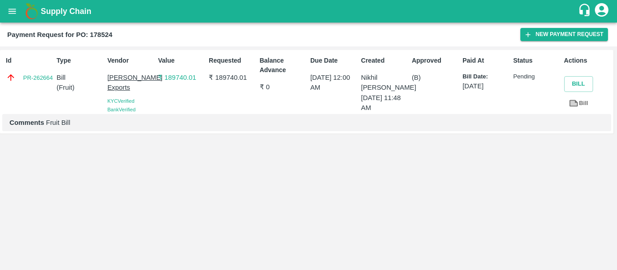
click at [12, 16] on icon "open drawer" at bounding box center [12, 11] width 10 height 10
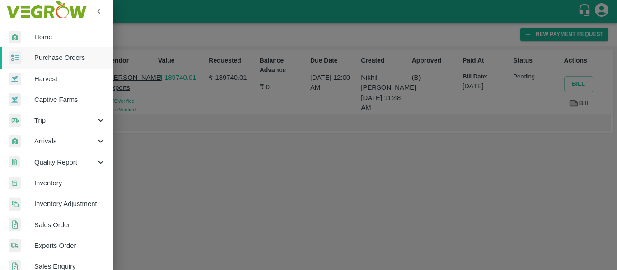
click at [53, 55] on span "Purchase Orders" at bounding box center [69, 58] width 71 height 10
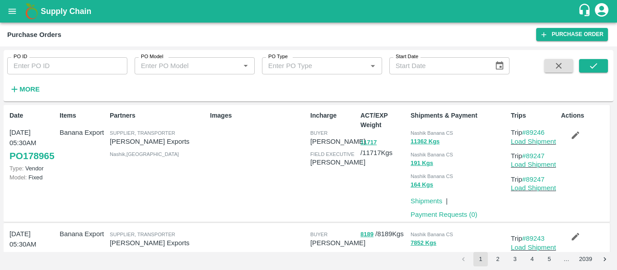
click at [65, 74] on input "PO ID" at bounding box center [67, 65] width 120 height 17
paste input "178527"
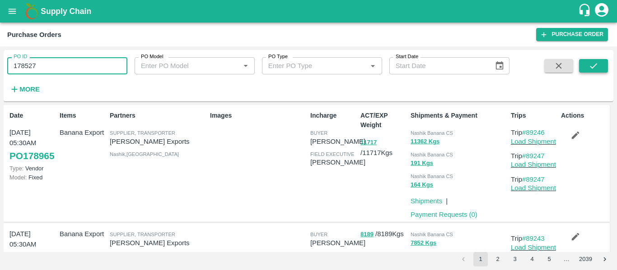
type input "178527"
click at [587, 65] on button "submit" at bounding box center [593, 66] width 29 height 14
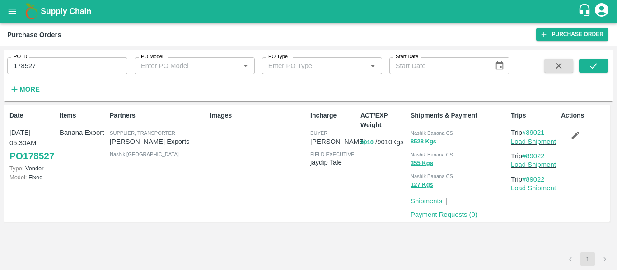
click at [440, 219] on p "Payment Requests ( 0 )" at bounding box center [443, 215] width 67 height 10
click at [440, 217] on link "Payment Requests ( 0 )" at bounding box center [443, 214] width 67 height 7
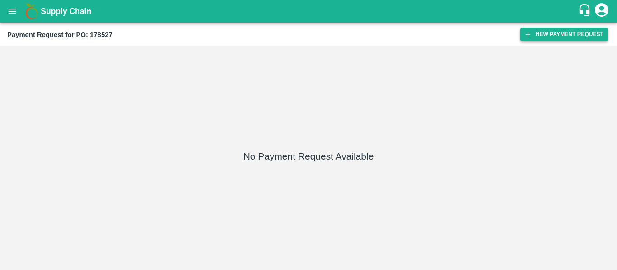
click at [563, 33] on button "New Payment Request" at bounding box center [564, 34] width 88 height 13
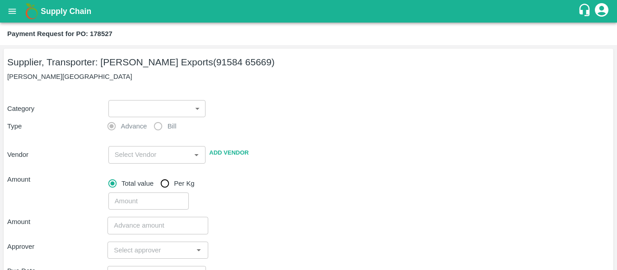
click at [178, 107] on body "Supply Chain Payment Request for PO: 178527 Supplier, Transporter: Shreyansh Ex…" at bounding box center [308, 135] width 617 height 270
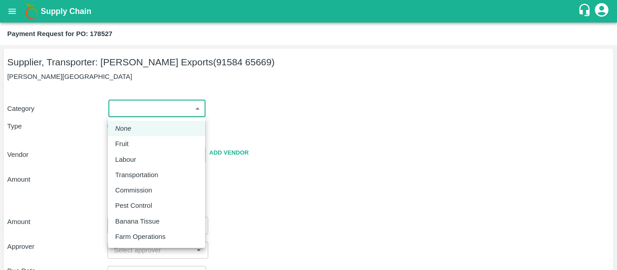
click at [133, 145] on div "Fruit" at bounding box center [156, 144] width 83 height 10
type input "1"
type input "[PERSON_NAME] Exports - 91584 65669(Supplier, Transporter)"
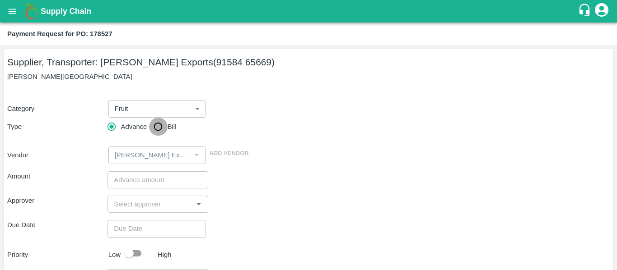
click at [156, 129] on input "Bill" at bounding box center [158, 127] width 18 height 18
radio input "true"
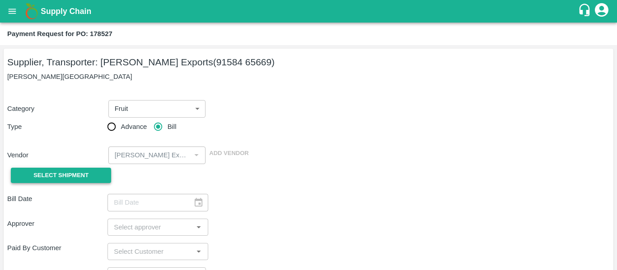
click at [95, 173] on button "Select Shipment" at bounding box center [61, 176] width 100 height 16
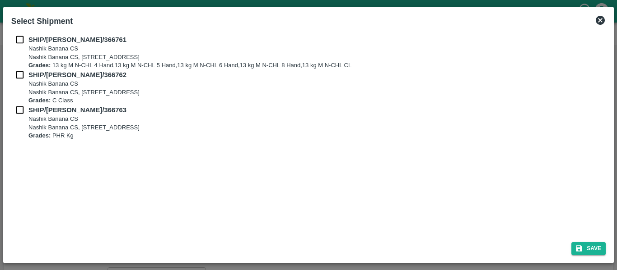
click at [22, 48] on div "SHIP/NASH/366761 Nashik Banana CS Nashik Banana CS, Gat No. 314/2/1, A/p- Mohad…" at bounding box center [308, 52] width 594 height 35
click at [20, 43] on input "checkbox" at bounding box center [19, 40] width 17 height 10
checkbox input "true"
click at [22, 75] on input "checkbox" at bounding box center [19, 75] width 17 height 10
checkbox input "true"
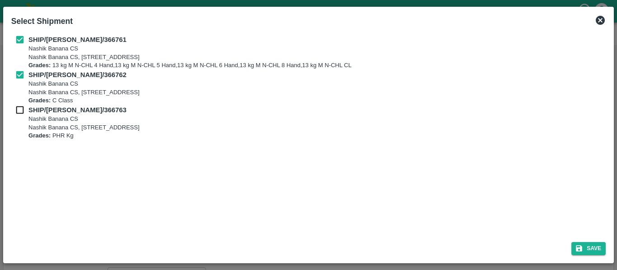
click at [20, 112] on input "checkbox" at bounding box center [19, 110] width 17 height 10
checkbox input "true"
click at [572, 251] on button "Save" at bounding box center [588, 248] width 34 height 13
type input "[DATE]"
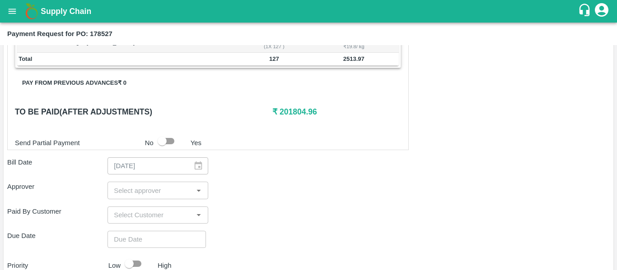
scroll to position [404, 0]
click at [162, 188] on input "input" at bounding box center [150, 190] width 80 height 12
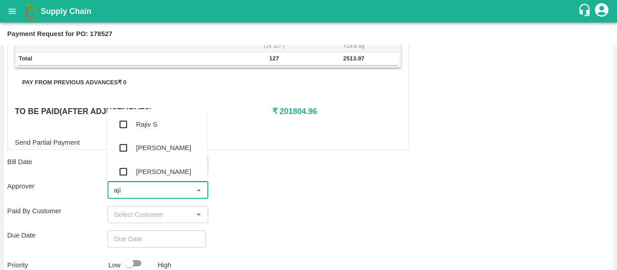
type input "ajit"
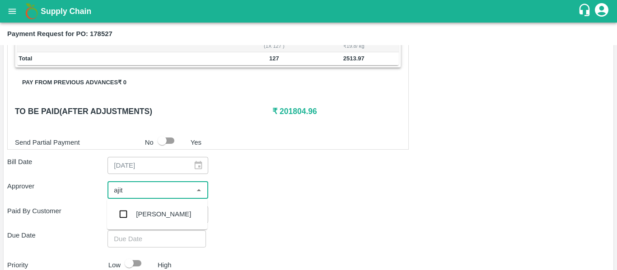
click at [163, 213] on div "[PERSON_NAME]" at bounding box center [157, 214] width 100 height 23
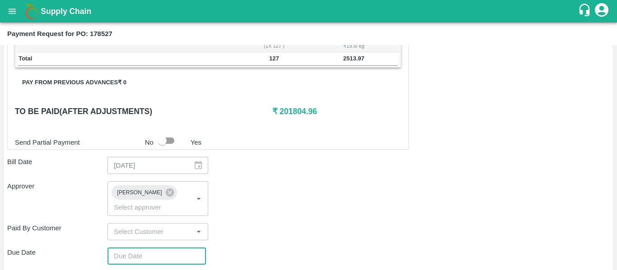
type input "DD/MM/YYYY hh:mm aa"
click at [165, 248] on input "DD/MM/YYYY hh:mm aa" at bounding box center [153, 256] width 92 height 17
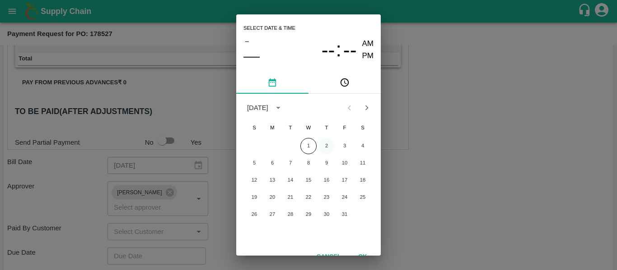
click at [323, 146] on button "2" at bounding box center [326, 146] width 16 height 16
type input "[DATE] 12:00 AM"
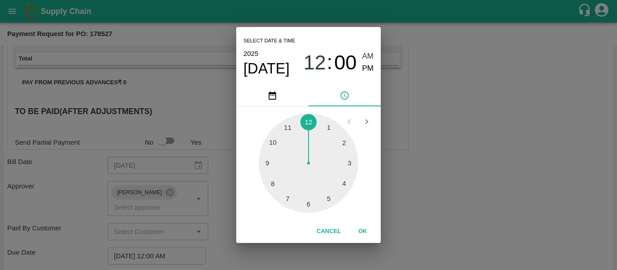
click at [504, 188] on div "Select date & time [DATE] 12 : 00 AM PM 1 2 3 4 5 6 7 8 9 10 11 12 Cancel OK" at bounding box center [308, 135] width 617 height 270
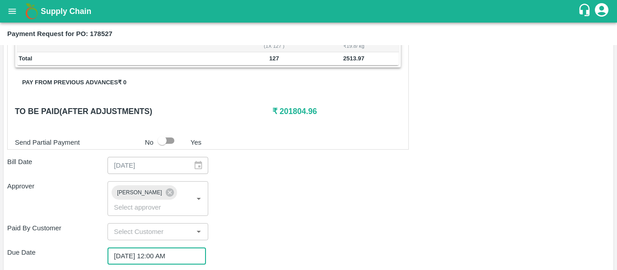
scroll to position [509, 0]
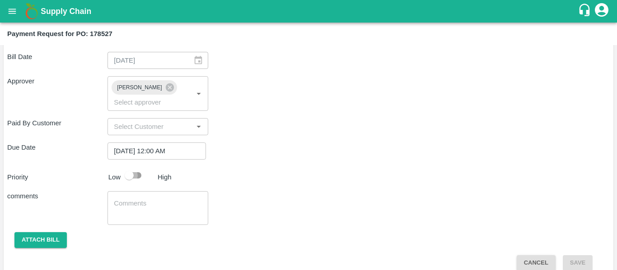
click at [139, 167] on input "checkbox" at bounding box center [128, 175] width 51 height 17
checkbox input "true"
click at [143, 199] on textarea at bounding box center [158, 208] width 88 height 19
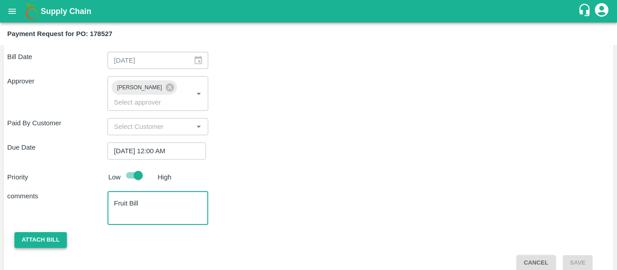
type textarea "Fruit Bill"
click at [36, 233] on button "Attach bill" at bounding box center [40, 241] width 52 height 16
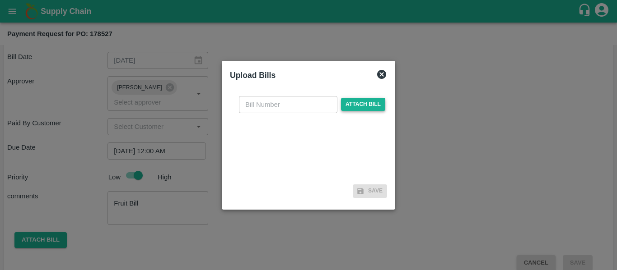
click at [354, 110] on span "Attach bill" at bounding box center [363, 104] width 44 height 13
click at [0, 0] on input "Attach bill" at bounding box center [0, 0] width 0 height 0
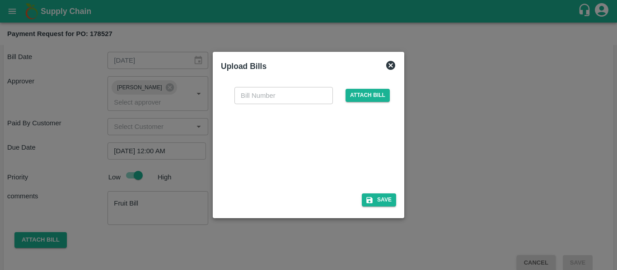
click at [308, 153] on div at bounding box center [306, 146] width 135 height 48
click at [282, 100] on input "text" at bounding box center [283, 95] width 98 height 17
type input "se/25-26/1590"
click at [364, 199] on button "Save" at bounding box center [379, 200] width 34 height 13
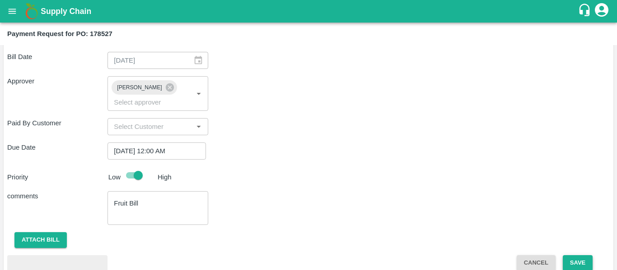
click at [586, 256] on button "Save" at bounding box center [578, 264] width 30 height 16
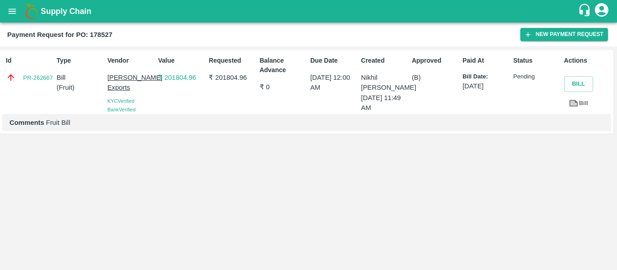
click at [10, 12] on icon "open drawer" at bounding box center [12, 11] width 10 height 10
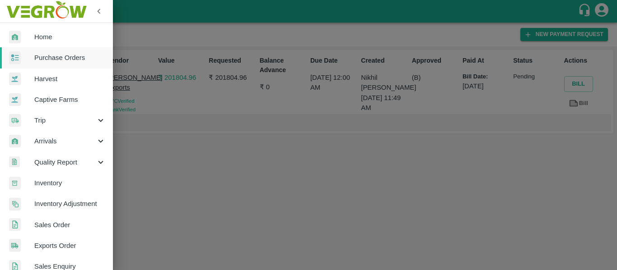
click at [54, 56] on span "Purchase Orders" at bounding box center [69, 58] width 71 height 10
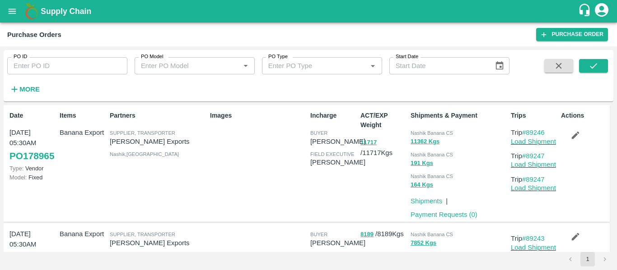
click at [72, 62] on input "PO ID" at bounding box center [67, 65] width 120 height 17
paste input "178525"
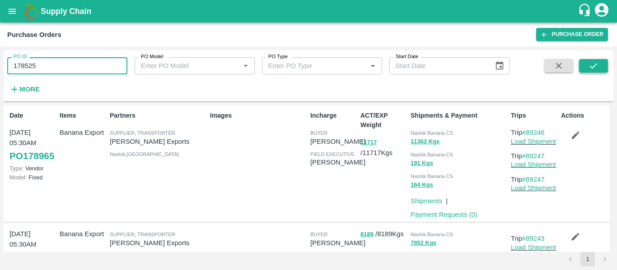
type input "178525"
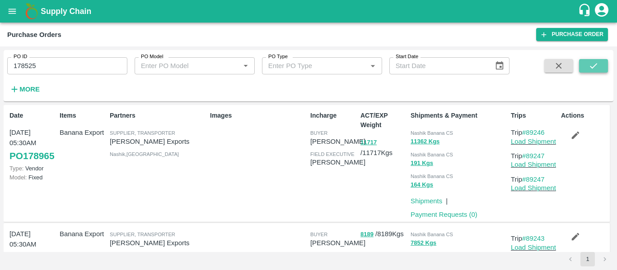
click at [598, 65] on icon "submit" at bounding box center [593, 66] width 10 height 10
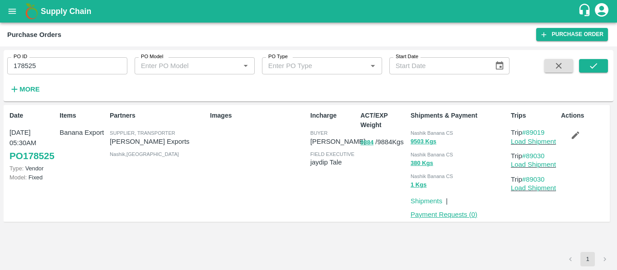
click at [431, 216] on link "Payment Requests ( 0 )" at bounding box center [443, 214] width 67 height 7
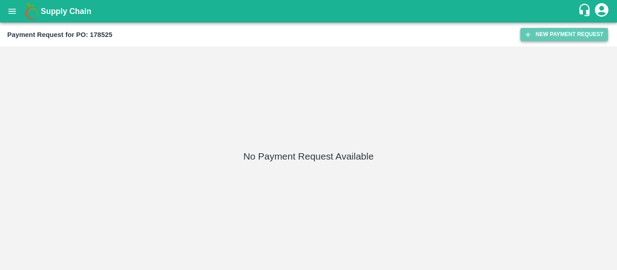
click at [545, 35] on button "New Payment Request" at bounding box center [564, 34] width 88 height 13
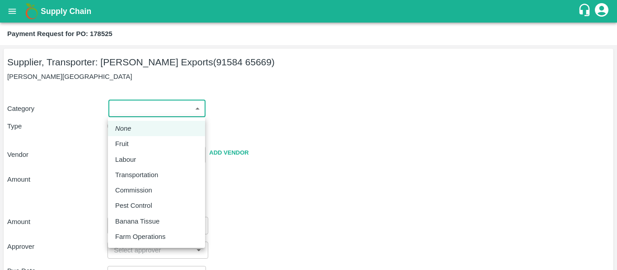
click at [147, 111] on body "Supply Chain Payment Request for PO: 178525 Supplier, Transporter: [PERSON_NAME…" at bounding box center [308, 135] width 617 height 270
click at [138, 144] on div "Fruit" at bounding box center [156, 144] width 83 height 10
type input "1"
type input "[PERSON_NAME] Exports - 91584 65669(Supplier, Transporter)"
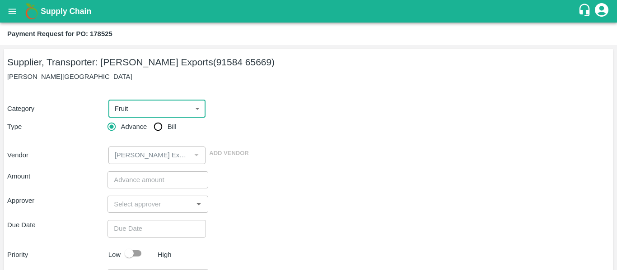
click at [155, 129] on input "Bill" at bounding box center [158, 127] width 18 height 18
radio input "true"
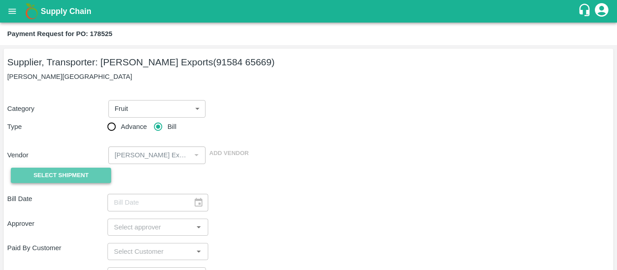
click at [91, 174] on button "Select Shipment" at bounding box center [61, 176] width 100 height 16
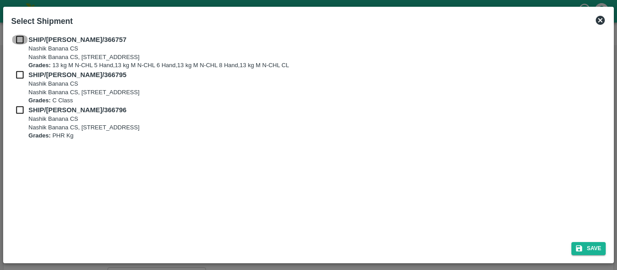
click at [23, 38] on input "checkbox" at bounding box center [19, 40] width 17 height 10
checkbox input "true"
click at [26, 71] on input "checkbox" at bounding box center [19, 75] width 17 height 10
checkbox input "true"
click at [28, 106] on input "checkbox" at bounding box center [19, 110] width 17 height 10
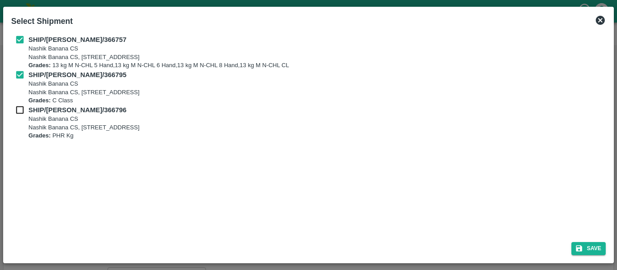
checkbox input "true"
click at [581, 253] on button "Save" at bounding box center [588, 248] width 34 height 13
type input "[DATE]"
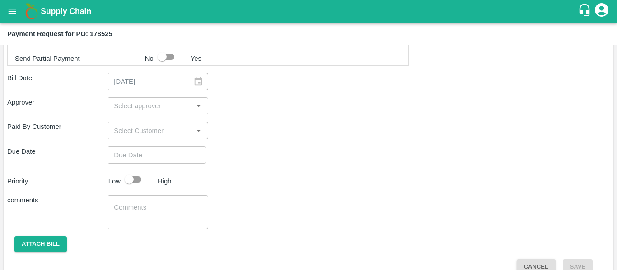
scroll to position [469, 0]
click at [125, 104] on input "input" at bounding box center [150, 105] width 80 height 12
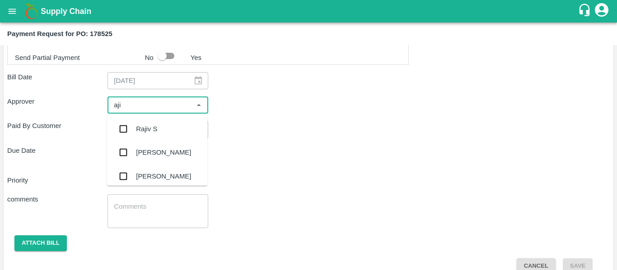
type input "ajit"
click at [133, 126] on div "[PERSON_NAME]" at bounding box center [157, 128] width 100 height 23
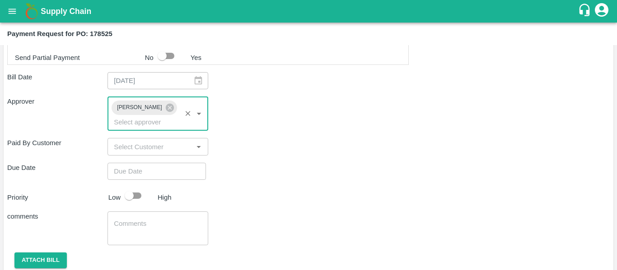
type input "DD/MM/YYYY hh:mm aa"
click at [145, 163] on input "DD/MM/YYYY hh:mm aa" at bounding box center [153, 171] width 92 height 17
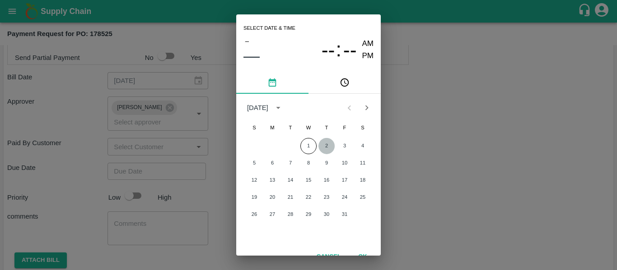
click at [328, 144] on button "2" at bounding box center [326, 146] width 16 height 16
type input "[DATE] 12:00 AM"
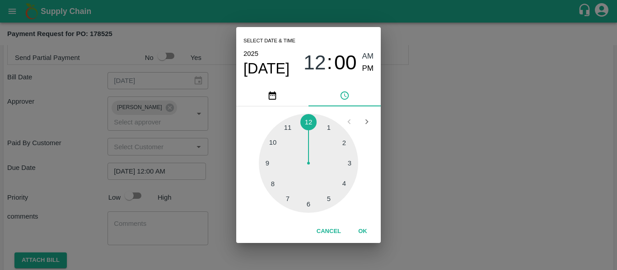
click at [481, 167] on div "Select date & time [DATE] 12 : 00 AM PM 1 2 3 4 5 6 7 8 9 10 11 12 Cancel OK" at bounding box center [308, 135] width 617 height 270
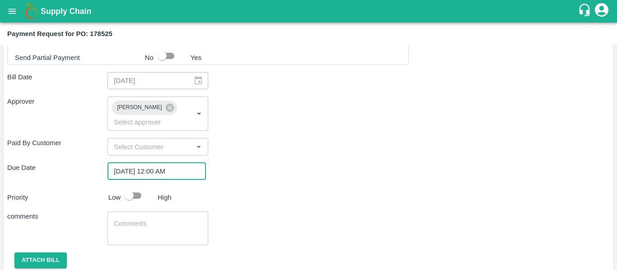
click at [138, 187] on input "checkbox" at bounding box center [128, 195] width 51 height 17
checkbox input "true"
click at [147, 219] on textarea at bounding box center [158, 228] width 88 height 19
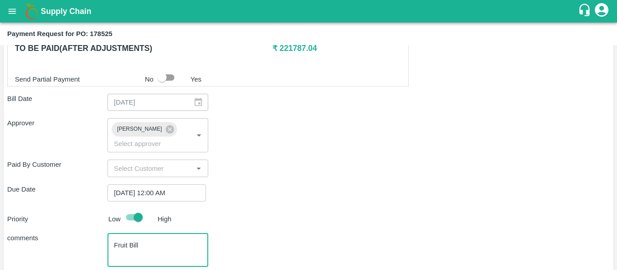
scroll to position [458, 0]
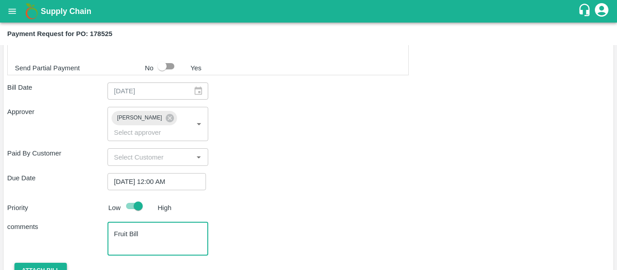
type textarea "Fruit Bill"
click at [60, 263] on button "Attach bill" at bounding box center [40, 271] width 52 height 16
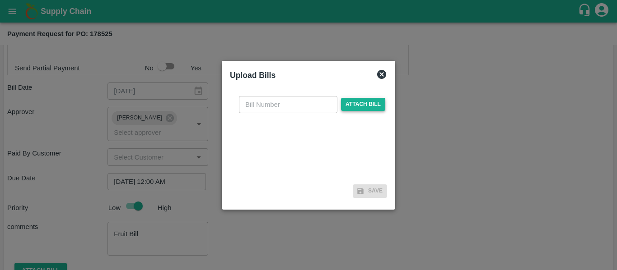
click at [349, 106] on span "Attach bill" at bounding box center [363, 104] width 44 height 13
click at [0, 0] on input "Attach bill" at bounding box center [0, 0] width 0 height 0
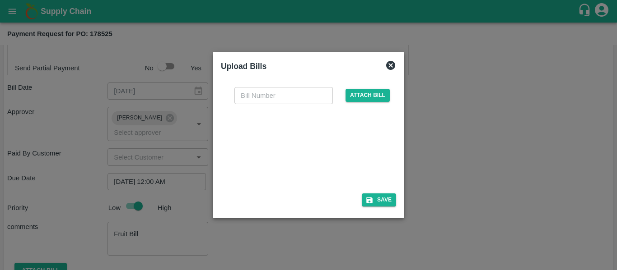
click at [331, 156] on div at bounding box center [306, 146] width 135 height 48
click at [266, 101] on input "text" at bounding box center [283, 95] width 98 height 17
type input "SE/25-26/1591"
click at [381, 194] on button "Save" at bounding box center [379, 200] width 34 height 13
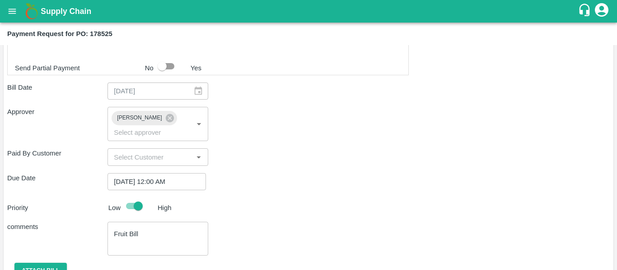
scroll to position [536, 0]
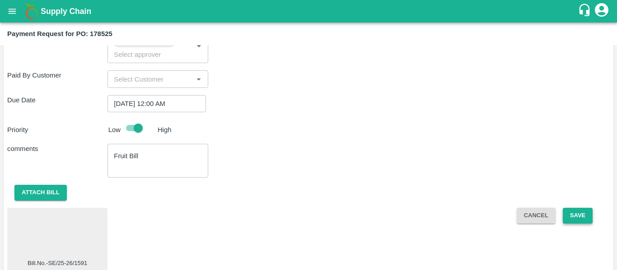
click at [578, 208] on button "Save" at bounding box center [578, 216] width 30 height 16
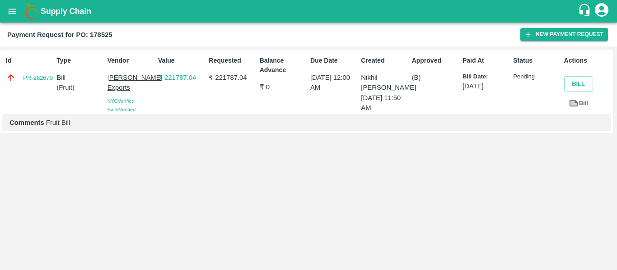
click at [10, 8] on icon "open drawer" at bounding box center [12, 11] width 10 height 10
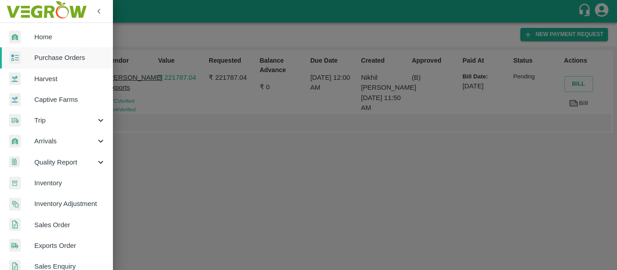
click at [49, 57] on span "Purchase Orders" at bounding box center [69, 58] width 71 height 10
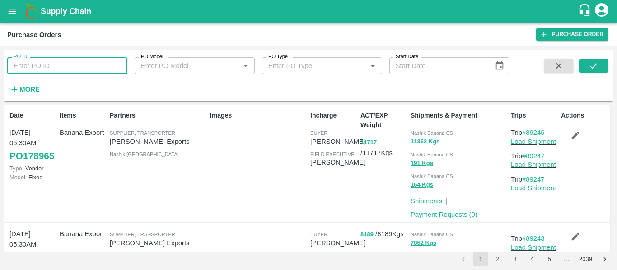
click at [63, 60] on input "PO ID" at bounding box center [67, 65] width 120 height 17
paste input "178660"
type input "178660"
click at [598, 61] on icon "submit" at bounding box center [593, 66] width 10 height 10
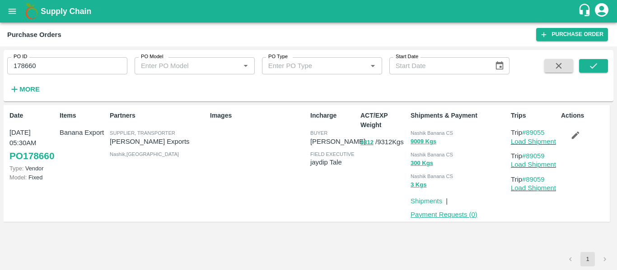
click at [423, 214] on link "Payment Requests ( 0 )" at bounding box center [443, 214] width 67 height 7
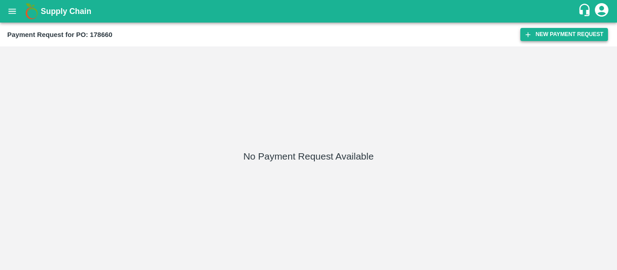
click at [537, 40] on button "New Payment Request" at bounding box center [564, 34] width 88 height 13
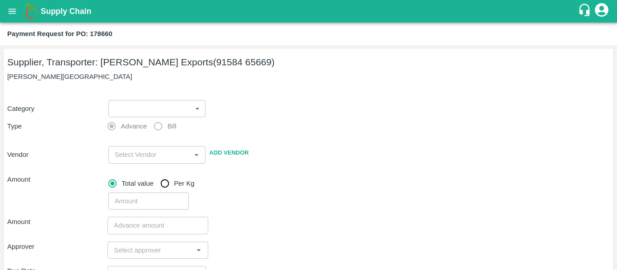
click at [146, 109] on body "Supply Chain Payment Request for PO: 178660 Supplier, Transporter: [PERSON_NAME…" at bounding box center [308, 135] width 617 height 270
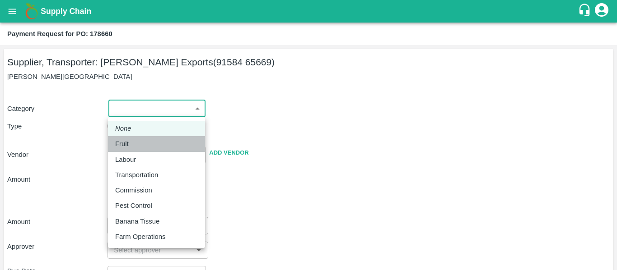
click at [140, 145] on div "Fruit" at bounding box center [156, 144] width 83 height 10
type input "1"
type input "[PERSON_NAME] Exports - 91584 65669(Supplier, Transporter)"
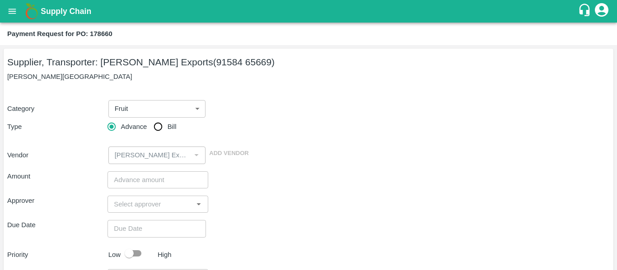
click at [182, 121] on div "Advance Bill" at bounding box center [157, 127] width 100 height 18
click at [156, 127] on input "Bill" at bounding box center [158, 127] width 18 height 18
radio input "true"
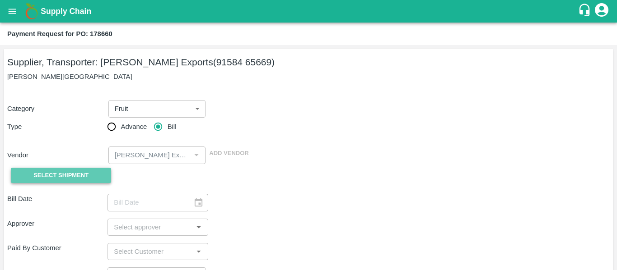
click at [96, 175] on button "Select Shipment" at bounding box center [61, 176] width 100 height 16
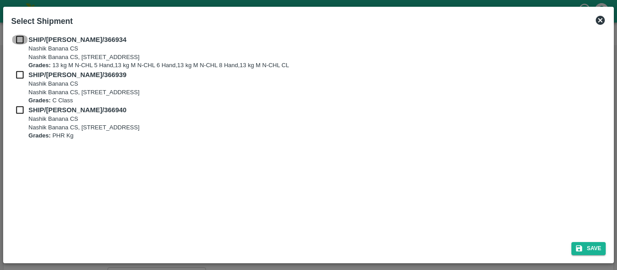
click at [18, 42] on input "checkbox" at bounding box center [19, 40] width 17 height 10
checkbox input "true"
click at [22, 70] on input "checkbox" at bounding box center [19, 75] width 17 height 10
checkbox input "true"
click at [26, 105] on input "checkbox" at bounding box center [19, 110] width 17 height 10
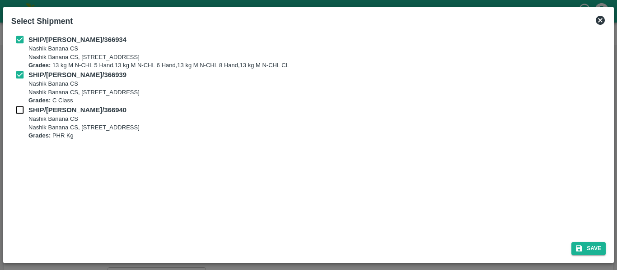
checkbox input "true"
click at [582, 253] on icon "submit" at bounding box center [579, 249] width 8 height 8
type input "[DATE]"
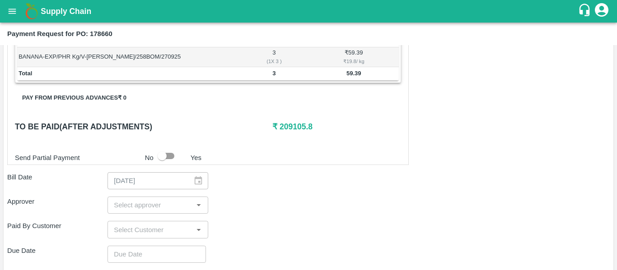
scroll to position [368, 0]
click at [118, 210] on input "input" at bounding box center [150, 206] width 80 height 12
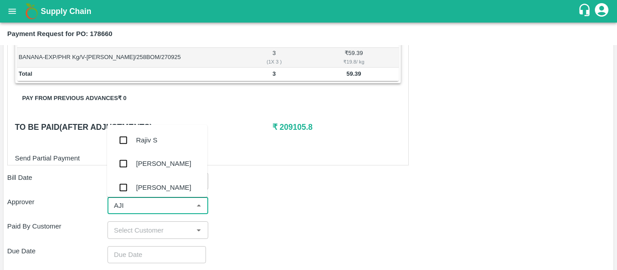
type input "AJIT"
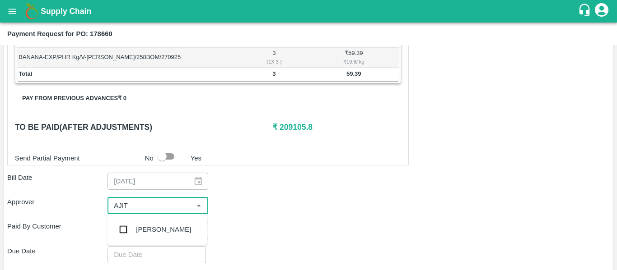
click at [134, 227] on div "[PERSON_NAME]" at bounding box center [157, 229] width 100 height 23
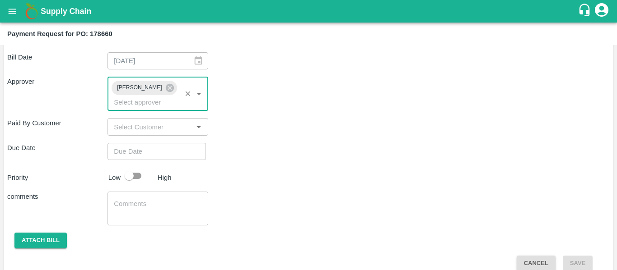
scroll to position [489, 0]
type input "DD/MM/YYYY hh:mm aa"
click at [136, 143] on input "DD/MM/YYYY hh:mm aa" at bounding box center [153, 151] width 92 height 17
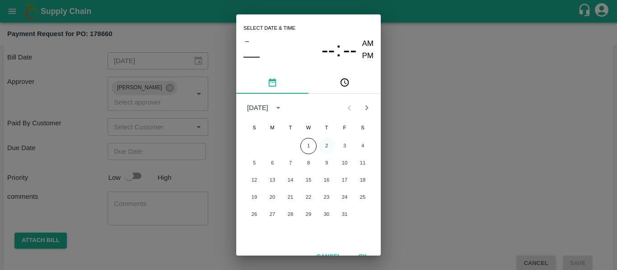
click at [325, 145] on button "2" at bounding box center [326, 146] width 16 height 16
type input "[DATE] 12:00 AM"
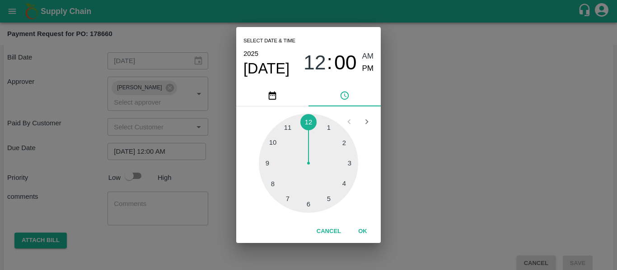
click at [448, 149] on div "Select date & time [DATE] 12 : 00 AM PM 1 2 3 4 5 6 7 8 9 10 11 12 Cancel OK" at bounding box center [308, 135] width 617 height 270
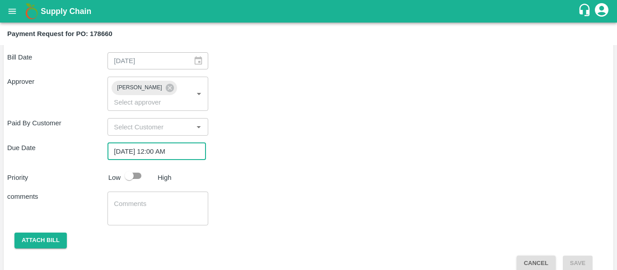
click at [138, 168] on input "checkbox" at bounding box center [128, 176] width 51 height 17
checkbox input "true"
click at [145, 200] on textarea at bounding box center [158, 209] width 88 height 19
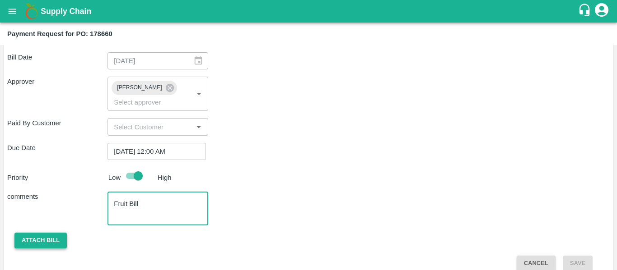
type textarea "Fruit Bill"
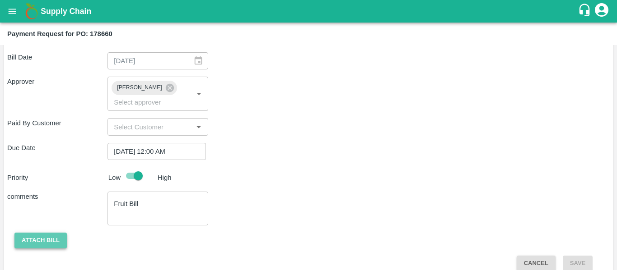
click at [32, 233] on button "Attach bill" at bounding box center [40, 241] width 52 height 16
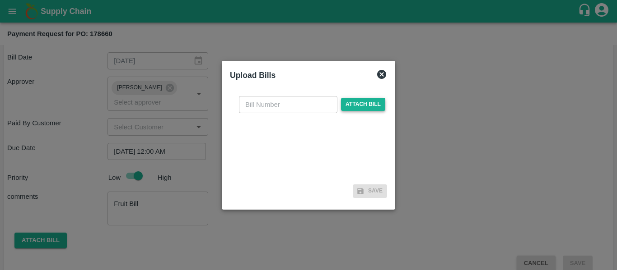
click at [352, 103] on span "Attach bill" at bounding box center [363, 104] width 44 height 13
click at [0, 0] on input "Attach bill" at bounding box center [0, 0] width 0 height 0
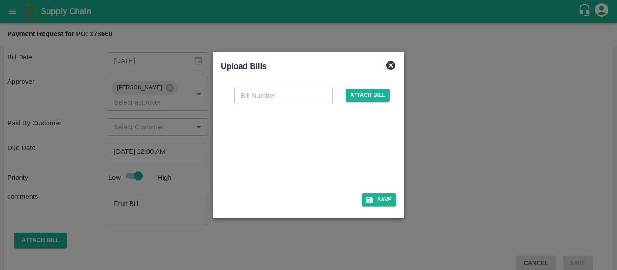
click at [297, 154] on div at bounding box center [306, 146] width 135 height 48
click at [260, 96] on input "text" at bounding box center [283, 95] width 98 height 17
type input "SE/25-26/1592"
click at [379, 197] on button "Save" at bounding box center [379, 200] width 34 height 13
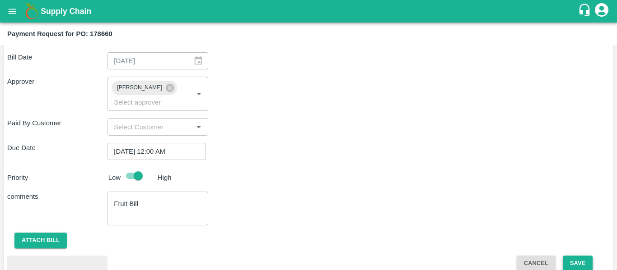
click at [579, 256] on button "Save" at bounding box center [578, 264] width 30 height 16
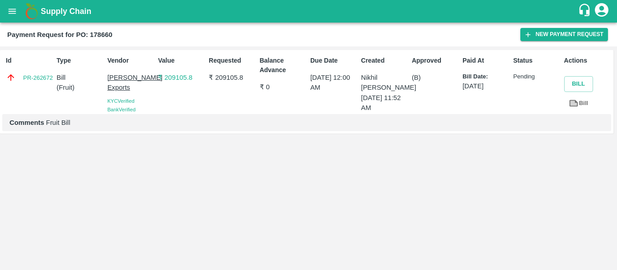
click at [11, 13] on icon "open drawer" at bounding box center [12, 11] width 10 height 10
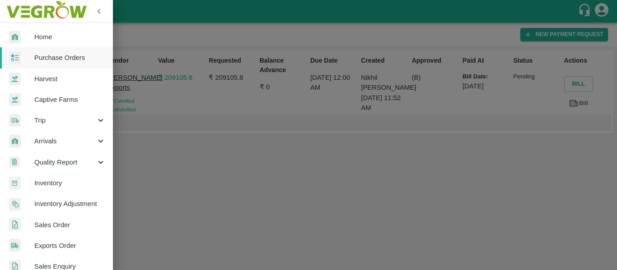
click at [52, 56] on span "Purchase Orders" at bounding box center [69, 58] width 71 height 10
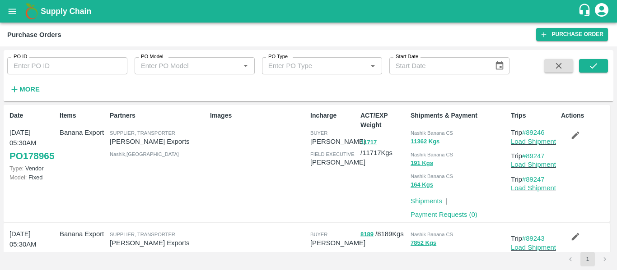
click at [56, 65] on input "PO ID" at bounding box center [67, 65] width 120 height 17
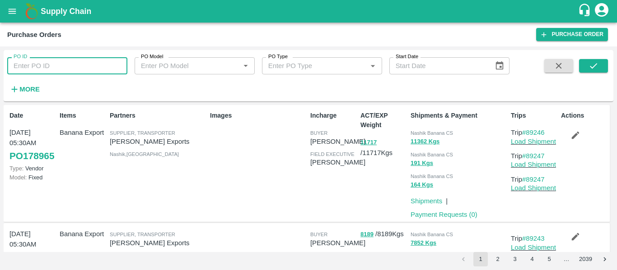
paste input "178646"
type input "178646"
click at [589, 69] on icon "submit" at bounding box center [593, 66] width 10 height 10
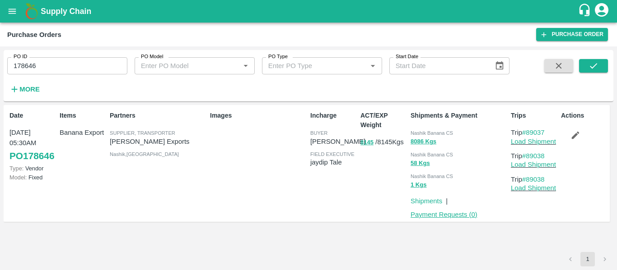
click at [456, 215] on link "Payment Requests ( 0 )" at bounding box center [443, 214] width 67 height 7
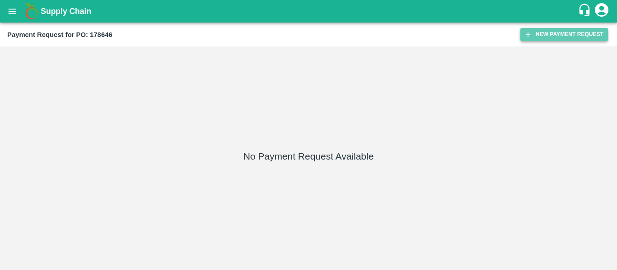
click at [555, 40] on button "New Payment Request" at bounding box center [564, 34] width 88 height 13
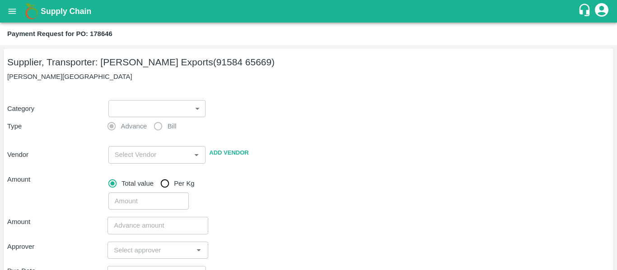
click at [131, 102] on body "Supply Chain Payment Request for PO: 178646 Supplier, Transporter: [PERSON_NAME…" at bounding box center [308, 135] width 617 height 270
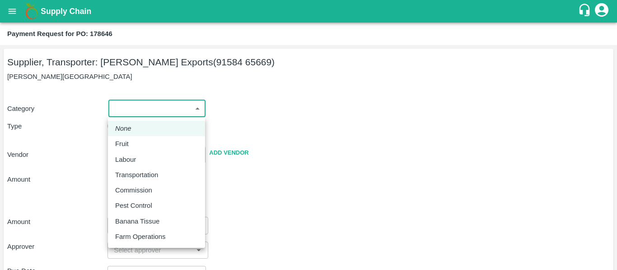
click at [125, 142] on p "Fruit" at bounding box center [122, 144] width 14 height 10
type input "1"
type input "[PERSON_NAME] Exports - 91584 65669(Supplier, Transporter)"
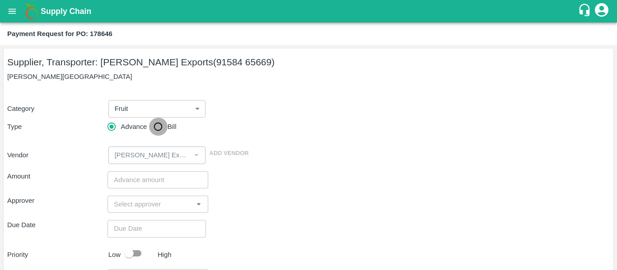
click at [155, 128] on input "Bill" at bounding box center [158, 127] width 18 height 18
radio input "true"
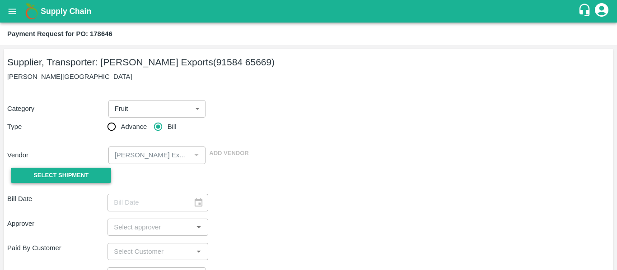
click at [88, 182] on button "Select Shipment" at bounding box center [61, 176] width 100 height 16
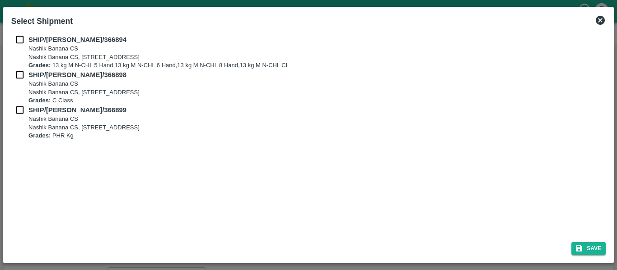
click at [17, 40] on input "checkbox" at bounding box center [19, 40] width 17 height 10
checkbox input "true"
click at [22, 72] on input "checkbox" at bounding box center [19, 75] width 17 height 10
checkbox input "true"
click at [21, 111] on input "checkbox" at bounding box center [19, 110] width 17 height 10
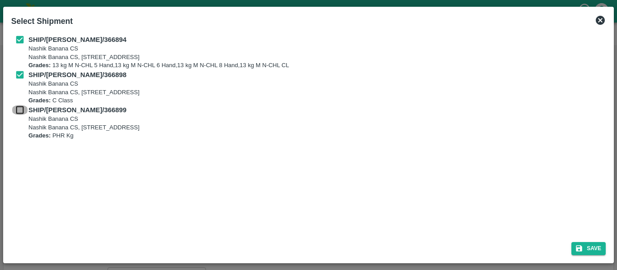
checkbox input "true"
click at [590, 255] on button "Save" at bounding box center [588, 248] width 34 height 13
type input "[DATE]"
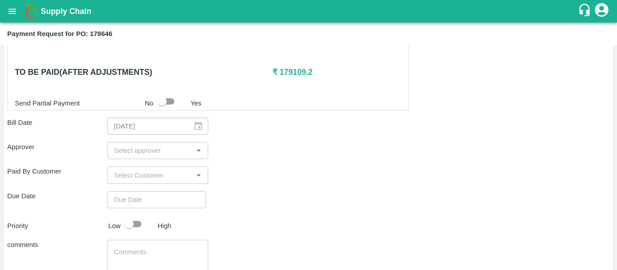
scroll to position [424, 0]
click at [140, 149] on input "input" at bounding box center [150, 151] width 80 height 12
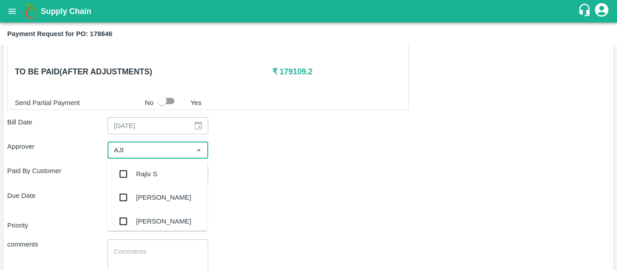
type input "AJIT"
click at [142, 168] on div "[PERSON_NAME]" at bounding box center [157, 174] width 100 height 23
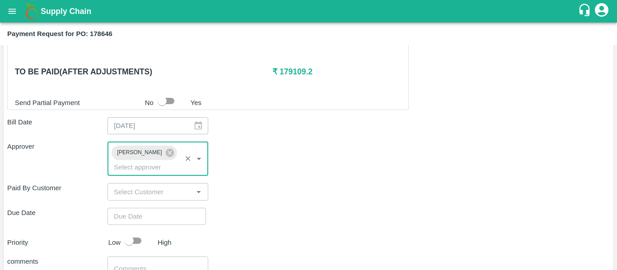
type input "DD/MM/YYYY hh:mm aa"
click at [153, 210] on input "DD/MM/YYYY hh:mm aa" at bounding box center [153, 216] width 92 height 17
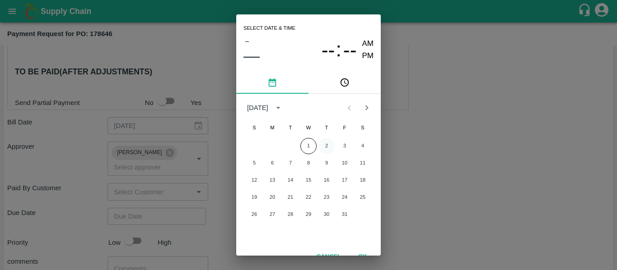
click at [326, 148] on button "2" at bounding box center [326, 146] width 16 height 16
type input "[DATE] 12:00 AM"
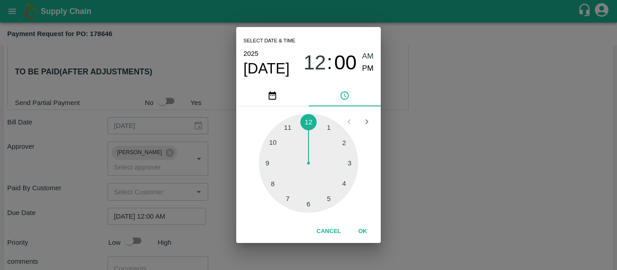
click at [466, 189] on div "Select date & time [DATE] 12 : 00 AM PM 1 2 3 4 5 6 7 8 9 10 11 12 Cancel OK" at bounding box center [308, 135] width 617 height 270
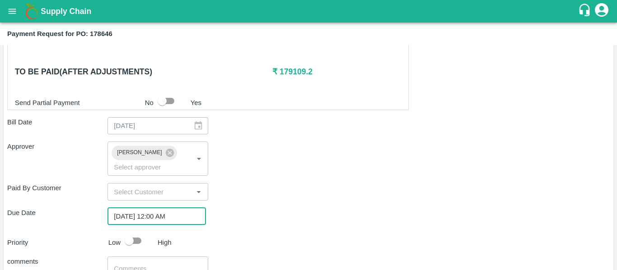
scroll to position [489, 0]
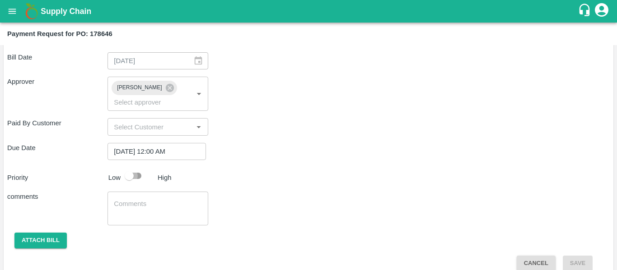
click at [122, 168] on input "checkbox" at bounding box center [128, 176] width 51 height 17
checkbox input "true"
click at [134, 192] on div "x ​" at bounding box center [157, 209] width 100 height 34
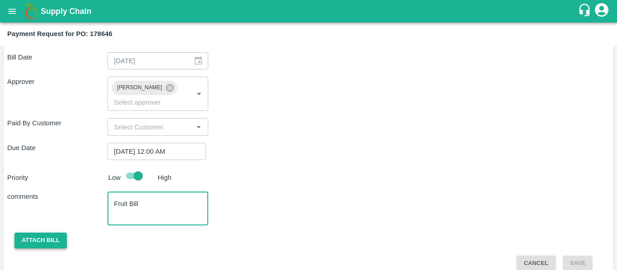
type textarea "Fruit Bill"
click at [47, 234] on button "Attach bill" at bounding box center [40, 241] width 52 height 16
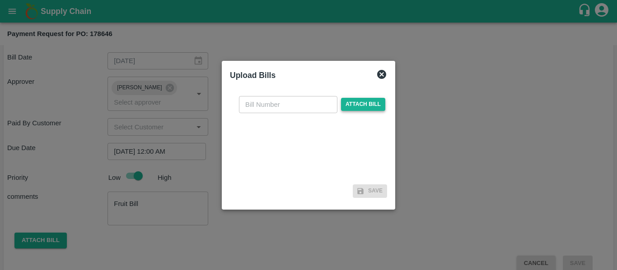
click at [362, 106] on span "Attach bill" at bounding box center [363, 104] width 44 height 13
click at [0, 0] on input "Attach bill" at bounding box center [0, 0] width 0 height 0
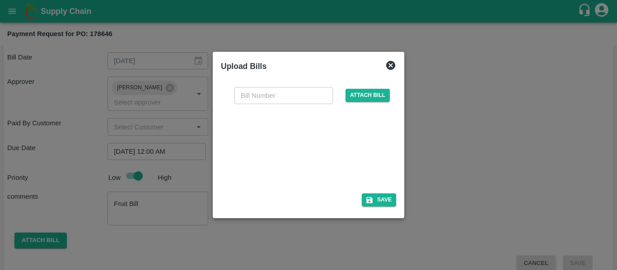
click at [300, 153] on div at bounding box center [306, 146] width 135 height 48
click at [256, 89] on input "text" at bounding box center [283, 95] width 98 height 17
type input "SE/25-26/1593"
click at [378, 196] on button "Save" at bounding box center [379, 200] width 34 height 13
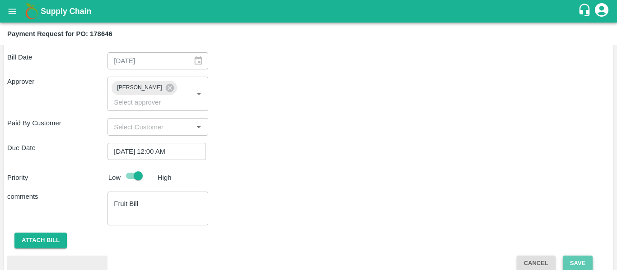
click at [581, 256] on button "Save" at bounding box center [578, 264] width 30 height 16
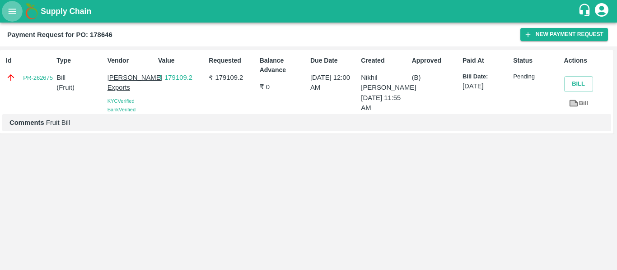
click at [15, 13] on icon "open drawer" at bounding box center [13, 11] width 8 height 5
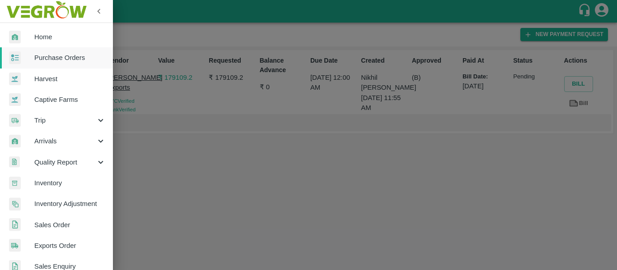
click at [49, 57] on span "Purchase Orders" at bounding box center [69, 58] width 71 height 10
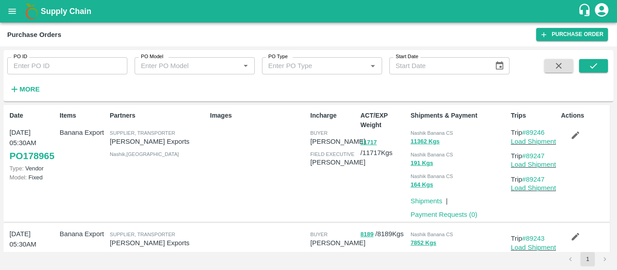
click at [70, 75] on div "PO ID PO ID PO Model PO Model   * PO Type PO Type   * Start Date Start Date More" at bounding box center [254, 73] width 509 height 47
click at [47, 65] on input "PO ID" at bounding box center [67, 65] width 120 height 17
paste input "178662"
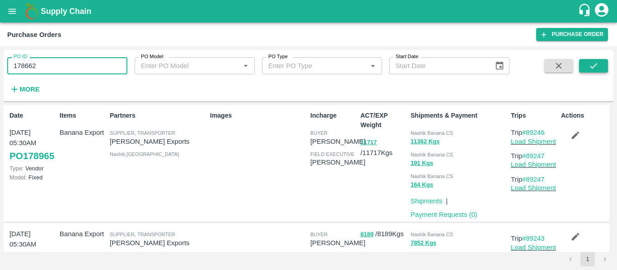
type input "178662"
click at [597, 63] on icon "submit" at bounding box center [593, 66] width 10 height 10
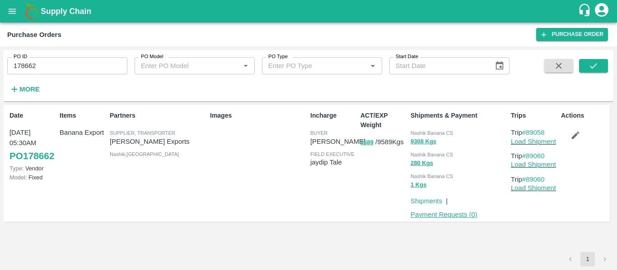
click at [427, 213] on link "Payment Requests ( 0 )" at bounding box center [443, 214] width 67 height 7
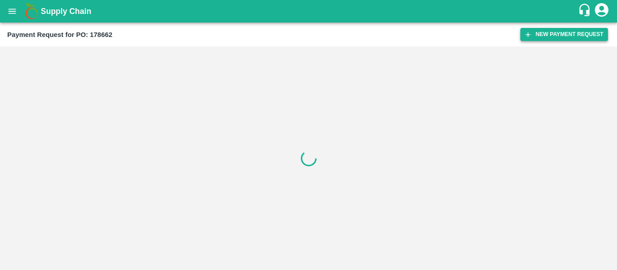
click at [570, 40] on button "New Payment Request" at bounding box center [564, 34] width 88 height 13
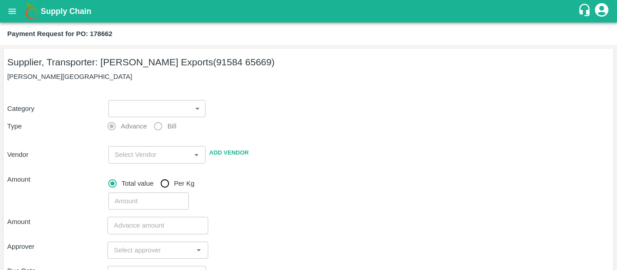
click at [144, 108] on body "Supply Chain Payment Request for PO: 178662 Supplier, Transporter: [PERSON_NAME…" at bounding box center [308, 135] width 617 height 270
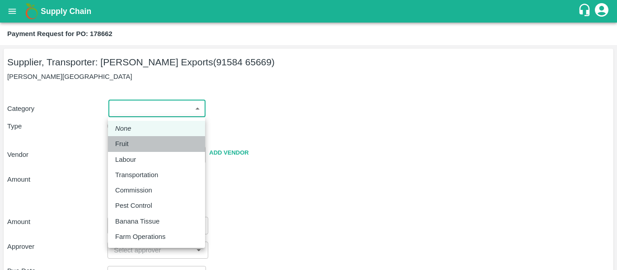
click at [137, 143] on div "Fruit" at bounding box center [156, 144] width 83 height 10
type input "1"
type input "[PERSON_NAME] Exports - 91584 65669(Supplier, Transporter)"
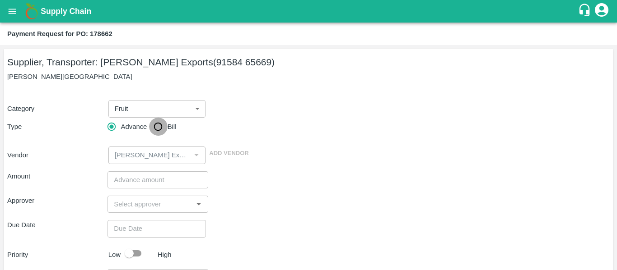
click at [153, 133] on input "Bill" at bounding box center [158, 127] width 18 height 18
radio input "true"
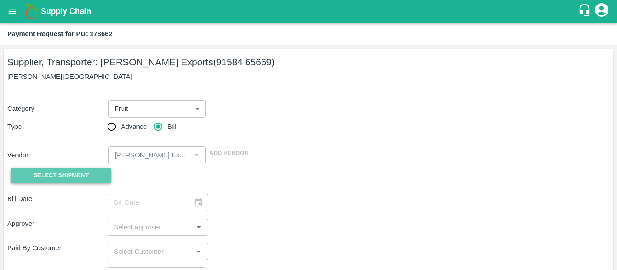
click at [77, 177] on span "Select Shipment" at bounding box center [60, 176] width 55 height 10
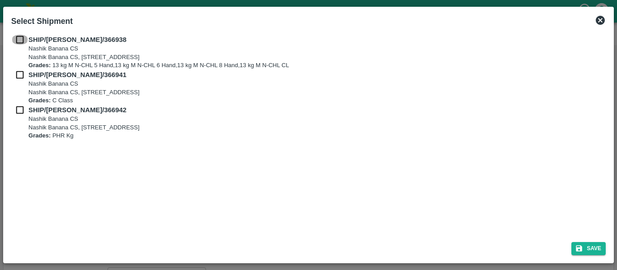
click at [19, 37] on input "checkbox" at bounding box center [19, 40] width 17 height 10
checkbox input "true"
click at [22, 73] on input "checkbox" at bounding box center [19, 75] width 17 height 10
checkbox input "true"
click at [25, 109] on input "checkbox" at bounding box center [19, 110] width 17 height 10
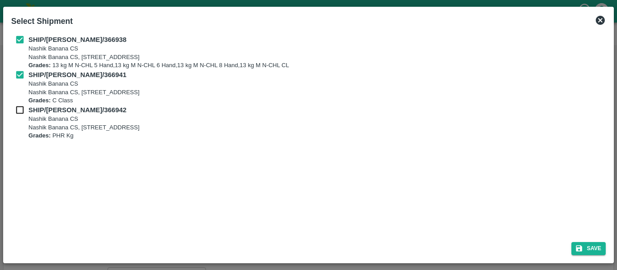
checkbox input "true"
click at [595, 248] on button "Save" at bounding box center [588, 248] width 34 height 13
type input "[DATE]"
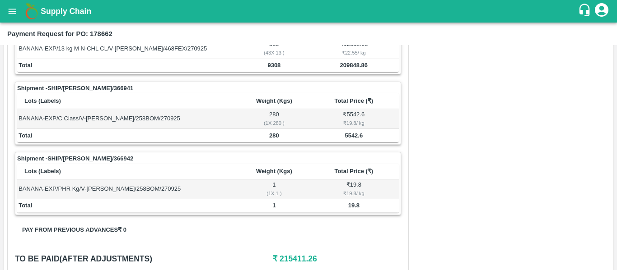
scroll to position [434, 0]
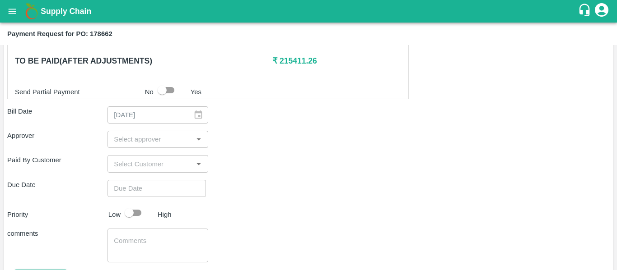
click at [155, 140] on input "input" at bounding box center [150, 140] width 80 height 12
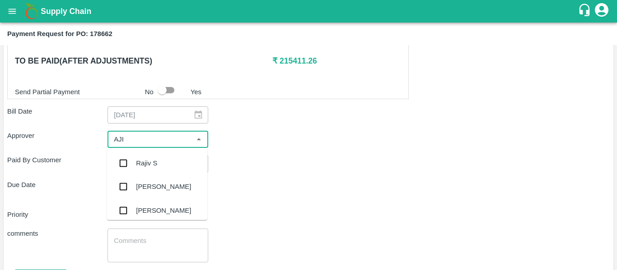
type input "AJIT"
click at [158, 164] on div "[PERSON_NAME]" at bounding box center [163, 164] width 55 height 10
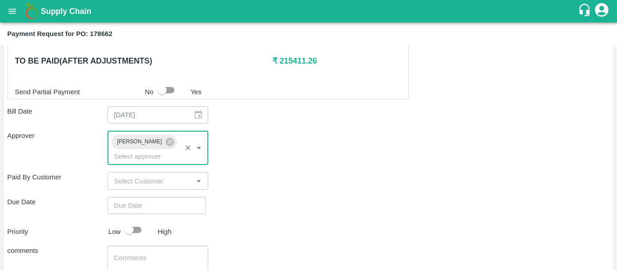
type input "DD/MM/YYYY hh:mm aa"
click at [162, 197] on input "DD/MM/YYYY hh:mm aa" at bounding box center [153, 205] width 92 height 17
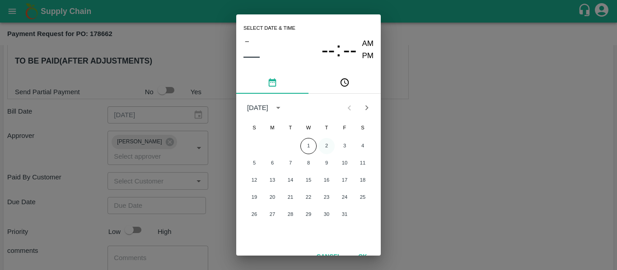
click at [327, 148] on button "2" at bounding box center [326, 146] width 16 height 16
type input "[DATE] 12:00 AM"
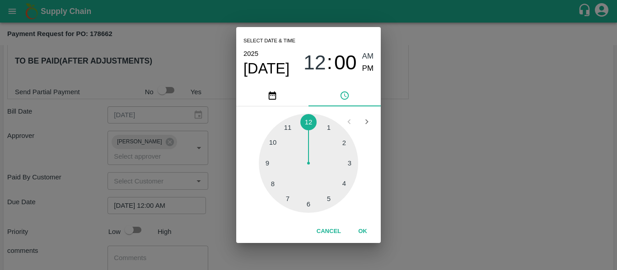
click at [461, 172] on div "Select date & time [DATE] 12 : 00 AM PM 1 2 3 4 5 6 7 8 9 10 11 12 Cancel OK" at bounding box center [308, 135] width 617 height 270
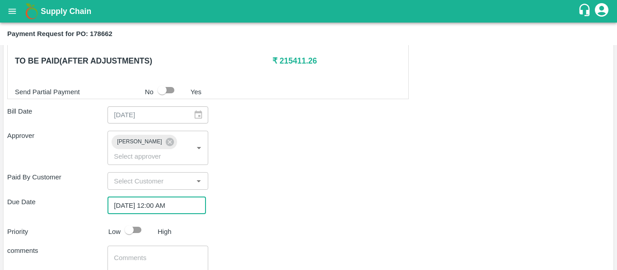
click at [126, 222] on input "checkbox" at bounding box center [128, 230] width 51 height 17
checkbox input "true"
click at [144, 254] on textarea at bounding box center [158, 263] width 88 height 19
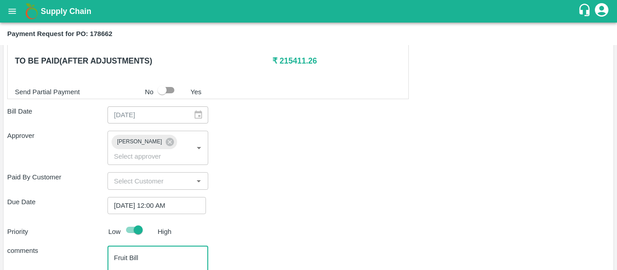
scroll to position [489, 0]
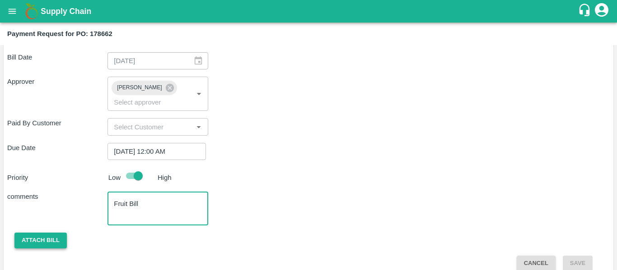
type textarea "Fruit Bill"
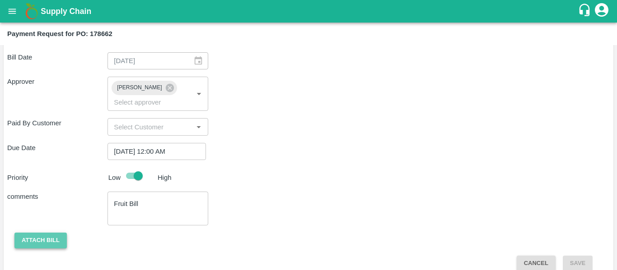
click at [48, 233] on button "Attach bill" at bounding box center [40, 241] width 52 height 16
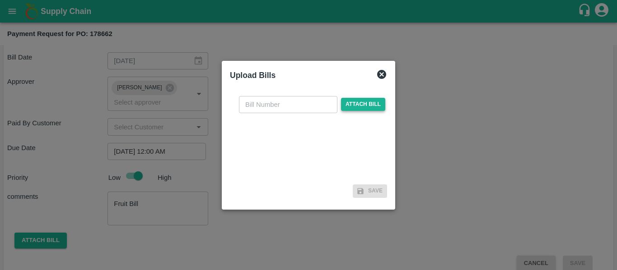
click at [346, 108] on span "Attach bill" at bounding box center [363, 104] width 44 height 13
click at [0, 0] on input "Attach bill" at bounding box center [0, 0] width 0 height 0
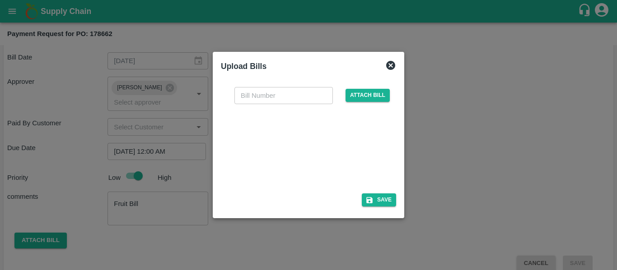
click at [335, 163] on div at bounding box center [306, 146] width 135 height 48
click at [270, 92] on input "text" at bounding box center [283, 95] width 98 height 17
type input "SE/25-26/1594"
click at [385, 198] on button "Save" at bounding box center [379, 200] width 34 height 13
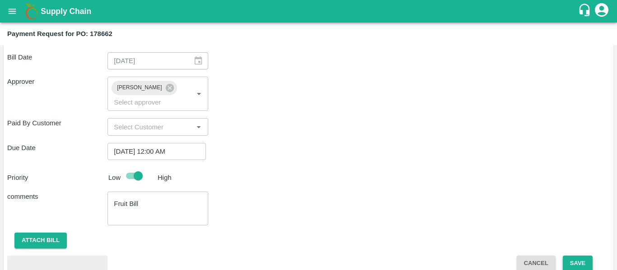
click at [590, 256] on button "Save" at bounding box center [578, 264] width 30 height 16
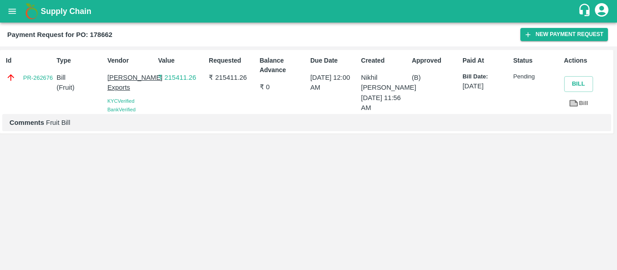
click at [4, 15] on button "open drawer" at bounding box center [12, 11] width 21 height 21
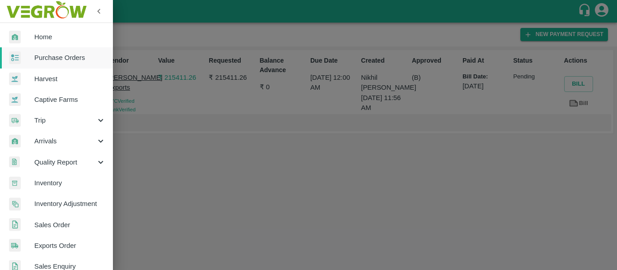
click at [54, 61] on span "Purchase Orders" at bounding box center [69, 58] width 71 height 10
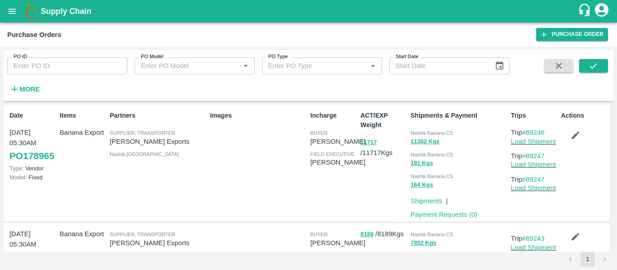
click at [65, 77] on div "PO ID PO ID PO Model PO Model   * PO Type PO Type   * Start Date Start Date More" at bounding box center [254, 73] width 509 height 47
click at [51, 70] on input "PO ID" at bounding box center [67, 65] width 120 height 17
paste input "178654"
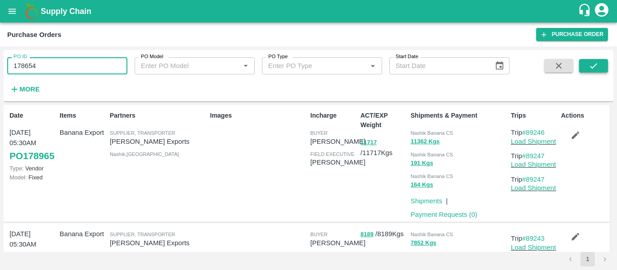
type input "178654"
click at [595, 65] on icon "submit" at bounding box center [593, 65] width 7 height 5
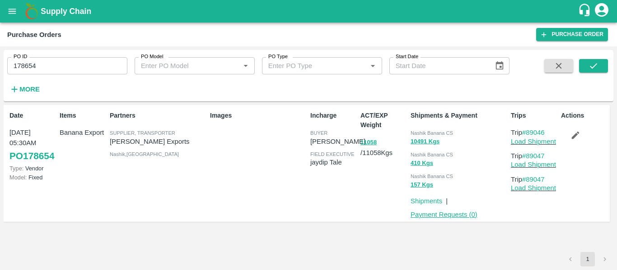
click at [437, 211] on link "Payment Requests ( 0 )" at bounding box center [443, 214] width 67 height 7
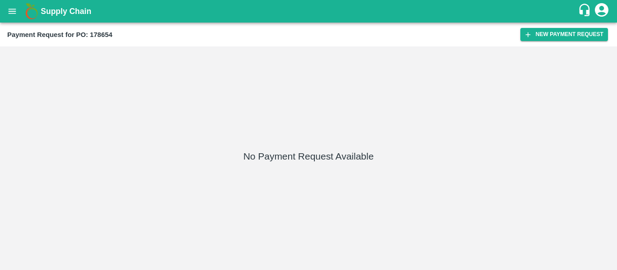
click at [530, 26] on div "Payment Request for PO: 178654 New Payment Request" at bounding box center [308, 35] width 617 height 24
click at [532, 32] on button "New Payment Request" at bounding box center [564, 34] width 88 height 13
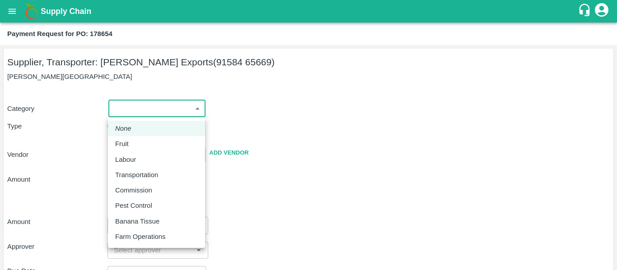
click at [137, 108] on body "Supply Chain Payment Request for PO: 178654 Supplier, Transporter: Shreyansh Ex…" at bounding box center [308, 135] width 617 height 270
click at [135, 141] on div "Fruit" at bounding box center [156, 144] width 83 height 10
type input "1"
type input "[PERSON_NAME] Exports - 91584 65669(Supplier, Transporter)"
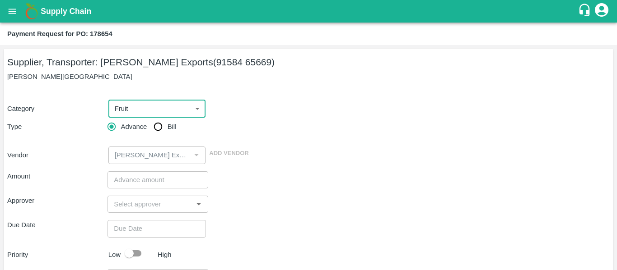
click at [152, 132] on input "Bill" at bounding box center [158, 127] width 18 height 18
radio input "true"
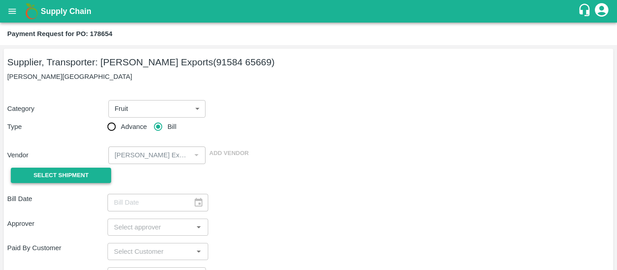
click at [67, 173] on span "Select Shipment" at bounding box center [60, 176] width 55 height 10
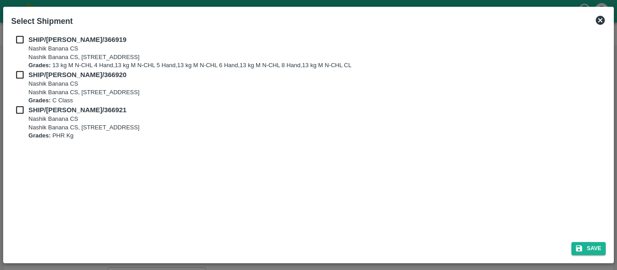
click at [24, 42] on input "checkbox" at bounding box center [19, 40] width 17 height 10
checkbox input "true"
click at [24, 72] on input "checkbox" at bounding box center [19, 75] width 17 height 10
checkbox input "true"
click at [27, 108] on input "checkbox" at bounding box center [19, 110] width 17 height 10
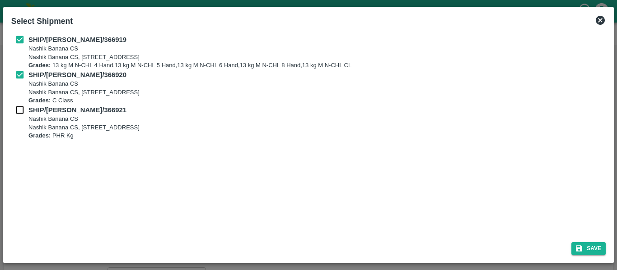
checkbox input "true"
click at [589, 247] on button "Save" at bounding box center [588, 248] width 34 height 13
type input "28/09/2025"
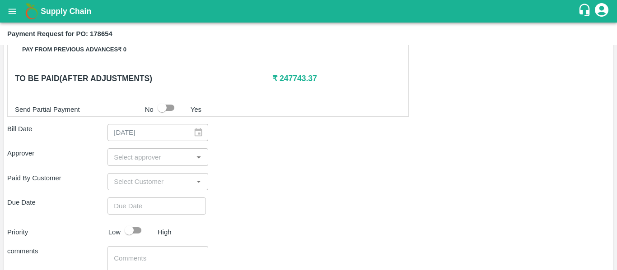
scroll to position [437, 0]
click at [158, 160] on input "input" at bounding box center [150, 157] width 80 height 12
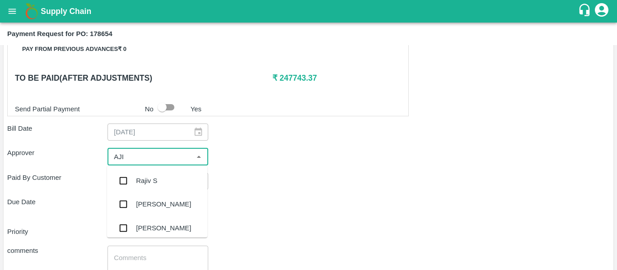
type input "AJIT"
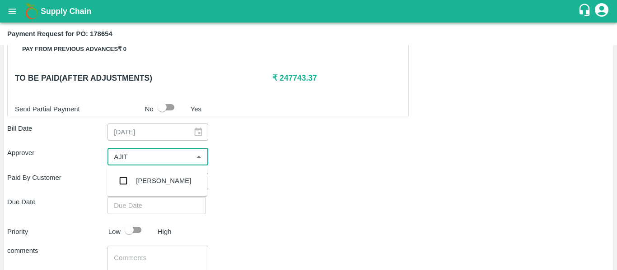
click at [160, 178] on div "[PERSON_NAME]" at bounding box center [163, 181] width 55 height 10
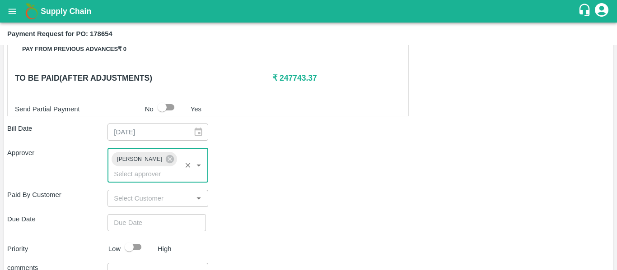
type input "DD/MM/YYYY hh:mm aa"
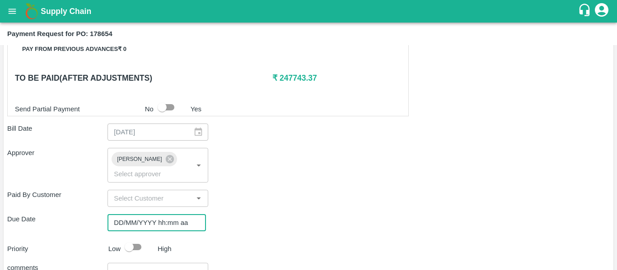
click at [167, 214] on input "DD/MM/YYYY hh:mm aa" at bounding box center [153, 222] width 92 height 17
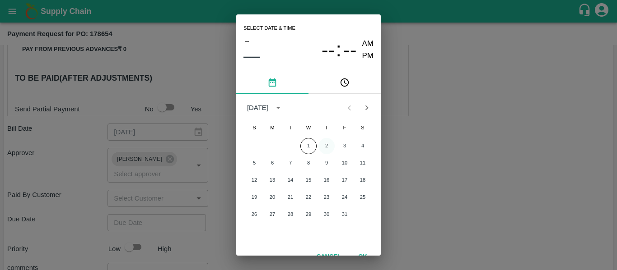
click at [326, 145] on button "2" at bounding box center [326, 146] width 16 height 16
type input "[DATE] 12:00 AM"
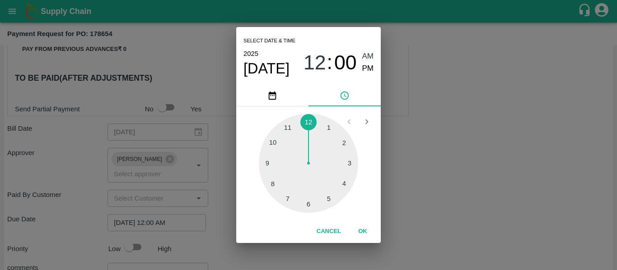
click at [440, 162] on div "Select date & time [DATE] 12 : 00 AM PM 1 2 3 4 5 6 7 8 9 10 11 12 Cancel OK" at bounding box center [308, 135] width 617 height 270
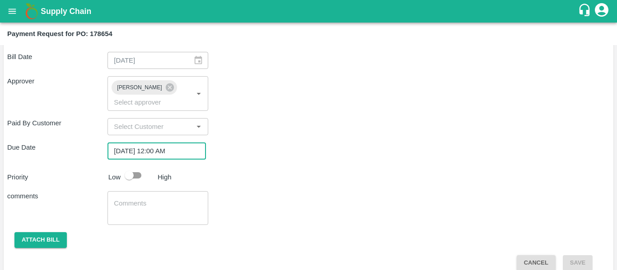
scroll to position [509, 0]
click at [128, 167] on input "checkbox" at bounding box center [128, 175] width 51 height 17
checkbox input "true"
click at [149, 205] on textarea at bounding box center [158, 208] width 88 height 19
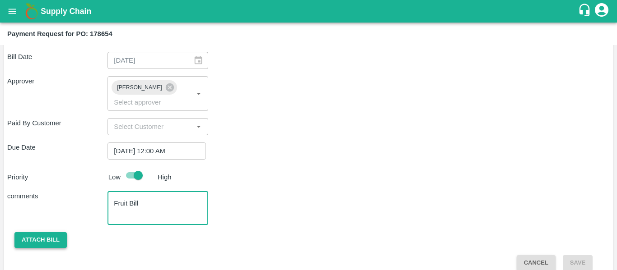
type textarea "Fruit Bill"
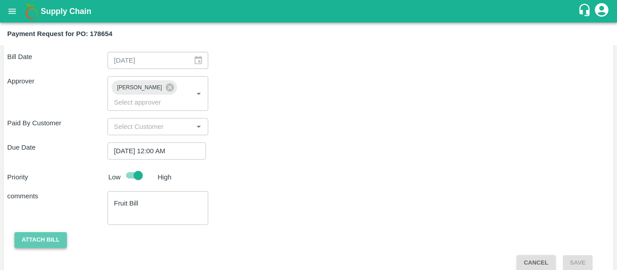
click at [26, 233] on button "Attach bill" at bounding box center [40, 241] width 52 height 16
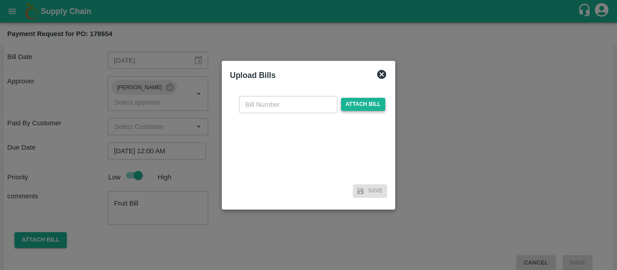
click at [352, 101] on span "Attach bill" at bounding box center [363, 104] width 44 height 13
click at [0, 0] on input "Attach bill" at bounding box center [0, 0] width 0 height 0
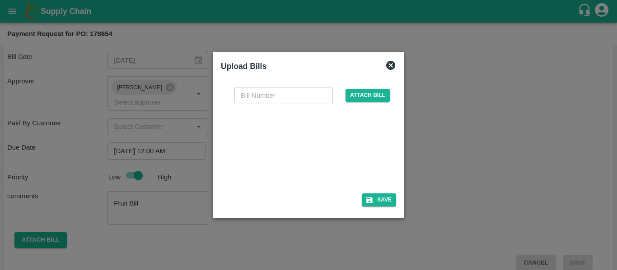
click at [299, 140] on div at bounding box center [306, 146] width 135 height 48
click at [264, 91] on input "text" at bounding box center [283, 95] width 98 height 17
type input "SE/25-26/1595"
click at [375, 200] on button "Save" at bounding box center [379, 200] width 34 height 13
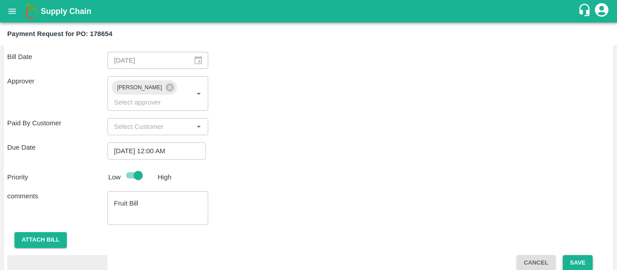
click at [573, 256] on button "Save" at bounding box center [578, 264] width 30 height 16
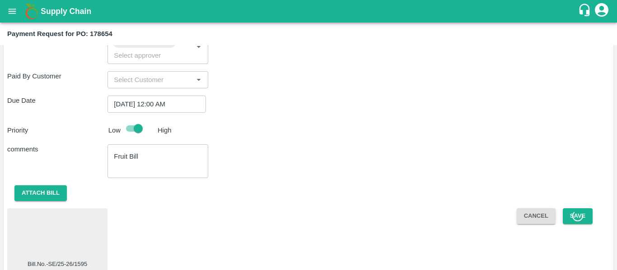
scroll to position [0, 0]
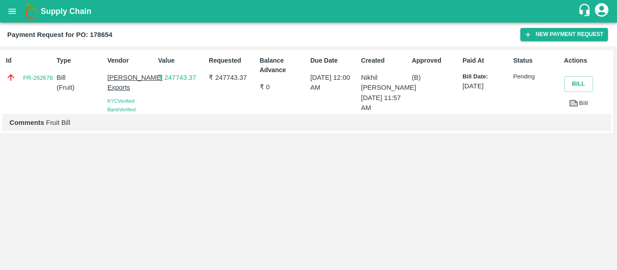
click at [0, 6] on div "Supply Chain" at bounding box center [308, 11] width 617 height 23
click at [6, 11] on button "open drawer" at bounding box center [12, 11] width 21 height 21
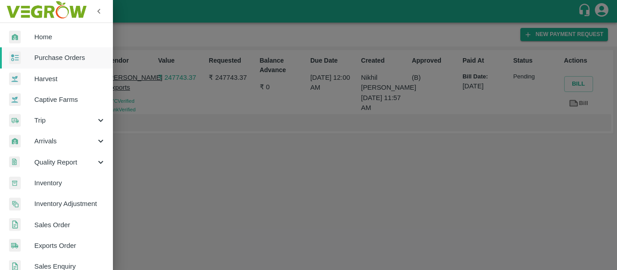
click at [55, 54] on span "Purchase Orders" at bounding box center [69, 58] width 71 height 10
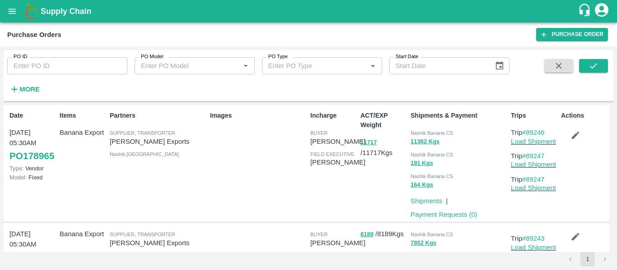
click at [71, 66] on input "PO ID" at bounding box center [67, 65] width 120 height 17
paste input "178653"
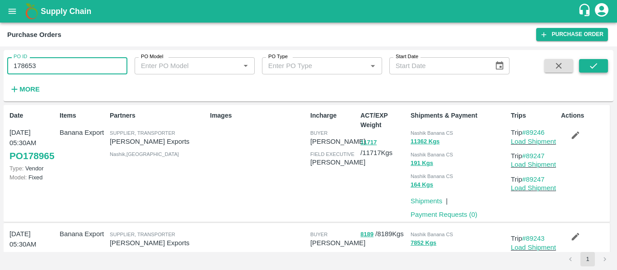
type input "178653"
click at [602, 62] on button "submit" at bounding box center [593, 66] width 29 height 14
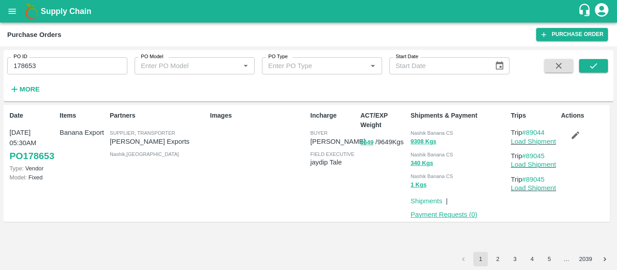
click at [458, 214] on link "Payment Requests ( 0 )" at bounding box center [443, 214] width 67 height 7
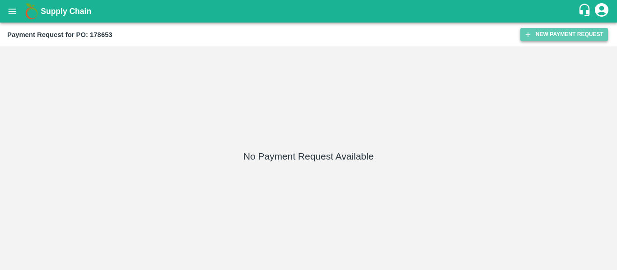
click at [557, 39] on button "New Payment Request" at bounding box center [564, 34] width 88 height 13
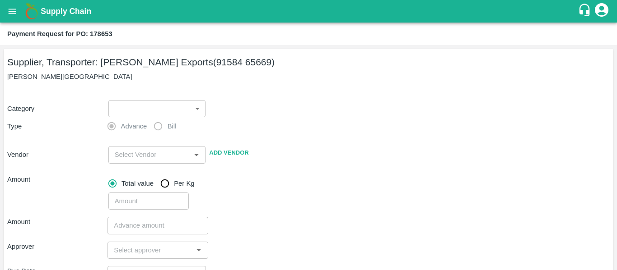
click at [127, 110] on body "Supply Chain Payment Request for PO: 178653 Supplier, Transporter: [PERSON_NAME…" at bounding box center [308, 135] width 617 height 270
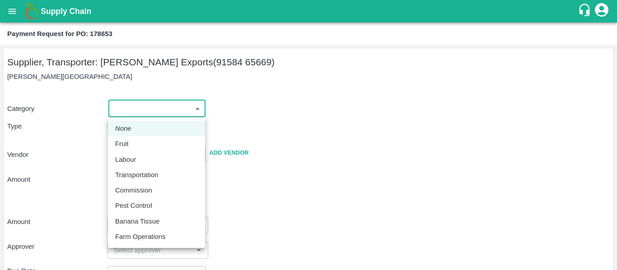
click at [133, 146] on div "Fruit" at bounding box center [156, 144] width 83 height 10
type input "1"
type input "[PERSON_NAME] Exports - 91584 65669(Supplier, Transporter)"
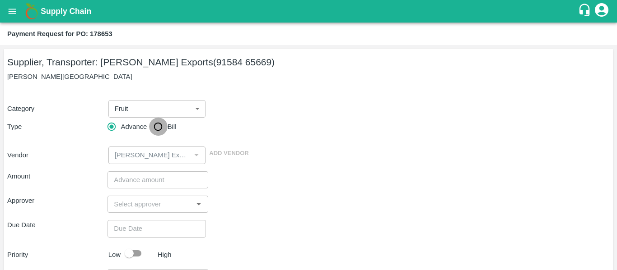
click at [151, 135] on input "Bill" at bounding box center [158, 127] width 18 height 18
radio input "true"
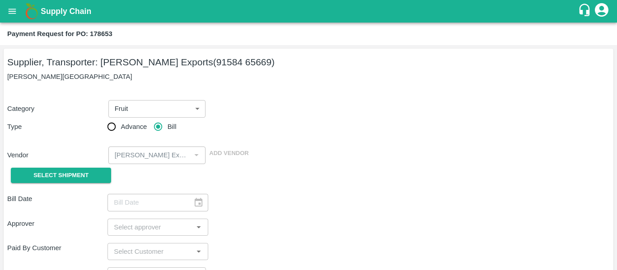
click at [78, 167] on div "Select Shipment" at bounding box center [57, 175] width 100 height 23
click at [68, 172] on span "Select Shipment" at bounding box center [60, 176] width 55 height 10
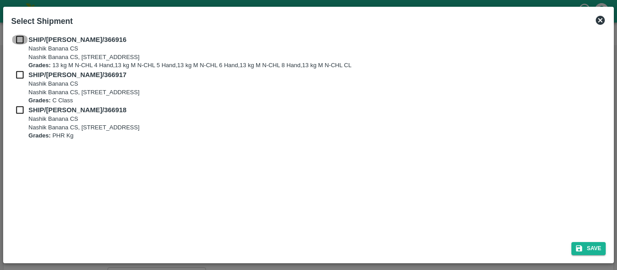
click at [23, 43] on input "checkbox" at bounding box center [19, 40] width 17 height 10
checkbox input "true"
click at [23, 73] on input "checkbox" at bounding box center [19, 75] width 17 height 10
checkbox input "true"
click at [29, 112] on b "SHIP/NASH/366918" at bounding box center [77, 110] width 98 height 7
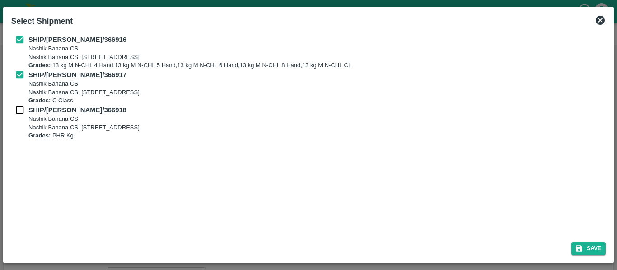
checkbox input "true"
click at [595, 257] on div "Save" at bounding box center [308, 247] width 601 height 24
click at [586, 252] on button "Save" at bounding box center [588, 248] width 34 height 13
type input "[DATE]"
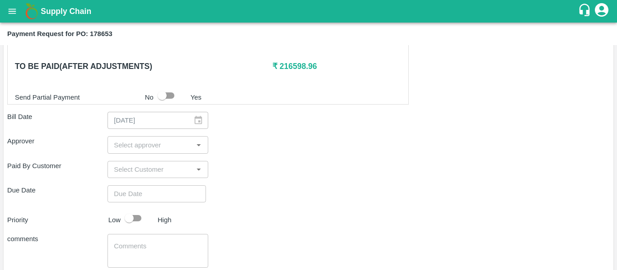
scroll to position [449, 0]
click at [134, 139] on input "input" at bounding box center [150, 145] width 80 height 12
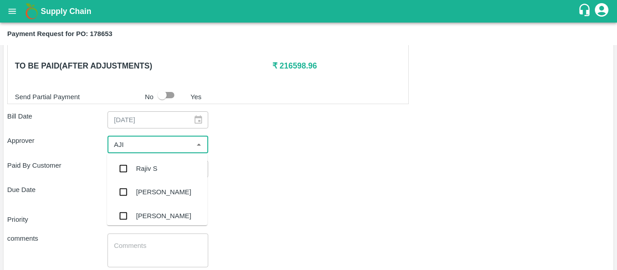
type input "AJIT"
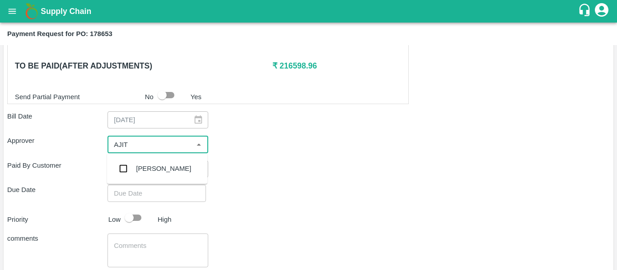
click at [136, 173] on div "[PERSON_NAME]" at bounding box center [163, 169] width 55 height 10
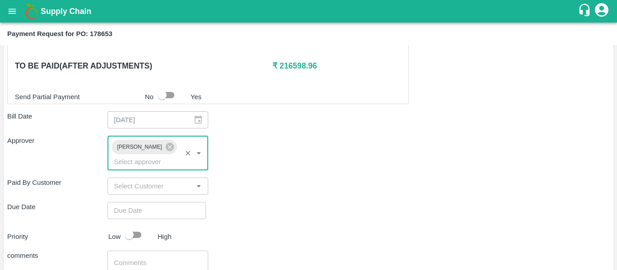
type input "DD/MM/YYYY hh:mm aa"
click at [146, 202] on input "DD/MM/YYYY hh:mm aa" at bounding box center [153, 210] width 92 height 17
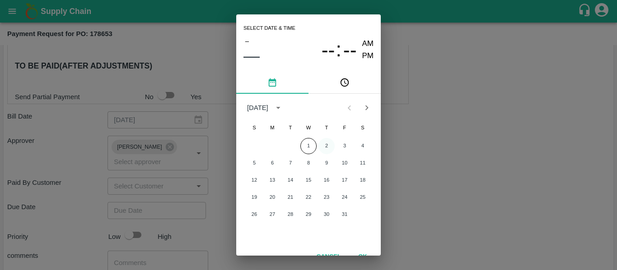
click at [322, 148] on button "2" at bounding box center [326, 146] width 16 height 16
type input "[DATE] 12:00 AM"
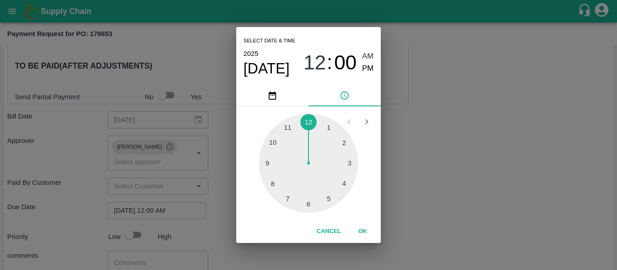
click at [465, 171] on div "Select date & time [DATE] 12 : 00 AM PM 1 2 3 4 5 6 7 8 9 10 11 12 Cancel OK" at bounding box center [308, 135] width 617 height 270
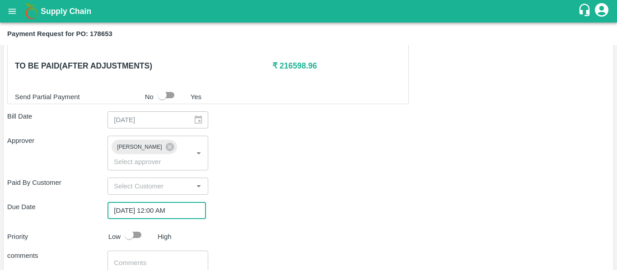
click at [128, 227] on input "checkbox" at bounding box center [128, 235] width 51 height 17
checkbox input "true"
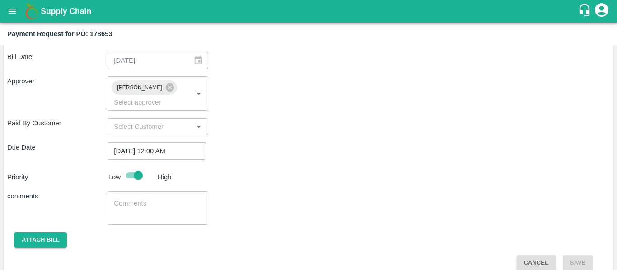
scroll to position [509, 0]
click at [158, 199] on textarea at bounding box center [158, 208] width 88 height 19
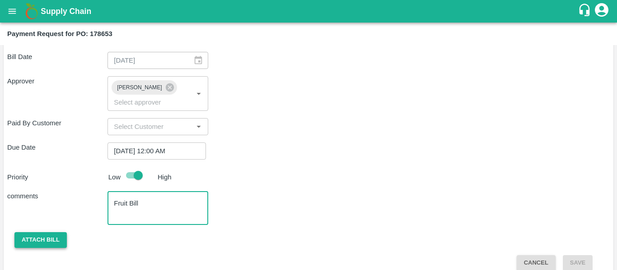
type textarea "Fruit Bill"
click at [53, 233] on button "Attach bill" at bounding box center [40, 241] width 52 height 16
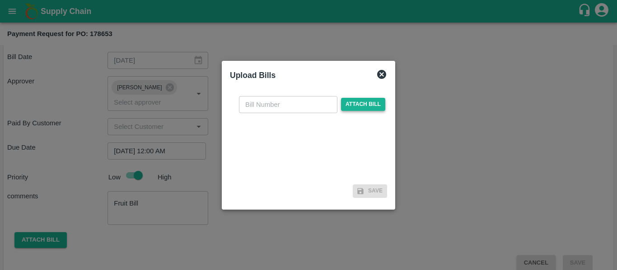
click at [359, 103] on span "Attach bill" at bounding box center [363, 104] width 44 height 13
click at [0, 0] on input "Attach bill" at bounding box center [0, 0] width 0 height 0
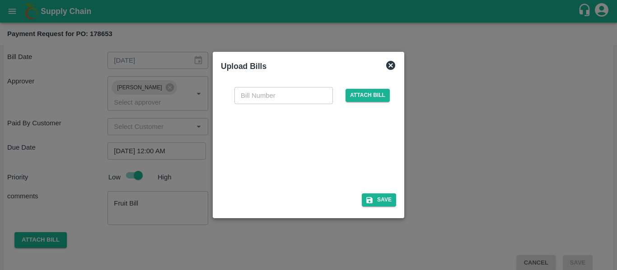
click at [292, 147] on div at bounding box center [306, 146] width 135 height 48
click at [253, 93] on input "text" at bounding box center [283, 95] width 98 height 17
type input "SE/25-26/1596"
click at [385, 201] on button "Save" at bounding box center [379, 200] width 34 height 13
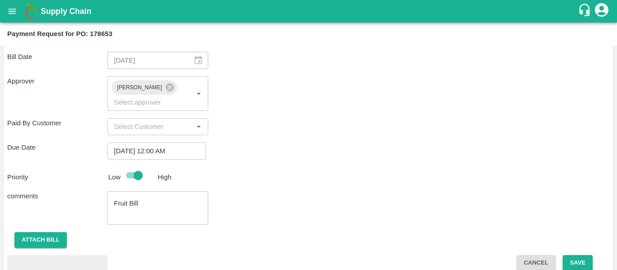
click at [577, 256] on button "Save" at bounding box center [578, 264] width 30 height 16
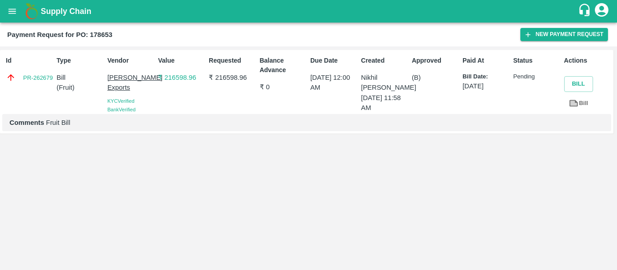
click at [11, 9] on icon "open drawer" at bounding box center [12, 11] width 10 height 10
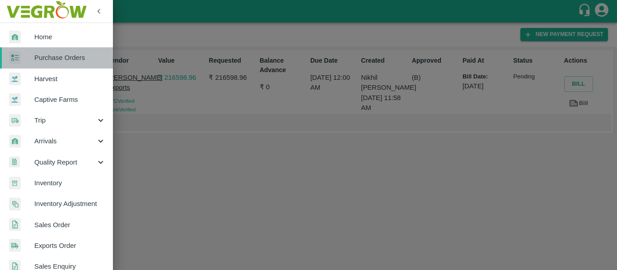
click at [58, 59] on span "Purchase Orders" at bounding box center [69, 58] width 71 height 10
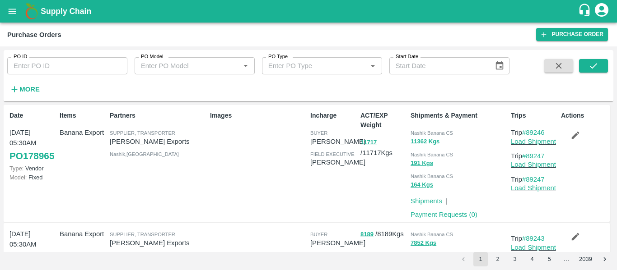
click at [72, 64] on input "PO ID" at bounding box center [67, 65] width 120 height 17
paste input "178682"
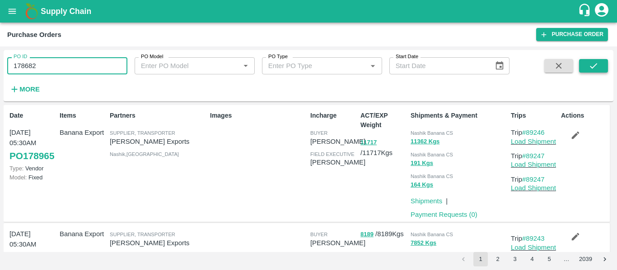
type input "178682"
click at [598, 67] on icon "submit" at bounding box center [593, 66] width 10 height 10
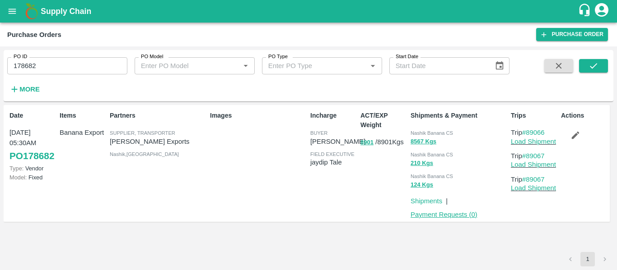
click at [446, 214] on link "Payment Requests ( 0 )" at bounding box center [443, 214] width 67 height 7
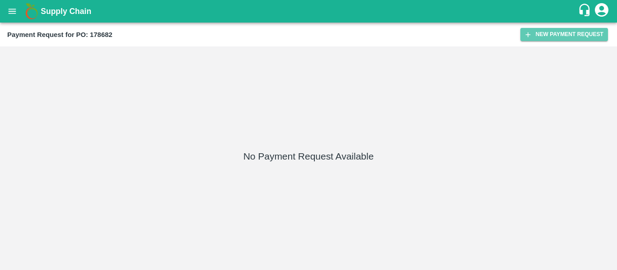
click at [538, 32] on button "New Payment Request" at bounding box center [564, 34] width 88 height 13
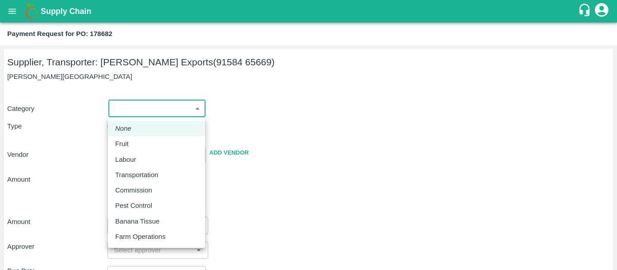
click at [140, 104] on body "Supply Chain Payment Request for PO: 178682 Supplier, Transporter: Shreyansh Ex…" at bounding box center [308, 135] width 617 height 270
click at [128, 141] on p "Fruit" at bounding box center [122, 144] width 14 height 10
type input "1"
type input "[PERSON_NAME] Exports - 91584 65669(Supplier, Transporter)"
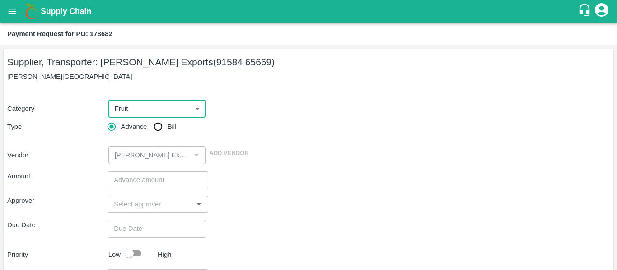
click at [156, 123] on input "Bill" at bounding box center [158, 127] width 18 height 18
radio input "true"
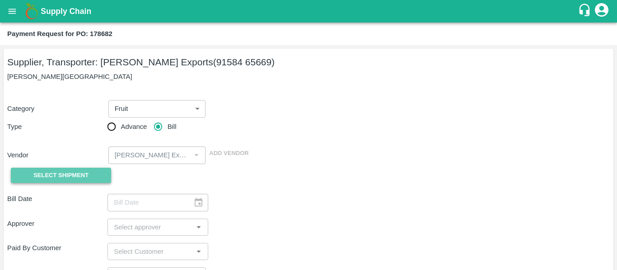
click at [90, 173] on button "Select Shipment" at bounding box center [61, 176] width 100 height 16
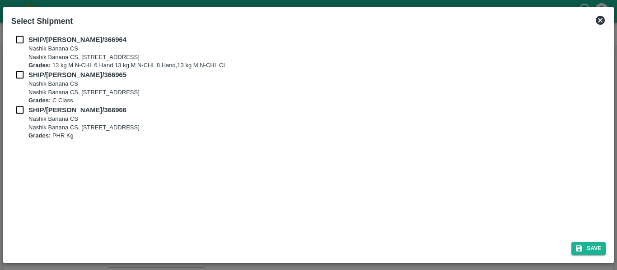
click at [22, 44] on input "checkbox" at bounding box center [19, 40] width 17 height 10
checkbox input "true"
click at [24, 71] on input "checkbox" at bounding box center [19, 75] width 17 height 10
checkbox input "true"
click at [27, 104] on div "SHIP/NASH/366965 Nashik Banana CS Nashik Banana CS, Gat No. 314/2/1, A/p- Mohad…" at bounding box center [308, 87] width 594 height 35
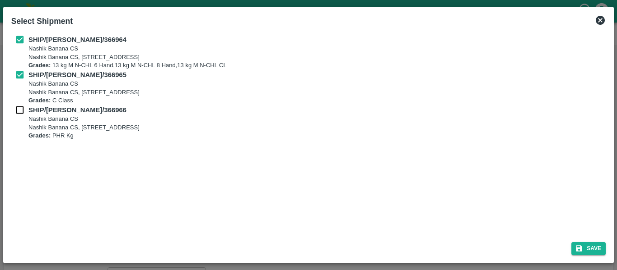
click at [29, 108] on b "SHIP/NASH/366966" at bounding box center [77, 110] width 98 height 7
checkbox input "true"
click at [584, 246] on button "Save" at bounding box center [588, 248] width 34 height 13
type input "28/09/2025"
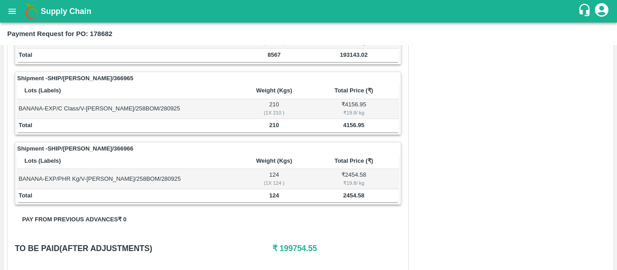
scroll to position [370, 0]
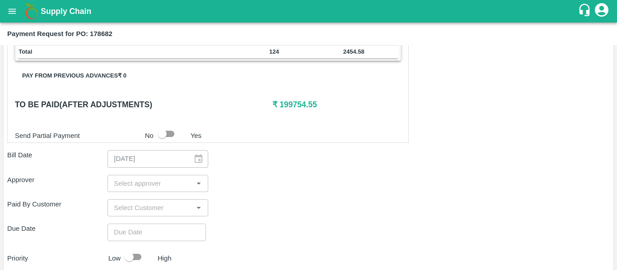
click at [147, 181] on input "input" at bounding box center [150, 184] width 80 height 12
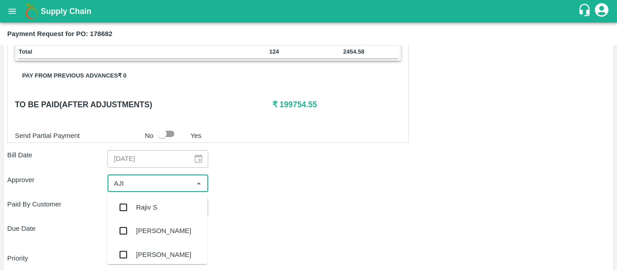
type input "AJIT"
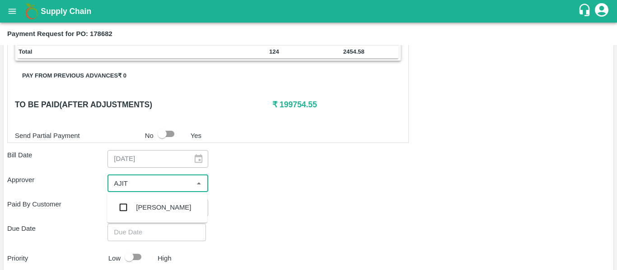
click at [150, 207] on div "[PERSON_NAME]" at bounding box center [163, 208] width 55 height 10
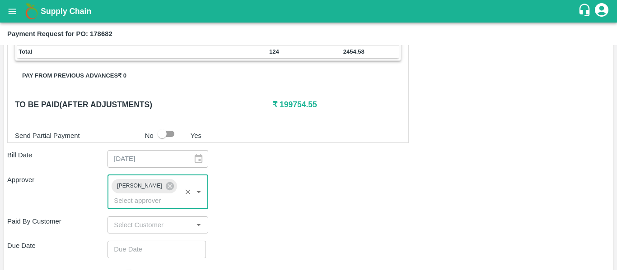
type input "DD/MM/YYYY hh:mm aa"
click at [153, 241] on input "DD/MM/YYYY hh:mm aa" at bounding box center [153, 249] width 92 height 17
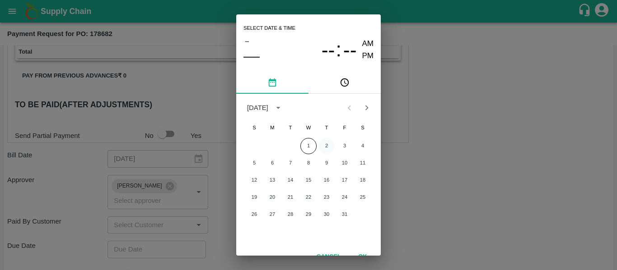
click at [325, 151] on button "2" at bounding box center [326, 146] width 16 height 16
type input "[DATE] 12:00 AM"
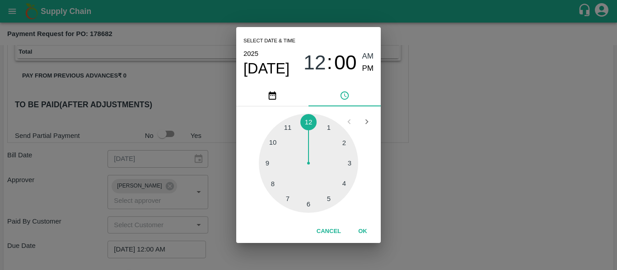
click at [442, 163] on div "Select date & time [DATE] 12 : 00 AM PM 1 2 3 4 5 6 7 8 9 10 11 12 Cancel OK" at bounding box center [308, 135] width 617 height 270
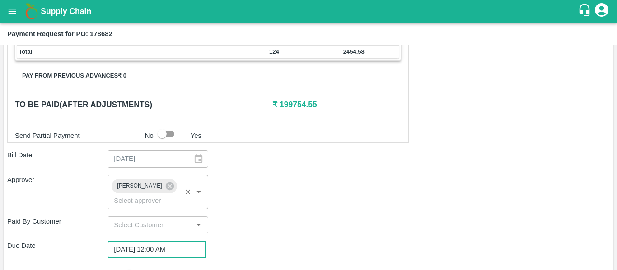
scroll to position [469, 0]
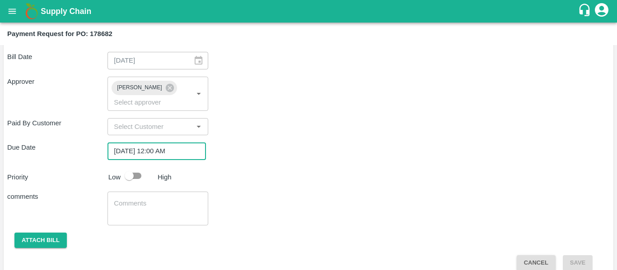
click at [130, 168] on input "checkbox" at bounding box center [128, 176] width 51 height 17
checkbox input "true"
click at [141, 199] on textarea at bounding box center [158, 208] width 88 height 19
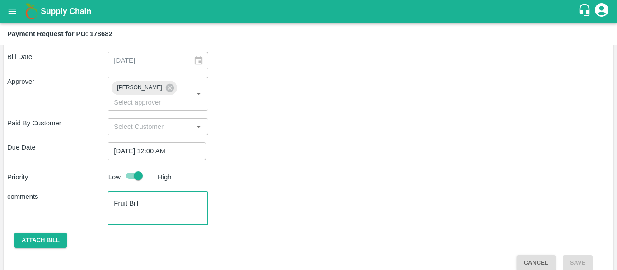
type textarea "Fruit Bill"
click at [328, 192] on div "comments Fruit Bill x ​" at bounding box center [308, 209] width 602 height 34
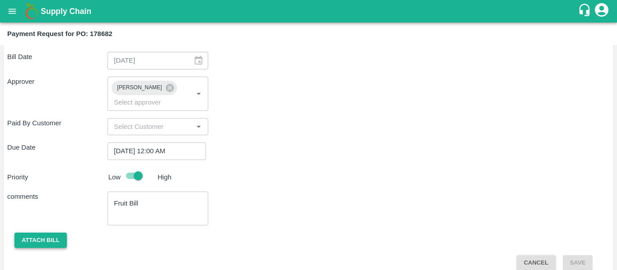
click at [55, 233] on button "Attach bill" at bounding box center [40, 241] width 52 height 16
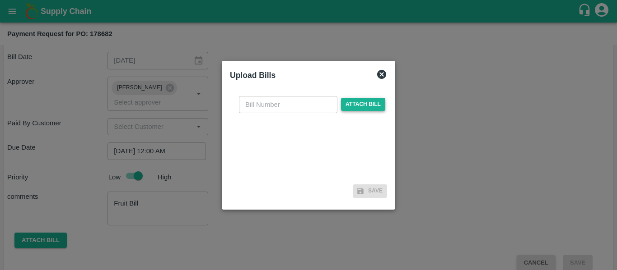
click at [368, 109] on span "Attach bill" at bounding box center [363, 104] width 44 height 13
click at [0, 0] on input "Attach bill" at bounding box center [0, 0] width 0 height 0
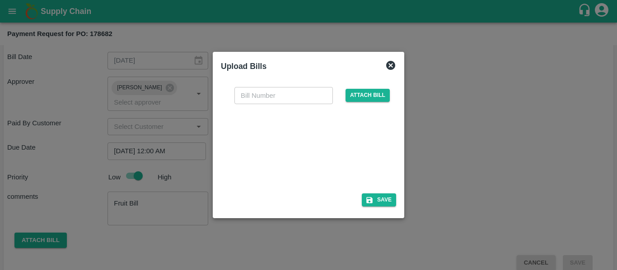
click at [299, 154] on div at bounding box center [306, 146] width 135 height 48
click at [247, 98] on input "text" at bounding box center [283, 95] width 98 height 17
type input "SE/25-26/1597"
click at [372, 194] on button "Save" at bounding box center [379, 200] width 34 height 13
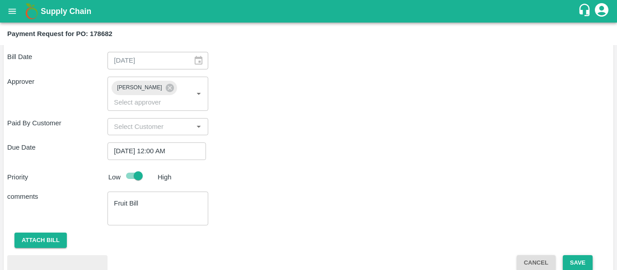
click at [580, 256] on button "Save" at bounding box center [578, 264] width 30 height 16
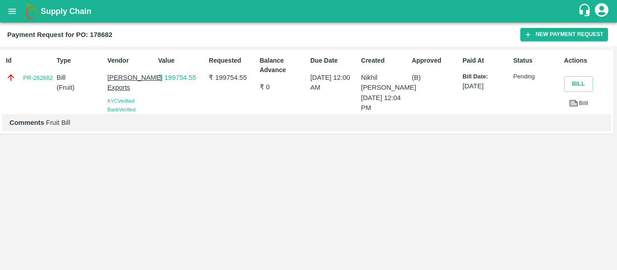
click at [12, 16] on icon "open drawer" at bounding box center [12, 11] width 10 height 10
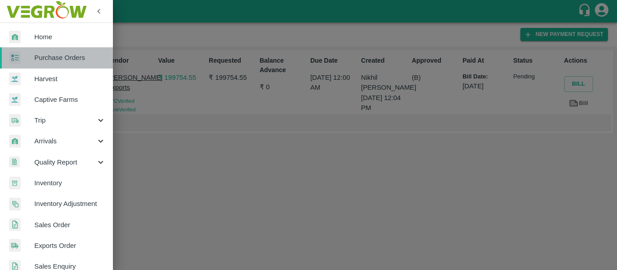
click at [58, 57] on span "Purchase Orders" at bounding box center [69, 58] width 71 height 10
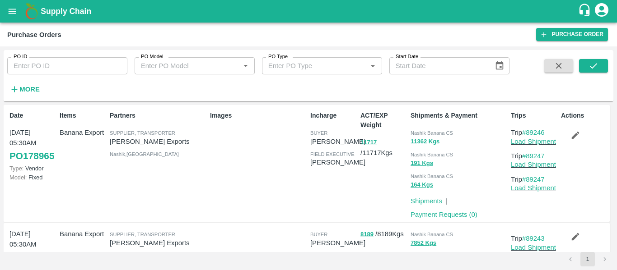
click at [53, 60] on input "PO ID" at bounding box center [67, 65] width 120 height 17
paste input "178688"
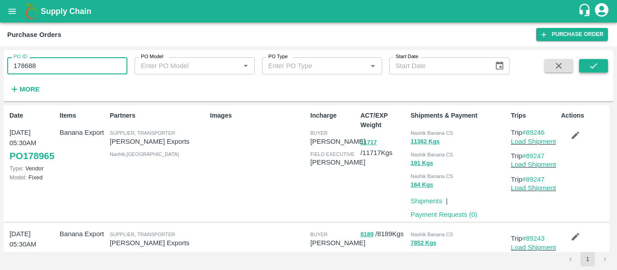
type input "178688"
click at [591, 68] on icon "submit" at bounding box center [593, 65] width 7 height 5
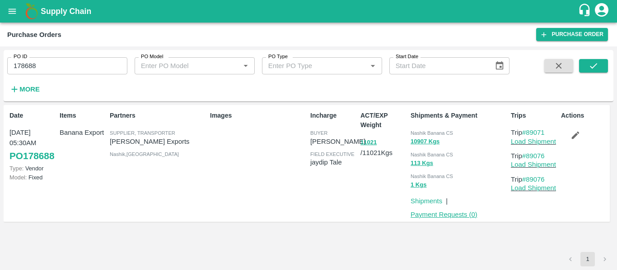
click at [447, 214] on link "Payment Requests ( 0 )" at bounding box center [443, 214] width 67 height 7
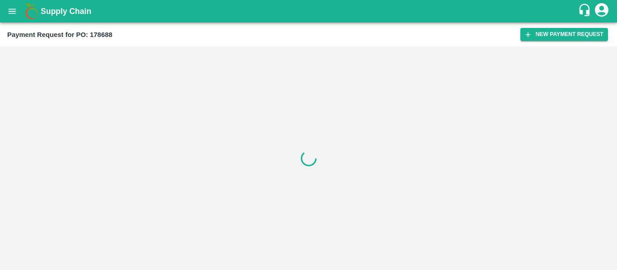
click at [544, 37] on button "New Payment Request" at bounding box center [564, 34] width 88 height 13
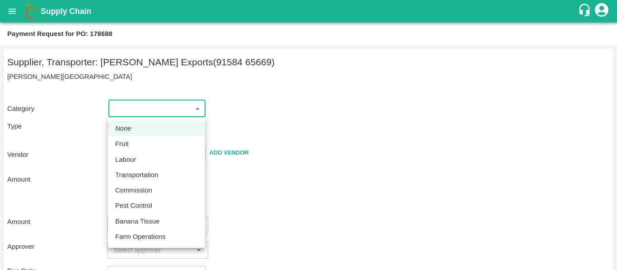
click at [140, 109] on body "Supply Chain Payment Request for PO: 178688 Supplier, Transporter: [PERSON_NAME…" at bounding box center [308, 135] width 617 height 270
click at [139, 140] on div "Fruit" at bounding box center [156, 144] width 83 height 10
type input "1"
type input "[PERSON_NAME] Exports - 91584 65669(Supplier, Transporter)"
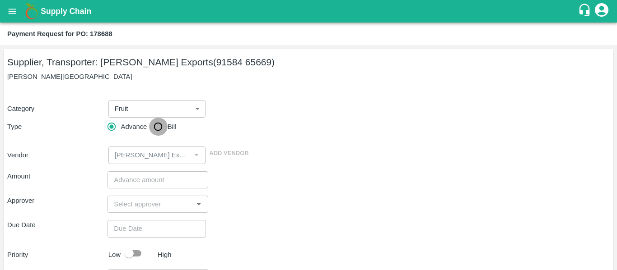
click at [160, 135] on input "Bill" at bounding box center [158, 127] width 18 height 18
radio input "true"
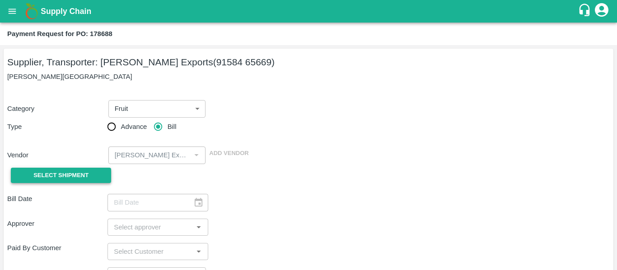
click at [71, 182] on button "Select Shipment" at bounding box center [61, 176] width 100 height 16
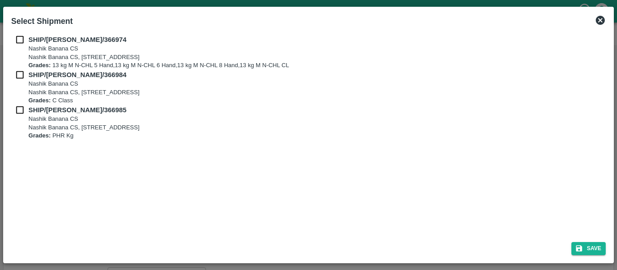
click at [29, 44] on p "SHIP/NASH/366974" at bounding box center [157, 40] width 259 height 10
checkbox input "true"
click at [28, 78] on input "checkbox" at bounding box center [19, 75] width 17 height 10
checkbox input "true"
click at [28, 108] on input "checkbox" at bounding box center [19, 110] width 17 height 10
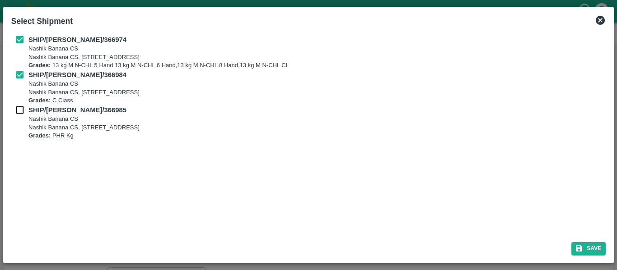
checkbox input "true"
click at [588, 258] on div "Save" at bounding box center [308, 247] width 601 height 24
click at [588, 256] on div "Save" at bounding box center [308, 247] width 601 height 24
click at [587, 250] on button "Save" at bounding box center [588, 248] width 34 height 13
type input "29/09/2025"
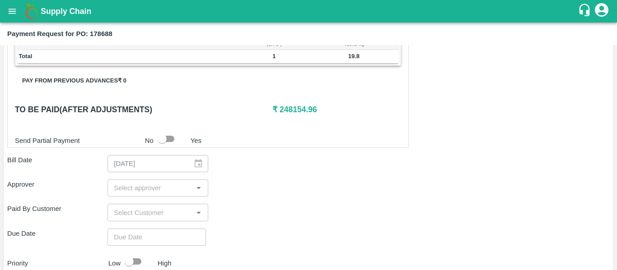
scroll to position [387, 0]
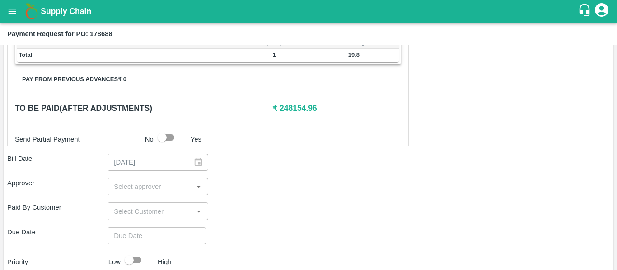
click at [160, 189] on input "input" at bounding box center [150, 187] width 80 height 12
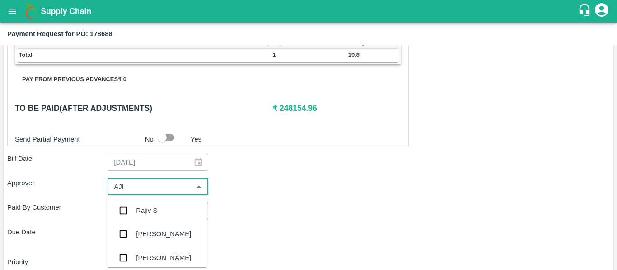
type input "AJIT"
click at [160, 209] on div "[PERSON_NAME]" at bounding box center [163, 211] width 55 height 10
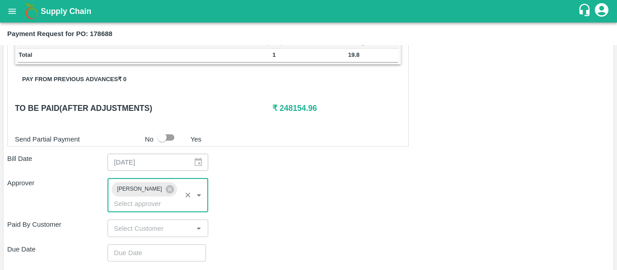
type input "DD/MM/YYYY hh:mm aa"
click at [162, 245] on input "DD/MM/YYYY hh:mm aa" at bounding box center [153, 253] width 92 height 17
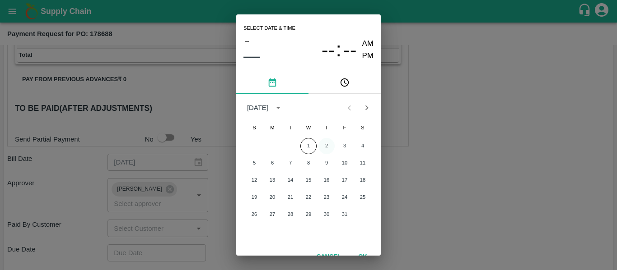
click at [328, 147] on button "2" at bounding box center [326, 146] width 16 height 16
type input "[DATE] 12:00 AM"
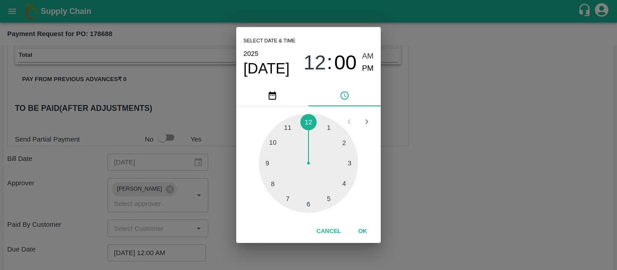
click at [480, 159] on div "Select date & time [DATE] 12 : 00 AM PM 1 2 3 4 5 6 7 8 9 10 11 12 Cancel OK" at bounding box center [308, 135] width 617 height 270
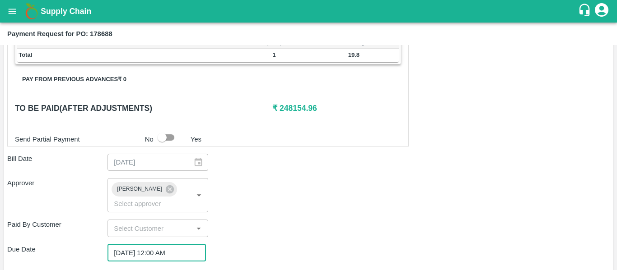
scroll to position [489, 0]
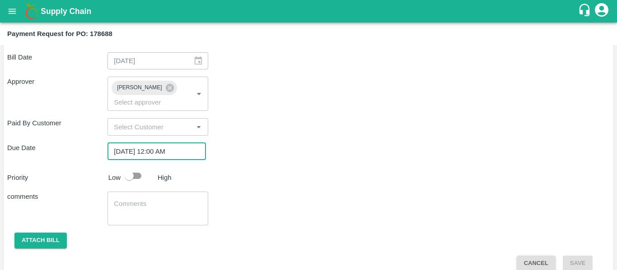
click at [118, 173] on p "Low" at bounding box center [114, 178] width 12 height 10
click at [132, 168] on input "checkbox" at bounding box center [128, 176] width 51 height 17
checkbox input "true"
click at [142, 200] on textarea at bounding box center [158, 209] width 88 height 19
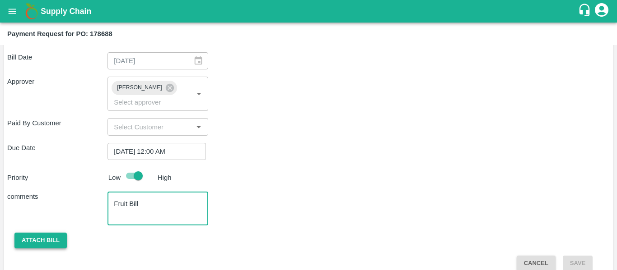
type textarea "Fruit Bill"
click at [49, 233] on button "Attach bill" at bounding box center [40, 241] width 52 height 16
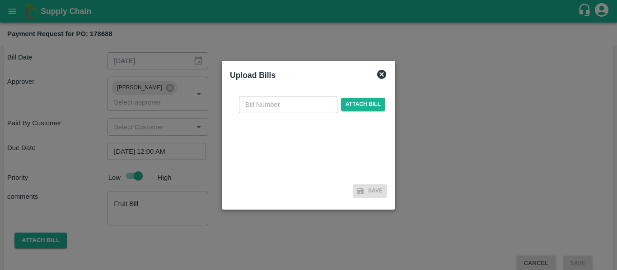
click at [350, 112] on div "​ Attach bill" at bounding box center [312, 104] width 150 height 17
click at [351, 109] on span "Attach bill" at bounding box center [363, 104] width 44 height 13
click at [0, 0] on input "Attach bill" at bounding box center [0, 0] width 0 height 0
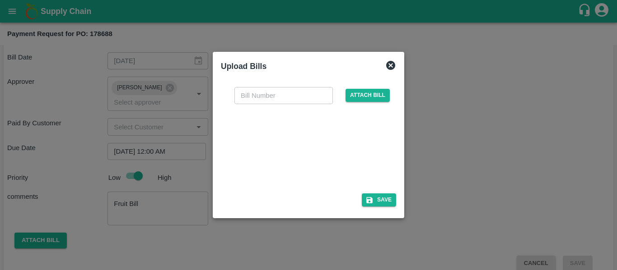
click at [286, 165] on div at bounding box center [306, 146] width 135 height 48
click at [266, 95] on input "text" at bounding box center [283, 95] width 98 height 17
type input "SE/25-26/1598"
click at [370, 203] on icon "button" at bounding box center [369, 200] width 6 height 6
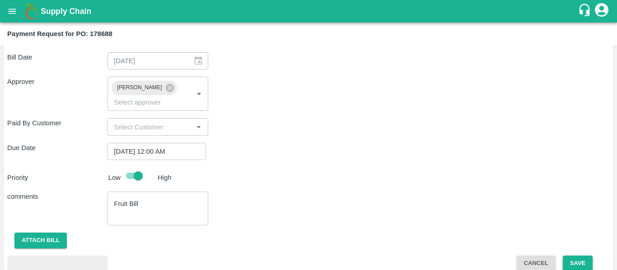
click at [571, 256] on button "Save" at bounding box center [578, 264] width 30 height 16
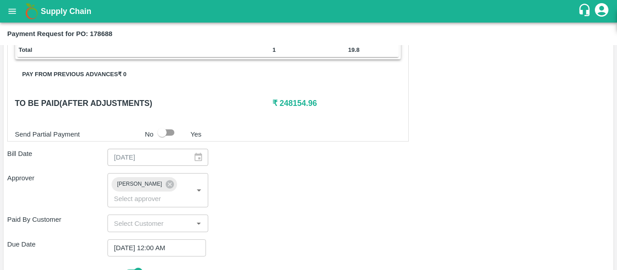
scroll to position [382, 0]
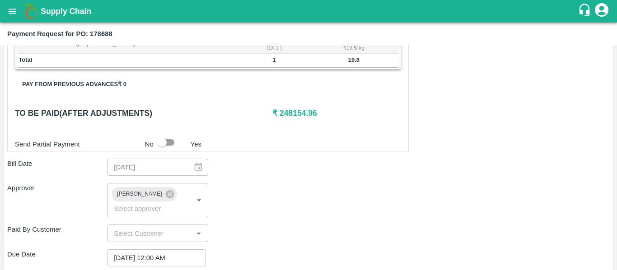
click at [168, 143] on input "checkbox" at bounding box center [161, 142] width 51 height 17
checkbox input "true"
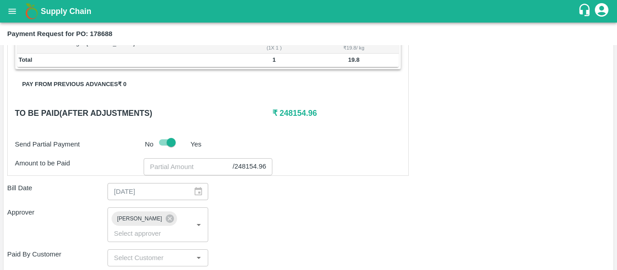
click at [177, 166] on input "number" at bounding box center [188, 167] width 89 height 17
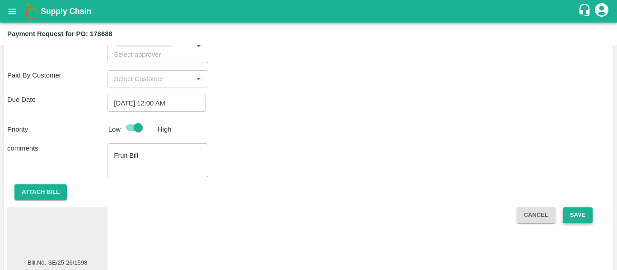
type input "248154"
click at [585, 208] on button "Save" at bounding box center [578, 216] width 30 height 16
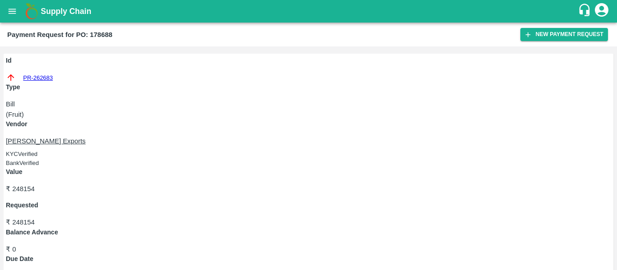
click at [16, 11] on icon "open drawer" at bounding box center [12, 11] width 10 height 10
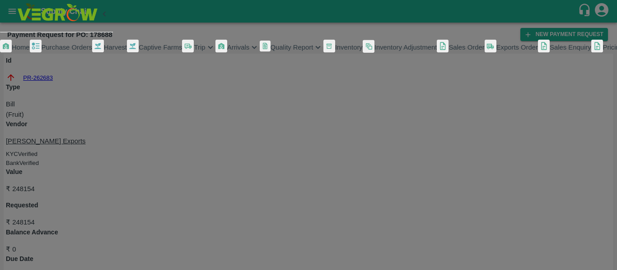
click at [62, 51] on span "Purchase Orders" at bounding box center [67, 47] width 51 height 7
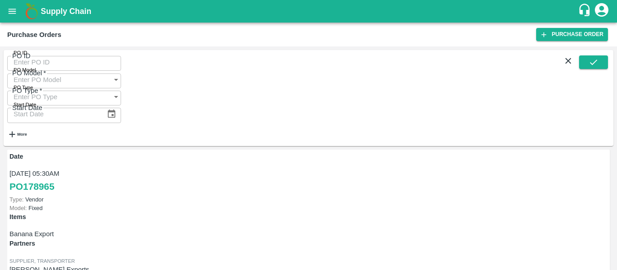
click at [48, 57] on div "PO ID PO ID" at bounding box center [64, 62] width 114 height 17
click at [51, 65] on input "PO ID" at bounding box center [64, 62] width 114 height 17
paste input "178687"
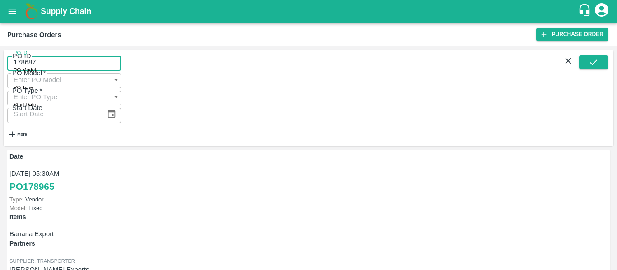
type input "178687"
click at [584, 57] on div "PO ID 178687 PO ID PO Model PO Model   * PO Type PO Type   * Start Date Start D…" at bounding box center [309, 98] width 610 height 96
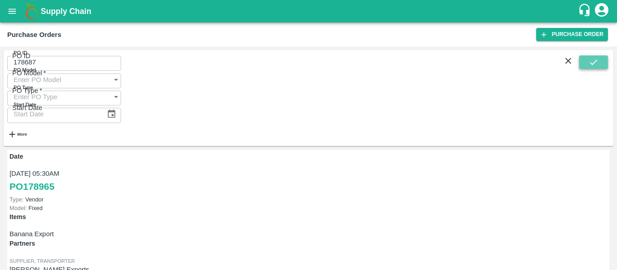
click at [585, 63] on button "submit" at bounding box center [593, 63] width 29 height 14
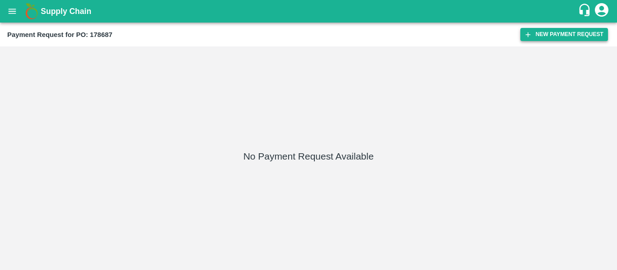
click at [554, 30] on button "New Payment Request" at bounding box center [564, 34] width 88 height 13
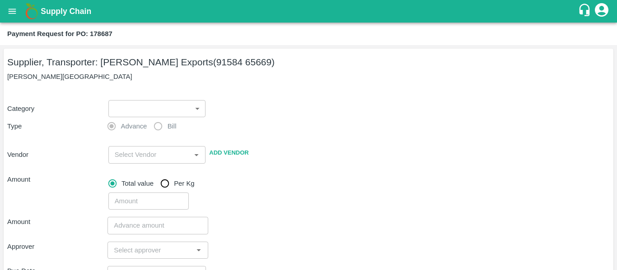
click at [143, 109] on body "Supply Chain Payment Request for PO: 178687 Supplier, Transporter: [PERSON_NAME…" at bounding box center [308, 135] width 617 height 270
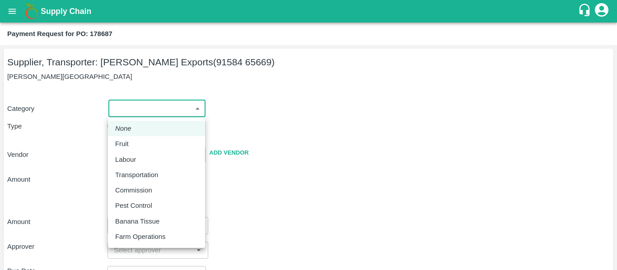
click at [131, 144] on div "Fruit" at bounding box center [124, 144] width 18 height 10
type input "1"
type input "[PERSON_NAME] Exports - 91584 65669(Supplier, Transporter)"
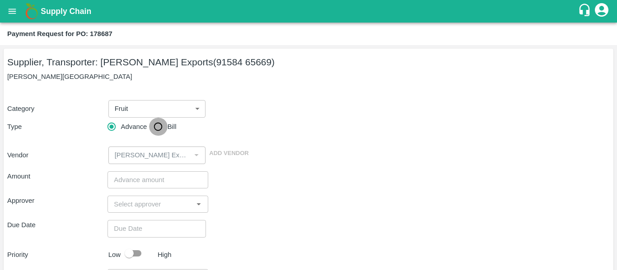
click at [167, 125] on input "Bill" at bounding box center [158, 127] width 18 height 18
radio input "true"
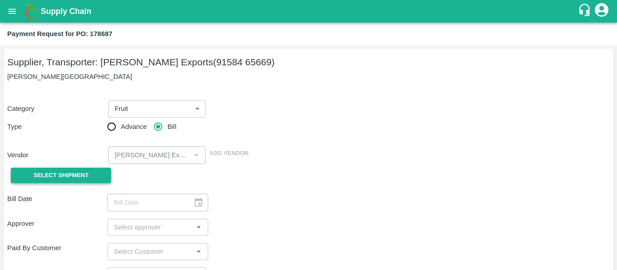
click at [94, 176] on button "Select Shipment" at bounding box center [61, 176] width 100 height 16
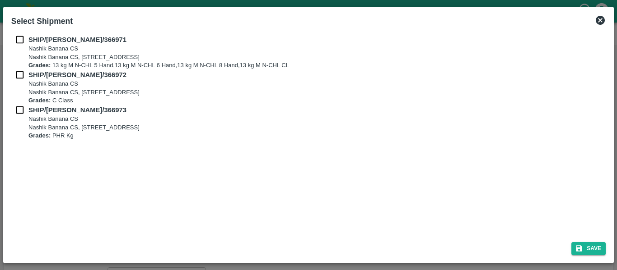
click at [21, 45] on div "SHIP/[PERSON_NAME]/366971 Nashik Banana CS Nashik Banana CS, Gat No. 314/2/1, A…" at bounding box center [308, 52] width 594 height 35
click at [21, 44] on input "checkbox" at bounding box center [19, 40] width 17 height 10
checkbox input "true"
click at [22, 79] on input "checkbox" at bounding box center [19, 75] width 17 height 10
checkbox input "true"
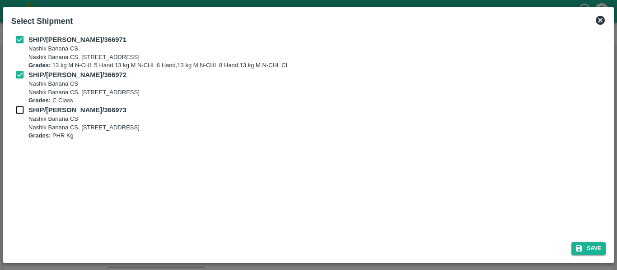
click at [21, 112] on input "checkbox" at bounding box center [19, 110] width 17 height 10
checkbox input "true"
click at [590, 248] on button "Save" at bounding box center [588, 248] width 34 height 13
type input "[DATE]"
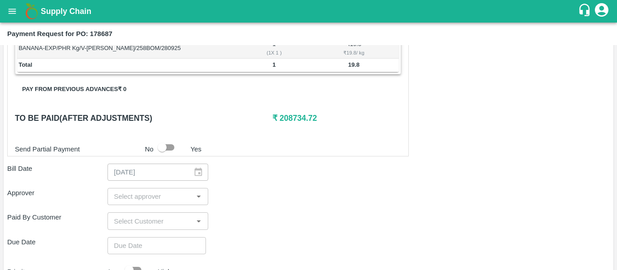
scroll to position [378, 0]
click at [146, 189] on div "​" at bounding box center [157, 196] width 100 height 17
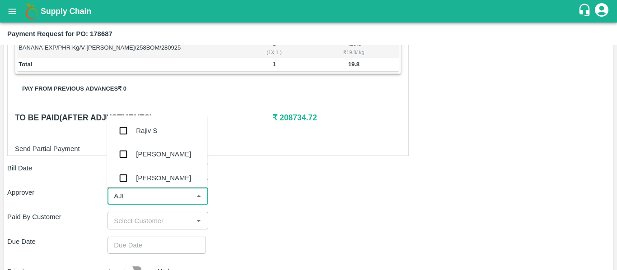
type input "AJIT"
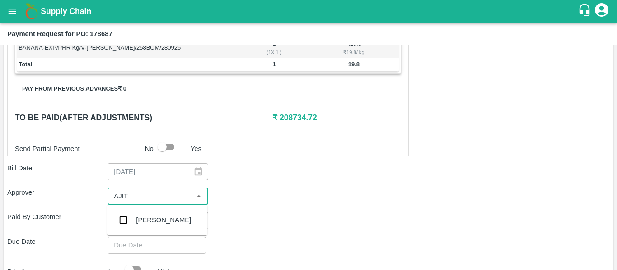
click at [153, 214] on div "[PERSON_NAME]" at bounding box center [157, 220] width 100 height 23
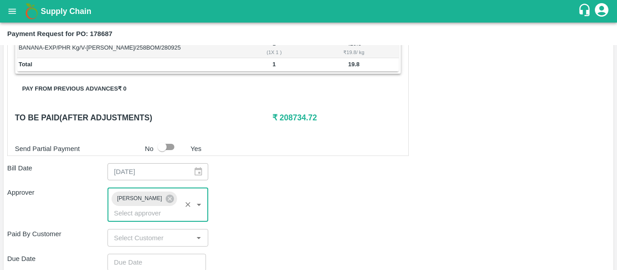
scroll to position [489, 0]
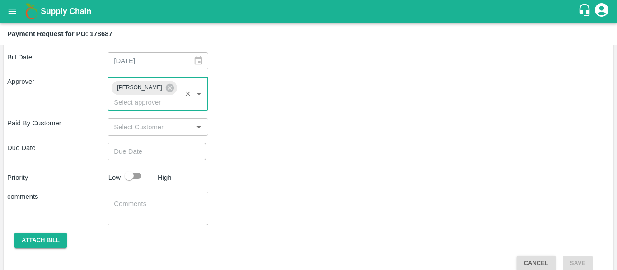
type input "DD/MM/YYYY hh:mm aa"
click at [123, 143] on input "DD/MM/YYYY hh:mm aa" at bounding box center [153, 151] width 92 height 17
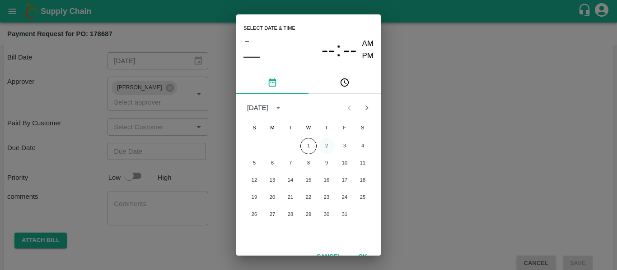
click at [327, 149] on button "2" at bounding box center [326, 146] width 16 height 16
type input "[DATE] 12:00 AM"
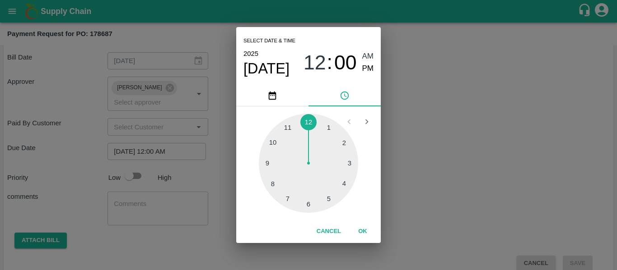
click at [458, 162] on div "Select date & time [DATE] 12 : 00 AM PM 1 2 3 4 5 6 7 8 9 10 11 12 Cancel OK" at bounding box center [308, 135] width 617 height 270
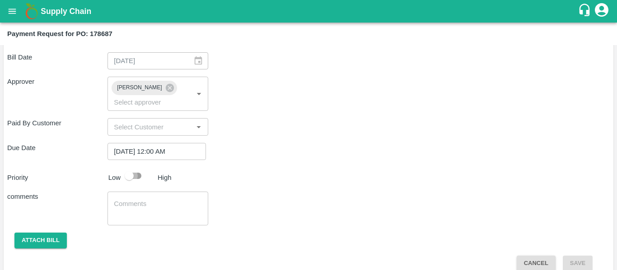
click at [140, 168] on input "checkbox" at bounding box center [128, 176] width 51 height 17
checkbox input "true"
click at [145, 200] on textarea at bounding box center [158, 209] width 88 height 19
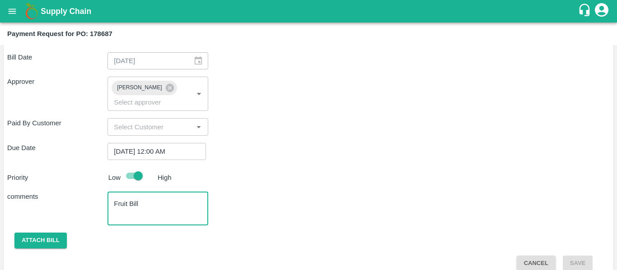
type textarea "Fruit Bill"
click at [48, 233] on button "Attach bill" at bounding box center [40, 241] width 52 height 16
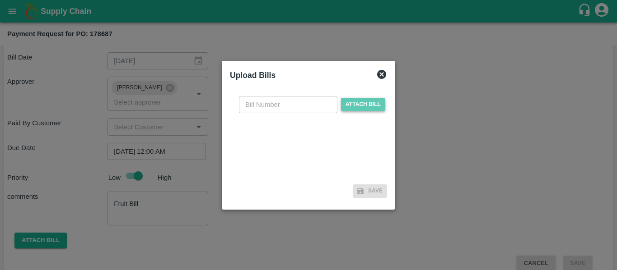
click at [356, 107] on span "Attach bill" at bounding box center [363, 104] width 44 height 13
click at [0, 0] on input "Attach bill" at bounding box center [0, 0] width 0 height 0
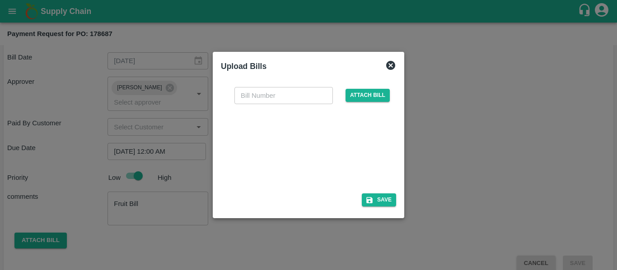
click at [316, 174] on span at bounding box center [306, 146] width 143 height 55
click at [307, 135] on div at bounding box center [306, 146] width 135 height 48
click at [256, 95] on input "text" at bounding box center [283, 95] width 98 height 17
type input "SE/25-26/1599"
click at [376, 200] on button "Save" at bounding box center [379, 200] width 34 height 13
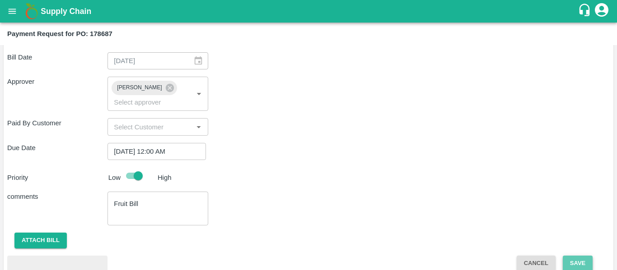
click at [582, 256] on button "Save" at bounding box center [578, 264] width 30 height 16
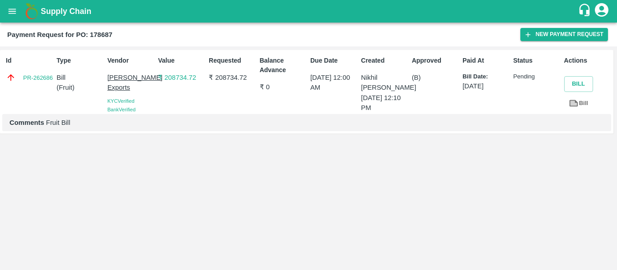
click at [9, 7] on icon "open drawer" at bounding box center [12, 11] width 10 height 10
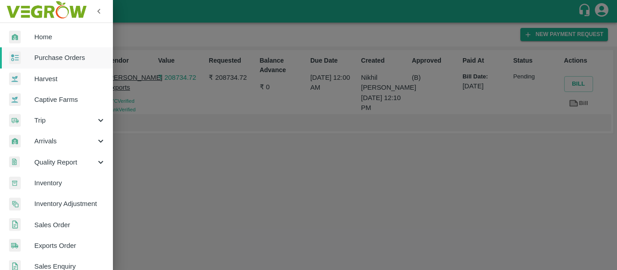
click at [51, 57] on span "Purchase Orders" at bounding box center [69, 58] width 71 height 10
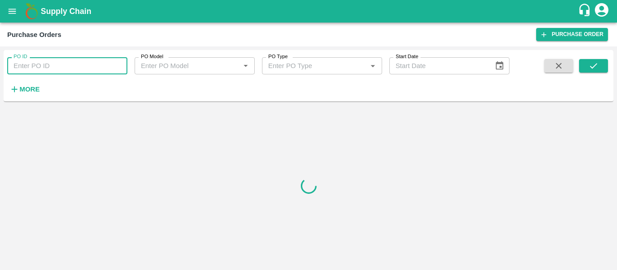
click at [64, 59] on input "PO ID" at bounding box center [67, 65] width 120 height 17
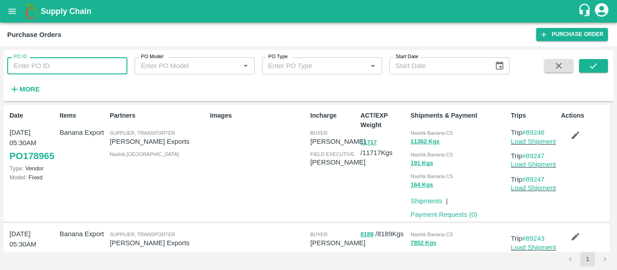
paste input "178696"
type input "178696"
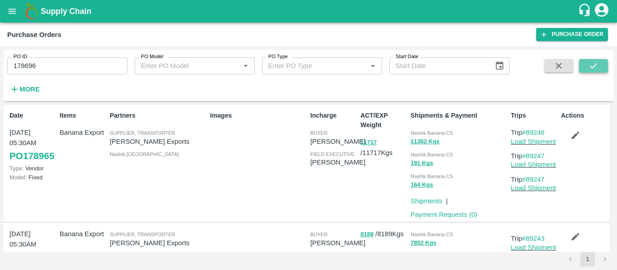
click at [582, 65] on button "submit" at bounding box center [593, 66] width 29 height 14
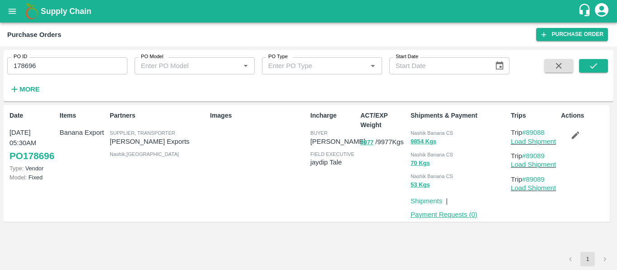
click at [465, 218] on link "Payment Requests ( 0 )" at bounding box center [443, 214] width 67 height 7
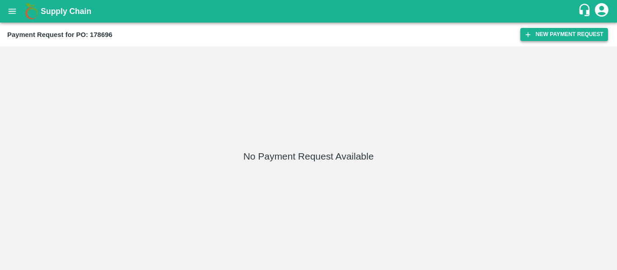
click at [552, 38] on button "New Payment Request" at bounding box center [564, 34] width 88 height 13
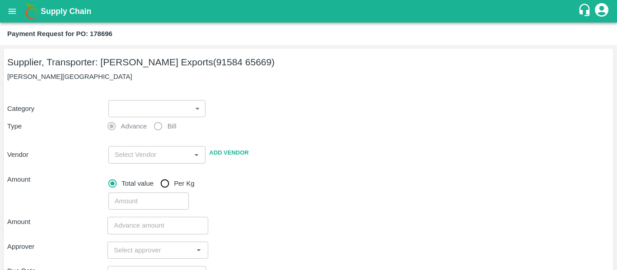
click at [148, 110] on body "Supply Chain Payment Request for PO: 178696 Supplier, Transporter: [PERSON_NAME…" at bounding box center [308, 135] width 617 height 270
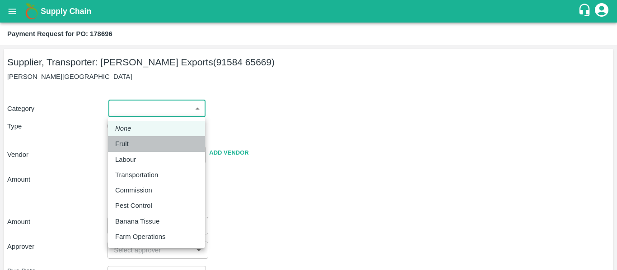
click at [127, 138] on li "Fruit" at bounding box center [156, 143] width 97 height 15
type input "1"
type input "[PERSON_NAME] Exports - 91584 65669(Supplier, Transporter)"
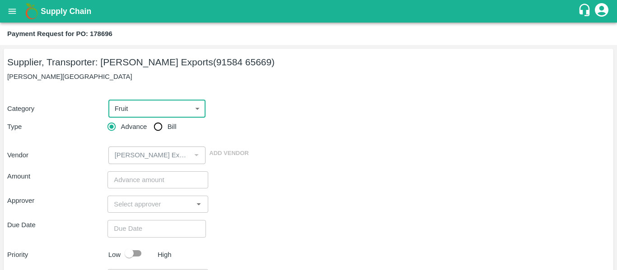
click at [155, 135] on input "Bill" at bounding box center [158, 127] width 18 height 18
radio input "true"
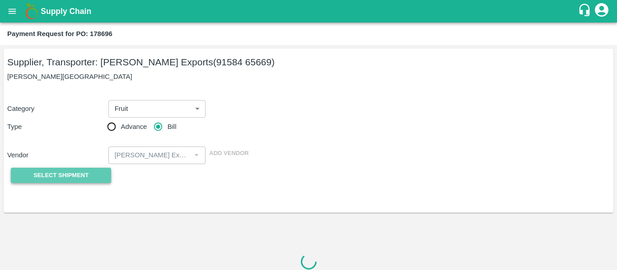
click at [89, 174] on button "Select Shipment" at bounding box center [61, 176] width 100 height 16
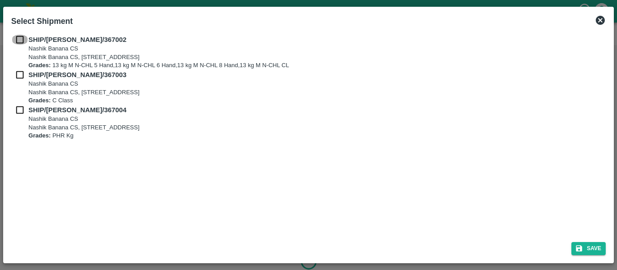
click at [20, 39] on input "checkbox" at bounding box center [19, 40] width 17 height 10
checkbox input "true"
click at [25, 74] on input "checkbox" at bounding box center [19, 75] width 17 height 10
checkbox input "true"
click at [24, 113] on input "checkbox" at bounding box center [19, 110] width 17 height 10
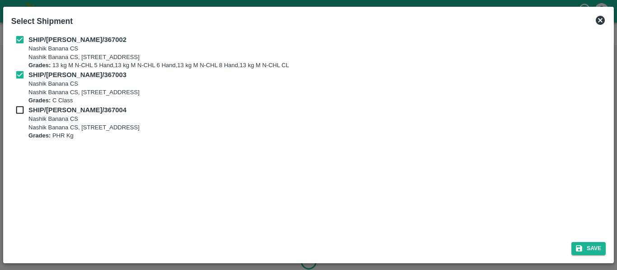
checkbox input "true"
click at [595, 246] on button "Save" at bounding box center [588, 248] width 34 height 13
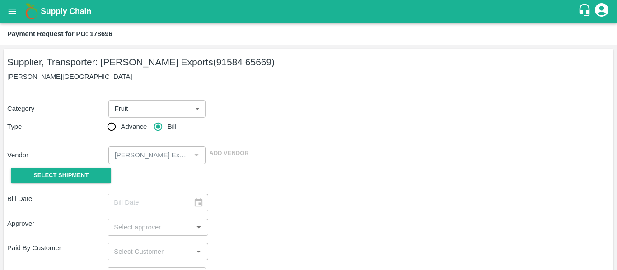
type input "[DATE]"
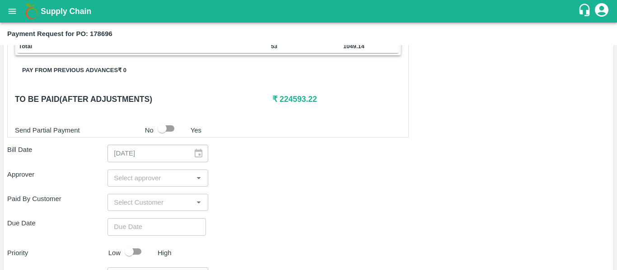
scroll to position [376, 0]
click at [149, 177] on input "input" at bounding box center [150, 179] width 80 height 12
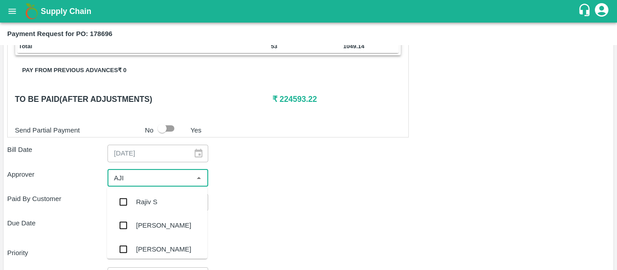
type input "AJIT"
click at [154, 195] on div "[PERSON_NAME]" at bounding box center [157, 202] width 100 height 23
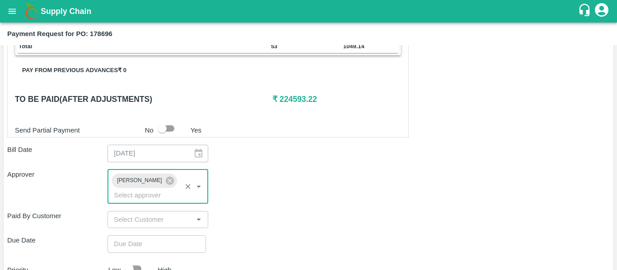
type input "DD/MM/YYYY hh:mm aa"
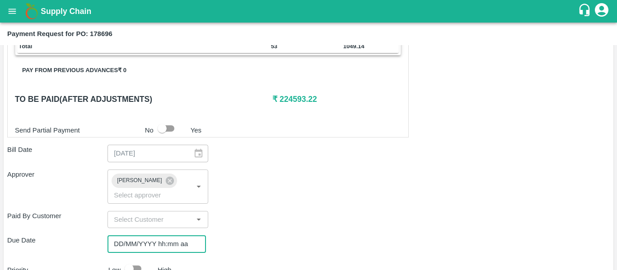
click at [160, 236] on input "DD/MM/YYYY hh:mm aa" at bounding box center [153, 244] width 92 height 17
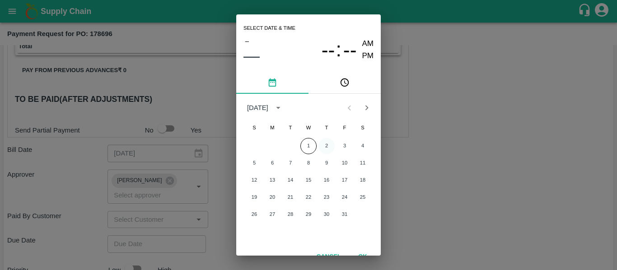
click at [323, 147] on button "2" at bounding box center [326, 146] width 16 height 16
type input "[DATE] 12:00 AM"
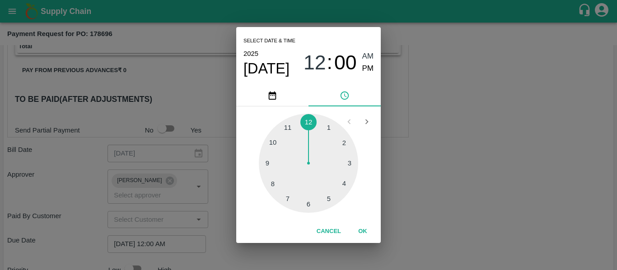
click at [457, 180] on div "Select date & time [DATE] 12 : 00 AM PM 1 2 3 4 5 6 7 8 9 10 11 12 Cancel OK" at bounding box center [308, 135] width 617 height 270
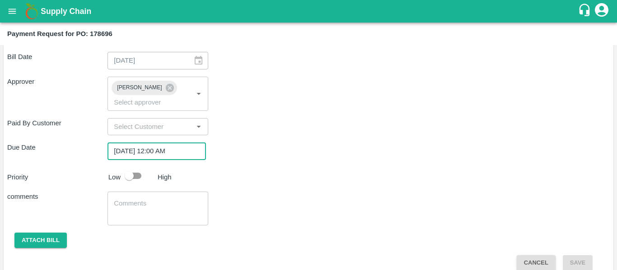
scroll to position [463, 0]
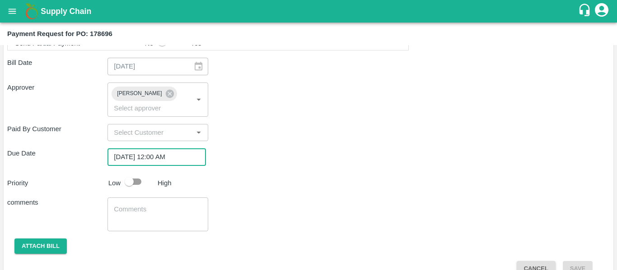
click at [138, 173] on input "checkbox" at bounding box center [128, 181] width 51 height 17
checkbox input "true"
click at [148, 211] on textarea at bounding box center [158, 214] width 88 height 19
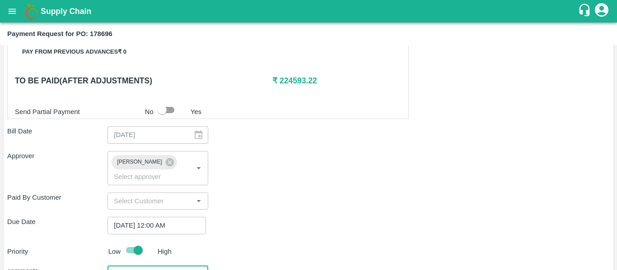
scroll to position [469, 0]
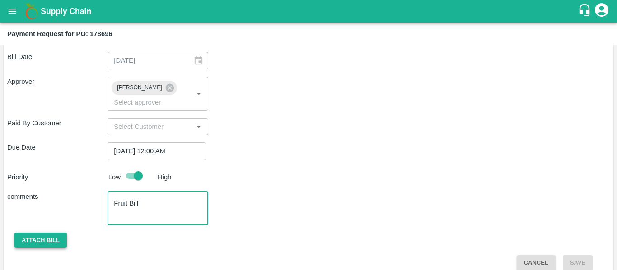
type textarea "Fruit Bill"
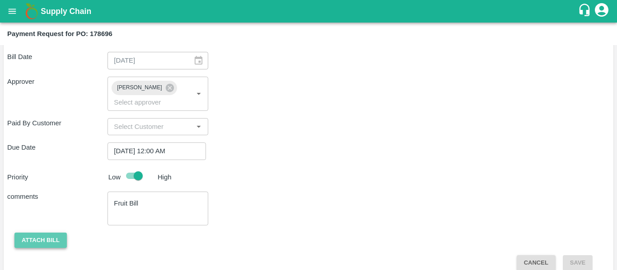
click at [58, 233] on button "Attach bill" at bounding box center [40, 241] width 52 height 16
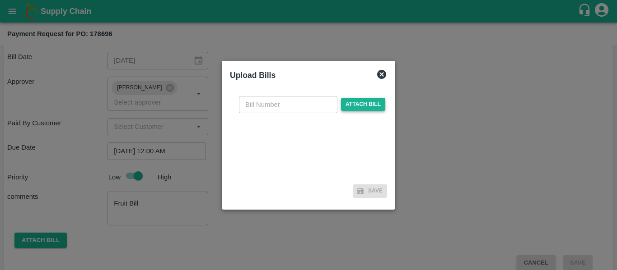
click at [361, 102] on span "Attach bill" at bounding box center [363, 104] width 44 height 13
click at [0, 0] on input "Attach bill" at bounding box center [0, 0] width 0 height 0
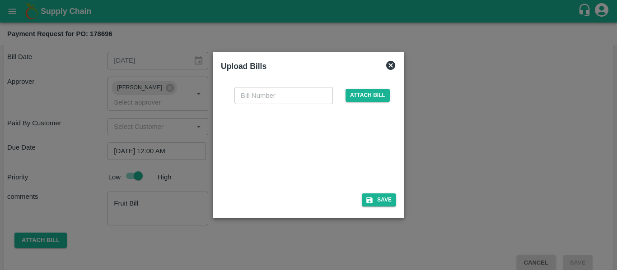
click at [304, 156] on div at bounding box center [306, 146] width 135 height 48
click at [260, 99] on input "text" at bounding box center [283, 95] width 98 height 17
type input "SE/25-26/1600"
click at [388, 201] on button "Save" at bounding box center [379, 200] width 34 height 13
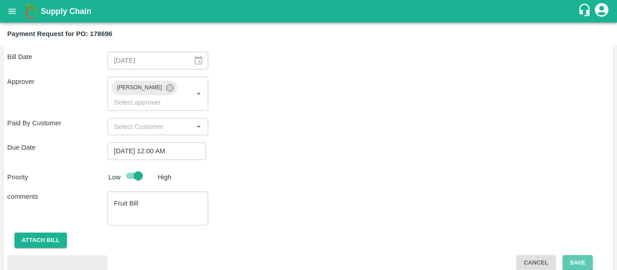
click at [580, 256] on button "Save" at bounding box center [578, 264] width 30 height 16
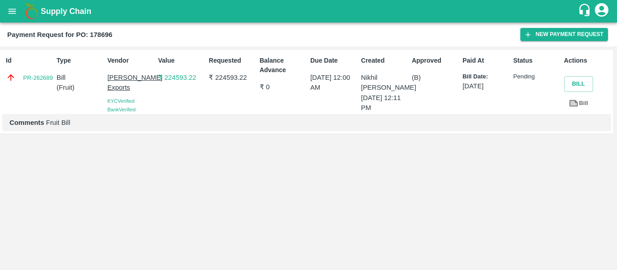
click at [247, 159] on div "Id PR-262689 Type Bill ( Fruit ) Vendor Shreyansh Exports KYC Verified Bank Ver…" at bounding box center [308, 159] width 617 height 224
click at [16, 10] on icon "open drawer" at bounding box center [12, 11] width 10 height 10
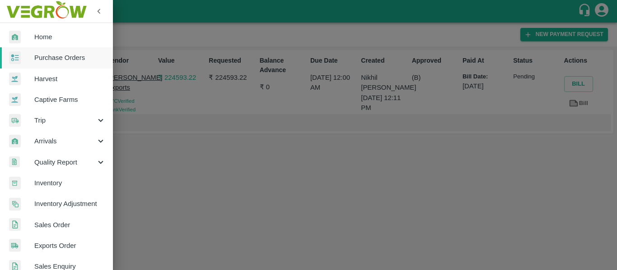
click at [59, 61] on span "Purchase Orders" at bounding box center [69, 58] width 71 height 10
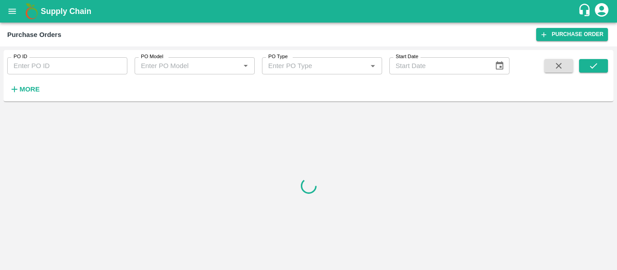
click at [68, 63] on input "PO ID" at bounding box center [67, 65] width 120 height 17
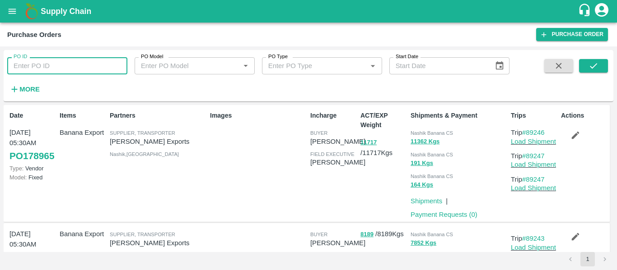
paste input "178696"
click at [592, 65] on icon "submit" at bounding box center [593, 66] width 10 height 10
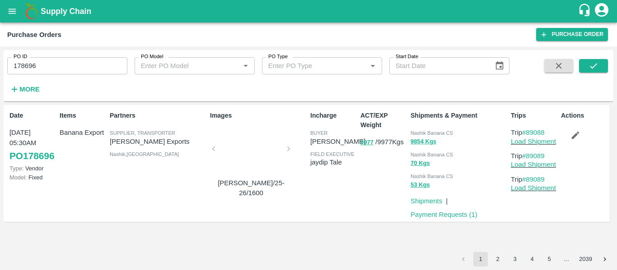
click at [36, 67] on input "178696" at bounding box center [67, 65] width 120 height 17
paste input "text"
type input "178694"
click at [598, 64] on icon "submit" at bounding box center [593, 66] width 10 height 10
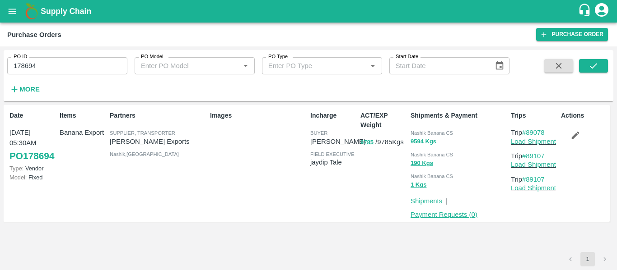
click at [457, 217] on link "Payment Requests ( 0 )" at bounding box center [443, 214] width 67 height 7
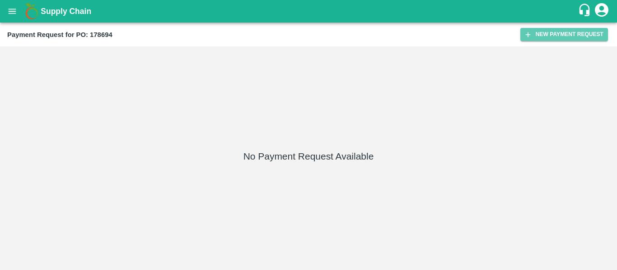
click at [543, 36] on button "New Payment Request" at bounding box center [564, 34] width 88 height 13
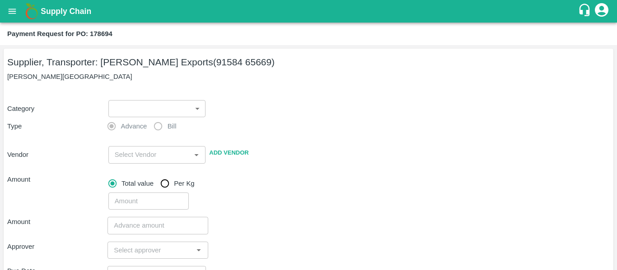
click at [143, 100] on body "Supply Chain Payment Request for PO: 178694 Supplier, Transporter: [PERSON_NAME…" at bounding box center [308, 135] width 617 height 270
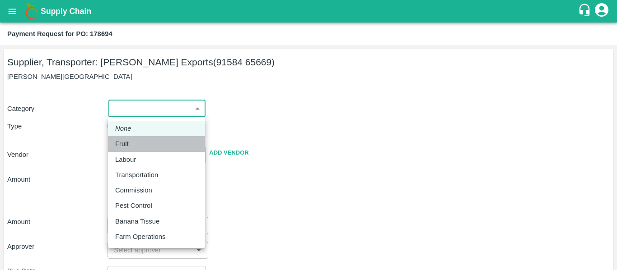
click at [122, 145] on p "Fruit" at bounding box center [122, 144] width 14 height 10
type input "1"
type input "[PERSON_NAME] Exports - 91584 65669(Supplier, Transporter)"
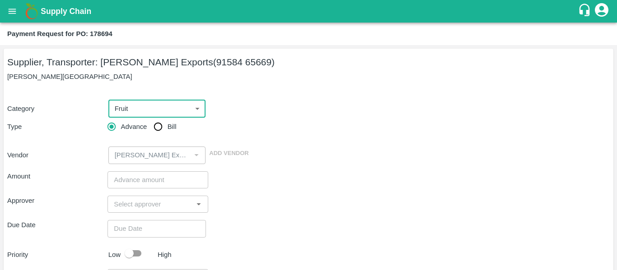
click at [162, 127] on input "Bill" at bounding box center [158, 127] width 18 height 18
radio input "true"
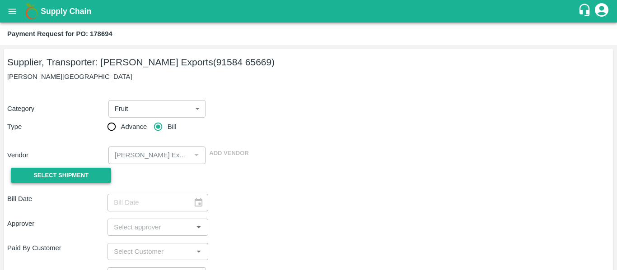
click at [73, 174] on span "Select Shipment" at bounding box center [60, 176] width 55 height 10
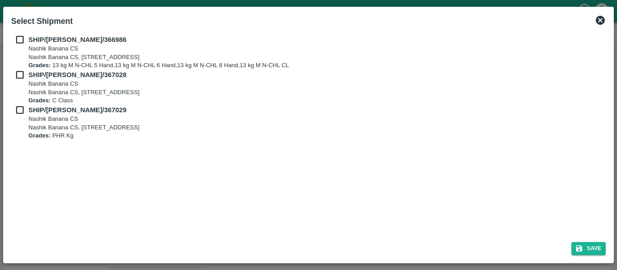
click at [18, 40] on input "checkbox" at bounding box center [19, 40] width 17 height 10
checkbox input "true"
click at [22, 69] on div "SHIP/[PERSON_NAME]/366986 Nashik Banana CS Nashik Banana CS, Gat No. 314/2/1, A…" at bounding box center [308, 52] width 594 height 35
click at [22, 73] on input "checkbox" at bounding box center [19, 75] width 17 height 10
checkbox input "true"
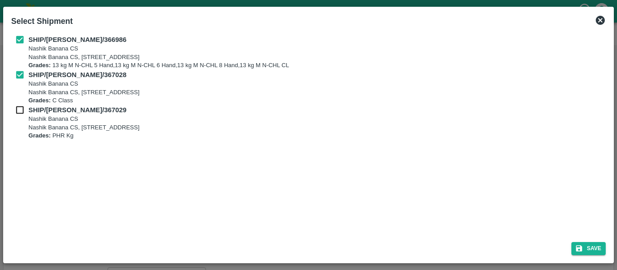
click at [26, 105] on input "checkbox" at bounding box center [19, 110] width 17 height 10
checkbox input "true"
click at [589, 249] on button "Save" at bounding box center [588, 248] width 34 height 13
type input "[DATE]"
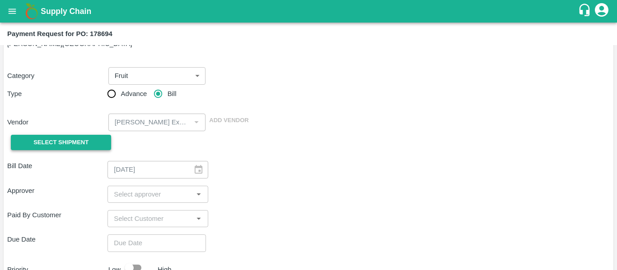
scroll to position [33, 0]
click at [77, 138] on span "Select Shipment" at bounding box center [60, 143] width 55 height 10
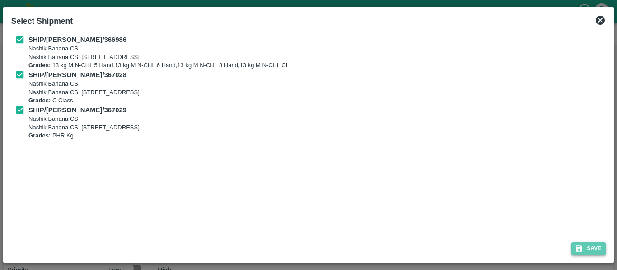
click at [581, 245] on icon "submit" at bounding box center [579, 249] width 8 height 8
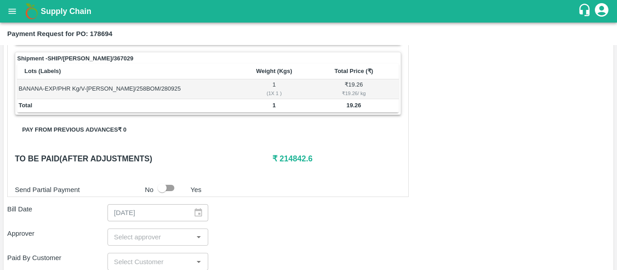
scroll to position [422, 0]
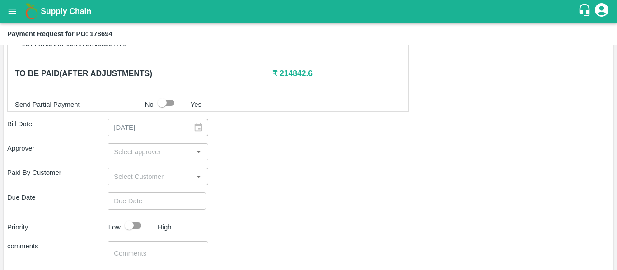
click at [148, 155] on input "input" at bounding box center [150, 152] width 80 height 12
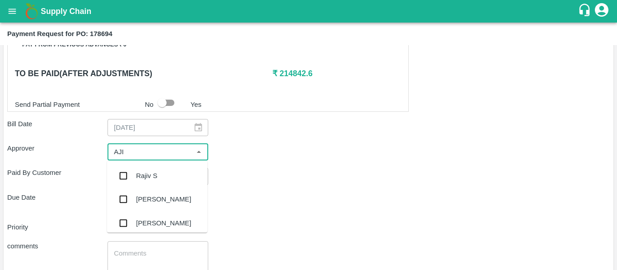
type input "AJIT"
click at [153, 175] on div "[PERSON_NAME]" at bounding box center [163, 176] width 55 height 10
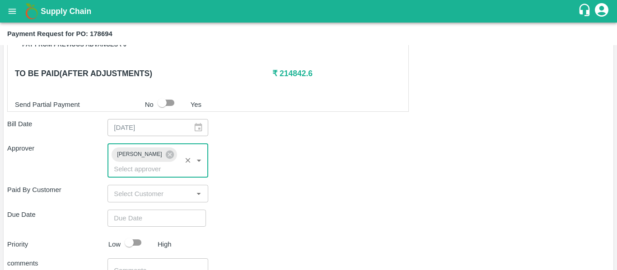
type input "DD/MM/YYYY hh:mm aa"
click at [154, 210] on input "DD/MM/YYYY hh:mm aa" at bounding box center [153, 218] width 92 height 17
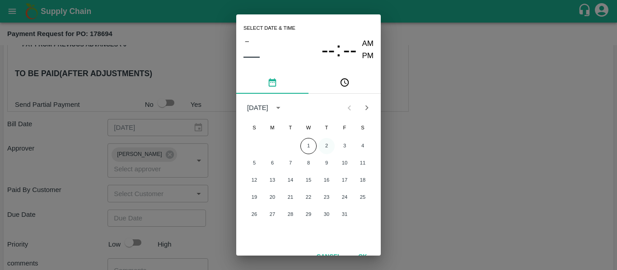
click at [326, 149] on button "2" at bounding box center [326, 146] width 16 height 16
type input "[DATE] 12:00 AM"
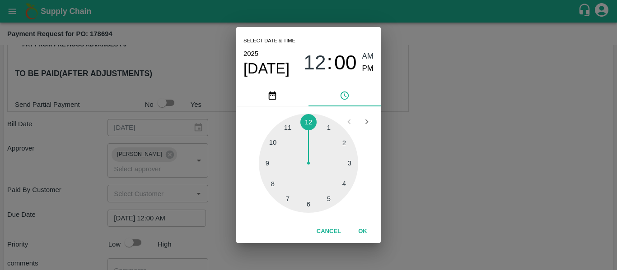
click at [436, 168] on div "Select date & time [DATE] 12 : 00 AM PM 1 2 3 4 5 6 7 8 9 10 11 12 Cancel OK" at bounding box center [308, 135] width 617 height 270
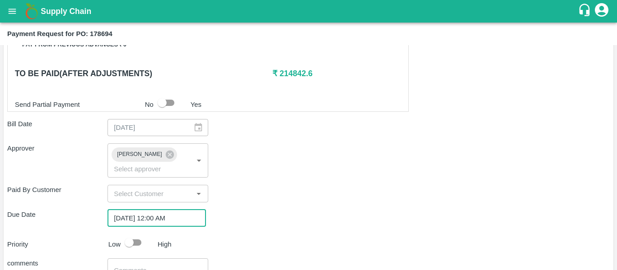
scroll to position [485, 0]
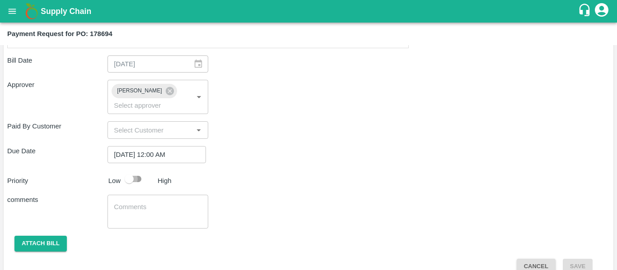
click at [132, 171] on input "checkbox" at bounding box center [128, 179] width 51 height 17
checkbox input "true"
click at [140, 203] on textarea at bounding box center [158, 212] width 88 height 19
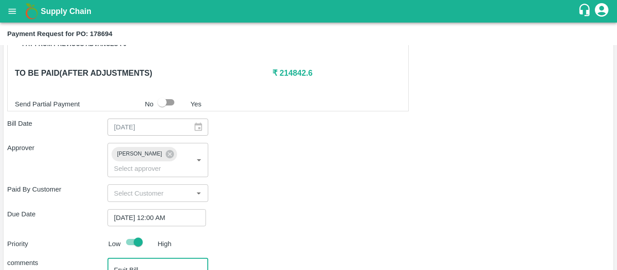
scroll to position [489, 0]
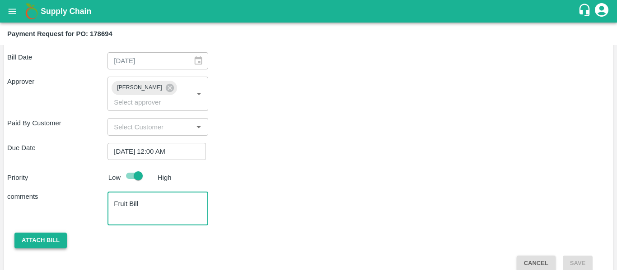
type textarea "Fruit Bill"
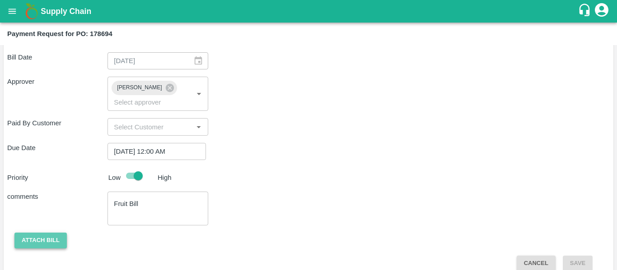
click at [48, 233] on button "Attach bill" at bounding box center [40, 241] width 52 height 16
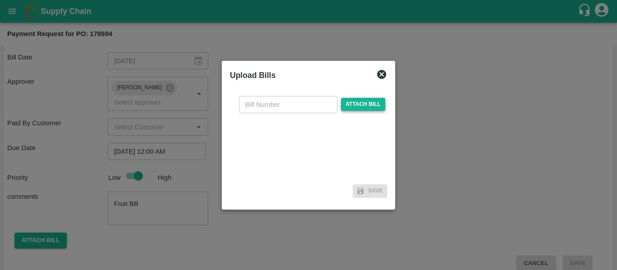
click at [364, 105] on span "Attach bill" at bounding box center [363, 104] width 44 height 13
click at [0, 0] on input "Attach bill" at bounding box center [0, 0] width 0 height 0
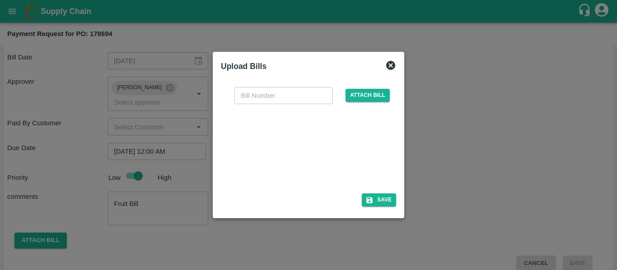
click at [337, 162] on div at bounding box center [306, 146] width 135 height 48
click at [361, 97] on span "Attach bill" at bounding box center [367, 95] width 44 height 13
click at [0, 0] on input "Attach bill" at bounding box center [0, 0] width 0 height 0
click at [298, 137] on div at bounding box center [306, 146] width 135 height 48
click at [385, 61] on icon at bounding box center [390, 65] width 11 height 11
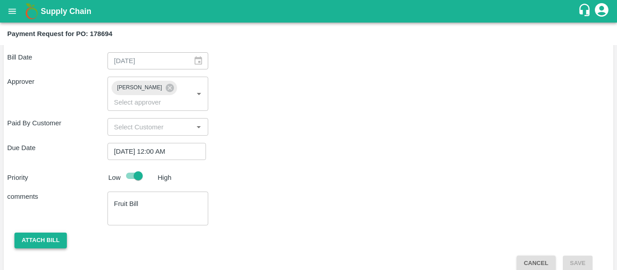
click at [33, 233] on button "Attach bill" at bounding box center [40, 241] width 52 height 16
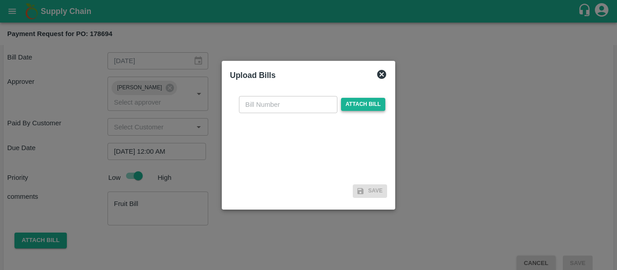
click at [355, 105] on span "Attach bill" at bounding box center [363, 104] width 44 height 13
click at [0, 0] on input "Attach bill" at bounding box center [0, 0] width 0 height 0
click at [382, 74] on icon at bounding box center [381, 74] width 9 height 9
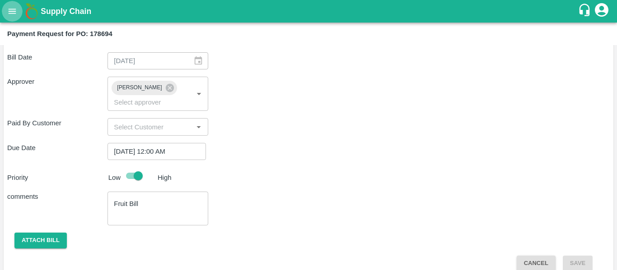
click at [11, 14] on icon "open drawer" at bounding box center [13, 11] width 8 height 5
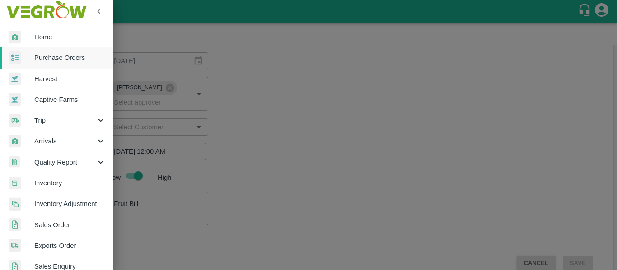
click at [50, 58] on span "Purchase Orders" at bounding box center [69, 58] width 71 height 10
